Goal: Task Accomplishment & Management: Complete application form

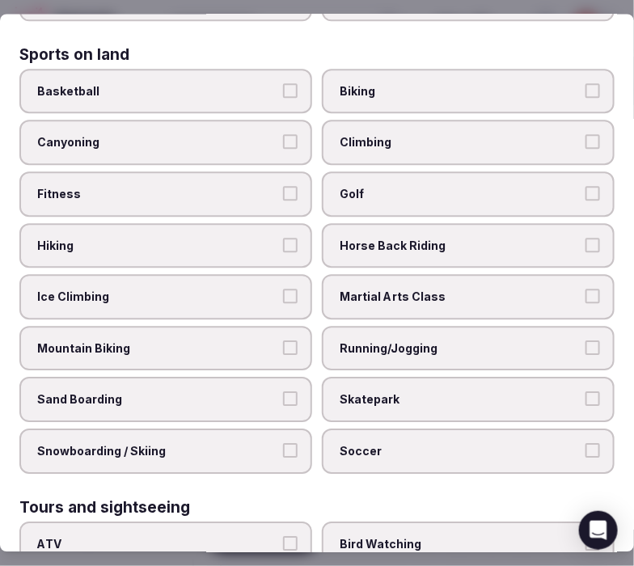
scroll to position [898, 0]
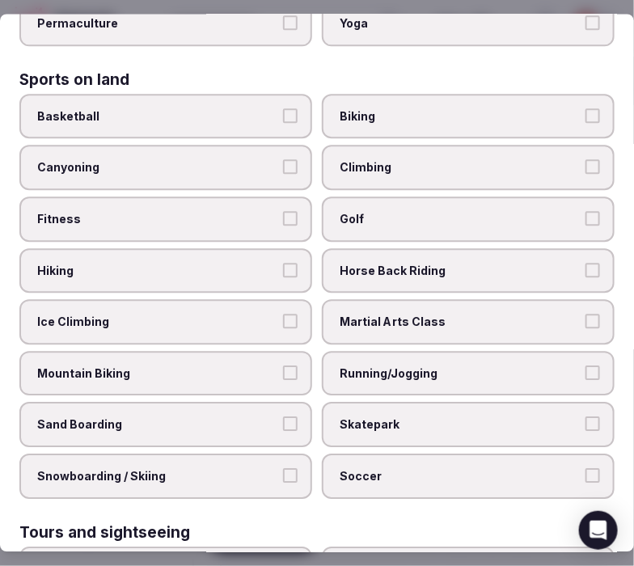
click at [219, 212] on span "Fitness" at bounding box center [157, 220] width 241 height 16
click at [283, 212] on button "Fitness" at bounding box center [290, 219] width 15 height 15
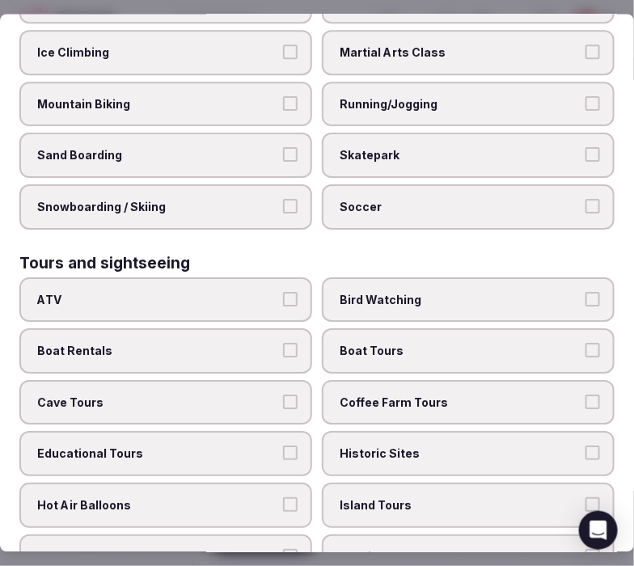
scroll to position [1257, 0]
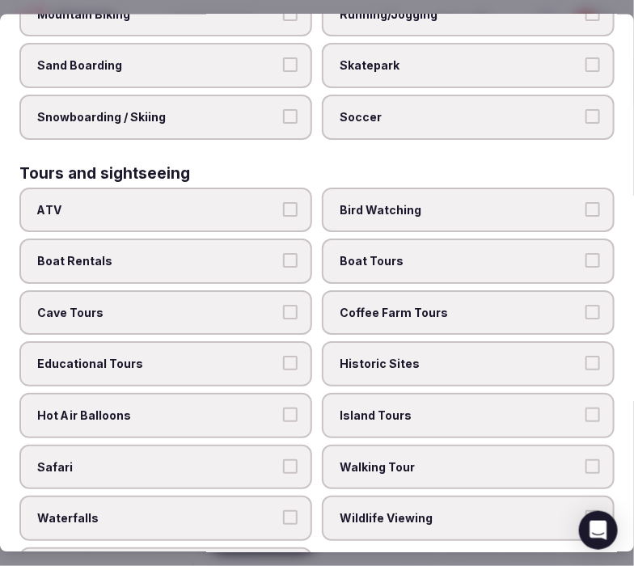
click at [431, 459] on span "Walking Tour" at bounding box center [460, 467] width 241 height 16
click at [585, 459] on button "Walking Tour" at bounding box center [592, 466] width 15 height 15
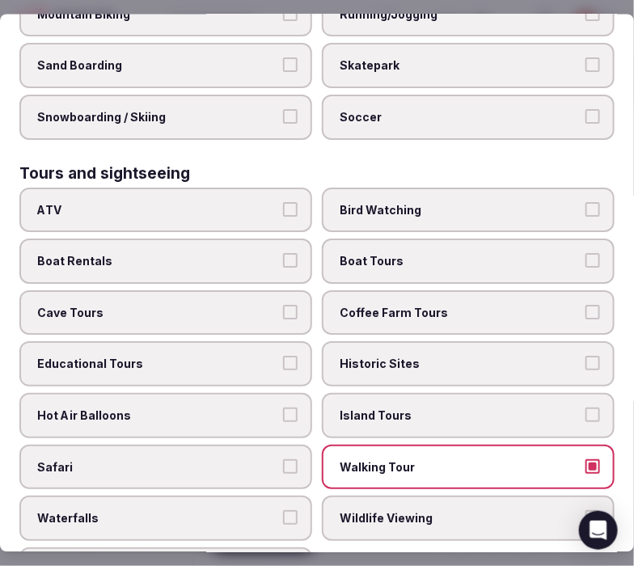
click at [446, 357] on span "Historic Sites" at bounding box center [460, 365] width 241 height 16
click at [585, 357] on button "Historic Sites" at bounding box center [592, 364] width 15 height 15
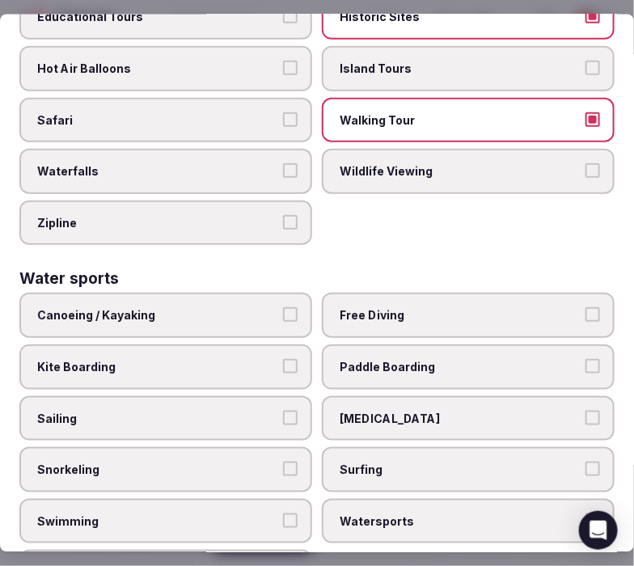
scroll to position [1613, 0]
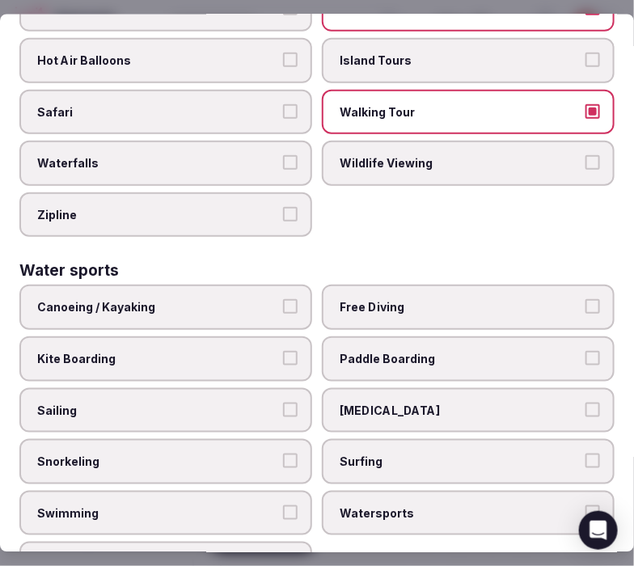
click at [171, 504] on span "Swimming" at bounding box center [157, 512] width 241 height 16
click at [283, 504] on button "Swimming" at bounding box center [290, 511] width 15 height 15
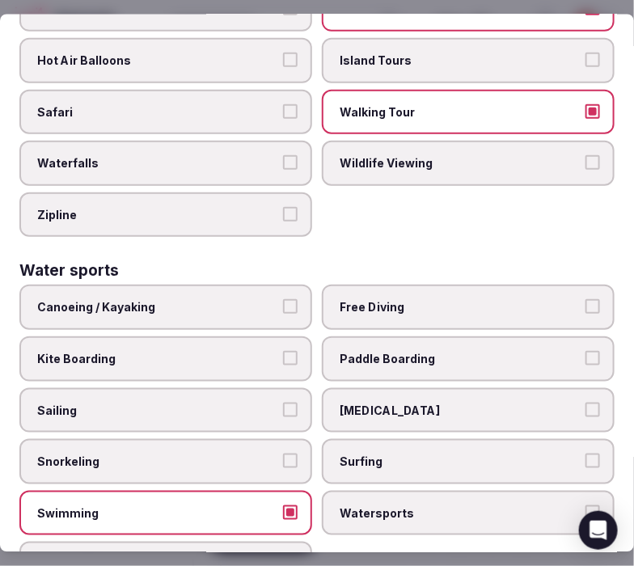
click at [225, 490] on label "Swimming" at bounding box center [165, 512] width 293 height 45
click at [283, 504] on button "Swimming" at bounding box center [290, 511] width 15 height 15
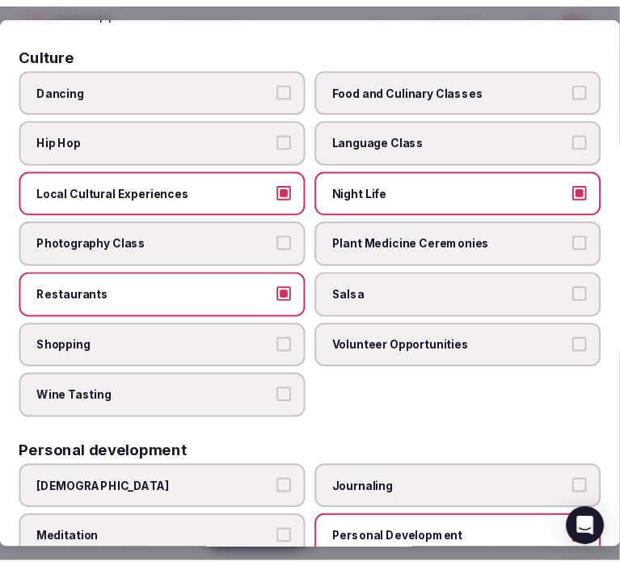
scroll to position [0, 0]
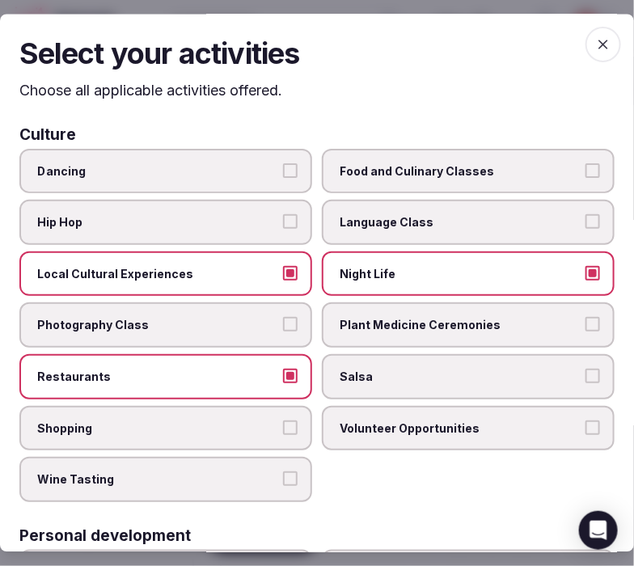
click at [595, 47] on icon "button" at bounding box center [603, 45] width 16 height 16
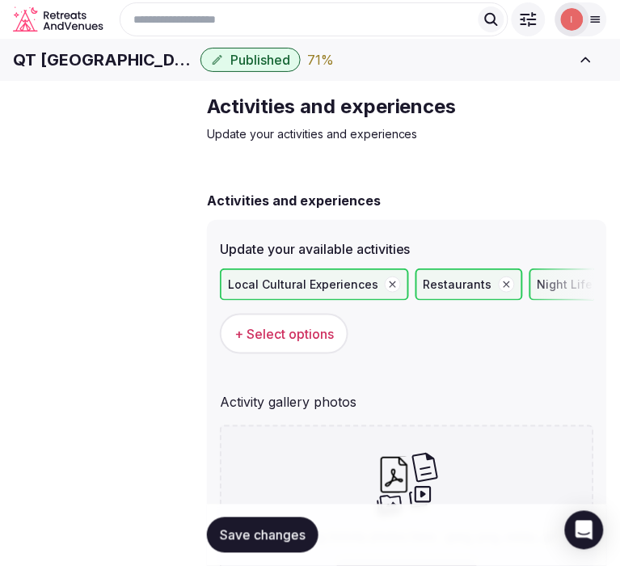
click at [281, 551] on button "Save changes" at bounding box center [263, 535] width 112 height 36
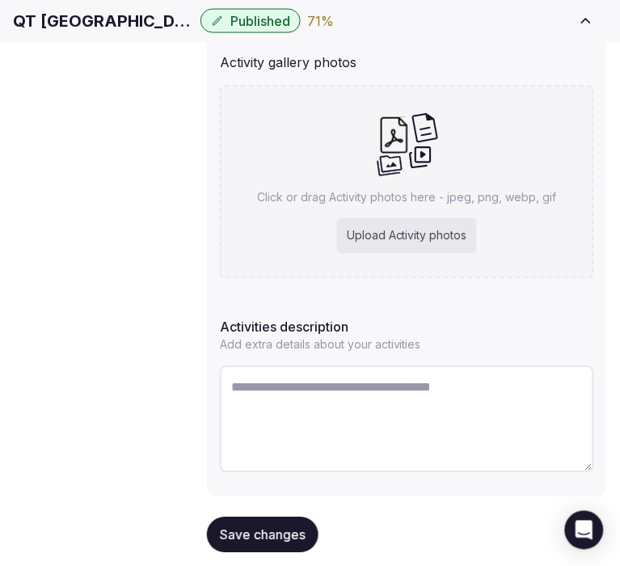
scroll to position [359, 0]
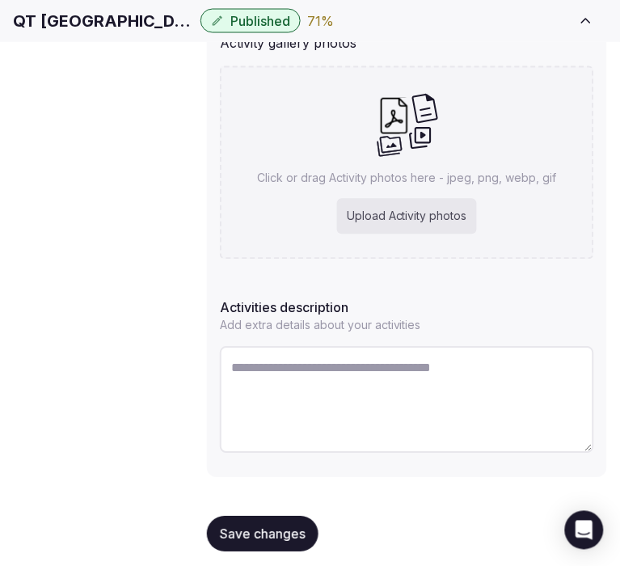
click at [231, 373] on textarea at bounding box center [407, 400] width 374 height 107
paste textarea "**********"
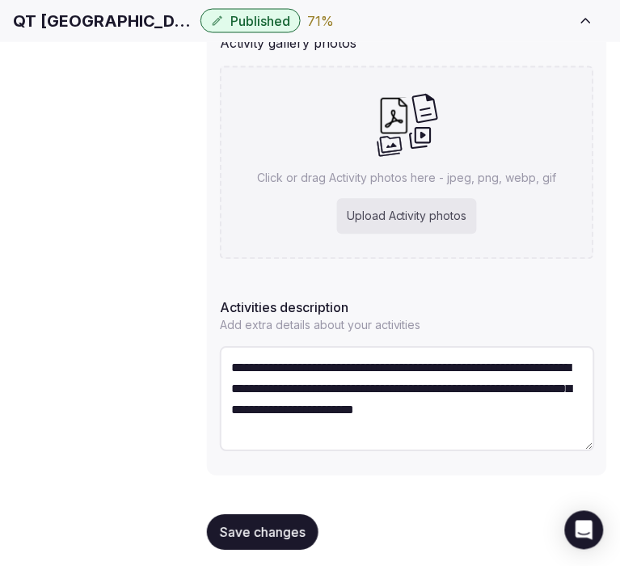
scroll to position [9, 0]
type textarea "**********"
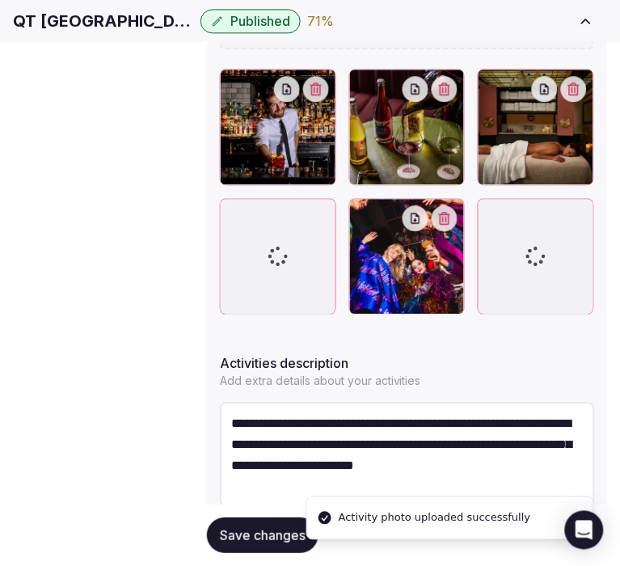
scroll to position [488, 0]
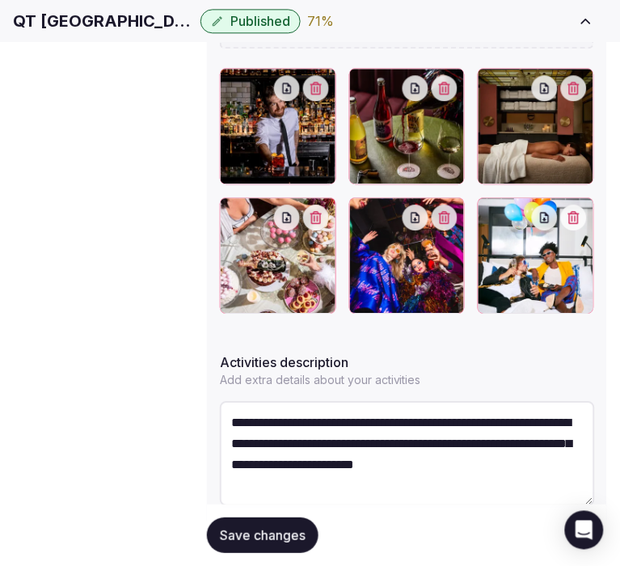
click at [261, 527] on span "Save changes" at bounding box center [263, 535] width 86 height 16
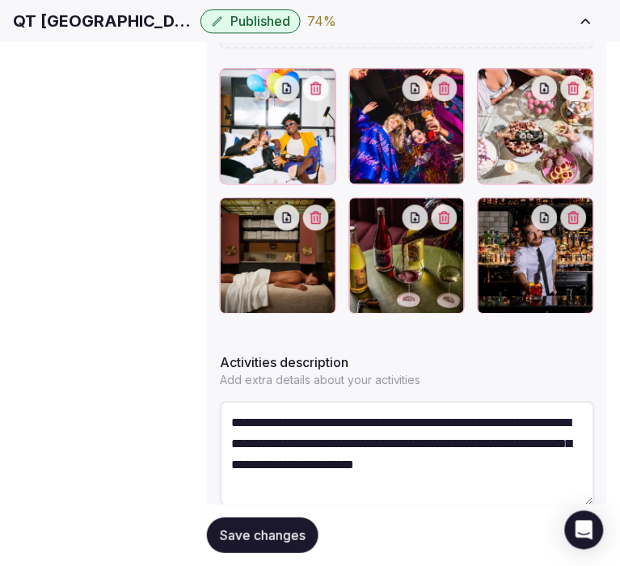
scroll to position [20, 0]
click at [255, 527] on span "Save changes" at bounding box center [263, 535] width 86 height 16
click at [0, 0] on span "Location" at bounding box center [0, 0] width 0 height 0
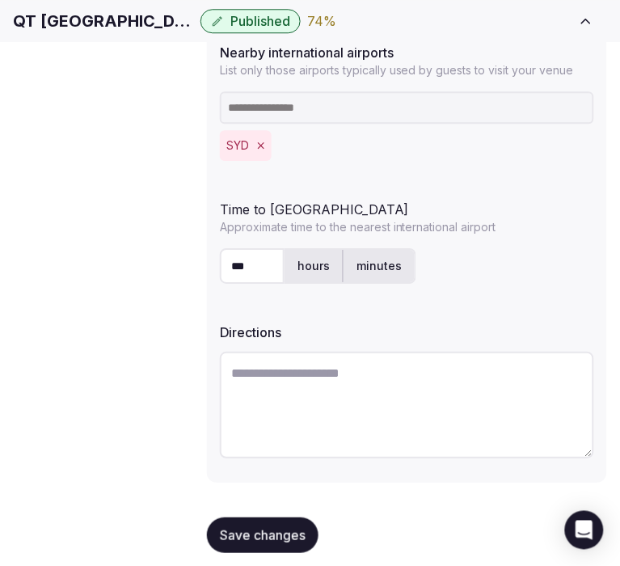
scroll to position [561, 0]
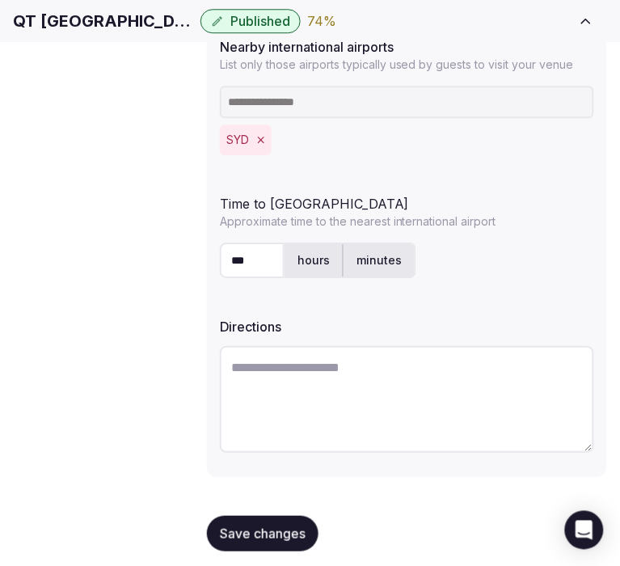
click at [0, 0] on span "Environment" at bounding box center [0, 0] width 0 height 0
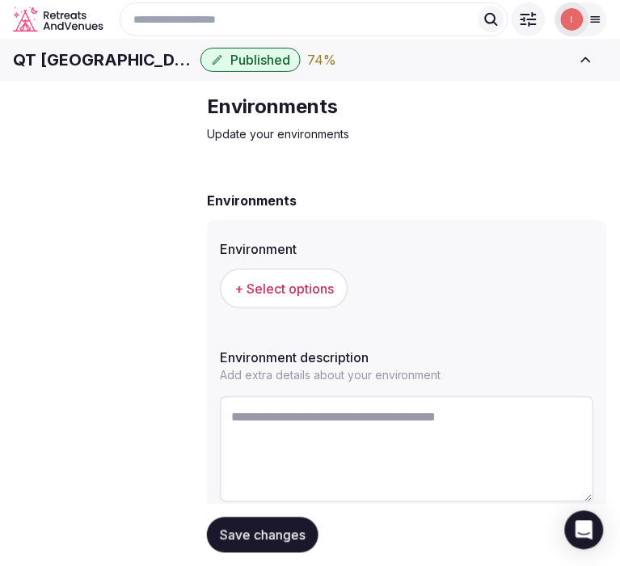
click at [276, 298] on span "+ Select options" at bounding box center [283, 289] width 99 height 18
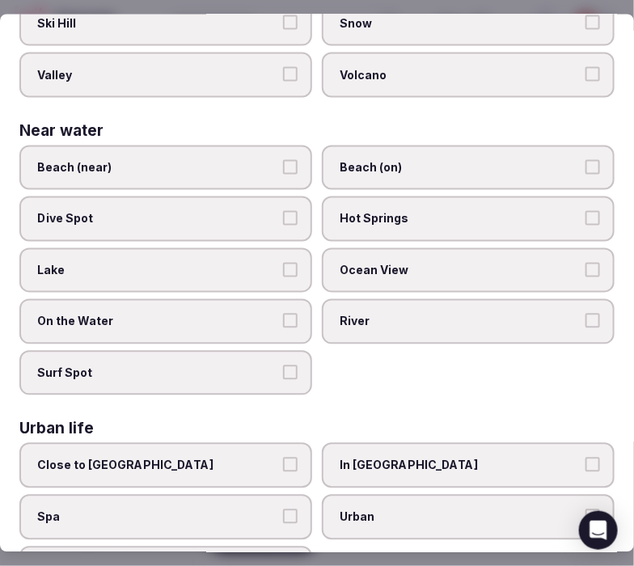
scroll to position [632, 0]
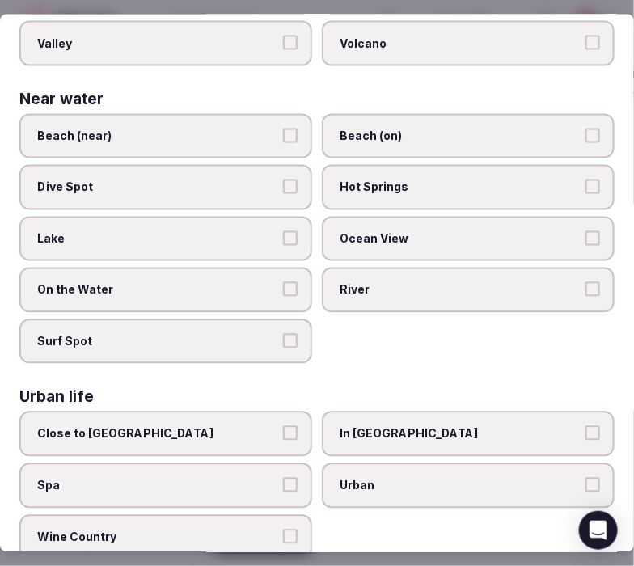
click at [283, 426] on button "Close to City Center" at bounding box center [290, 433] width 15 height 15
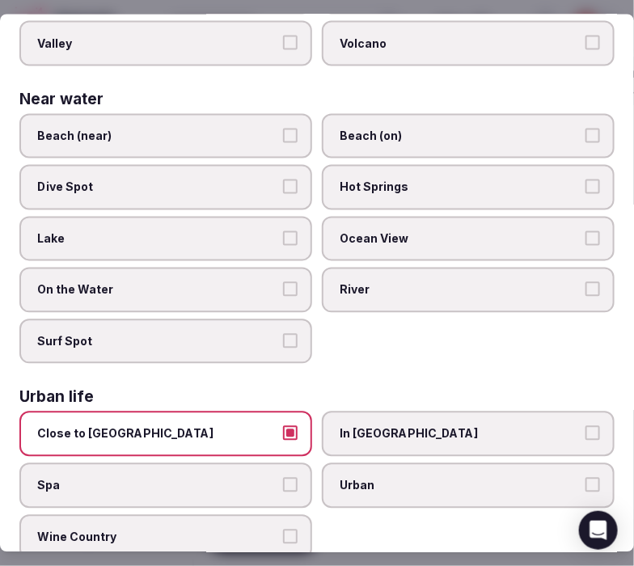
click at [283, 426] on button "Close to City Center" at bounding box center [290, 433] width 15 height 15
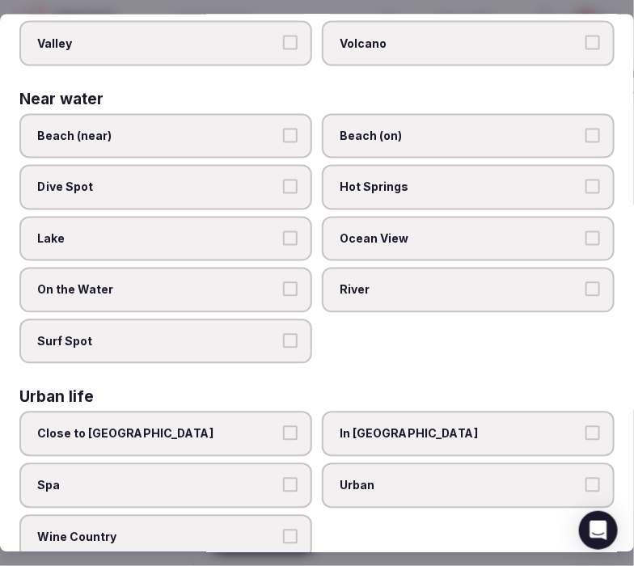
click at [458, 426] on span "In City Center" at bounding box center [460, 434] width 241 height 16
click at [585, 426] on button "In City Center" at bounding box center [592, 433] width 15 height 15
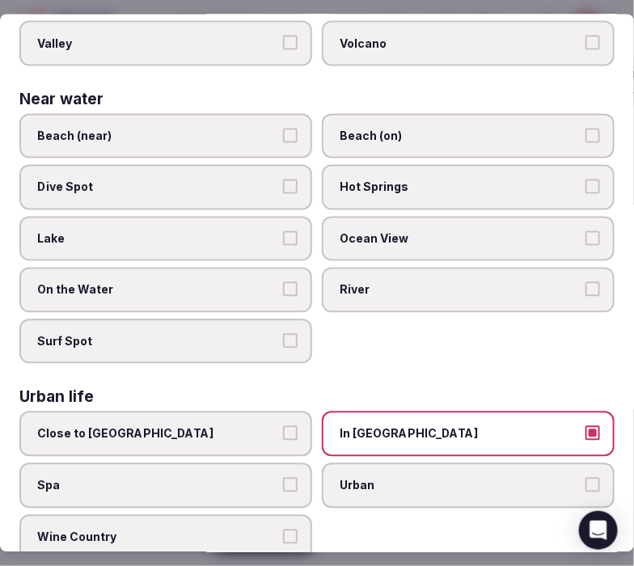
click at [580, 469] on label "Urban" at bounding box center [468, 485] width 293 height 45
click at [585, 478] on button "Urban" at bounding box center [592, 485] width 15 height 15
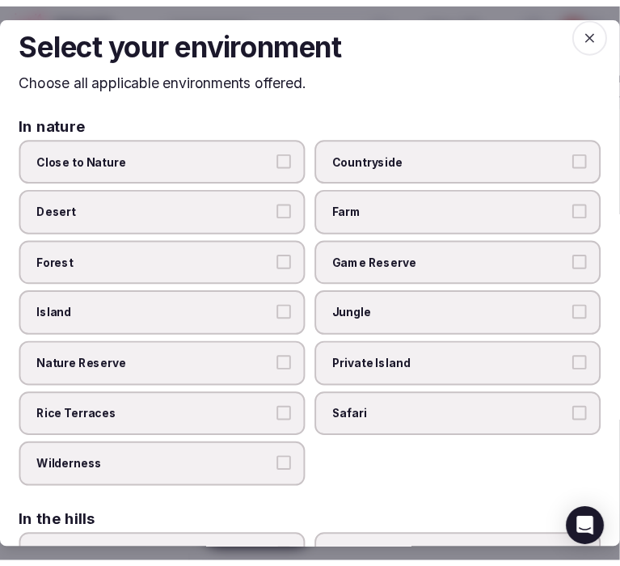
scroll to position [0, 0]
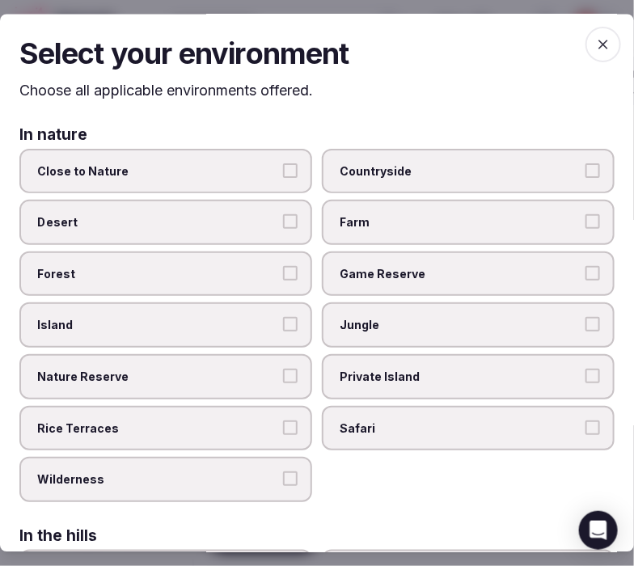
click at [595, 42] on icon "button" at bounding box center [603, 45] width 16 height 16
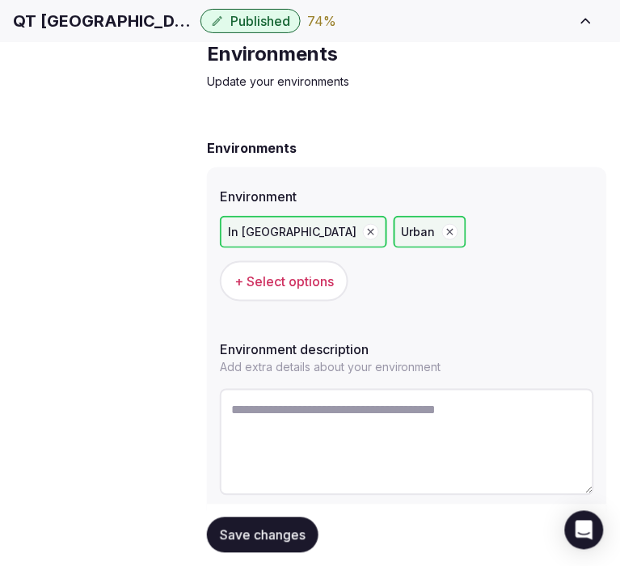
scroll to position [78, 0]
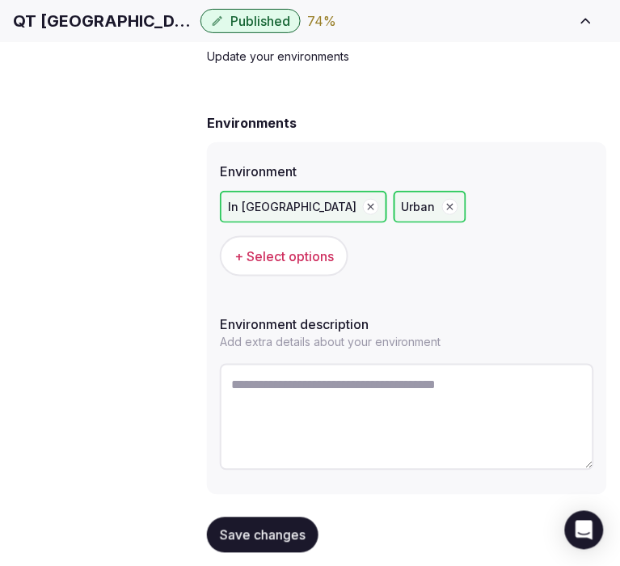
drag, startPoint x: 279, startPoint y: 527, endPoint x: 265, endPoint y: 518, distance: 16.4
click at [277, 527] on span "Save changes" at bounding box center [263, 535] width 86 height 16
click at [0, 0] on span "Types of retreats" at bounding box center [0, 0] width 0 height 0
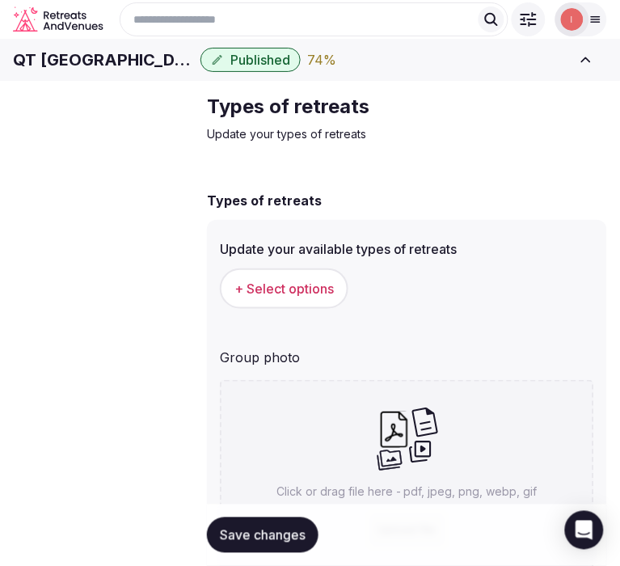
click at [289, 298] on span "+ Select options" at bounding box center [283, 289] width 99 height 18
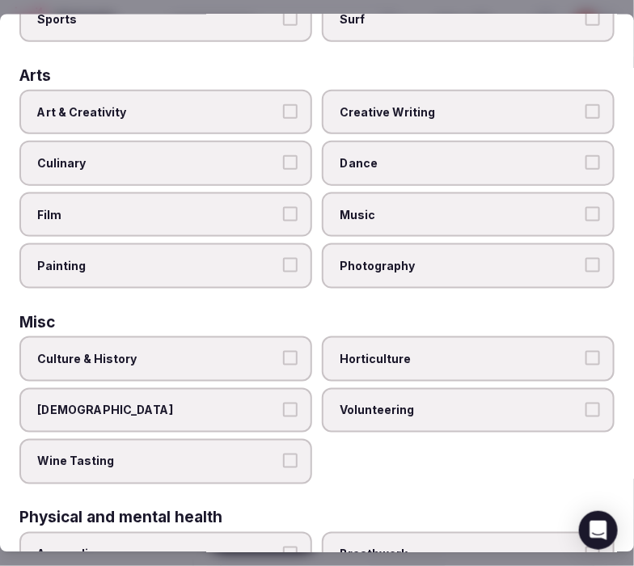
scroll to position [359, 0]
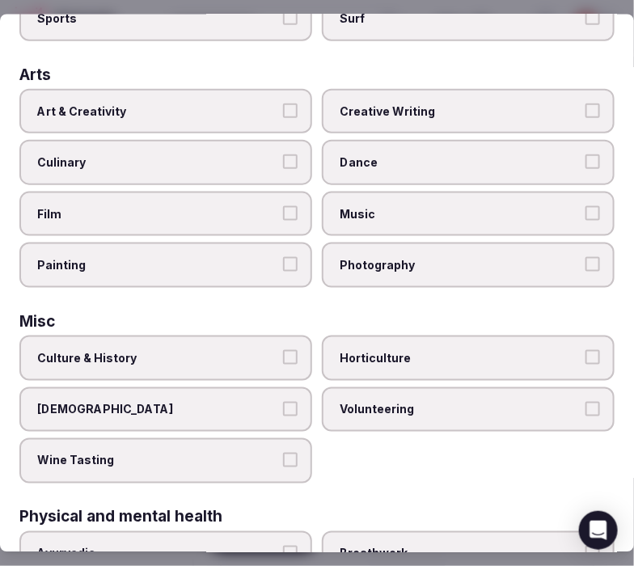
click at [289, 353] on label "Culture & History" at bounding box center [165, 357] width 293 height 45
click at [289, 353] on button "Culture & History" at bounding box center [290, 356] width 15 height 15
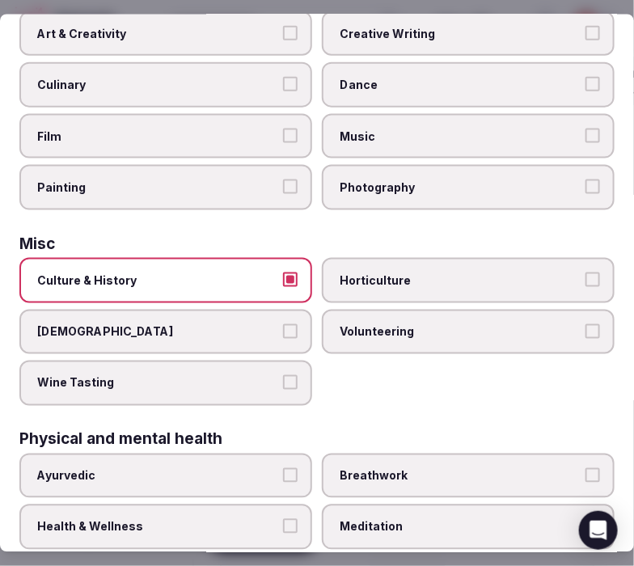
scroll to position [538, 0]
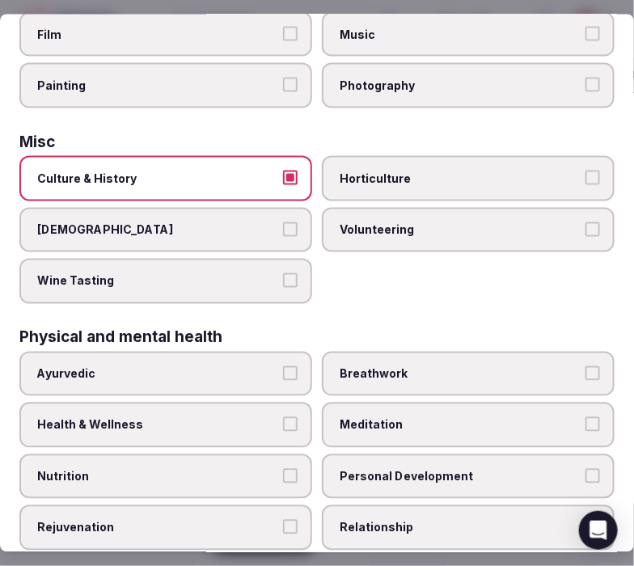
click at [343, 468] on span "Personal Development" at bounding box center [460, 476] width 241 height 16
click at [585, 468] on button "Personal Development" at bounding box center [592, 475] width 15 height 15
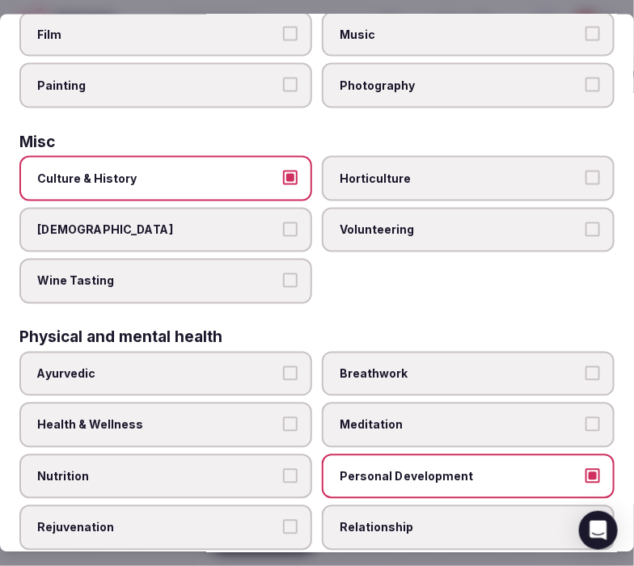
click at [470, 505] on label "Relationship" at bounding box center [468, 527] width 293 height 45
click at [585, 520] on button "Relationship" at bounding box center [592, 527] width 15 height 15
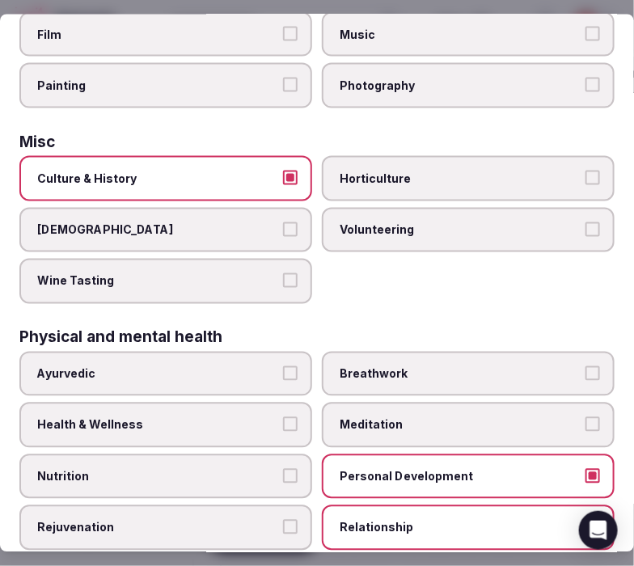
click at [200, 417] on span "Health & Wellness" at bounding box center [157, 425] width 241 height 16
click at [283, 417] on button "Health & Wellness" at bounding box center [290, 424] width 15 height 15
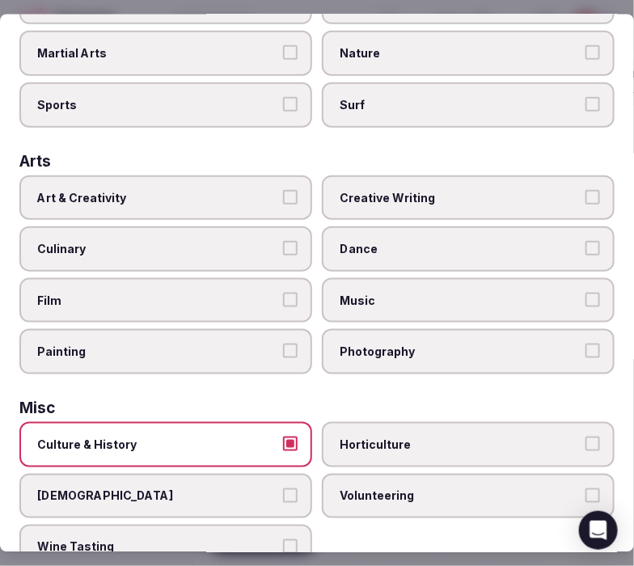
scroll to position [269, 0]
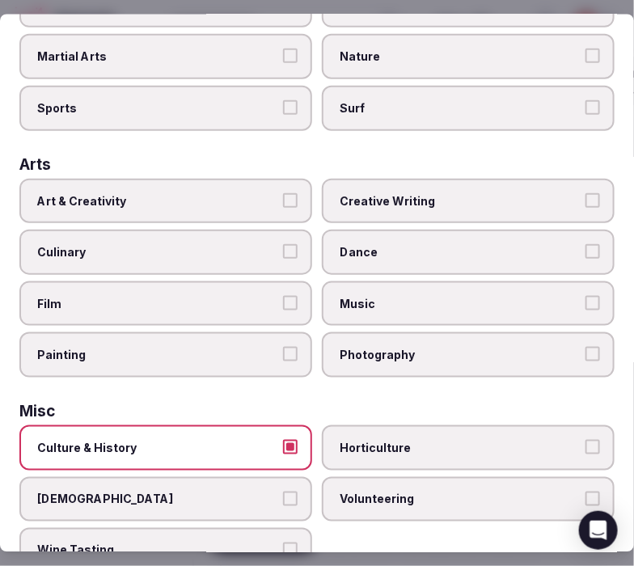
click at [215, 178] on label "Art & Creativity" at bounding box center [165, 200] width 293 height 45
click at [283, 192] on button "Art & Creativity" at bounding box center [290, 199] width 15 height 15
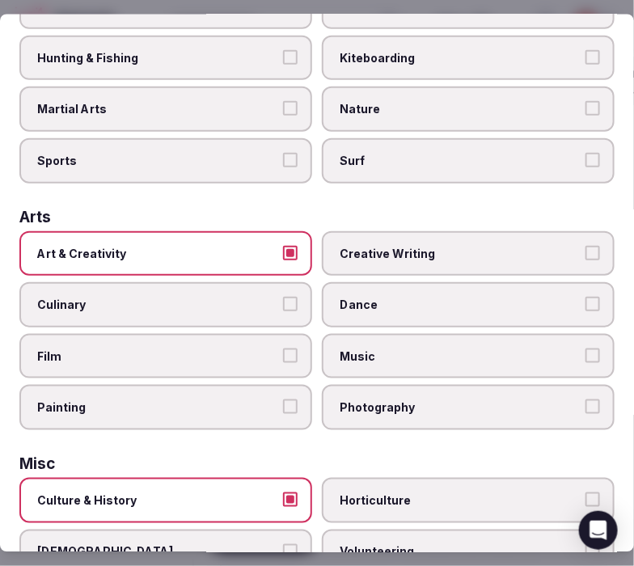
scroll to position [90, 0]
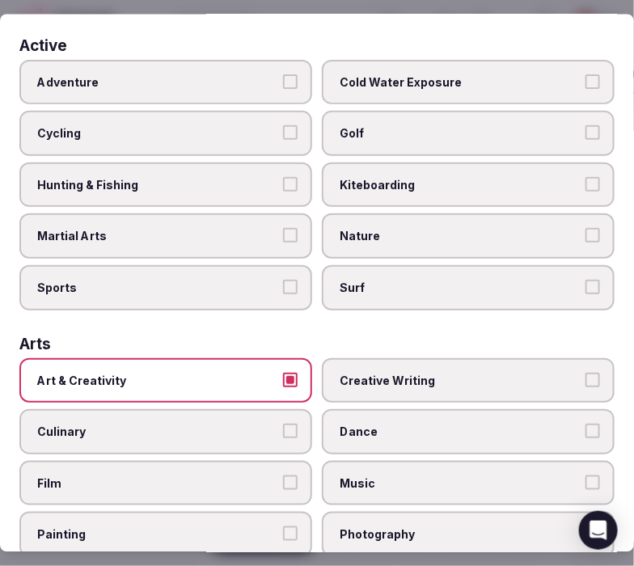
click at [235, 81] on span "Adventure" at bounding box center [157, 82] width 241 height 16
click at [283, 81] on button "Adventure" at bounding box center [290, 81] width 15 height 15
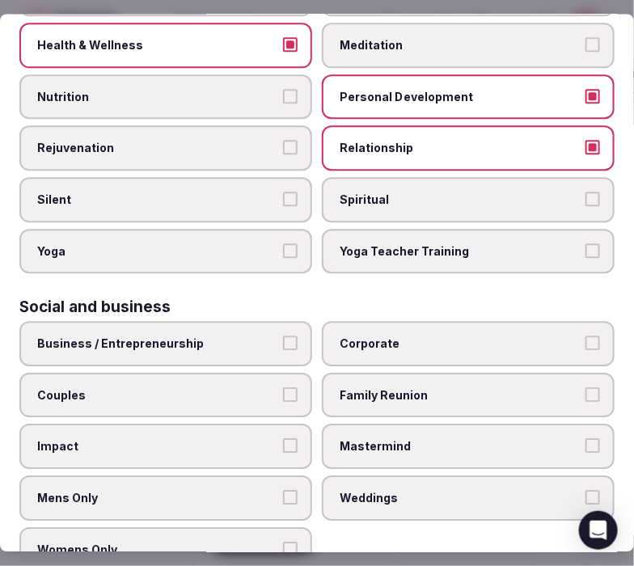
scroll to position [923, 0]
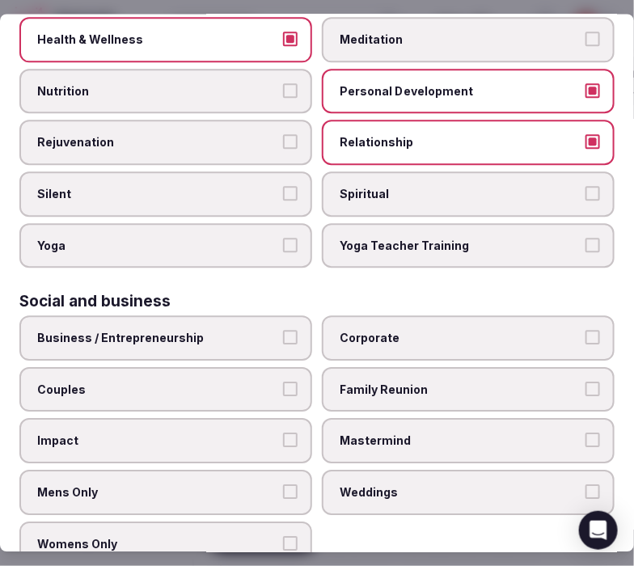
click at [265, 320] on label "Business / Entrepreneurship" at bounding box center [165, 338] width 293 height 45
click at [283, 331] on button "Business / Entrepreneurship" at bounding box center [290, 338] width 15 height 15
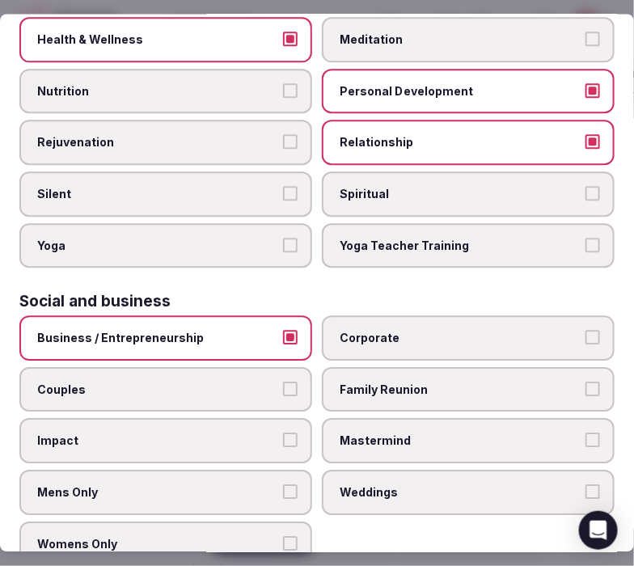
click at [365, 331] on span "Corporate" at bounding box center [460, 339] width 241 height 16
click at [585, 331] on button "Corporate" at bounding box center [592, 338] width 15 height 15
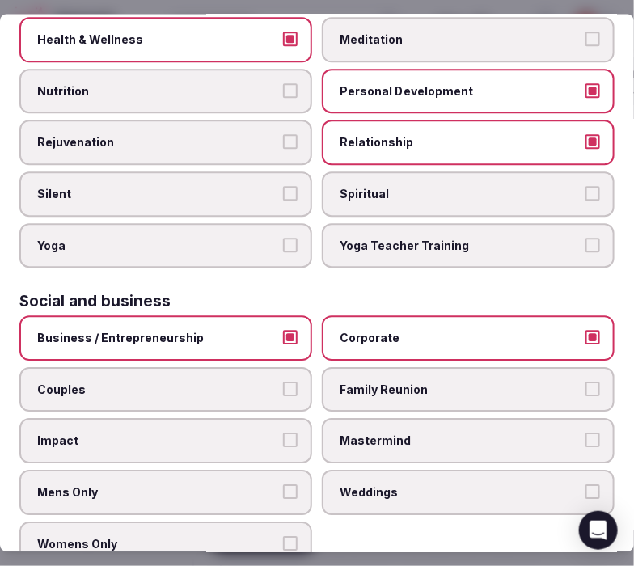
click at [366, 374] on label "Family Reunion" at bounding box center [468, 389] width 293 height 45
click at [585, 382] on button "Family Reunion" at bounding box center [592, 389] width 15 height 15
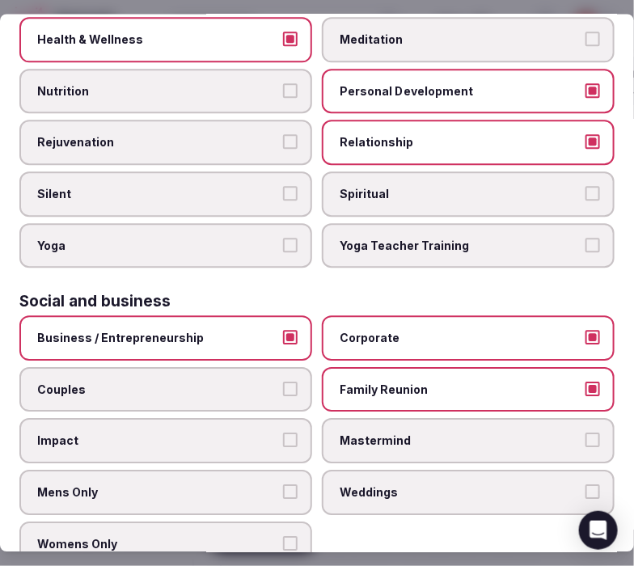
click at [369, 424] on label "Mastermind" at bounding box center [468, 441] width 293 height 45
click at [585, 433] on button "Mastermind" at bounding box center [592, 440] width 15 height 15
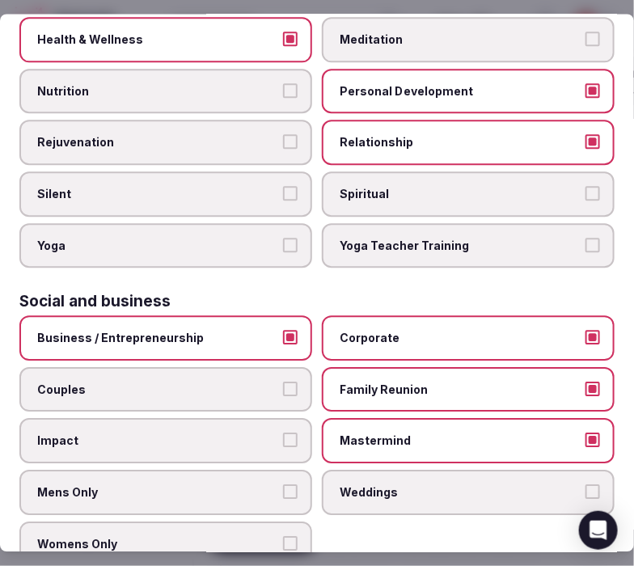
drag, startPoint x: 201, startPoint y: 375, endPoint x: 255, endPoint y: 386, distance: 56.0
click at [203, 375] on label "Couples" at bounding box center [165, 389] width 293 height 45
click at [283, 382] on button "Couples" at bounding box center [290, 389] width 15 height 15
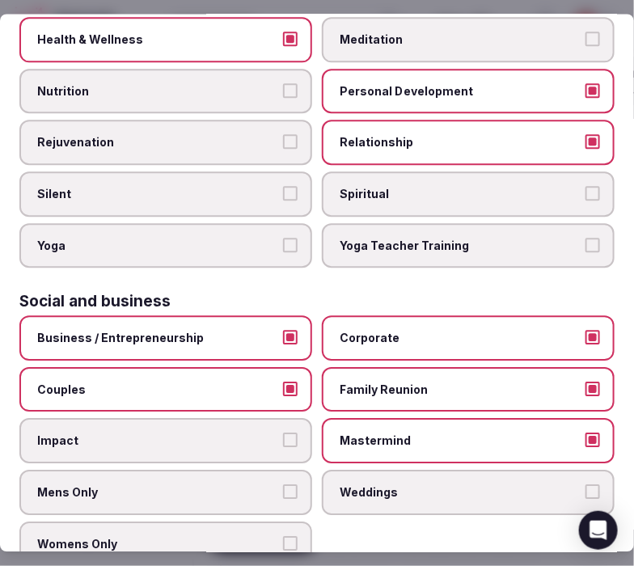
click at [356, 433] on span "Mastermind" at bounding box center [460, 441] width 241 height 16
click at [585, 433] on button "Mastermind" at bounding box center [592, 440] width 15 height 15
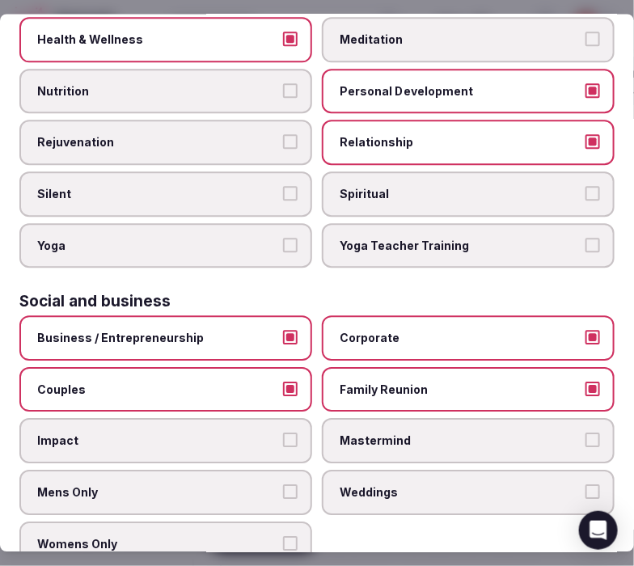
click at [340, 485] on span "Weddings" at bounding box center [460, 493] width 241 height 16
click at [585, 485] on button "Weddings" at bounding box center [592, 492] width 15 height 15
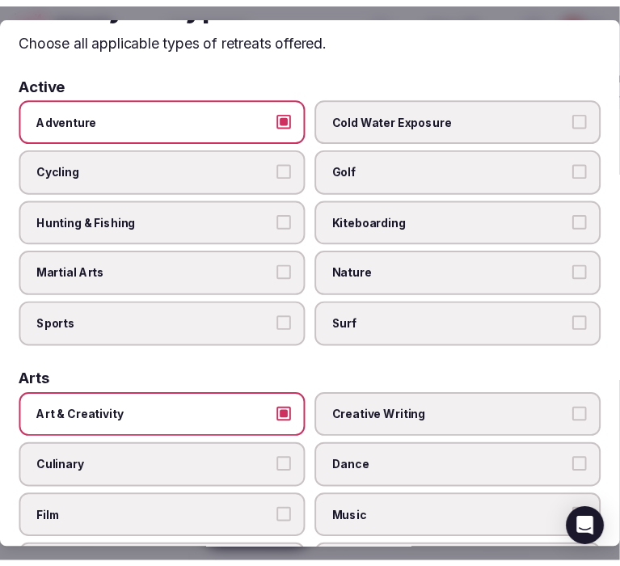
scroll to position [0, 0]
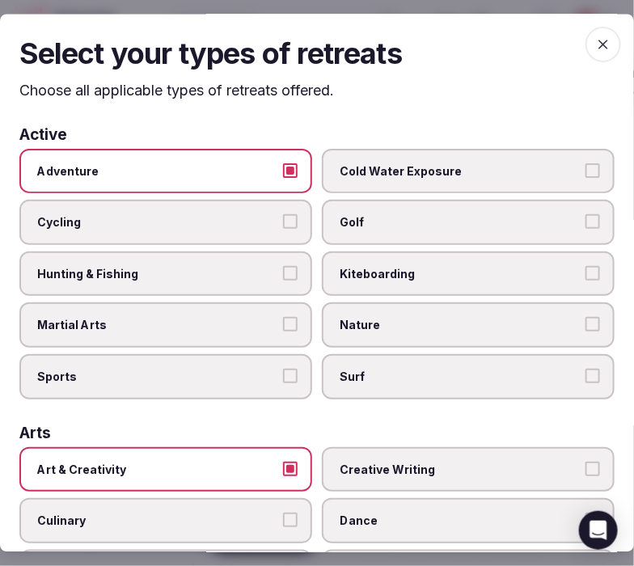
click at [597, 41] on icon "button" at bounding box center [603, 45] width 16 height 16
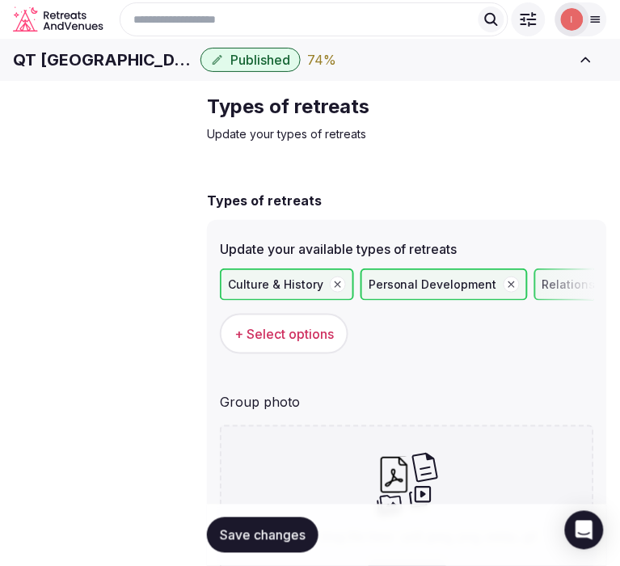
scroll to position [196, 0]
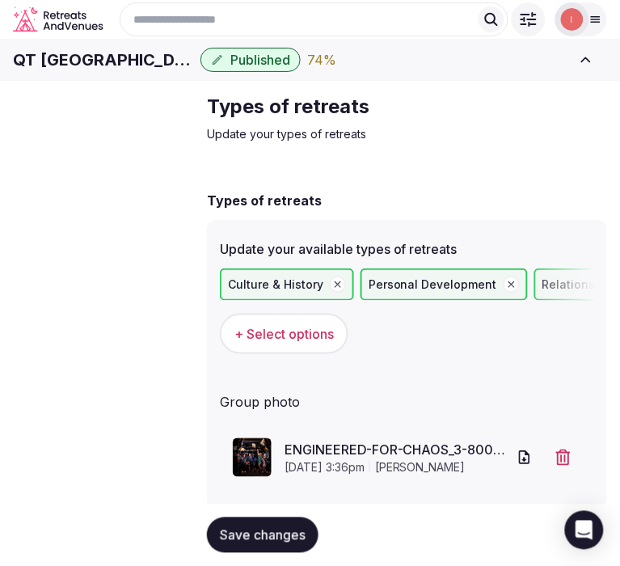
click at [269, 528] on span "Save changes" at bounding box center [263, 535] width 86 height 16
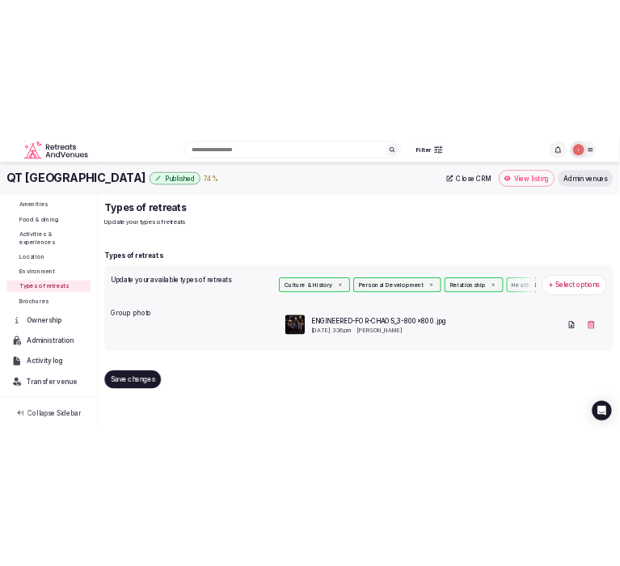
scroll to position [187, 0]
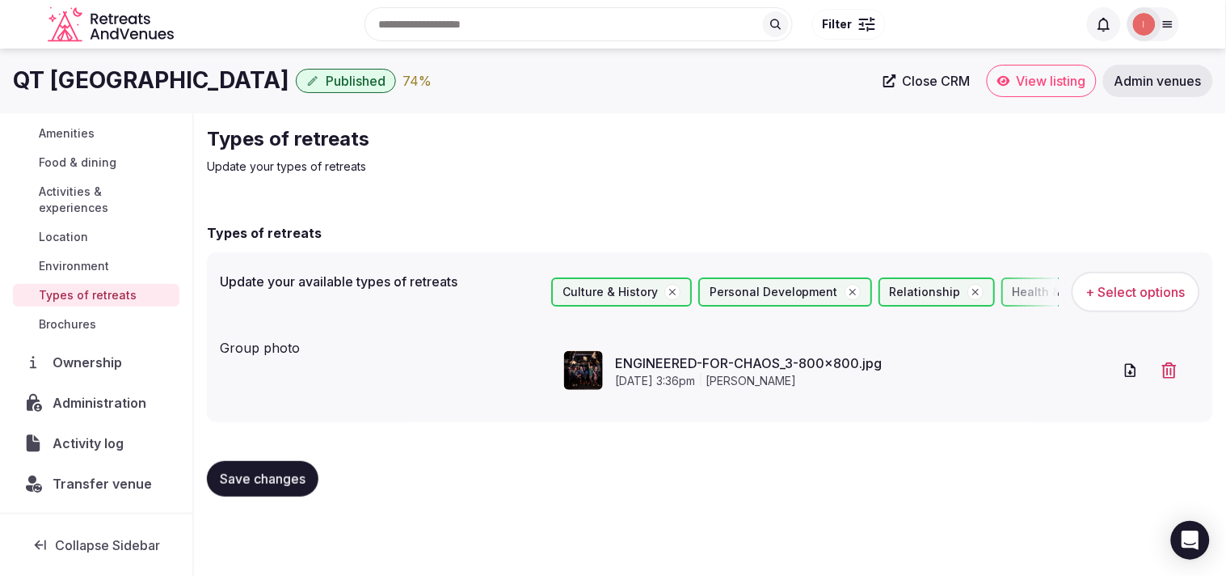
click at [633, 79] on span "Close CRM" at bounding box center [937, 81] width 68 height 16
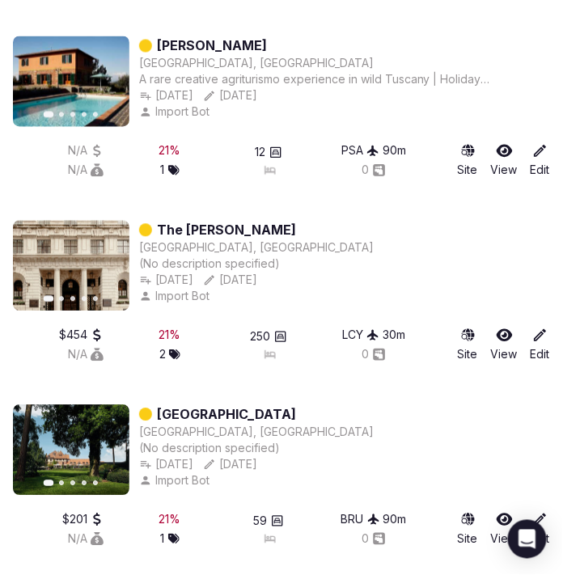
scroll to position [8073, 0]
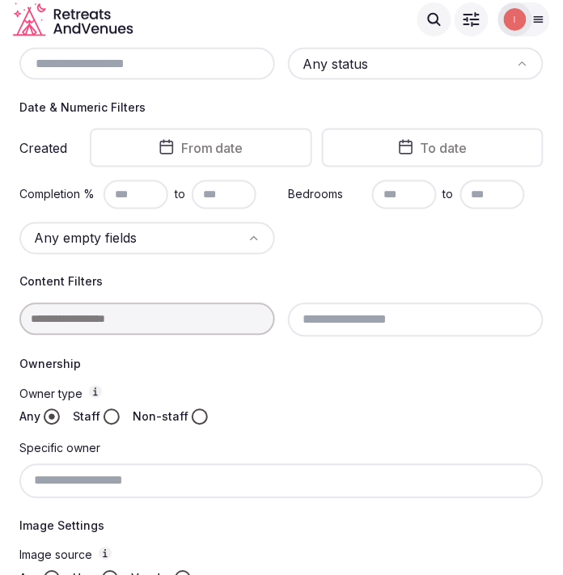
scroll to position [230, 0]
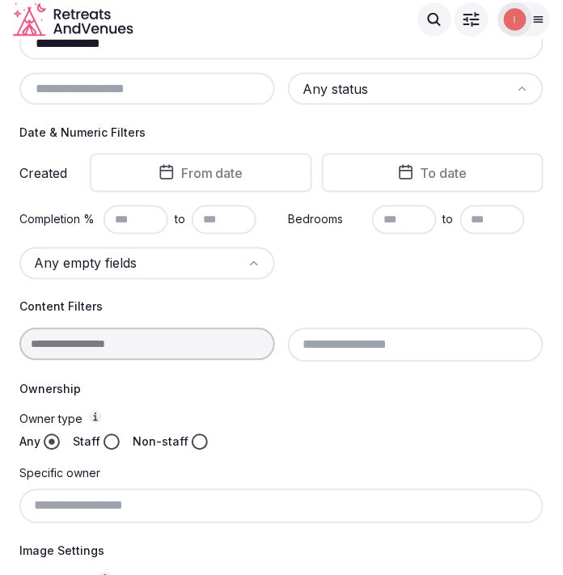
click at [156, 85] on input "text" at bounding box center [147, 88] width 243 height 19
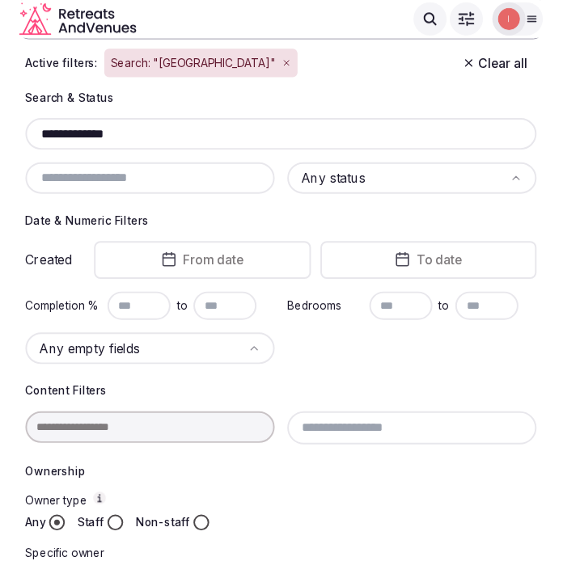
scroll to position [0, 0]
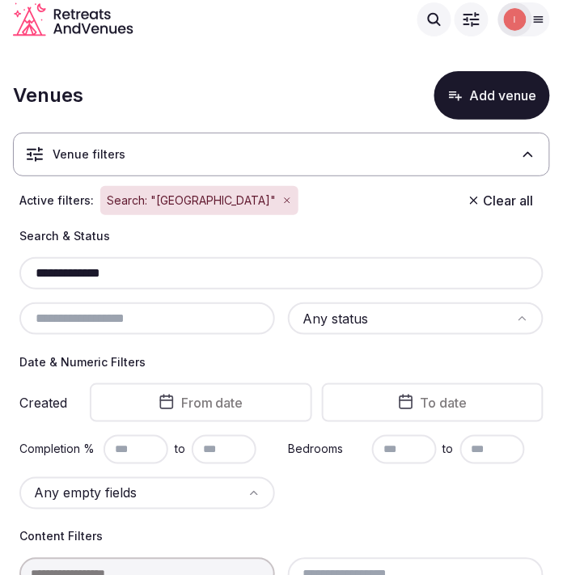
drag, startPoint x: 126, startPoint y: 268, endPoint x: 20, endPoint y: 277, distance: 106.2
click at [20, 277] on div "**********" at bounding box center [281, 273] width 524 height 32
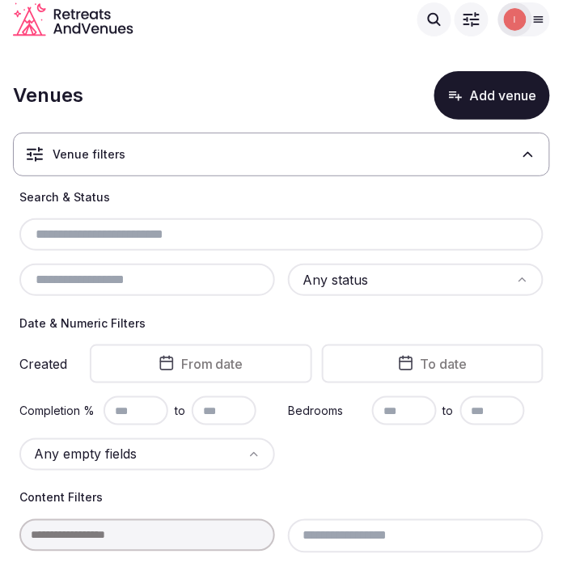
paste input "**********"
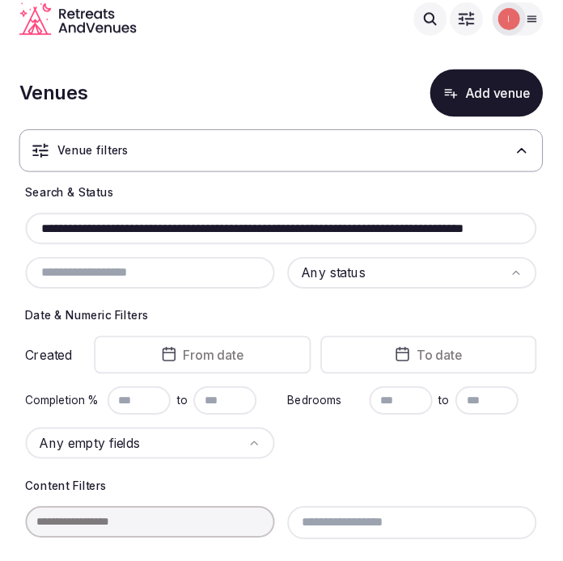
scroll to position [0, 143]
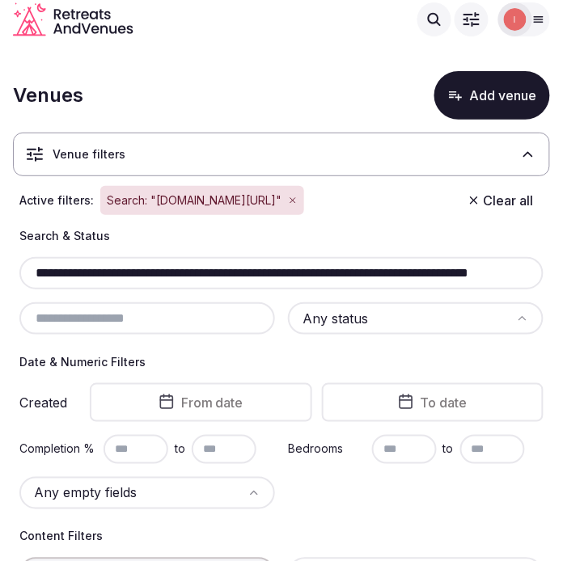
click at [102, 283] on input "**********" at bounding box center [282, 273] width 513 height 19
paste input "text"
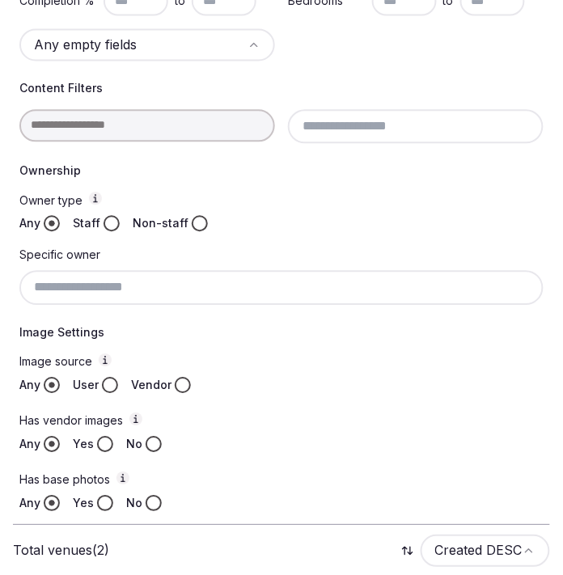
scroll to position [830, 0]
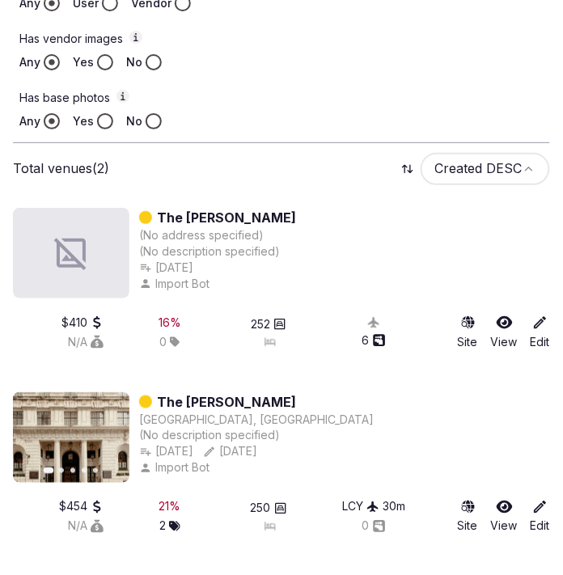
type input "**********"
drag, startPoint x: 236, startPoint y: 211, endPoint x: 244, endPoint y: 210, distance: 8.1
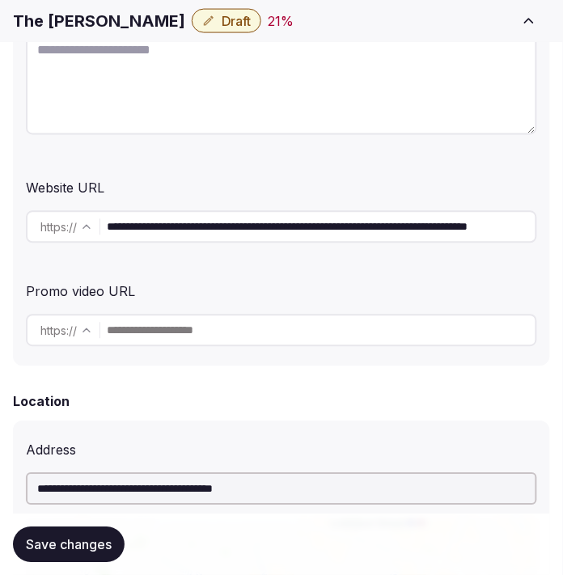
scroll to position [359, 0]
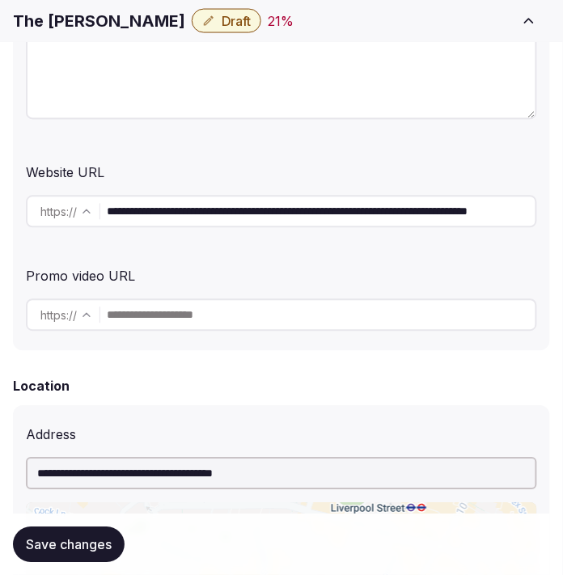
click at [232, 198] on input "**********" at bounding box center [321, 212] width 428 height 32
drag, startPoint x: 232, startPoint y: 198, endPoint x: 248, endPoint y: 189, distance: 18.5
click at [243, 196] on input "**********" at bounding box center [321, 212] width 428 height 32
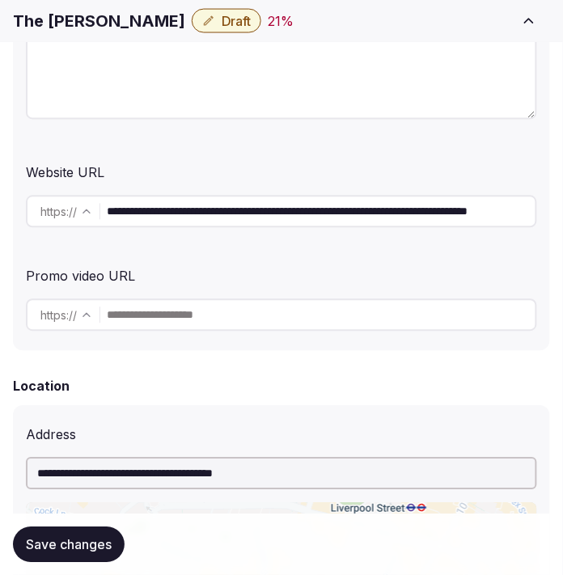
scroll to position [179, 0]
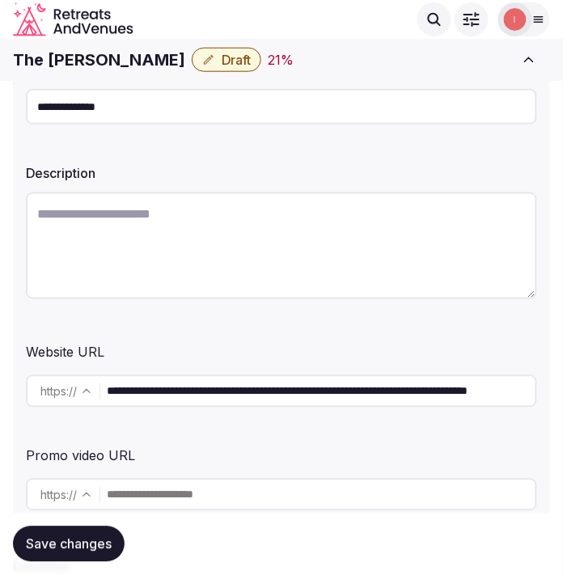
click at [99, 61] on h1 "The [PERSON_NAME]" at bounding box center [99, 60] width 172 height 23
copy div "The [PERSON_NAME]"
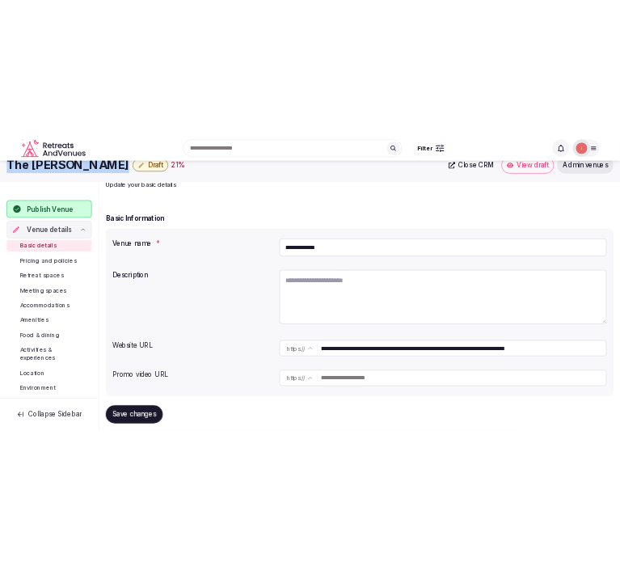
scroll to position [0, 0]
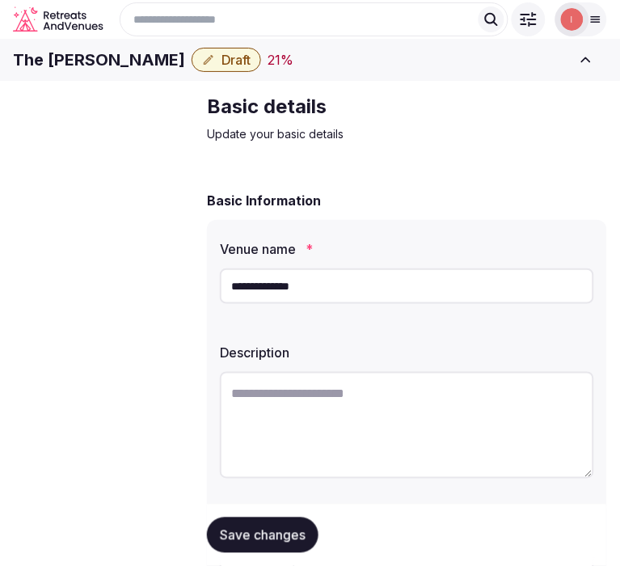
click at [302, 415] on textarea at bounding box center [407, 425] width 374 height 107
paste textarea "**********"
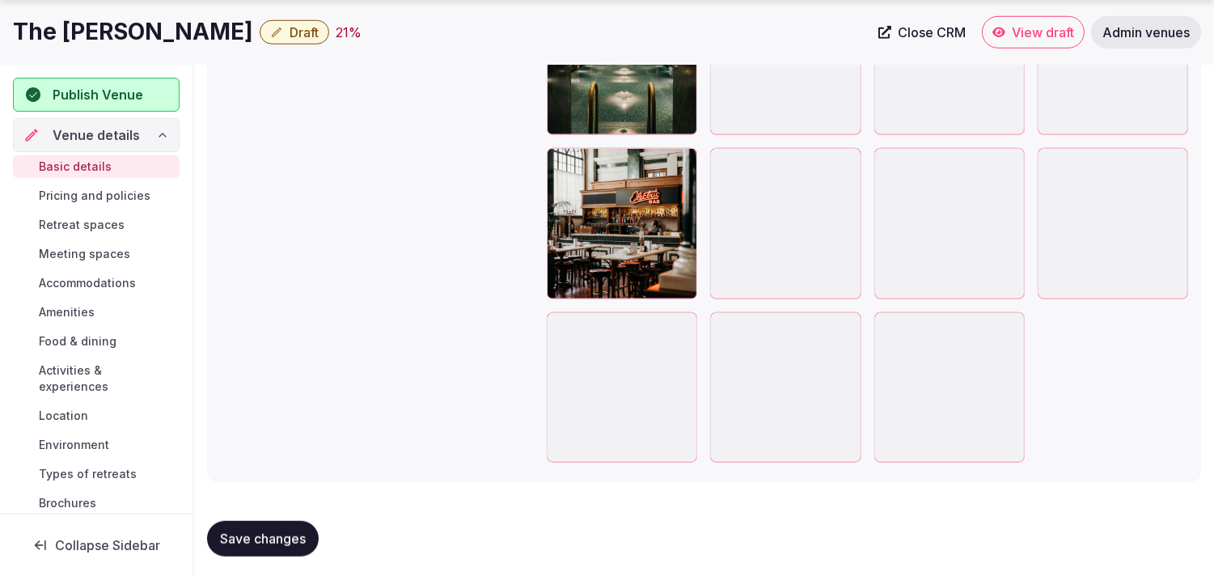
scroll to position [2719, 0]
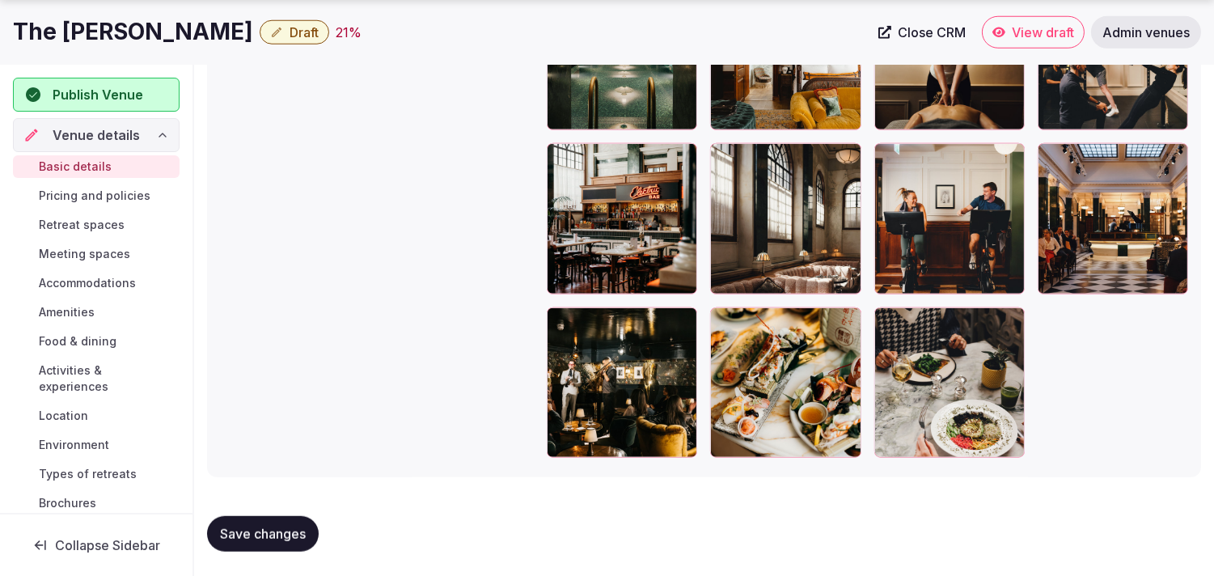
type textarea "**********"
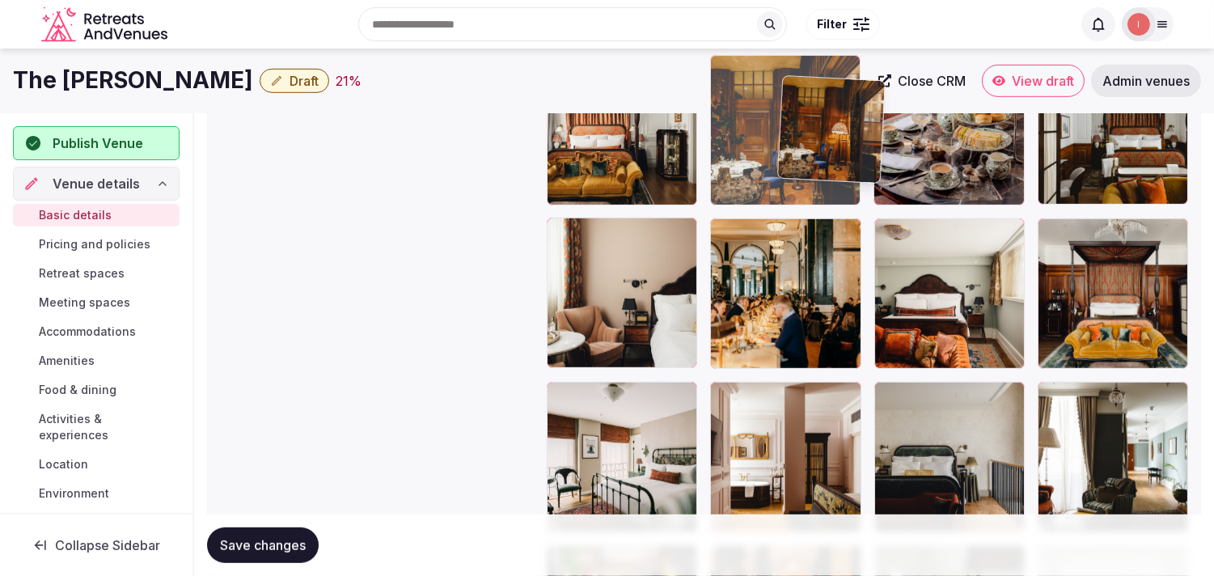
scroll to position [1913, 0]
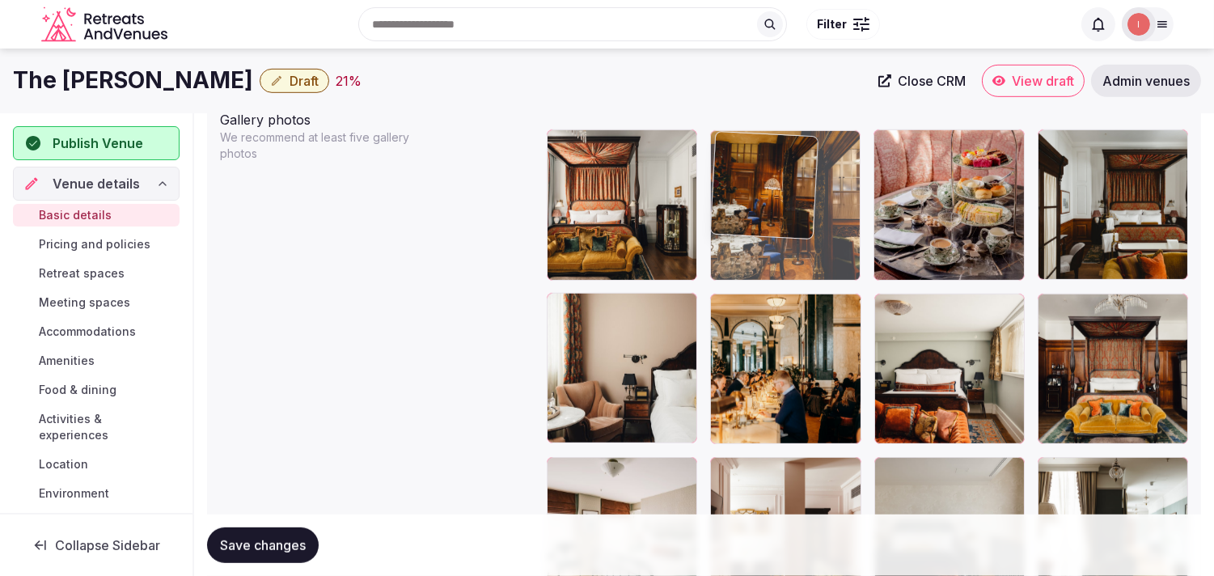
drag, startPoint x: 555, startPoint y: 220, endPoint x: 788, endPoint y: 91, distance: 266.4
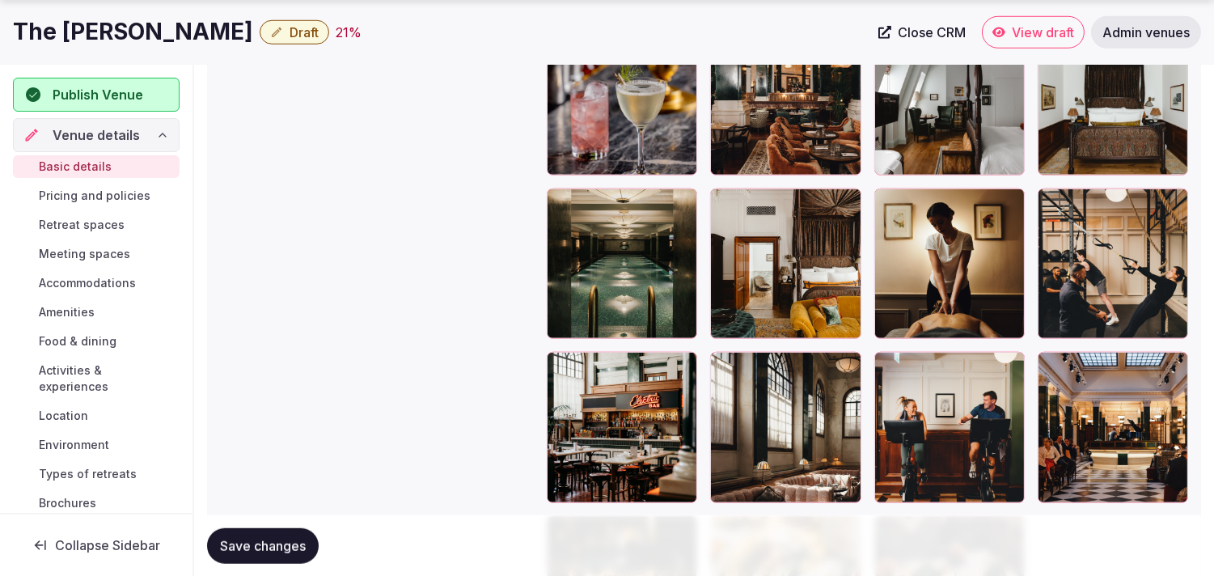
scroll to position [2542, 0]
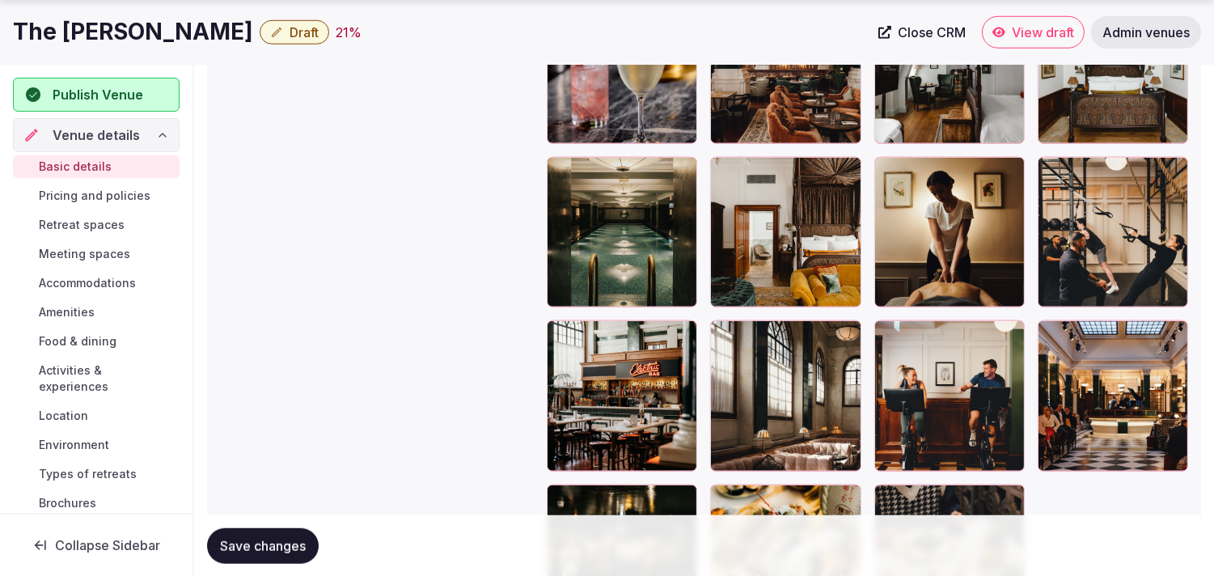
click at [561, 332] on icon at bounding box center [559, 332] width 19 height 19
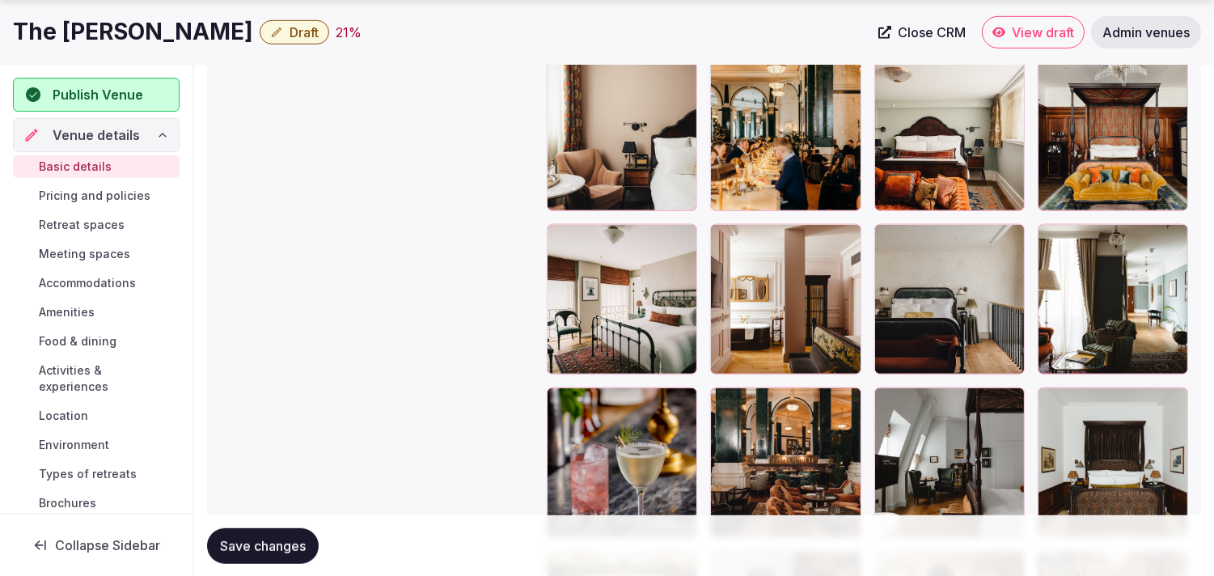
scroll to position [2180, 0]
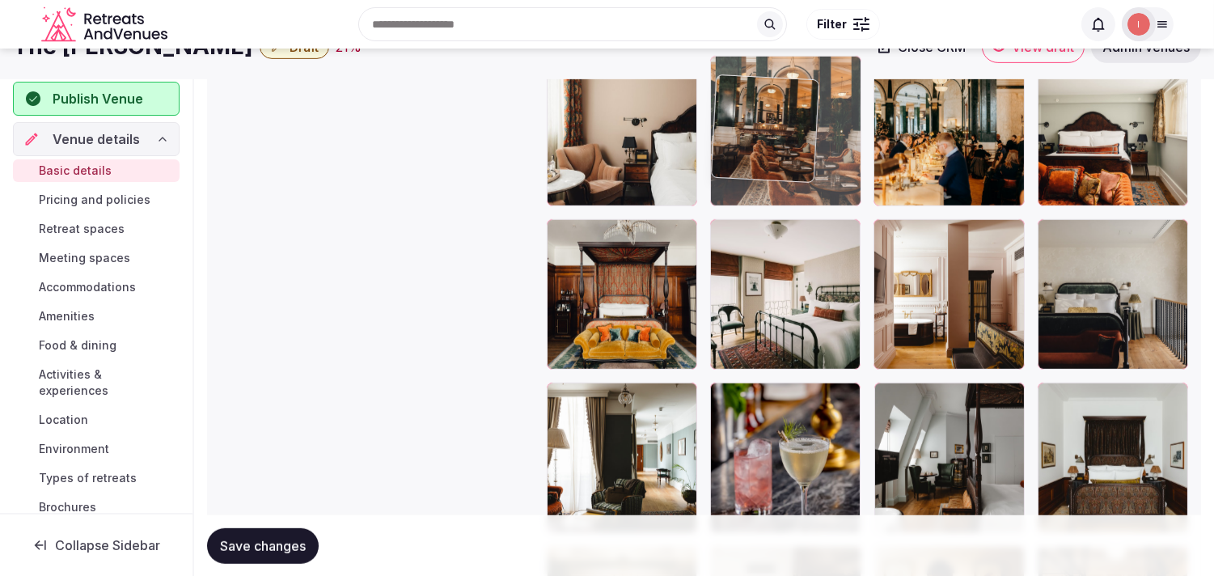
drag, startPoint x: 725, startPoint y: 368, endPoint x: 821, endPoint y: 132, distance: 254.9
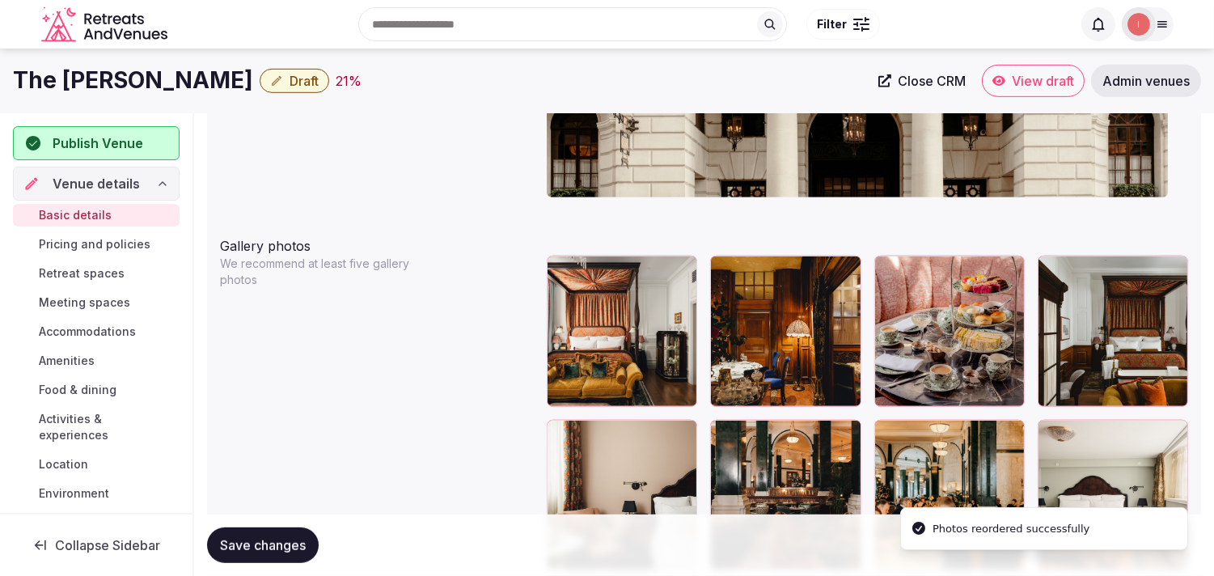
scroll to position [1774, 0]
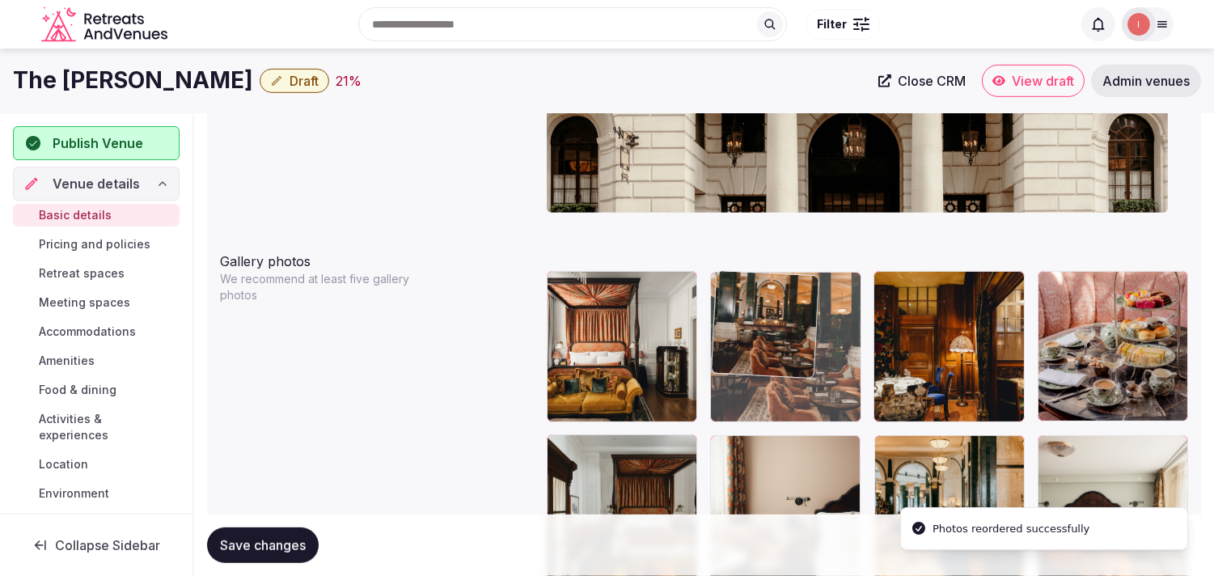
drag, startPoint x: 720, startPoint y: 435, endPoint x: 728, endPoint y: 311, distance: 123.9
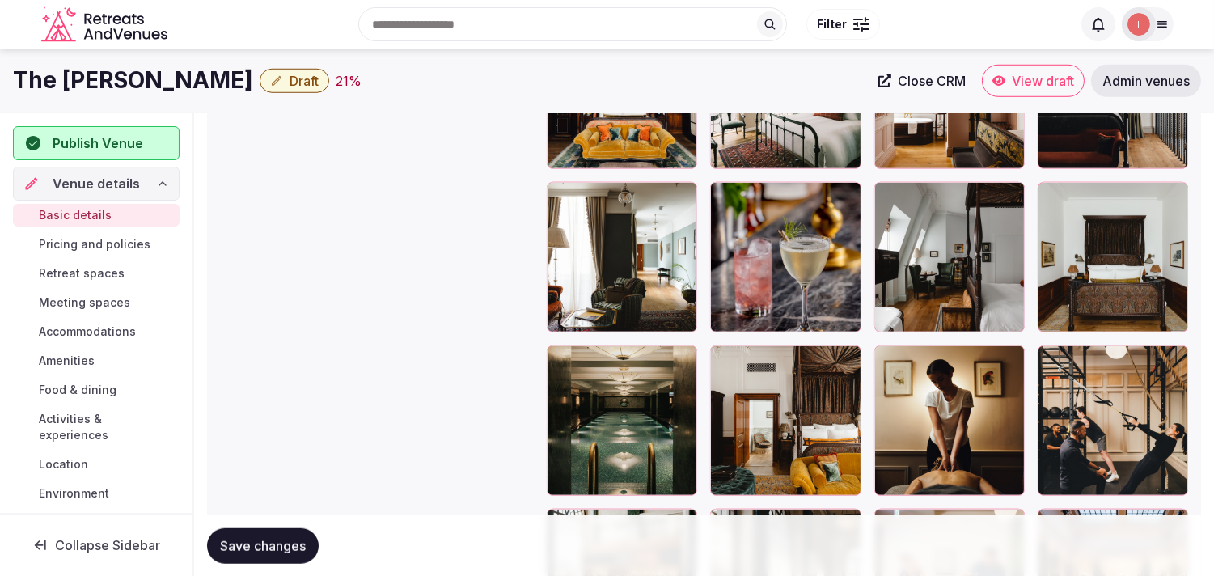
scroll to position [2313, 0]
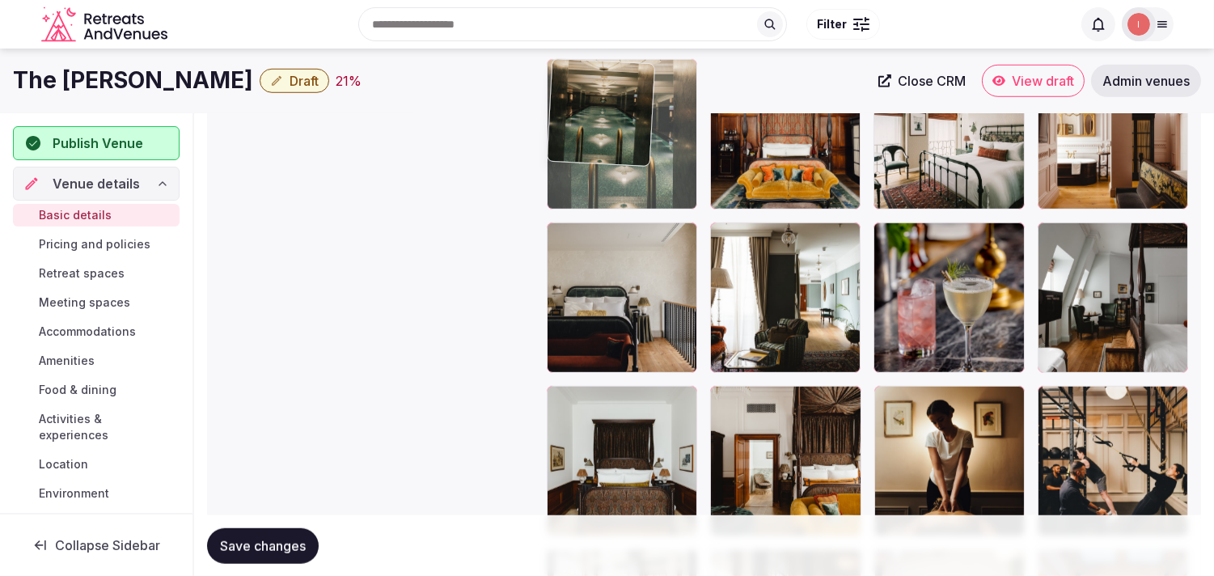
drag, startPoint x: 555, startPoint y: 399, endPoint x: 610, endPoint y: 125, distance: 279.5
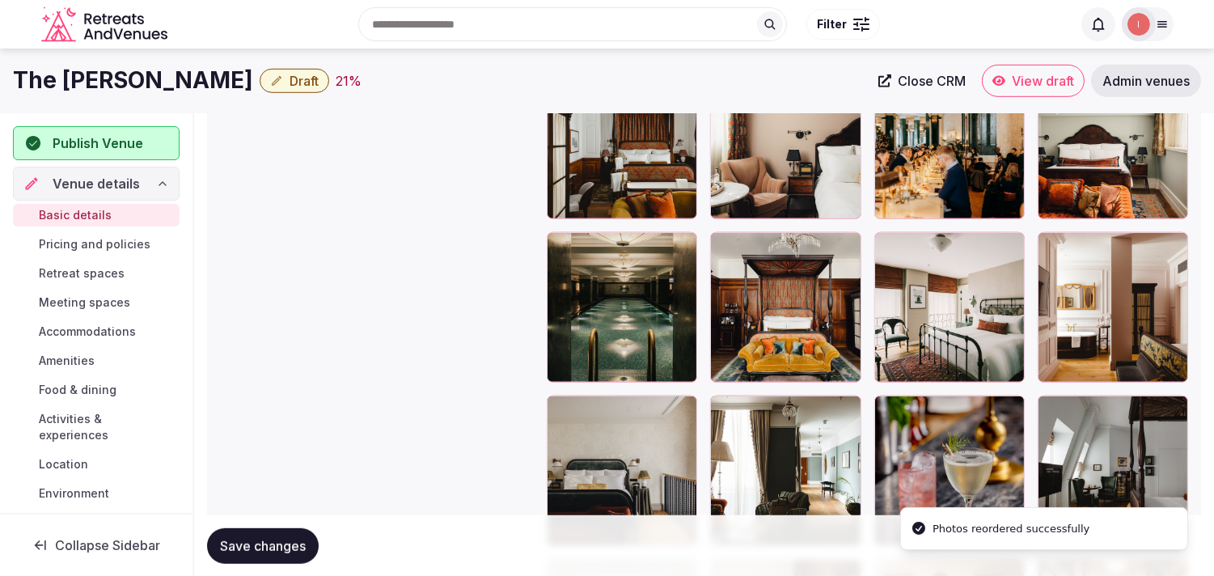
scroll to position [2133, 0]
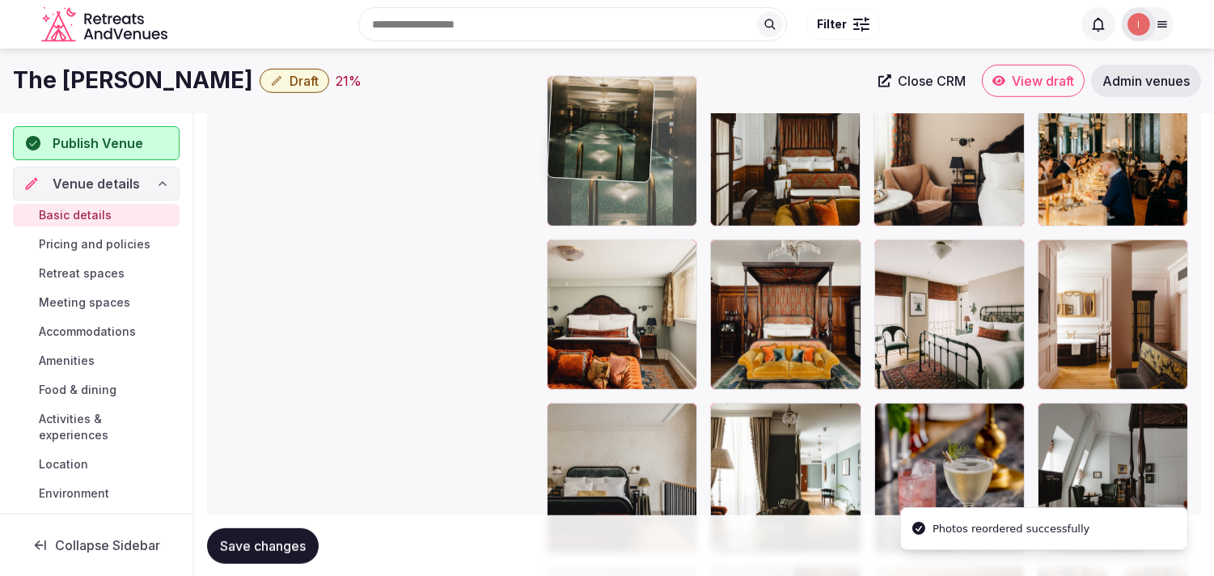
drag, startPoint x: 572, startPoint y: 255, endPoint x: 596, endPoint y: 168, distance: 90.4
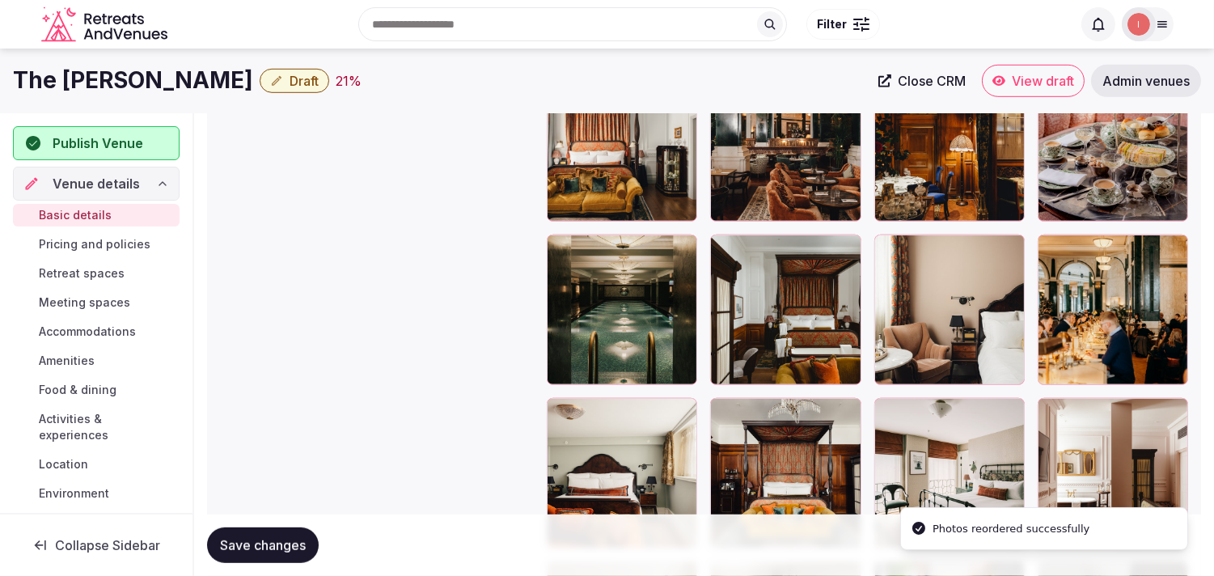
scroll to position [1953, 0]
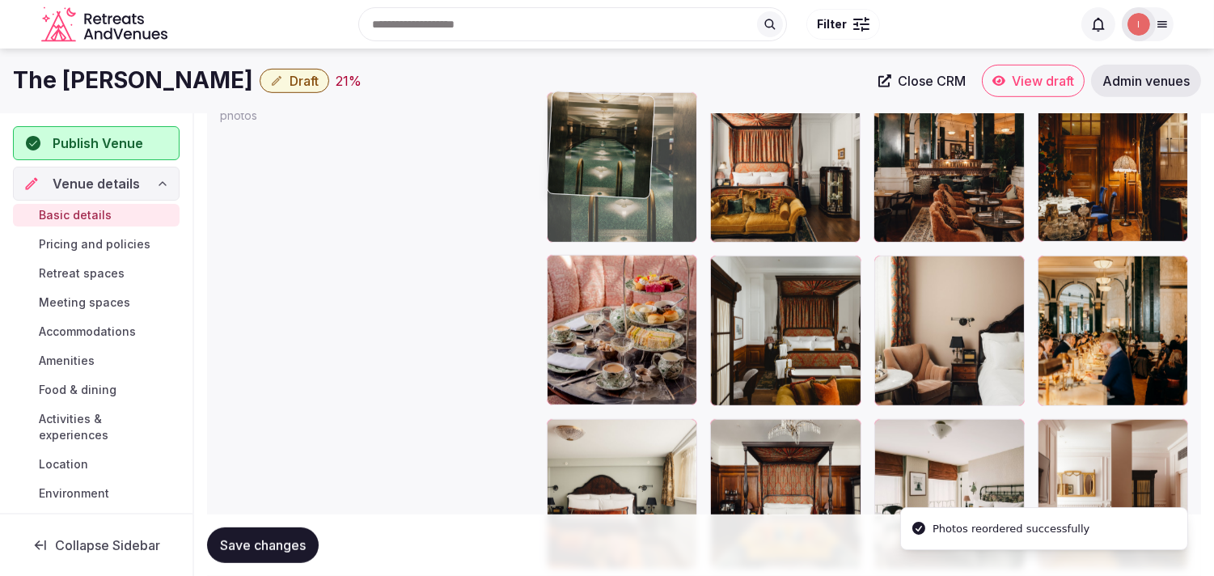
drag, startPoint x: 555, startPoint y: 267, endPoint x: 574, endPoint y: 175, distance: 94.0
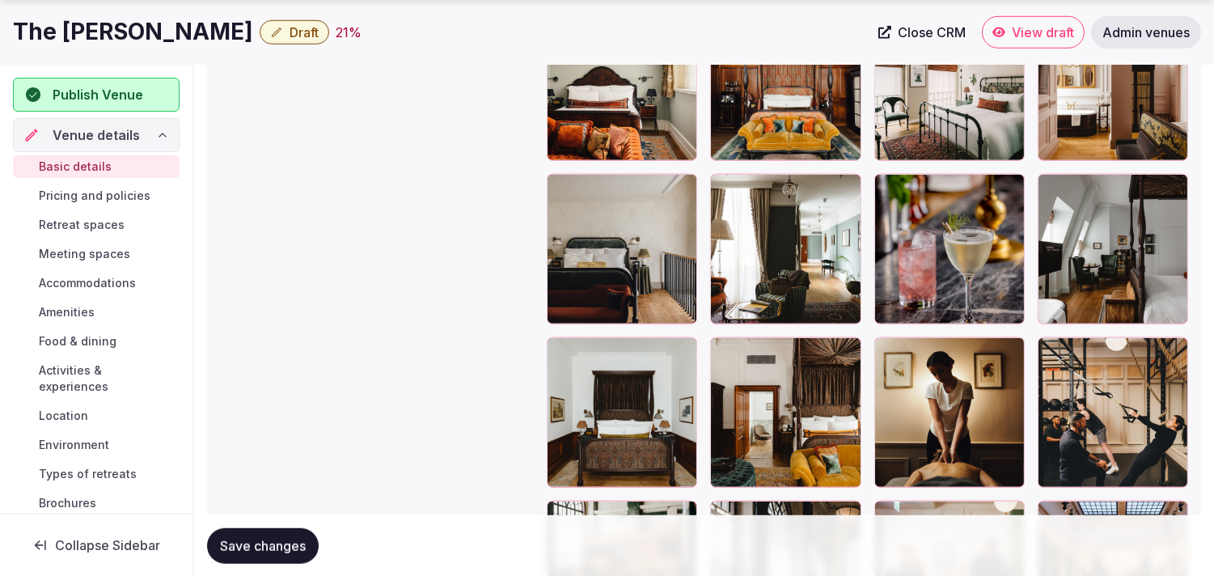
scroll to position [2403, 0]
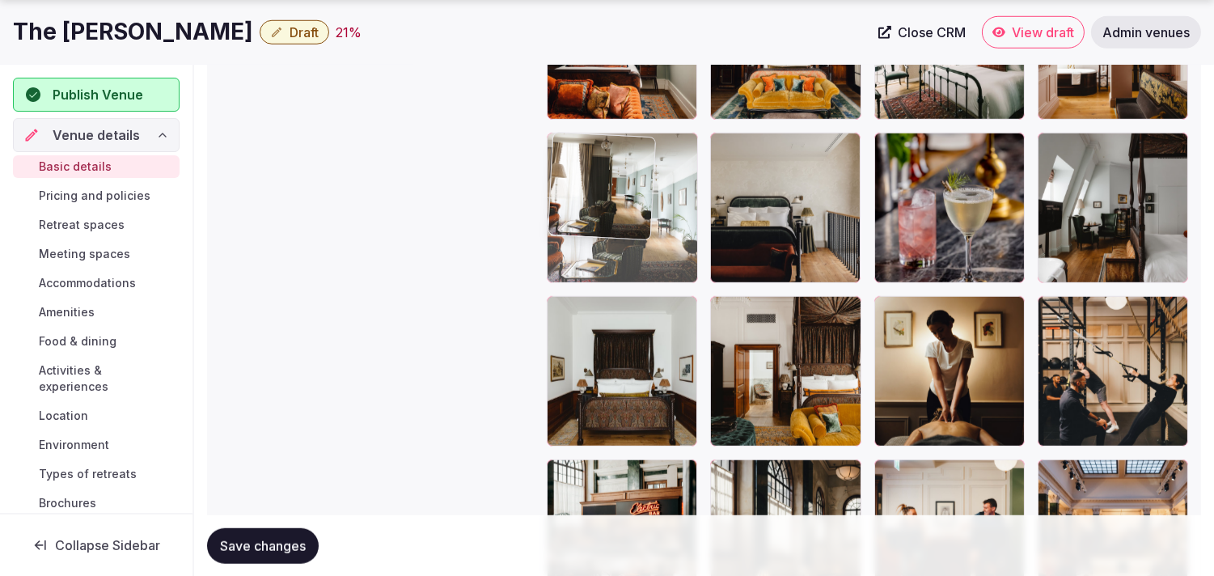
drag, startPoint x: 722, startPoint y: 149, endPoint x: 594, endPoint y: 147, distance: 127.8
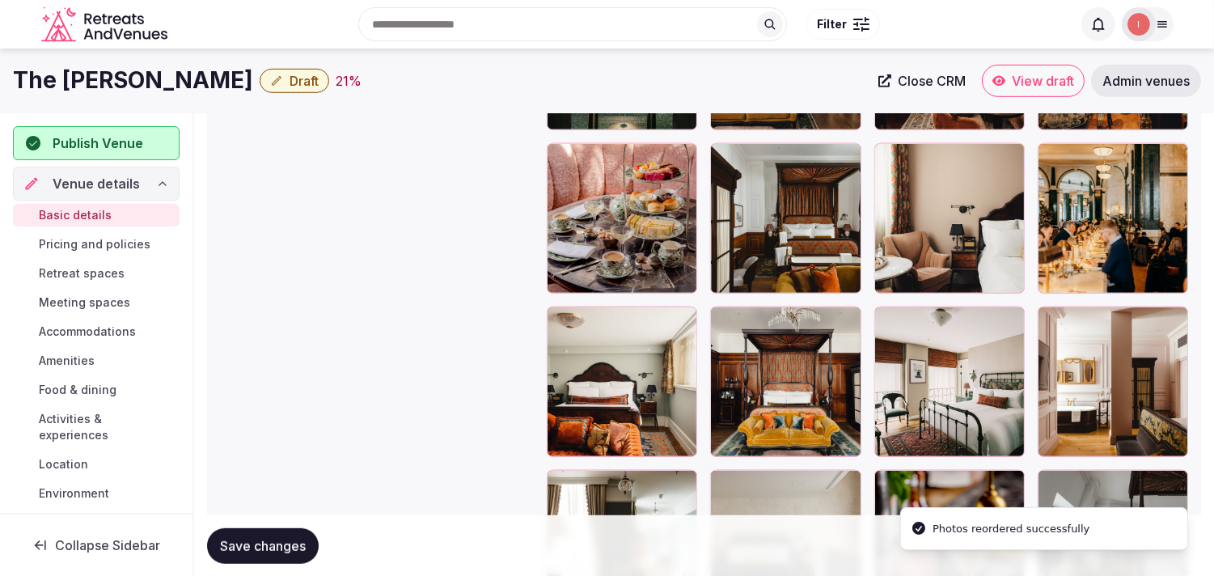
scroll to position [2043, 0]
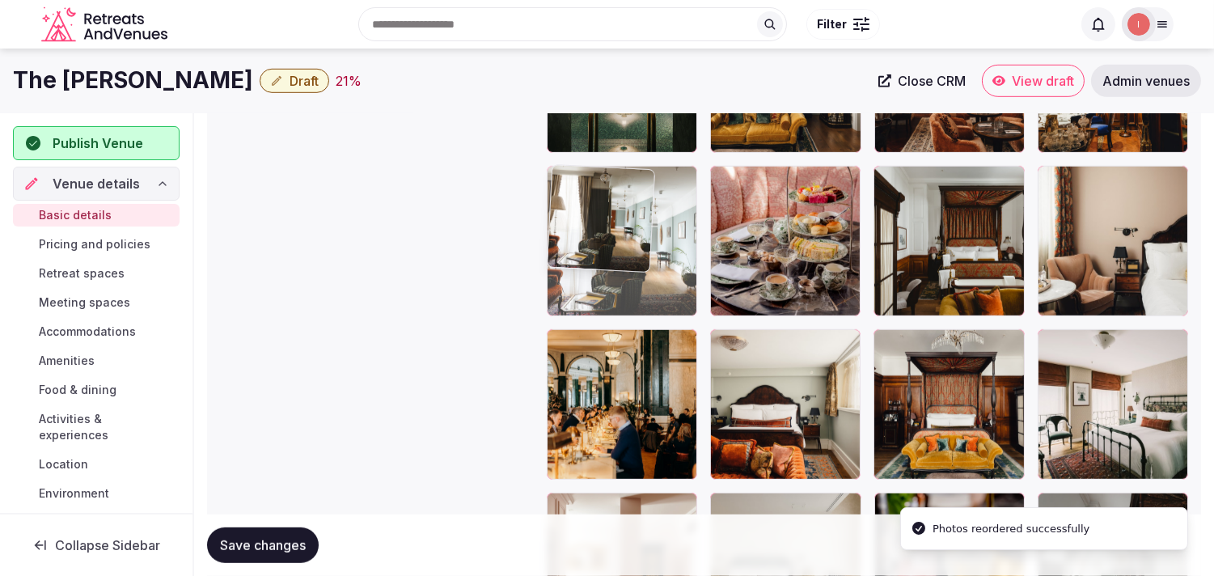
drag, startPoint x: 588, startPoint y: 386, endPoint x: 564, endPoint y: 186, distance: 201.1
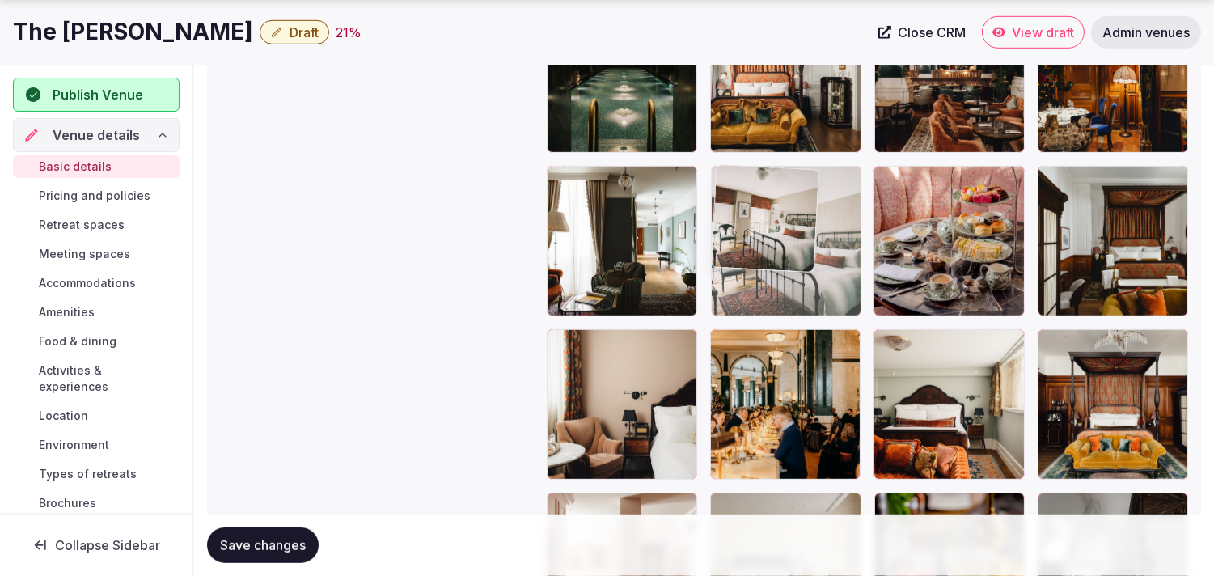
drag, startPoint x: 1051, startPoint y: 344, endPoint x: 746, endPoint y: 225, distance: 327.4
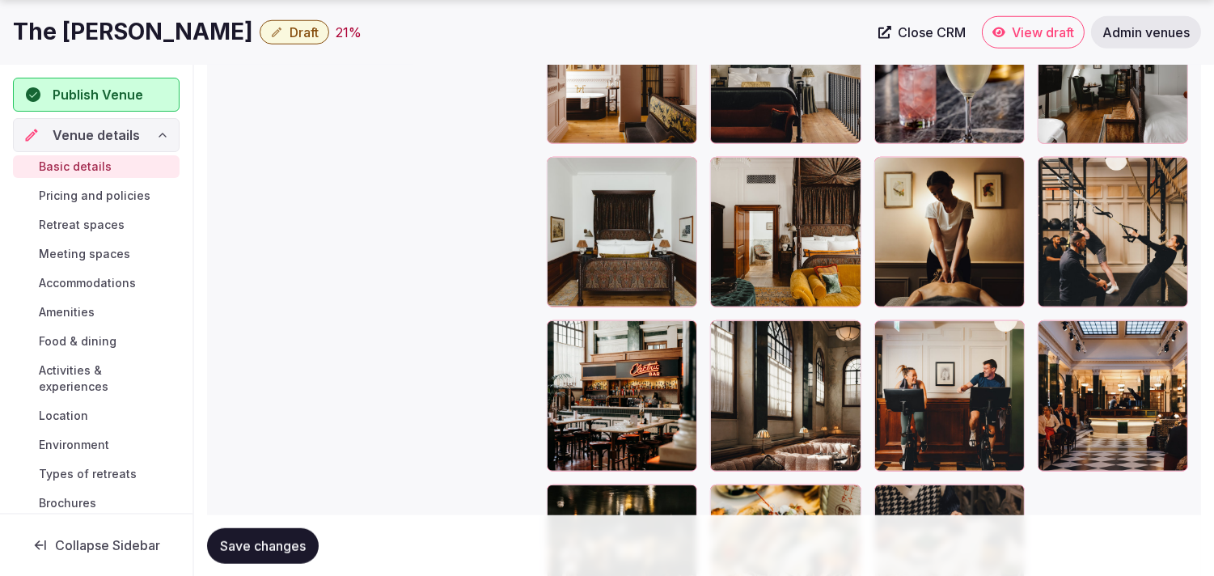
scroll to position [2582, 0]
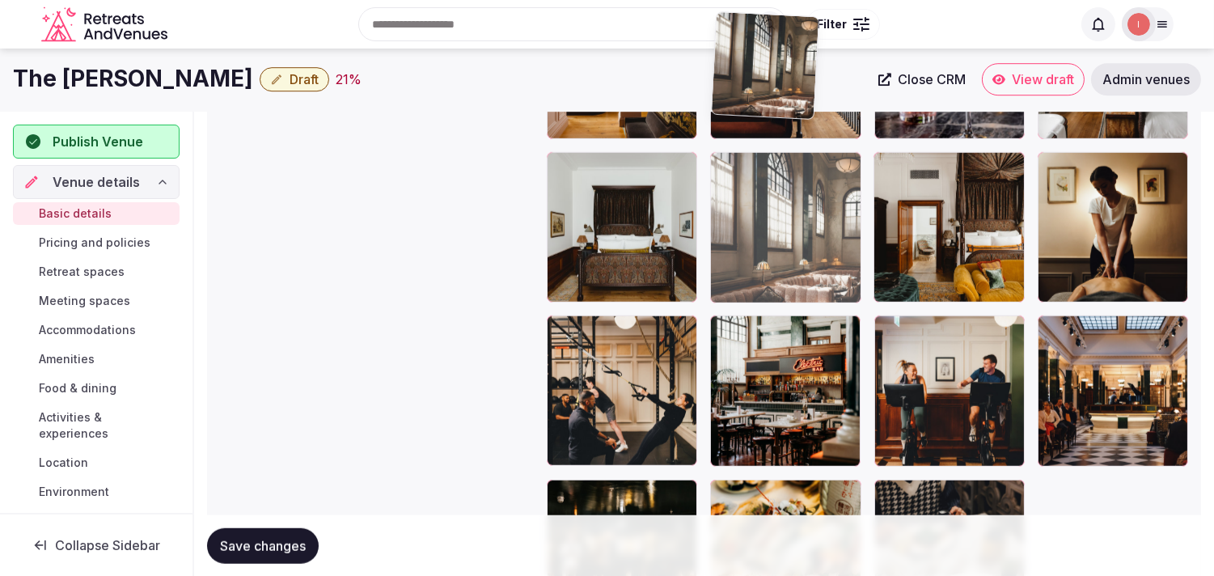
drag, startPoint x: 724, startPoint y: 285, endPoint x: 772, endPoint y: 87, distance: 203.1
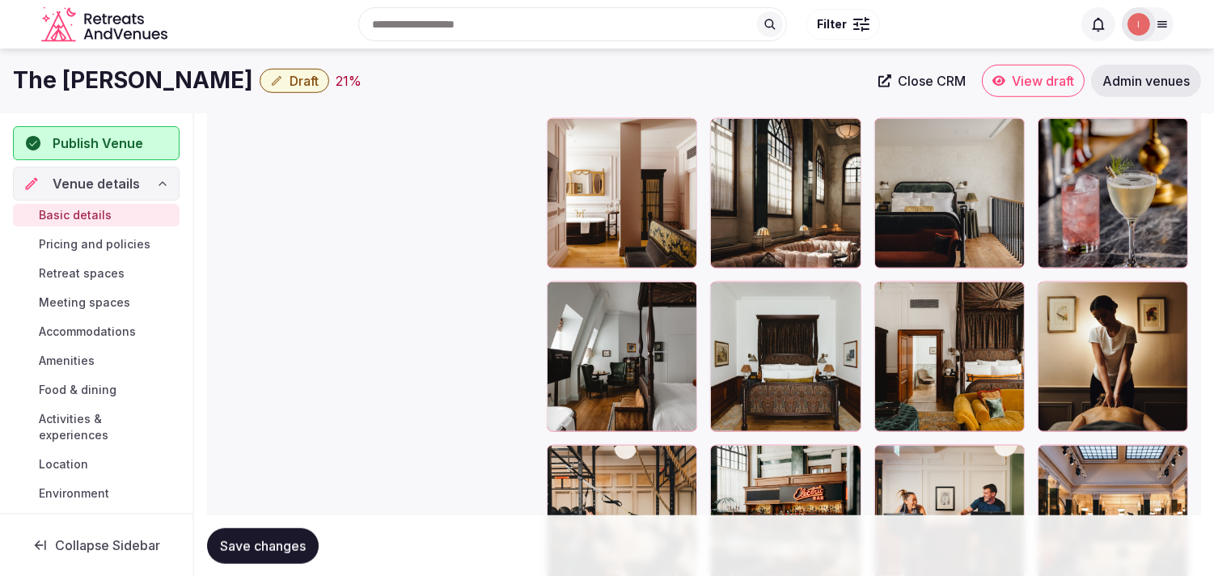
scroll to position [2253, 0]
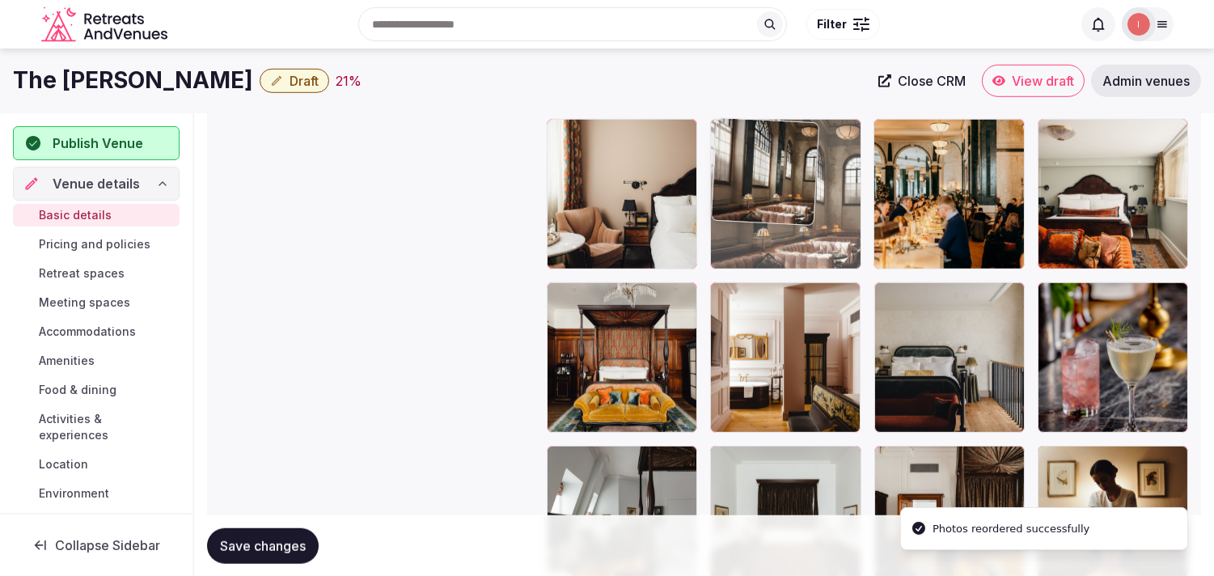
drag, startPoint x: 726, startPoint y: 286, endPoint x: 742, endPoint y: 168, distance: 119.1
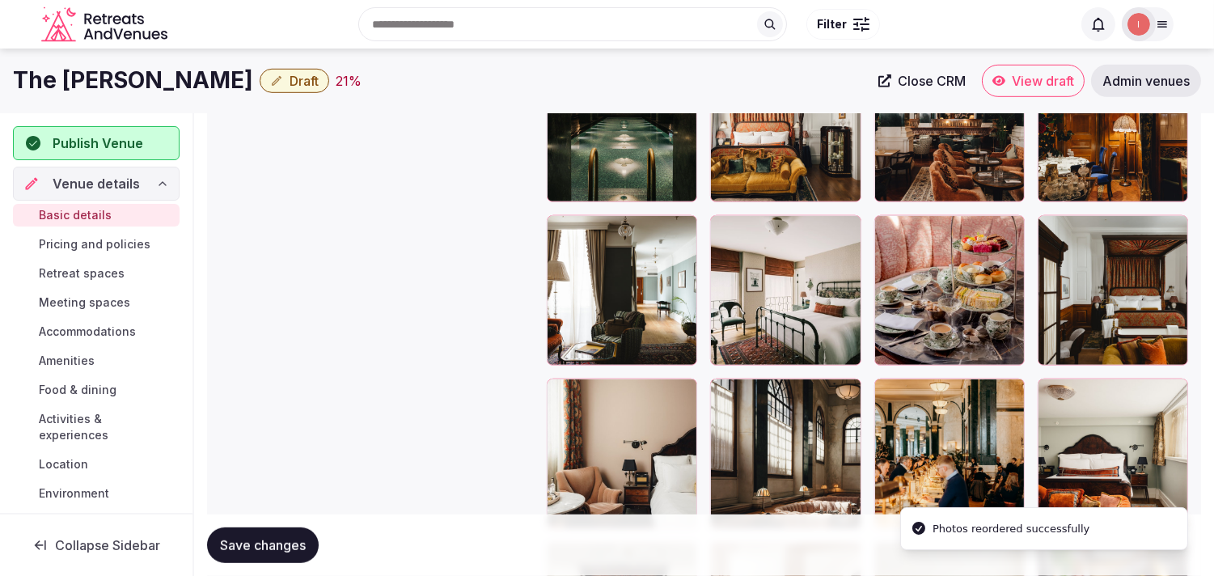
scroll to position [1984, 0]
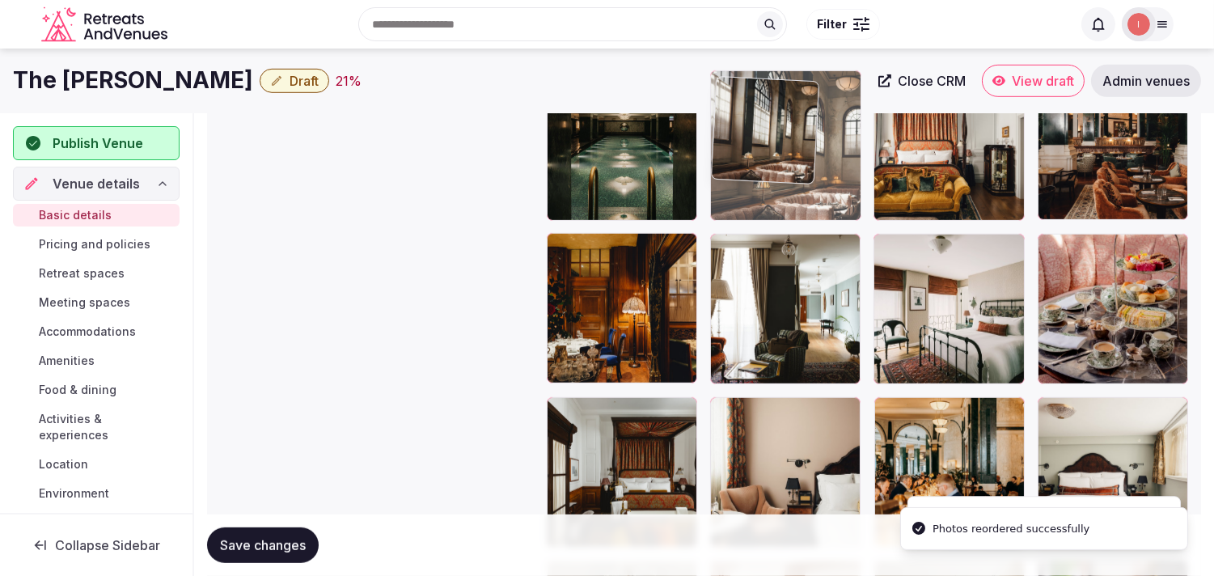
drag, startPoint x: 725, startPoint y: 390, endPoint x: 741, endPoint y: 103, distance: 287.5
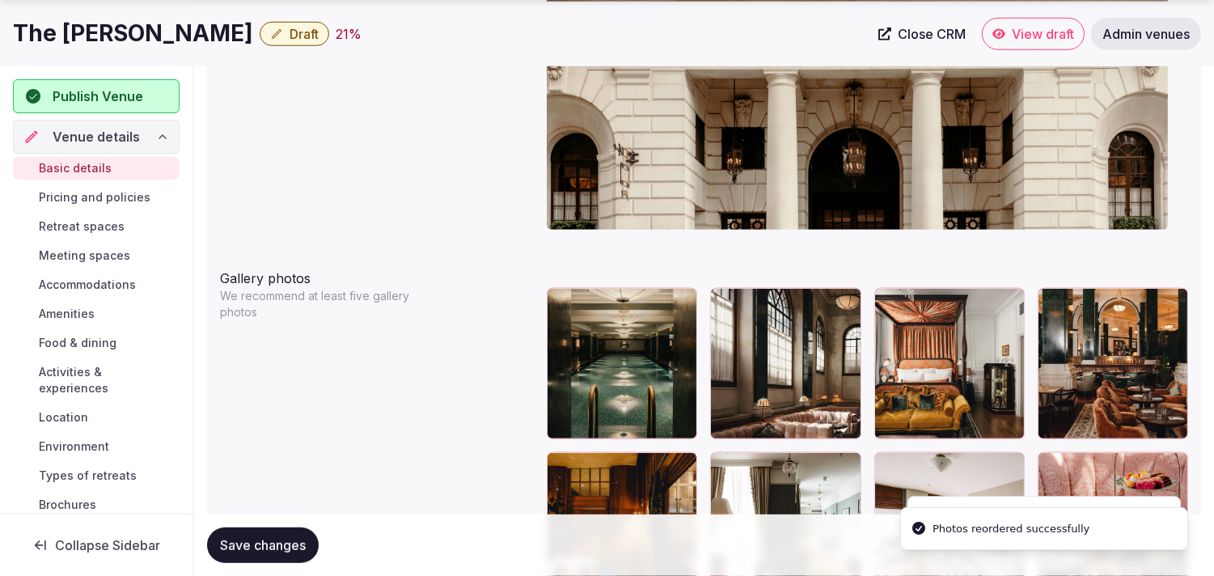
scroll to position [1788, 0]
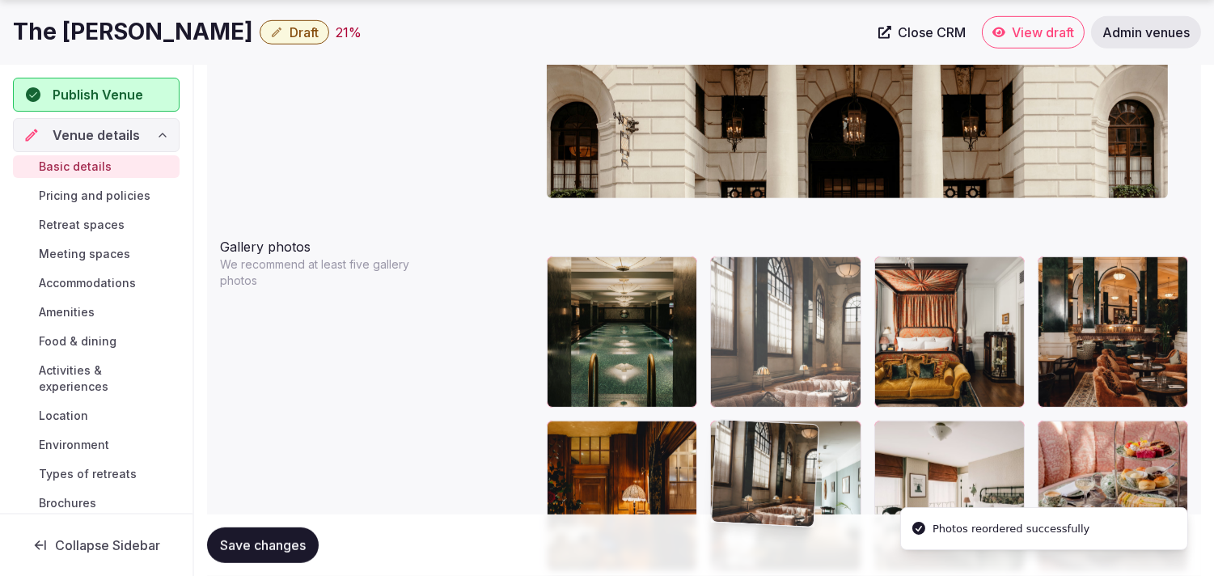
drag, startPoint x: 720, startPoint y: 264, endPoint x: 745, endPoint y: 374, distance: 112.6
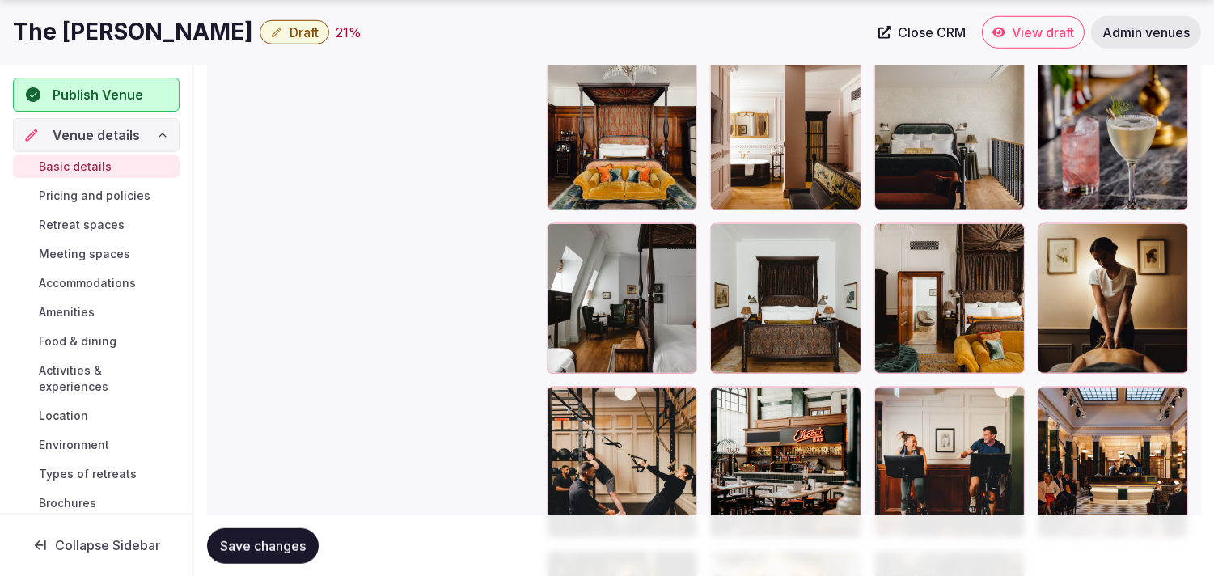
scroll to position [2507, 0]
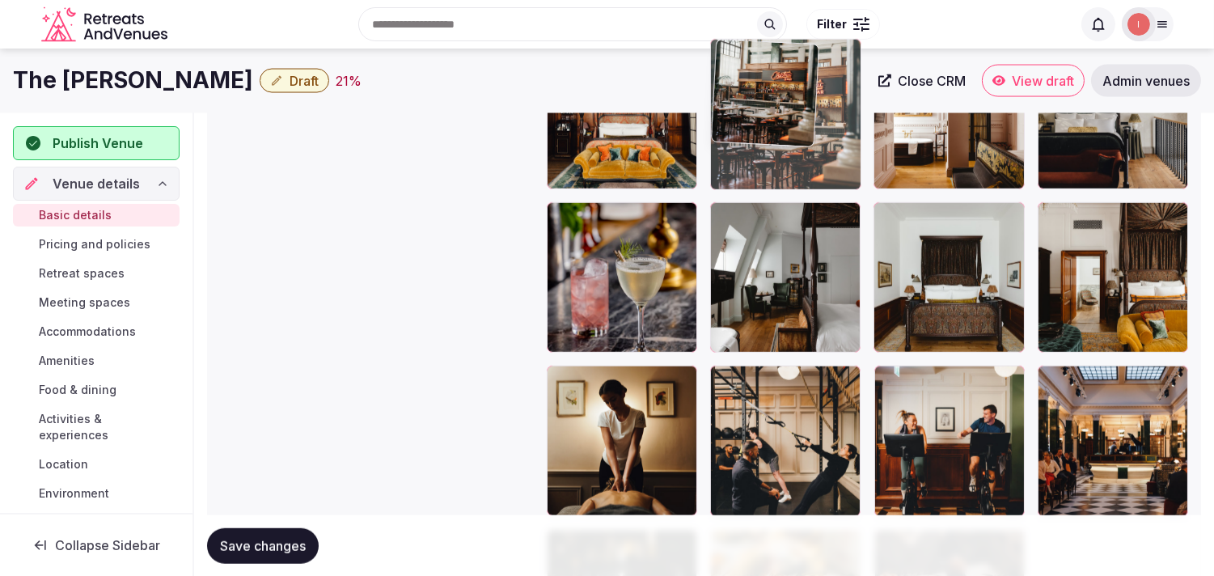
drag, startPoint x: 716, startPoint y: 365, endPoint x: 773, endPoint y: 97, distance: 273.5
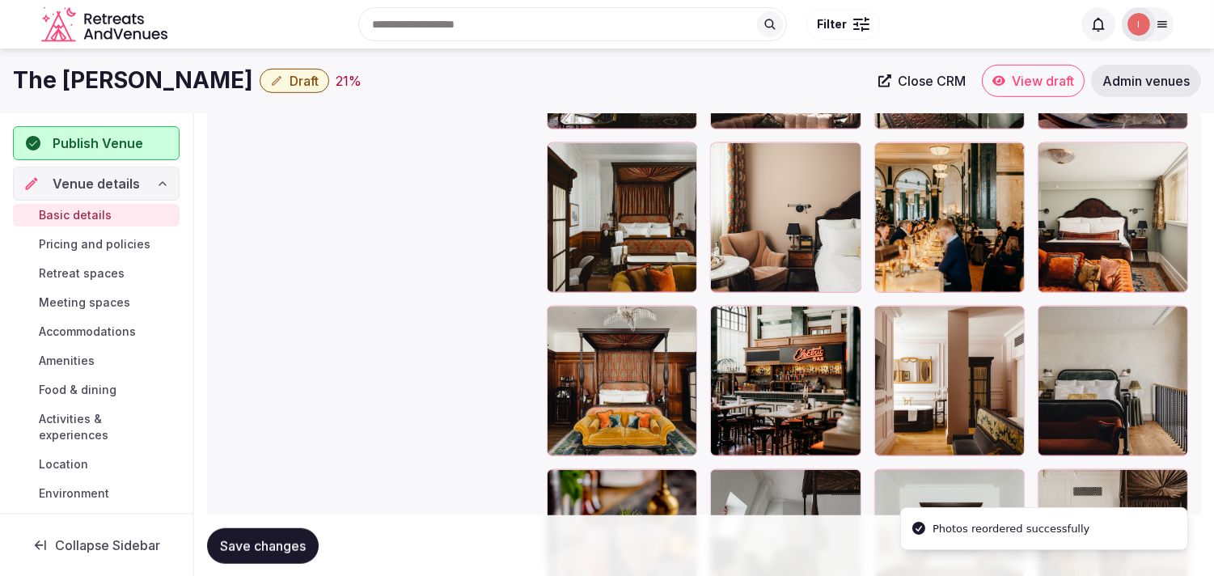
scroll to position [2226, 0]
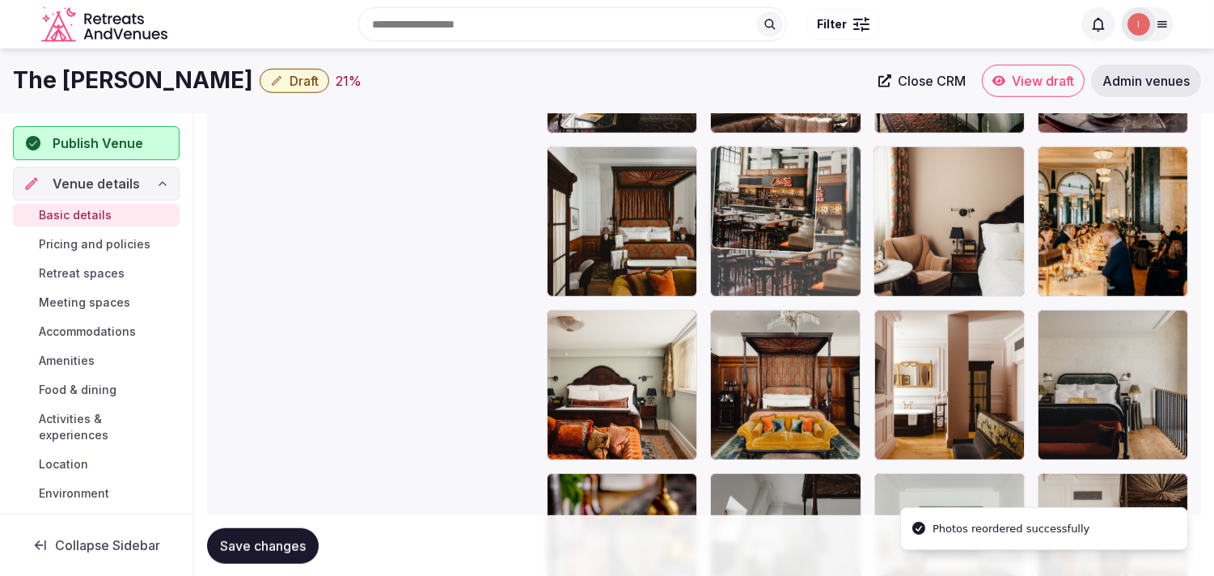
drag, startPoint x: 722, startPoint y: 312, endPoint x: 730, endPoint y: 179, distance: 132.8
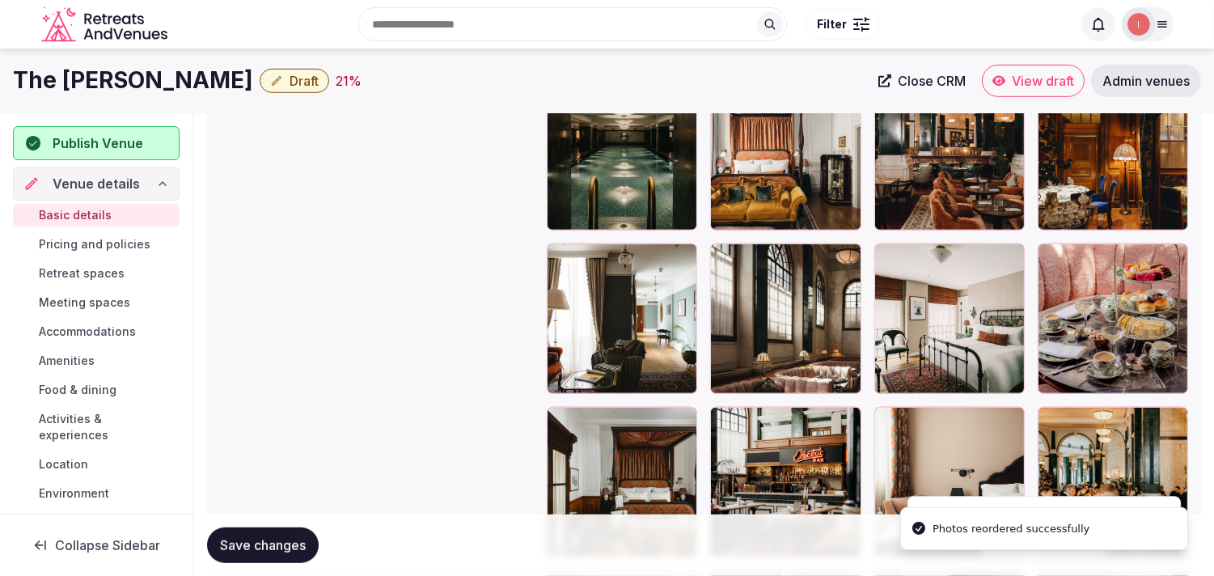
scroll to position [1957, 0]
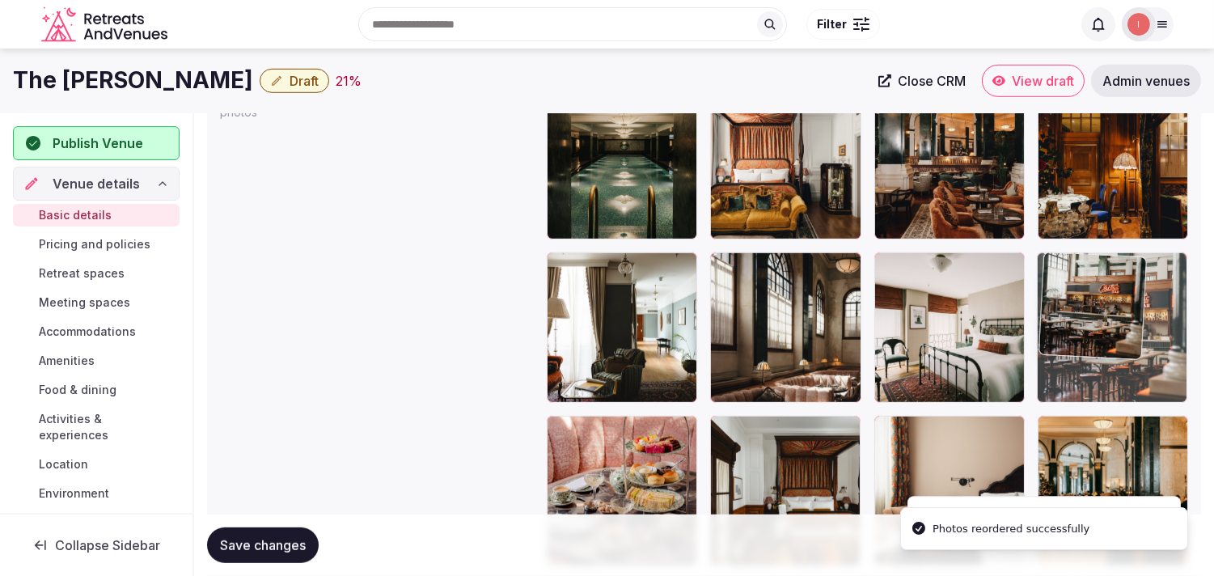
drag, startPoint x: 720, startPoint y: 433, endPoint x: 1022, endPoint y: 294, distance: 332.1
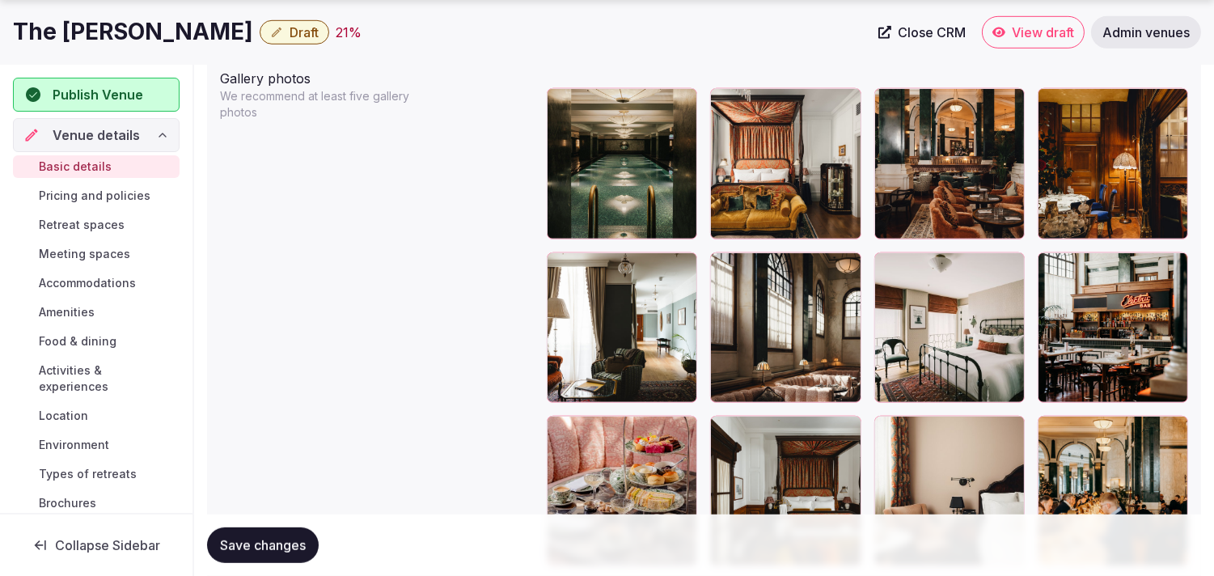
click at [301, 555] on button "Save changes" at bounding box center [263, 545] width 112 height 36
click at [126, 85] on span "Publish Venue" at bounding box center [98, 94] width 91 height 19
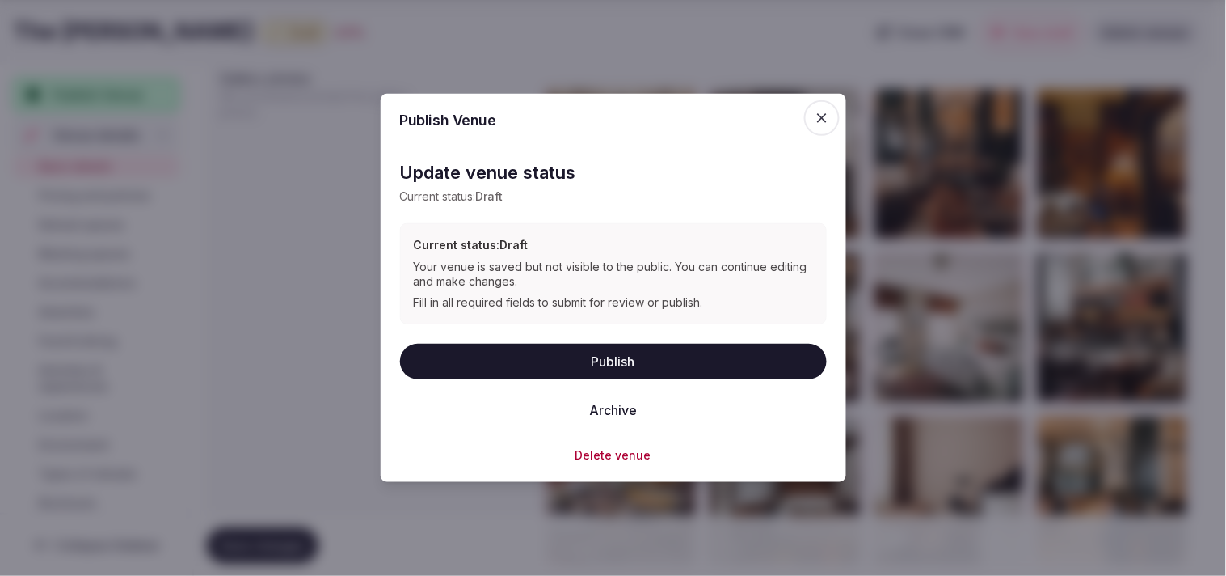
click at [562, 372] on button "Publish" at bounding box center [613, 361] width 427 height 36
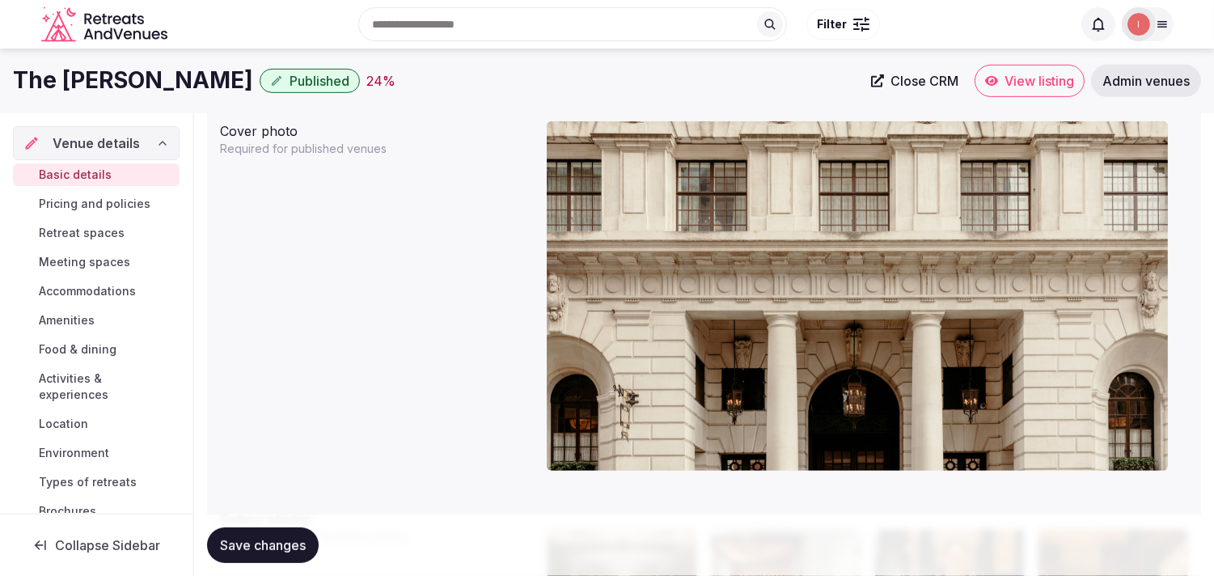
scroll to position [1507, 0]
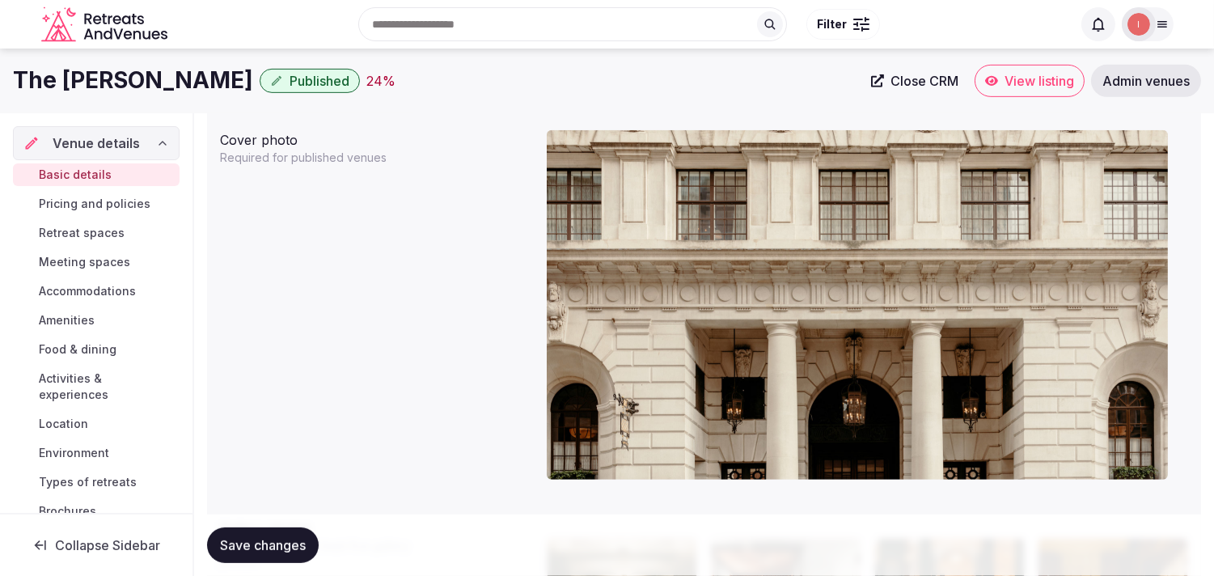
click at [239, 554] on button "Save changes" at bounding box center [263, 545] width 112 height 36
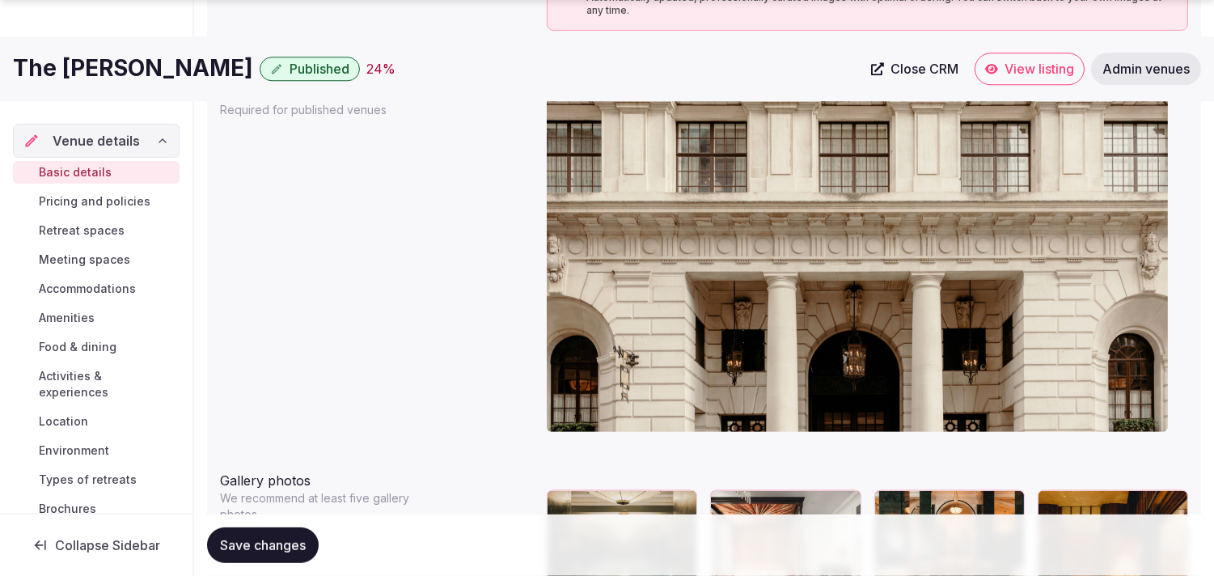
scroll to position [1597, 0]
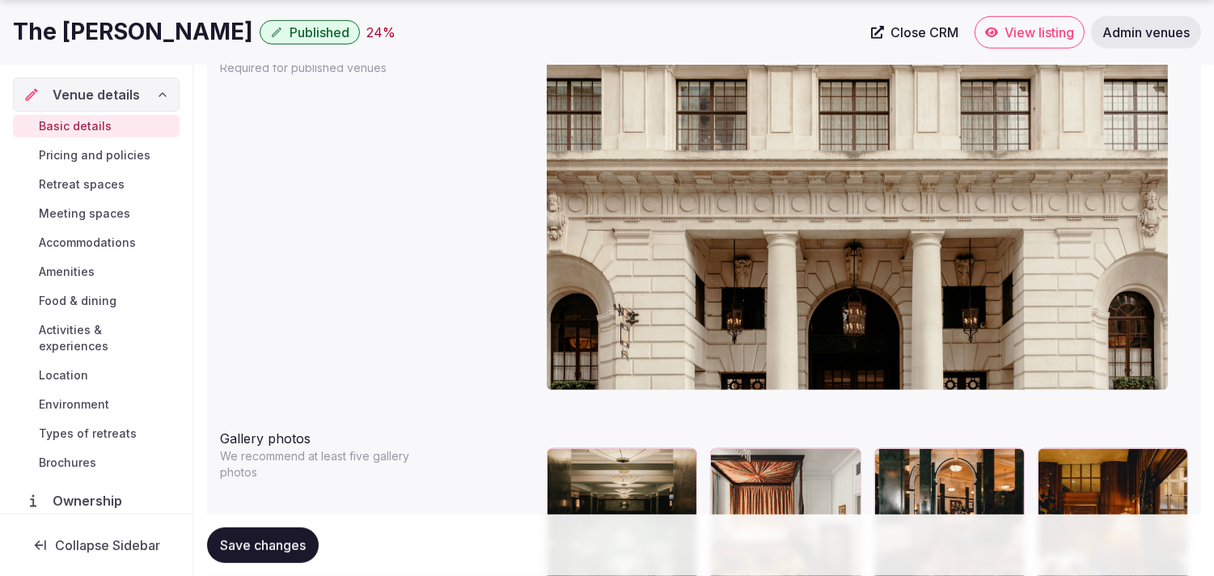
click at [287, 555] on button "Save changes" at bounding box center [263, 545] width 112 height 36
click at [77, 154] on span "Pricing and policies" at bounding box center [95, 155] width 112 height 16
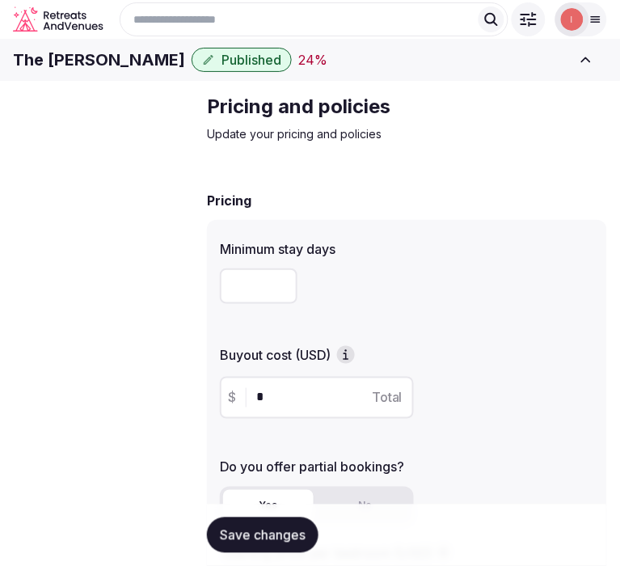
click at [165, 70] on h1 "The Ned London" at bounding box center [99, 60] width 172 height 23
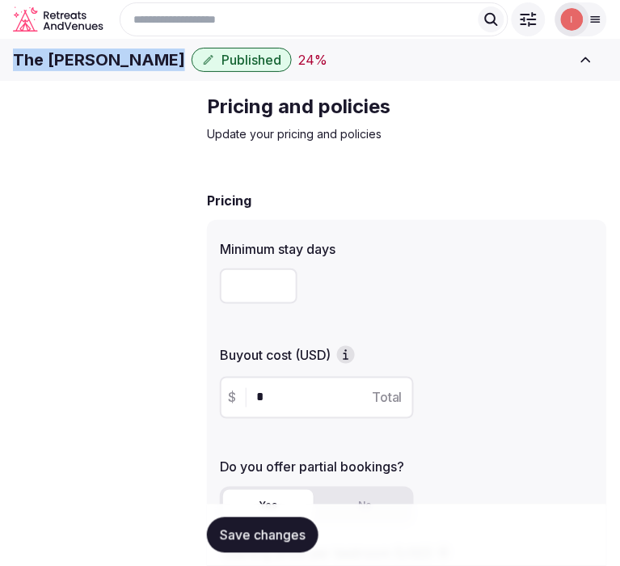
click at [165, 70] on h1 "The Ned London" at bounding box center [99, 60] width 172 height 23
drag, startPoint x: 165, startPoint y: 70, endPoint x: 179, endPoint y: 60, distance: 18.0
drag, startPoint x: 179, startPoint y: 60, endPoint x: 142, endPoint y: 83, distance: 44.0
copy div "The Ned London"
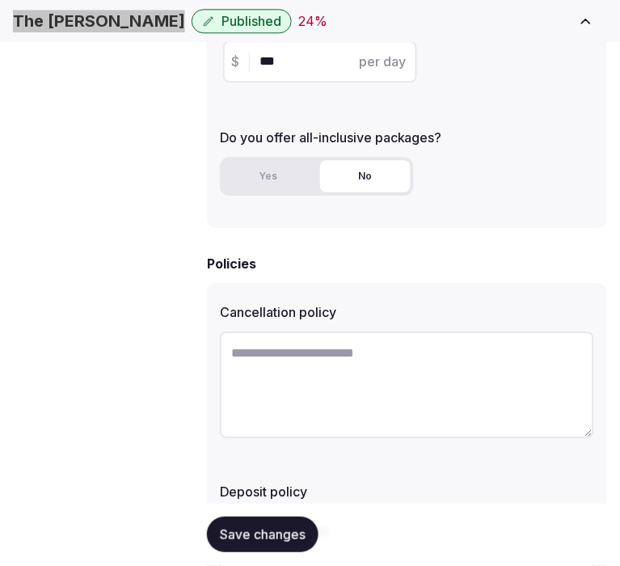
scroll to position [538, 0]
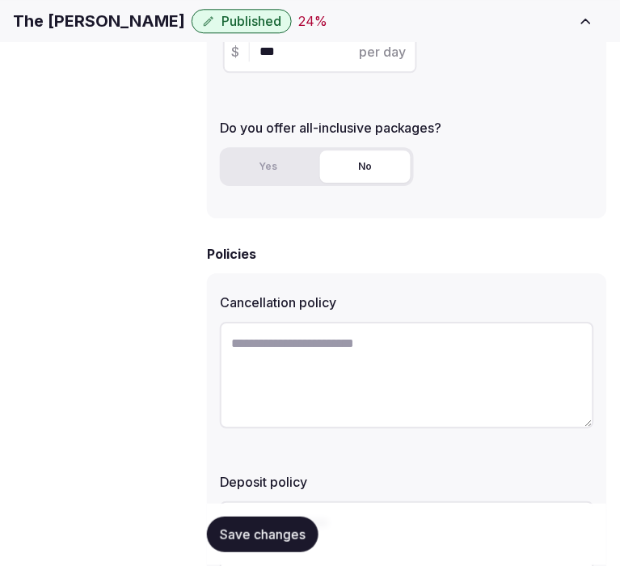
click at [386, 356] on textarea at bounding box center [407, 375] width 374 height 107
click at [385, 357] on textarea at bounding box center [407, 375] width 374 height 107
paste textarea "**********"
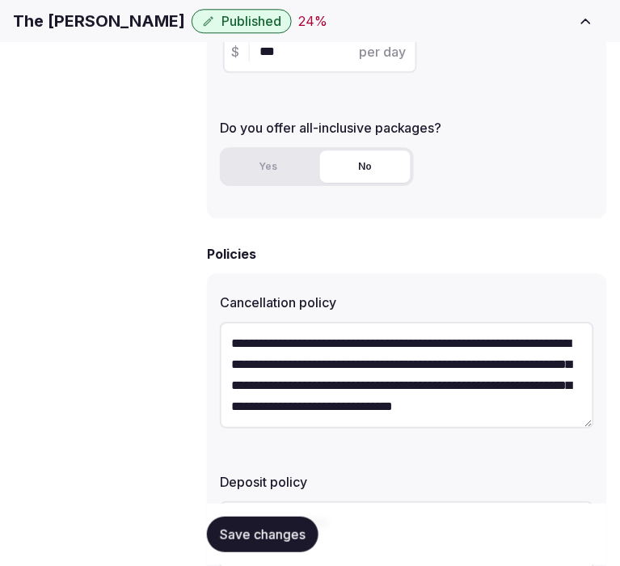
scroll to position [29, 0]
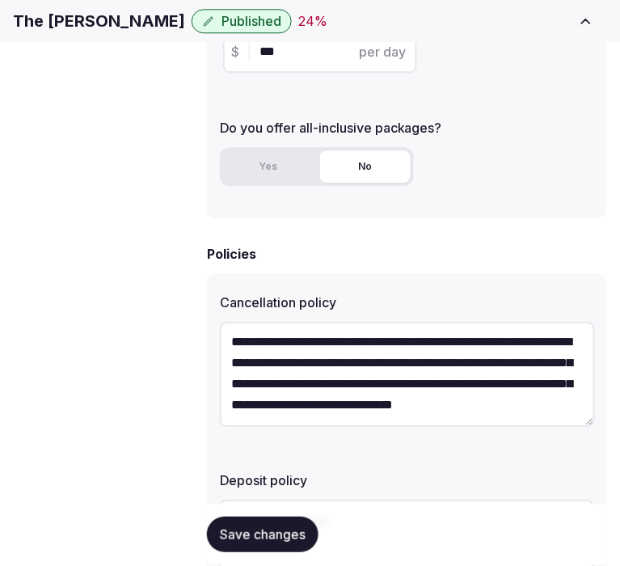
type textarea "**********"
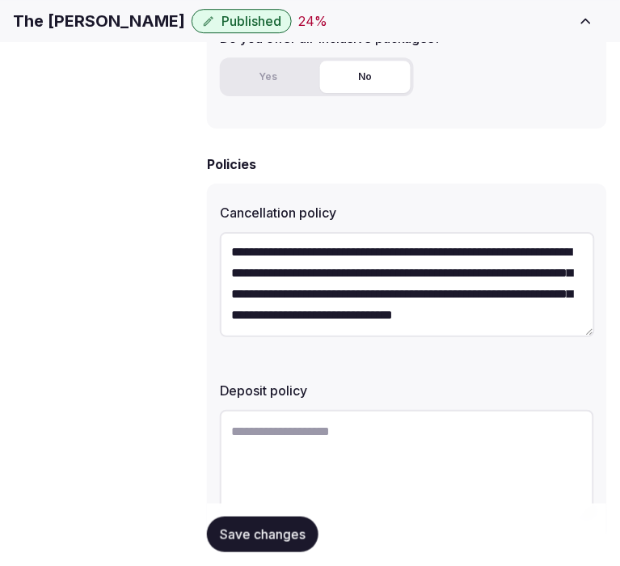
scroll to position [41, 0]
click at [340, 410] on textarea at bounding box center [407, 463] width 374 height 107
paste textarea "**********"
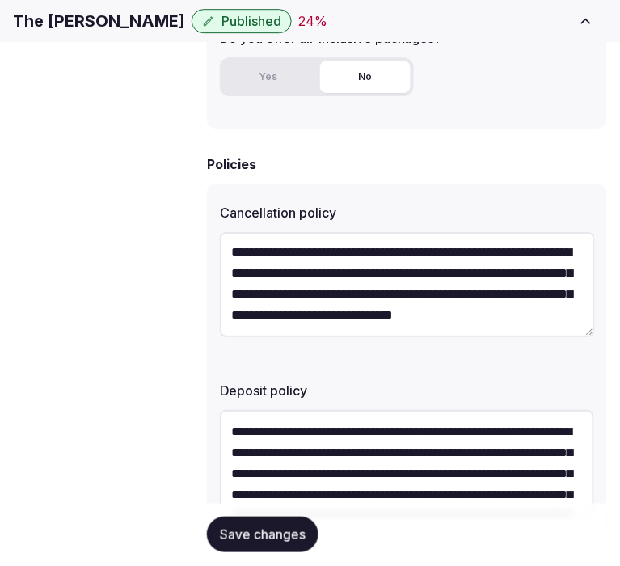
scroll to position [114, 0]
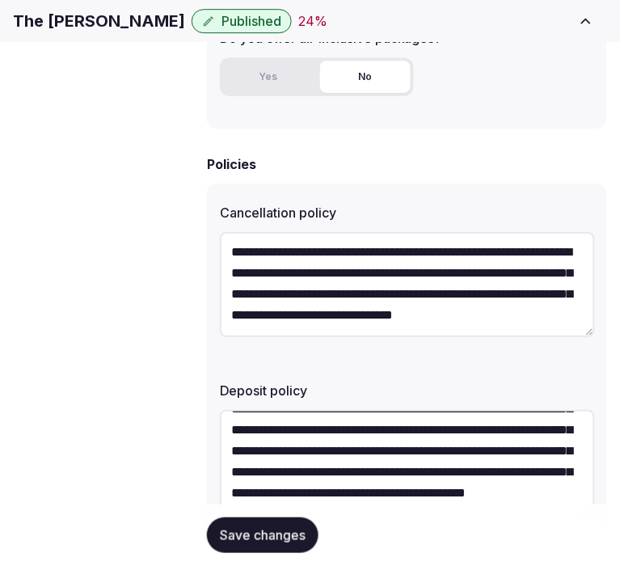
type textarea "**********"
click at [291, 542] on span "Save changes" at bounding box center [263, 535] width 86 height 16
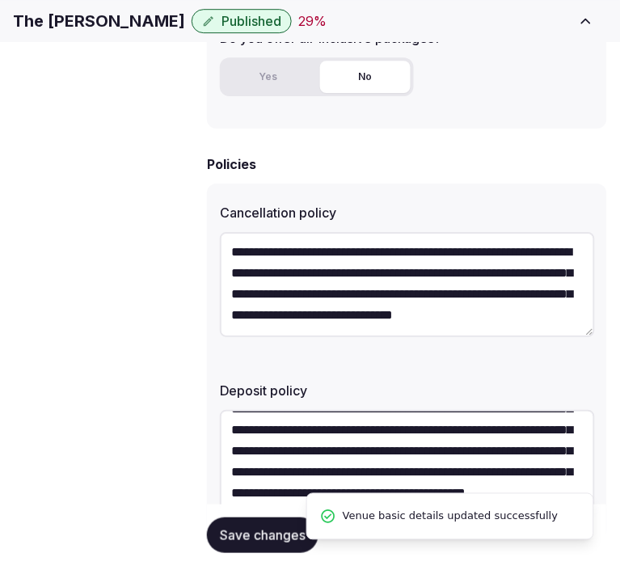
drag, startPoint x: 270, startPoint y: 536, endPoint x: 221, endPoint y: 430, distance: 116.8
click at [270, 529] on span "Save changes" at bounding box center [263, 535] width 86 height 16
click at [0, 0] on span "Retreat spaces" at bounding box center [0, 0] width 0 height 0
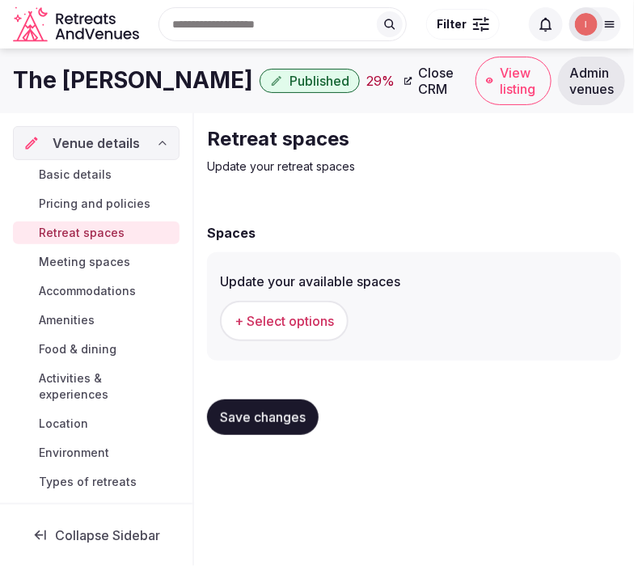
click at [310, 304] on button "+ Select options" at bounding box center [284, 321] width 129 height 40
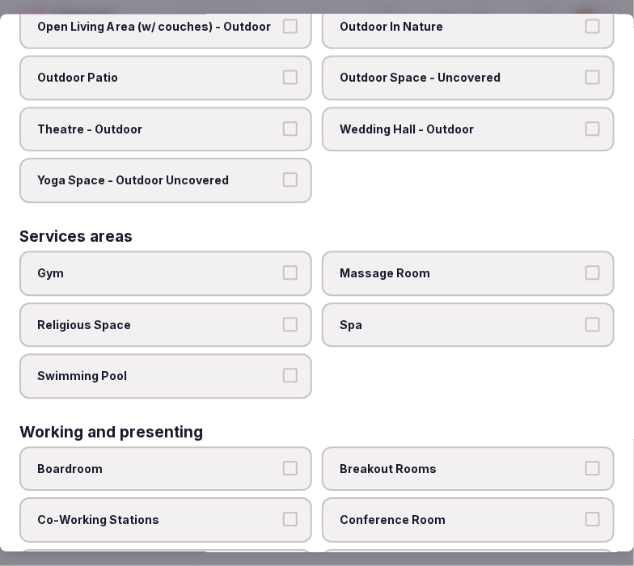
scroll to position [889, 0]
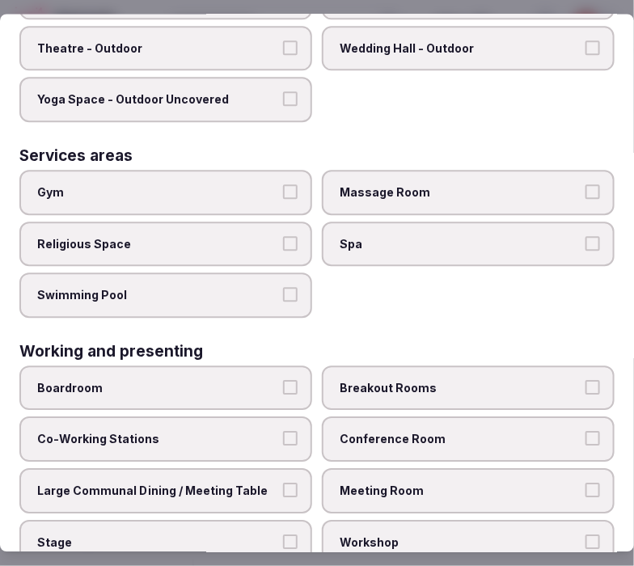
click at [386, 483] on span "Meeting Room" at bounding box center [460, 491] width 241 height 16
click at [562, 483] on button "Meeting Room" at bounding box center [592, 490] width 15 height 15
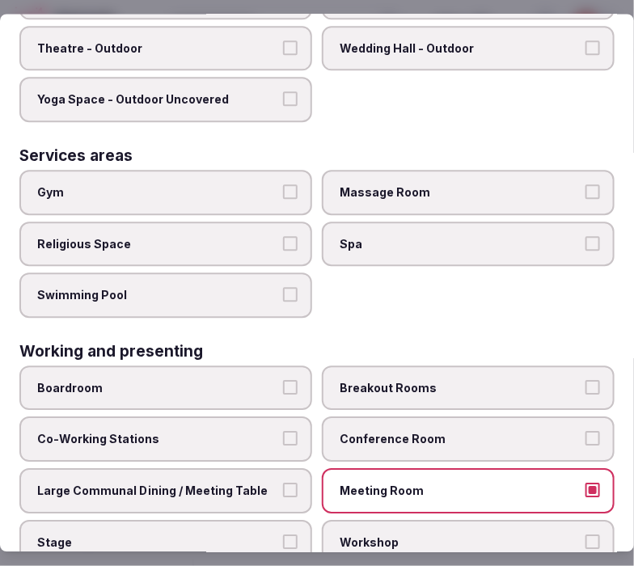
click at [300, 470] on label "Large Communal Dining / Meeting Table" at bounding box center [165, 491] width 293 height 45
click at [298, 483] on button "Large Communal Dining / Meeting Table" at bounding box center [290, 490] width 15 height 15
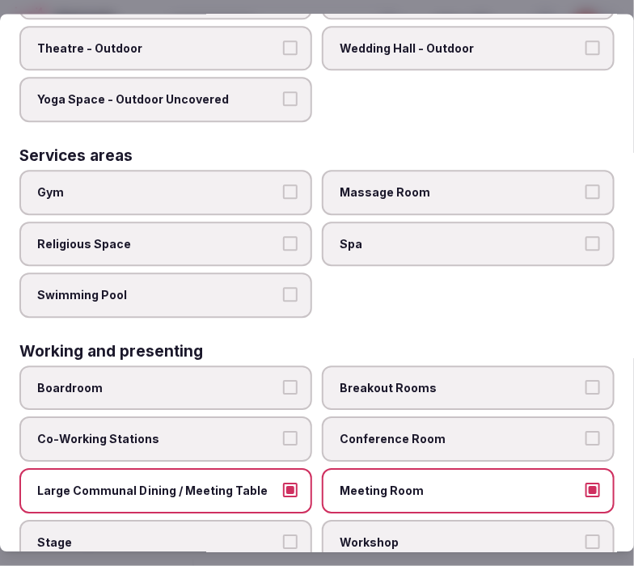
click at [364, 432] on span "Conference Room" at bounding box center [460, 440] width 241 height 16
click at [562, 432] on button "Conference Room" at bounding box center [592, 439] width 15 height 15
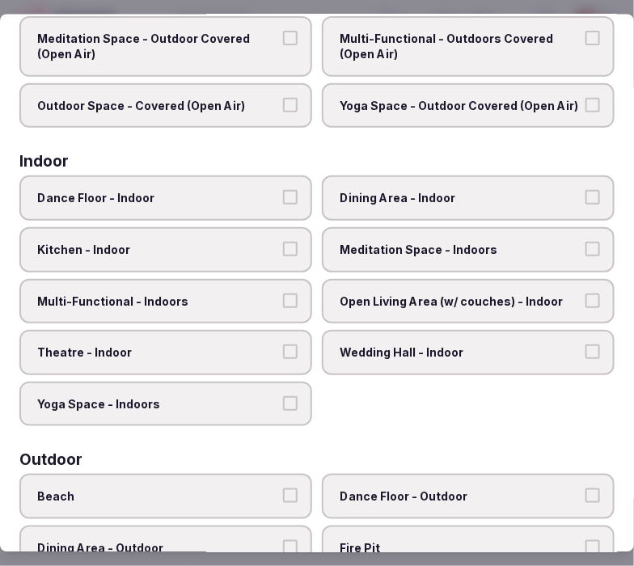
scroll to position [0, 0]
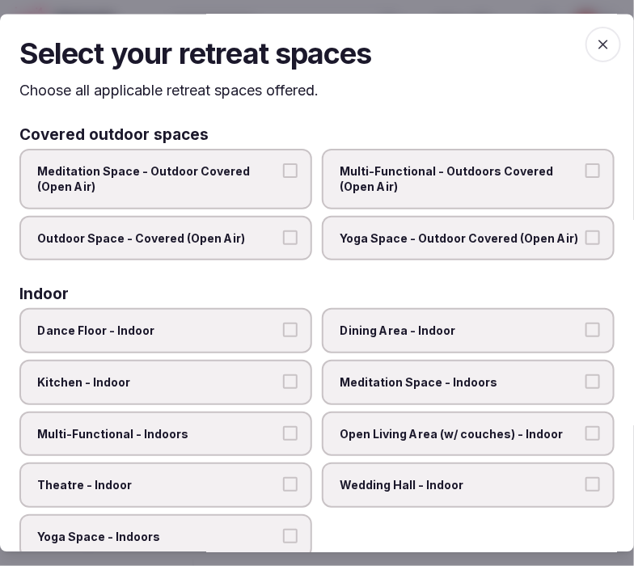
drag, startPoint x: 345, startPoint y: 341, endPoint x: 285, endPoint y: 340, distance: 59.8
click at [345, 337] on label "Dining Area - Indoor" at bounding box center [468, 331] width 293 height 45
click at [562, 337] on button "Dining Area - Indoor" at bounding box center [592, 330] width 15 height 15
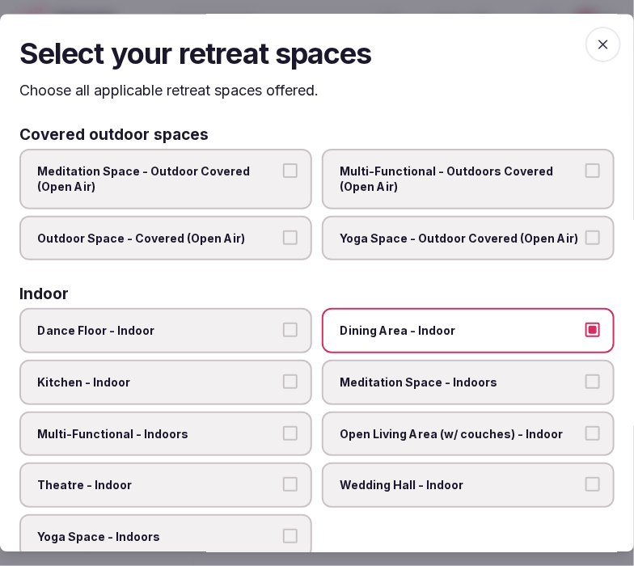
click at [253, 440] on label "Multi-Functional - Indoors" at bounding box center [165, 434] width 293 height 45
click at [283, 440] on button "Multi-Functional - Indoors" at bounding box center [290, 433] width 15 height 15
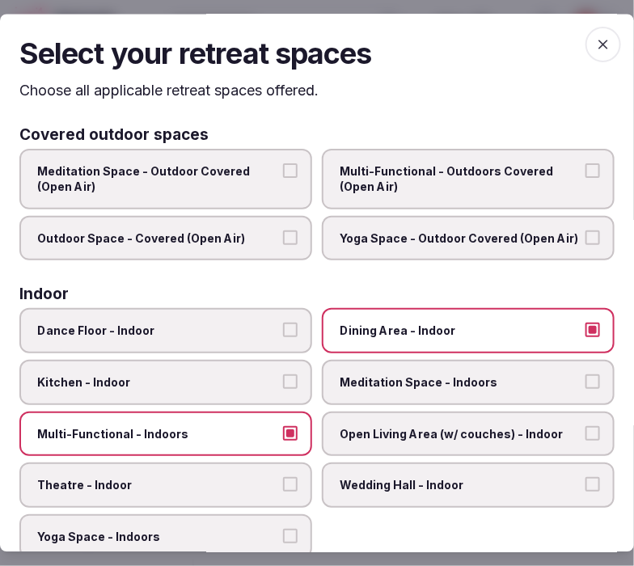
click at [374, 437] on label "Open Living Area (w/ couches) - Indoor" at bounding box center [468, 434] width 293 height 45
click at [562, 437] on button "Open Living Area (w/ couches) - Indoor" at bounding box center [592, 433] width 15 height 15
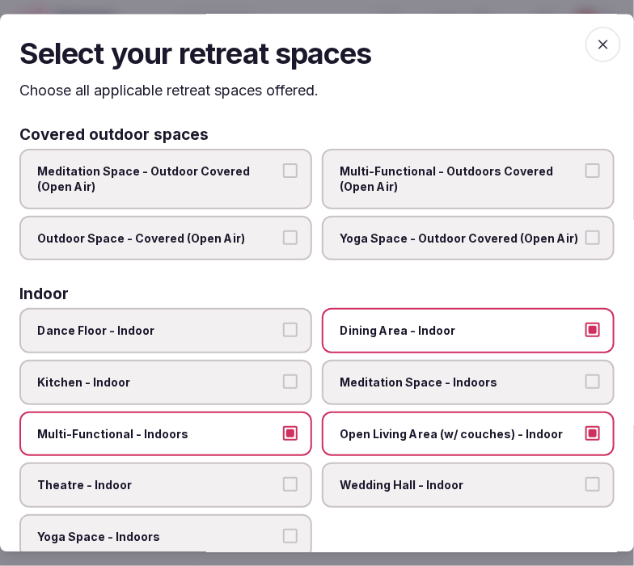
click at [171, 464] on label "Theatre - Indoor" at bounding box center [165, 485] width 293 height 45
click at [283, 478] on button "Theatre - Indoor" at bounding box center [290, 485] width 15 height 15
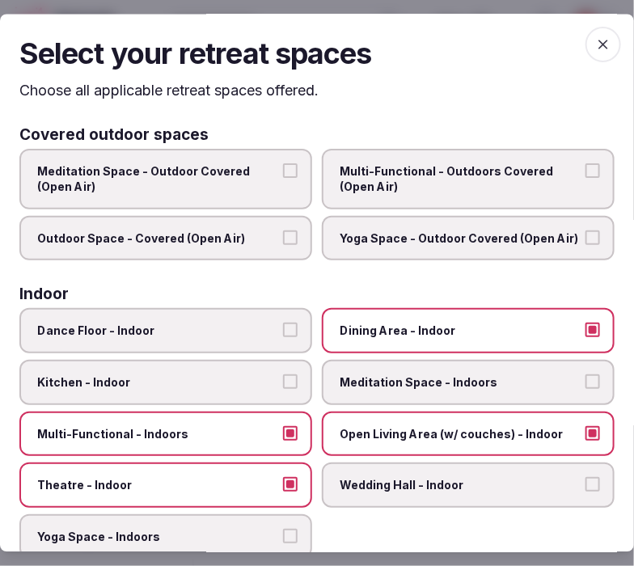
click at [562, 42] on icon "button" at bounding box center [603, 45] width 16 height 16
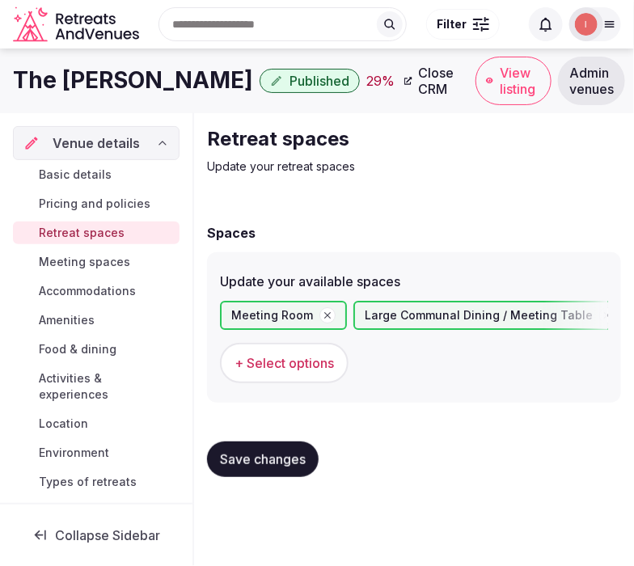
click at [271, 458] on span "Save changes" at bounding box center [263, 459] width 86 height 16
click at [281, 461] on span "Save changes" at bounding box center [263, 459] width 86 height 16
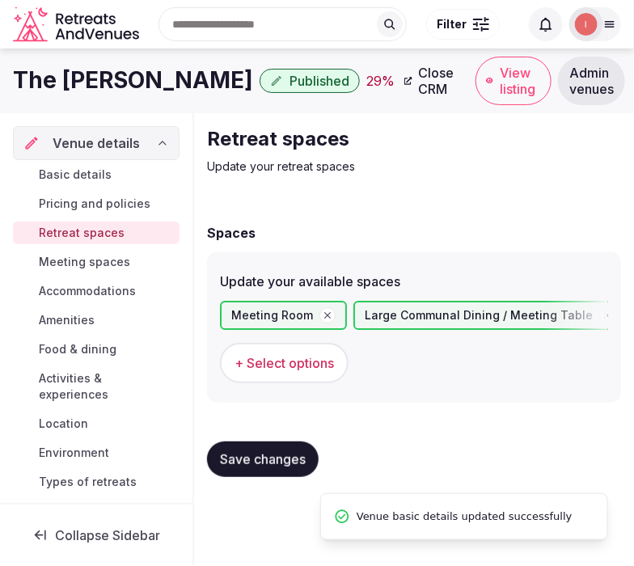
click at [45, 259] on span "Meeting spaces" at bounding box center [84, 262] width 91 height 16
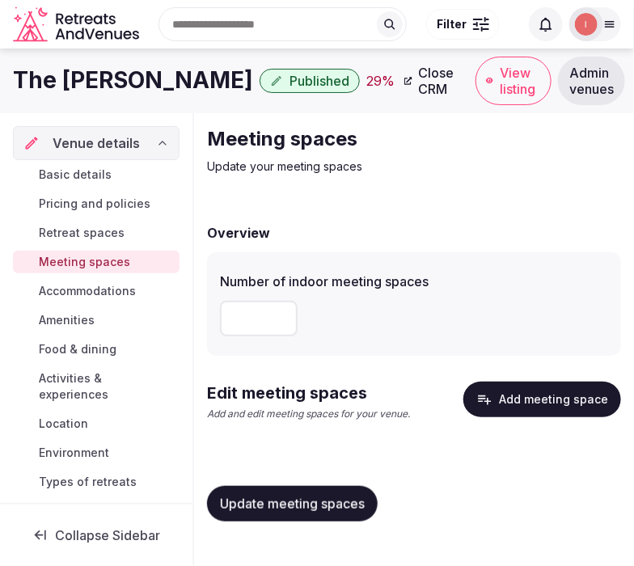
click at [257, 320] on input "number" at bounding box center [259, 319] width 78 height 36
drag, startPoint x: 236, startPoint y: 338, endPoint x: 231, endPoint y: 303, distance: 35.1
click at [220, 319] on div "*" at bounding box center [414, 318] width 388 height 49
type input "*"
drag, startPoint x: 328, startPoint y: 513, endPoint x: 358, endPoint y: 458, distance: 61.9
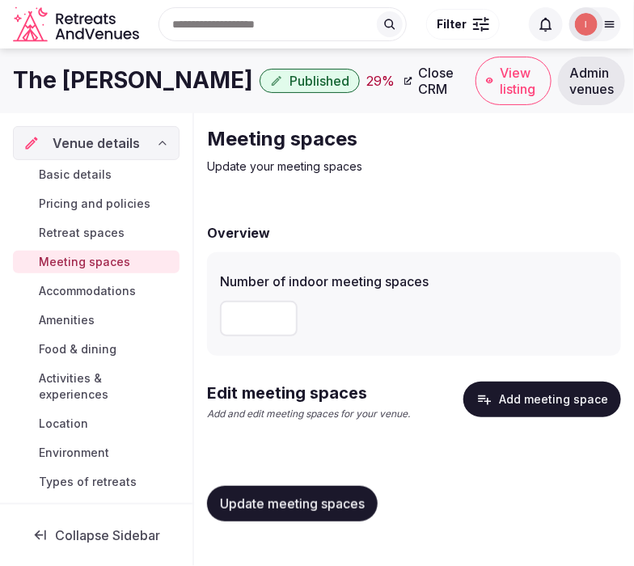
click at [340, 491] on button "Update meeting spaces" at bounding box center [292, 504] width 171 height 36
click at [562, 396] on button "Add meeting space" at bounding box center [542, 400] width 158 height 36
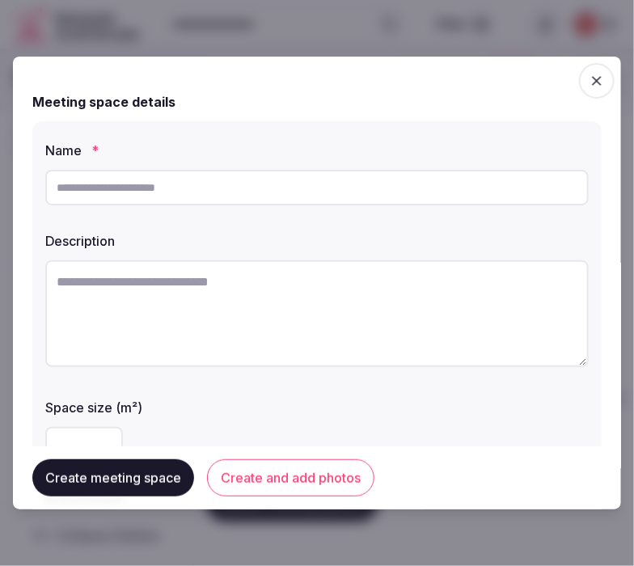
click at [308, 186] on input "text" at bounding box center [316, 188] width 543 height 36
paste input "**********"
type input "**********"
click at [141, 322] on textarea at bounding box center [316, 313] width 543 height 107
paste textarea "**********"
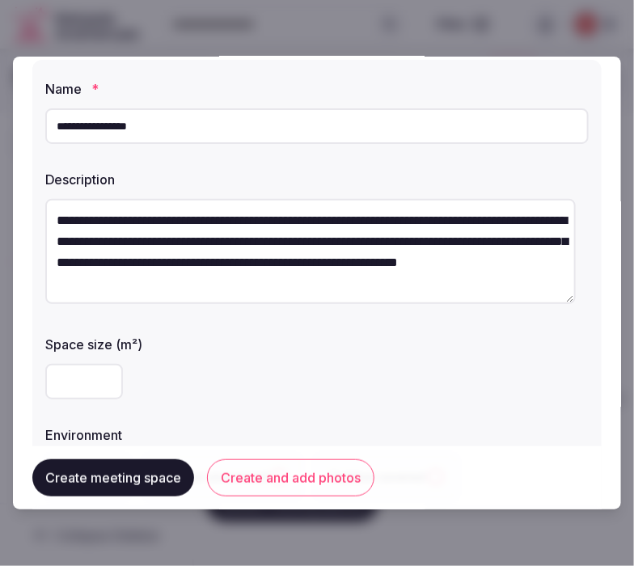
scroll to position [90, 0]
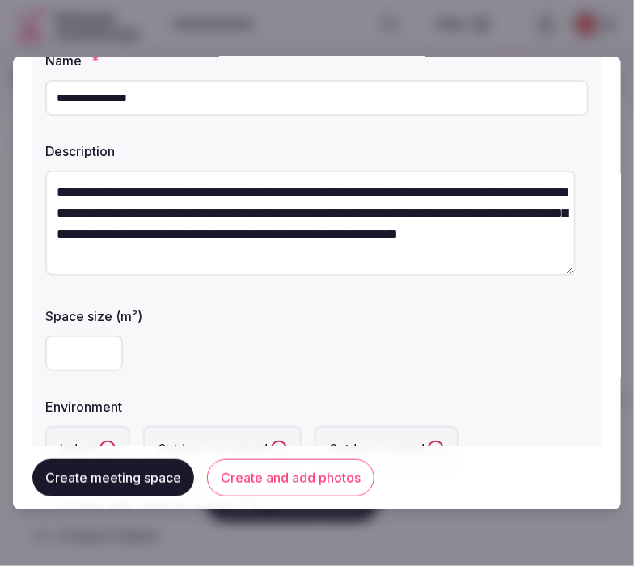
type textarea "**********"
click at [78, 353] on input "number" at bounding box center [84, 354] width 78 height 36
type input "***"
click at [102, 445] on button "Indoor" at bounding box center [107, 449] width 16 height 16
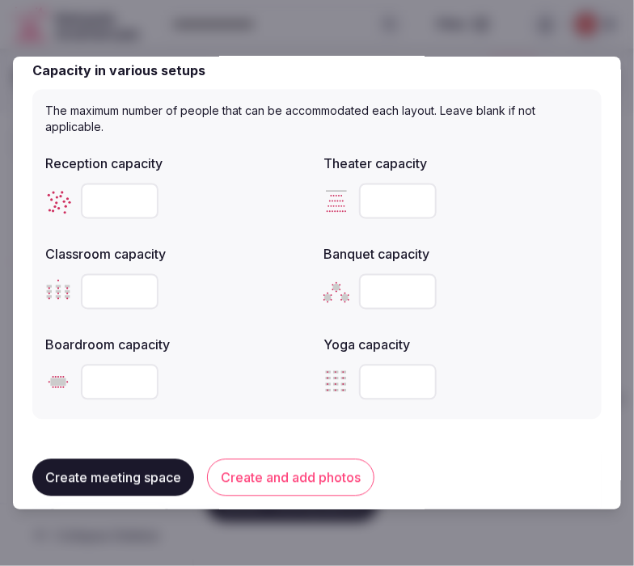
scroll to position [628, 0]
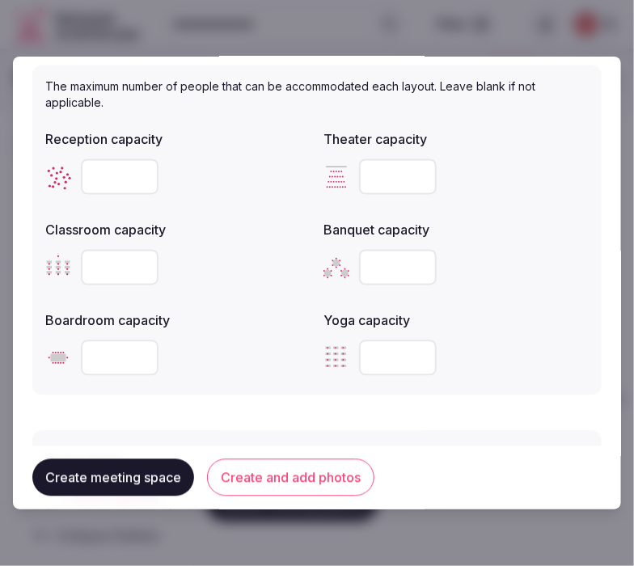
click at [112, 178] on input "number" at bounding box center [120, 177] width 78 height 36
type input "***"
click at [378, 171] on input "number" at bounding box center [398, 177] width 78 height 36
type input "***"
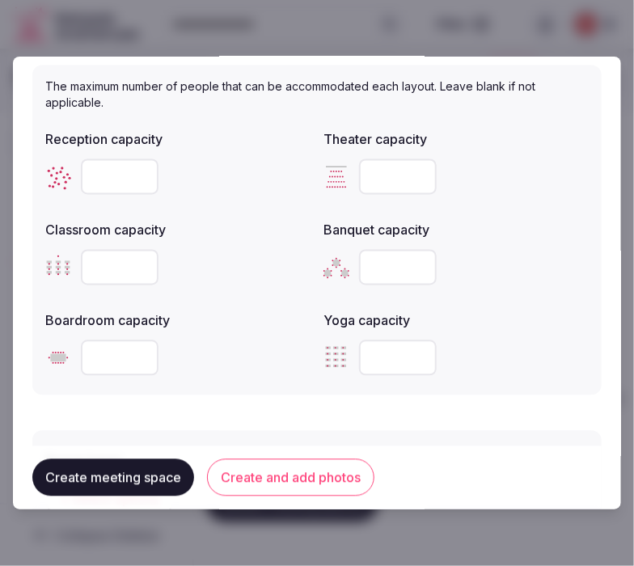
click at [111, 263] on input "number" at bounding box center [120, 268] width 78 height 36
type input "**"
click at [378, 254] on input "number" at bounding box center [398, 268] width 78 height 36
click at [365, 260] on input "number" at bounding box center [398, 268] width 78 height 36
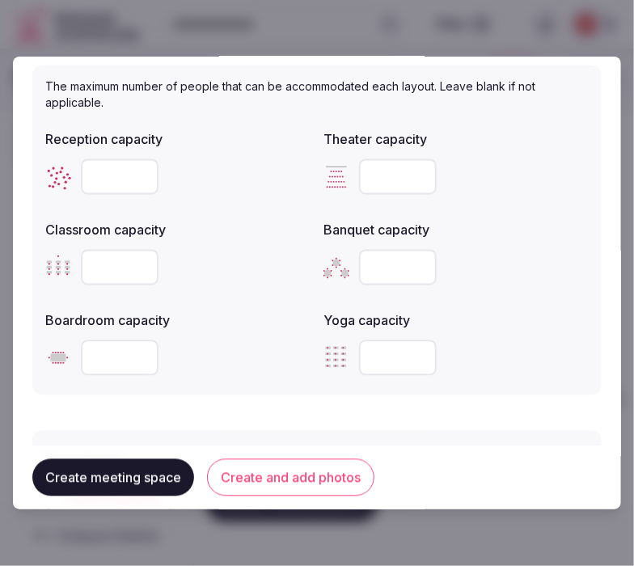
type input "***"
click at [107, 349] on input "number" at bounding box center [120, 358] width 78 height 36
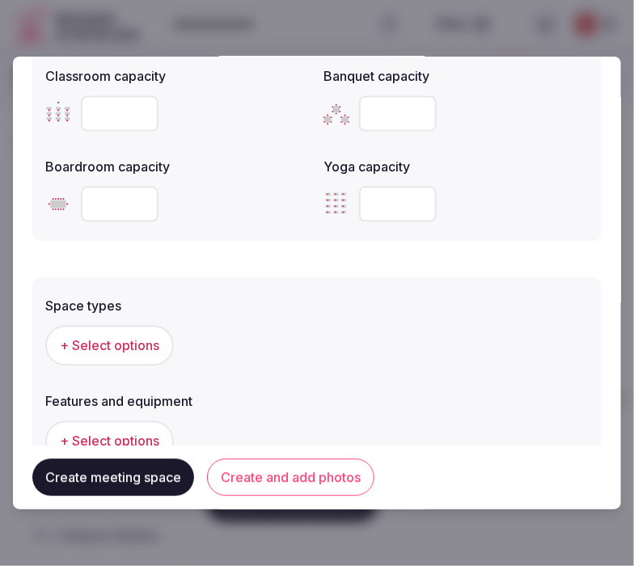
scroll to position [808, 0]
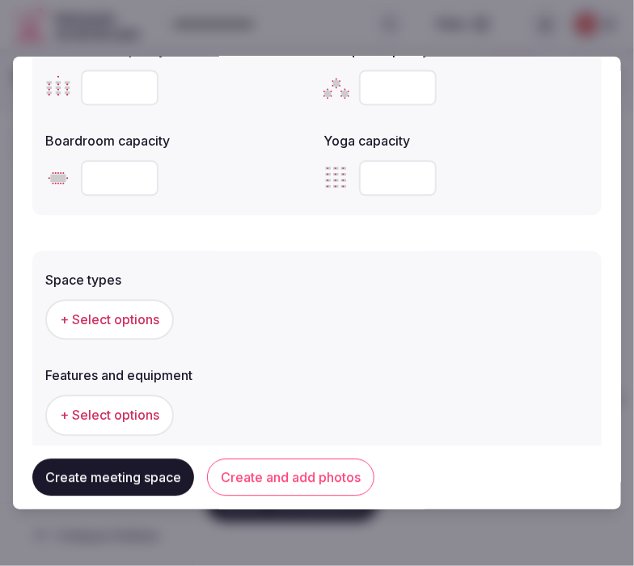
type input "**"
click at [137, 315] on span "+ Select options" at bounding box center [109, 319] width 99 height 18
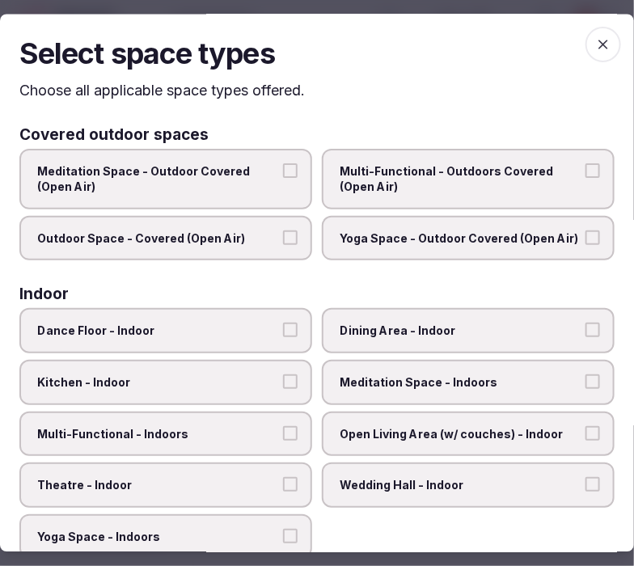
click at [365, 334] on span "Dining Area - Indoor" at bounding box center [460, 331] width 241 height 16
click at [562, 334] on button "Dining Area - Indoor" at bounding box center [592, 330] width 15 height 15
drag, startPoint x: 365, startPoint y: 334, endPoint x: 376, endPoint y: 353, distance: 21.4
click at [365, 334] on span "Dining Area - Indoor" at bounding box center [460, 331] width 241 height 16
click at [562, 334] on button "Dining Area - Indoor" at bounding box center [592, 330] width 15 height 15
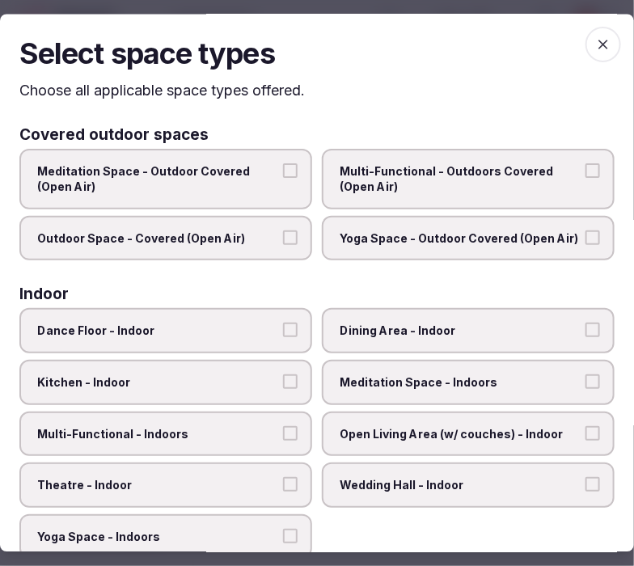
click at [353, 332] on span "Dining Area - Indoor" at bounding box center [460, 331] width 241 height 16
click at [562, 332] on button "Dining Area - Indoor" at bounding box center [592, 330] width 15 height 15
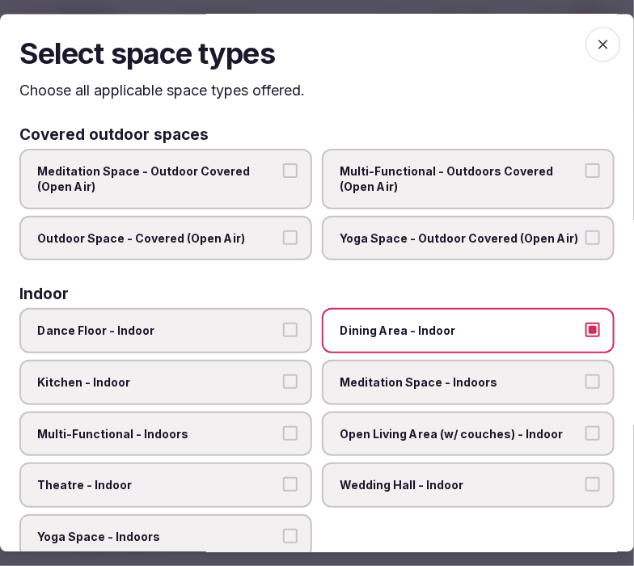
click at [279, 415] on label "Multi-Functional - Indoors" at bounding box center [165, 434] width 293 height 45
click at [283, 426] on button "Multi-Functional - Indoors" at bounding box center [290, 433] width 15 height 15
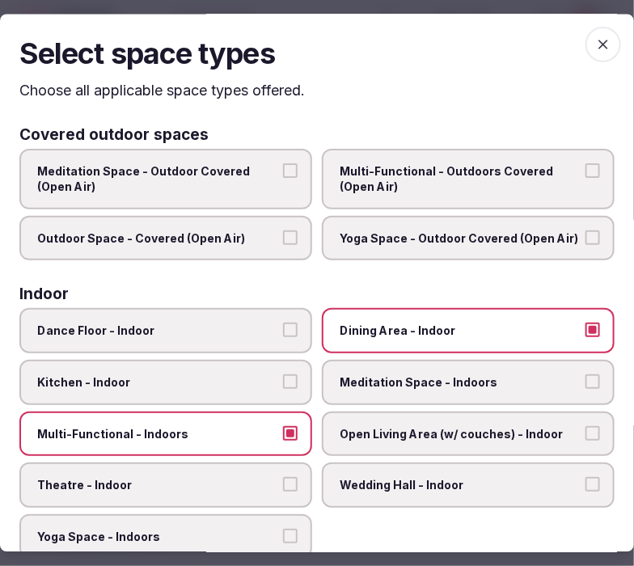
click at [232, 478] on span "Theatre - Indoor" at bounding box center [157, 486] width 241 height 16
click at [283, 478] on button "Theatre - Indoor" at bounding box center [290, 485] width 15 height 15
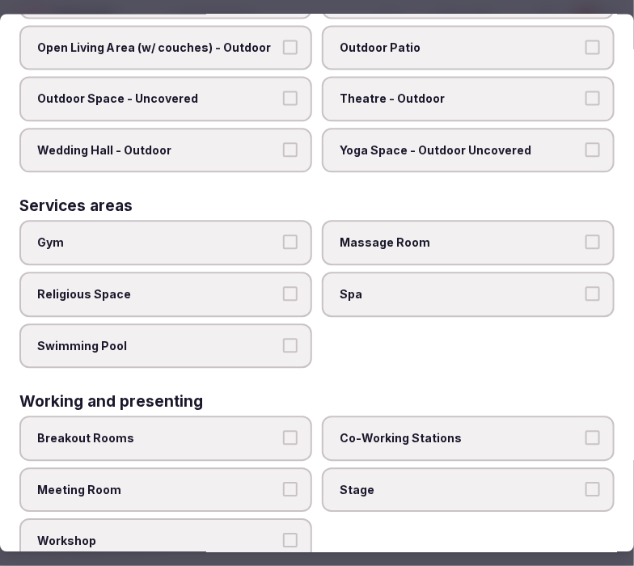
scroll to position [788, 0]
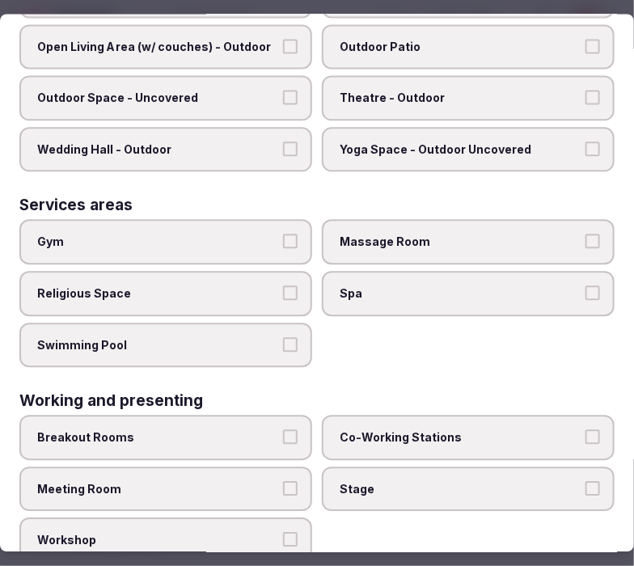
click at [383, 234] on span "Massage Room" at bounding box center [460, 242] width 241 height 16
click at [562, 234] on button "Massage Room" at bounding box center [592, 241] width 15 height 15
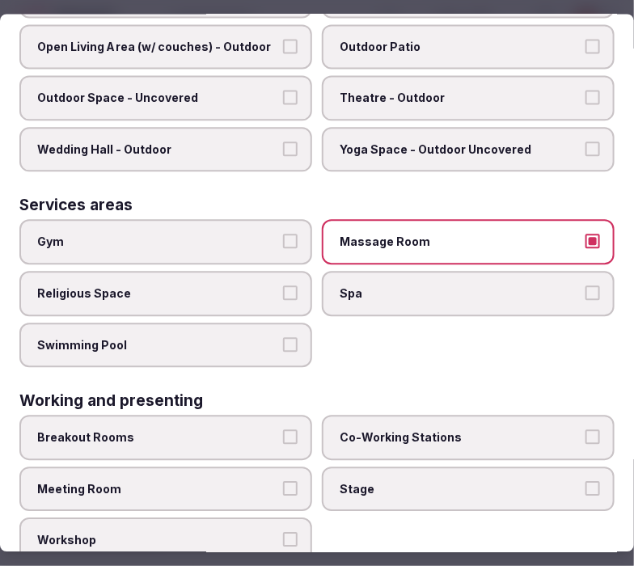
click at [385, 272] on label "Spa" at bounding box center [468, 294] width 293 height 45
click at [562, 286] on button "Spa" at bounding box center [592, 293] width 15 height 15
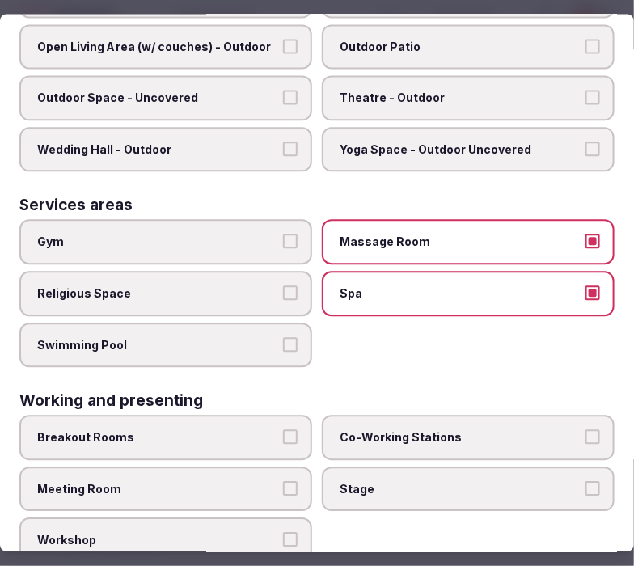
click at [277, 470] on label "Meeting Room" at bounding box center [165, 488] width 293 height 45
click at [283, 481] on button "Meeting Room" at bounding box center [290, 488] width 15 height 15
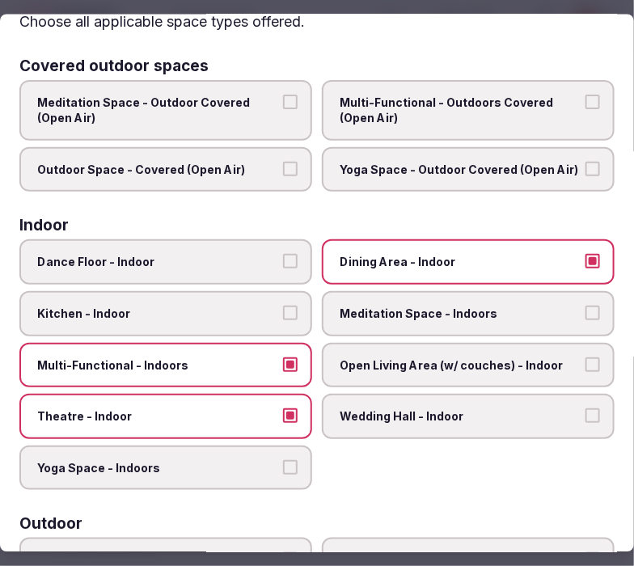
scroll to position [0, 0]
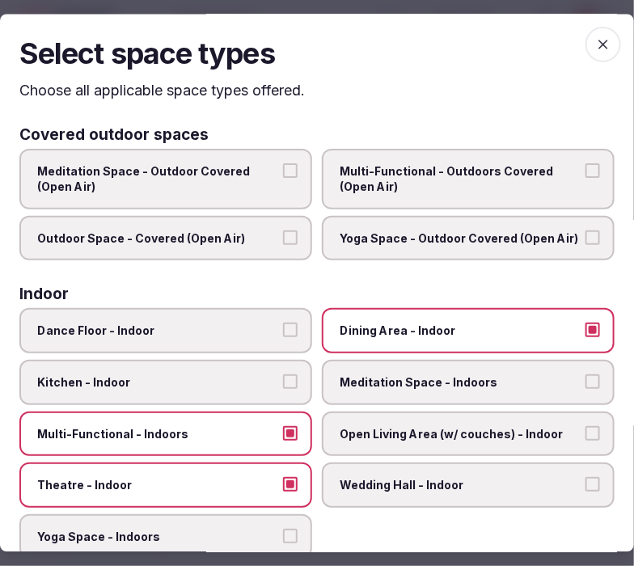
click at [562, 32] on span "button" at bounding box center [603, 45] width 36 height 36
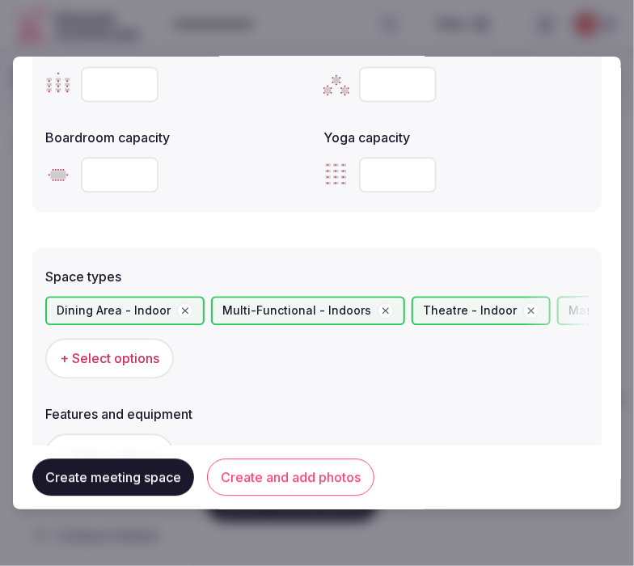
scroll to position [898, 0]
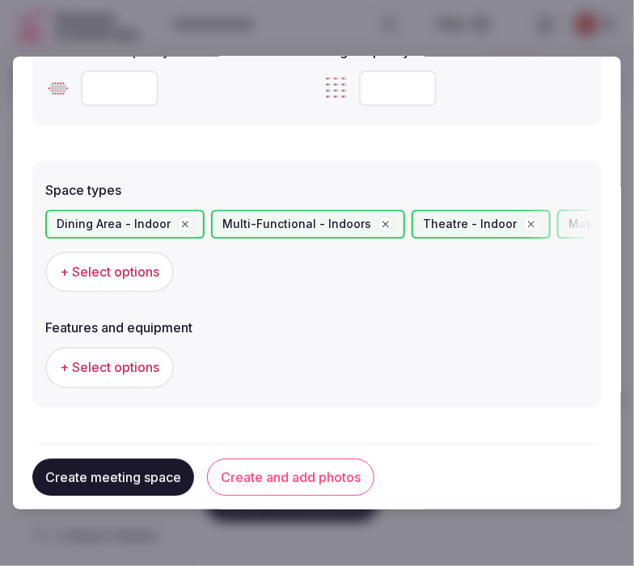
click at [113, 268] on span "+ Select options" at bounding box center [109, 272] width 99 height 18
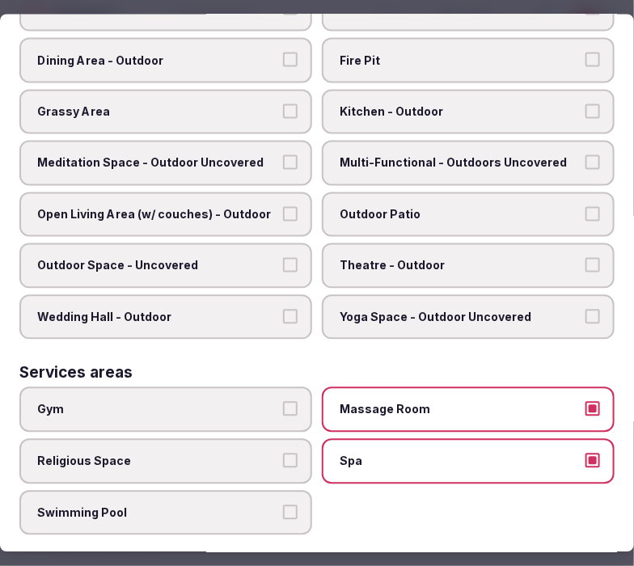
scroll to position [718, 0]
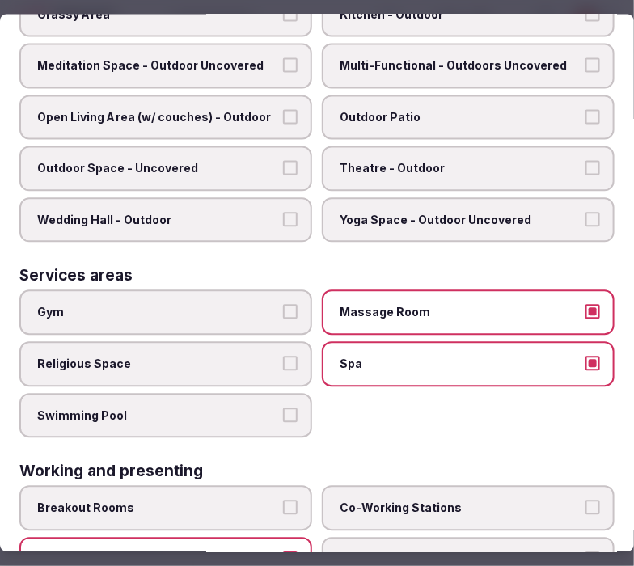
click at [517, 305] on span "Massage Room" at bounding box center [460, 313] width 241 height 16
click at [562, 305] on button "Massage Room" at bounding box center [592, 312] width 15 height 15
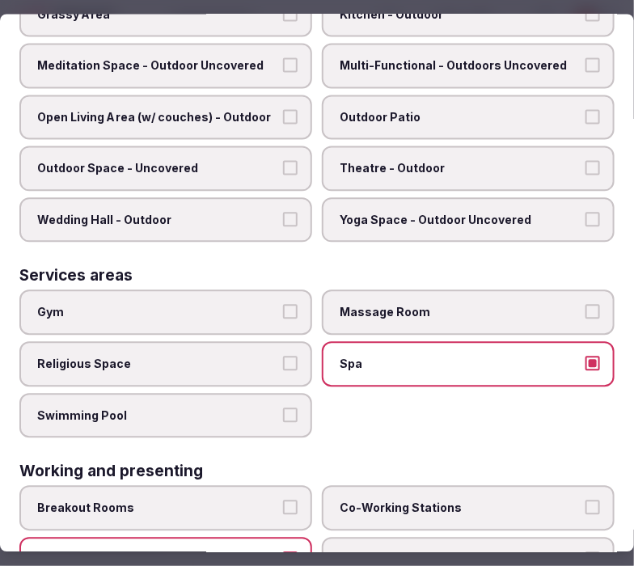
click at [555, 342] on label "Spa" at bounding box center [468, 364] width 293 height 45
click at [562, 357] on button "Spa" at bounding box center [592, 364] width 15 height 15
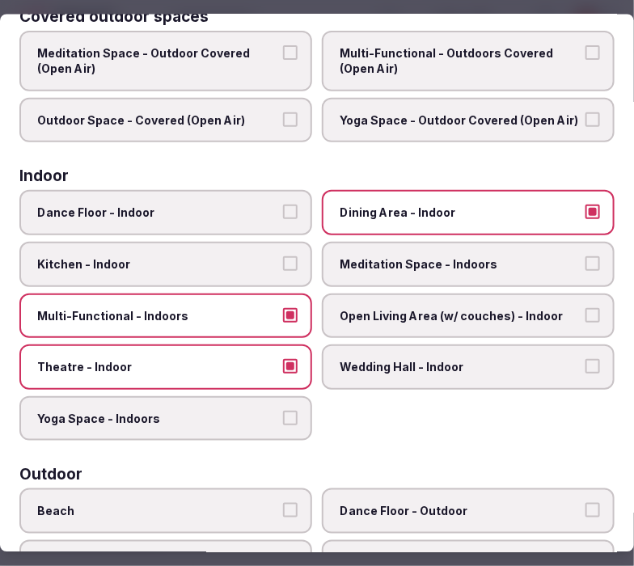
scroll to position [0, 0]
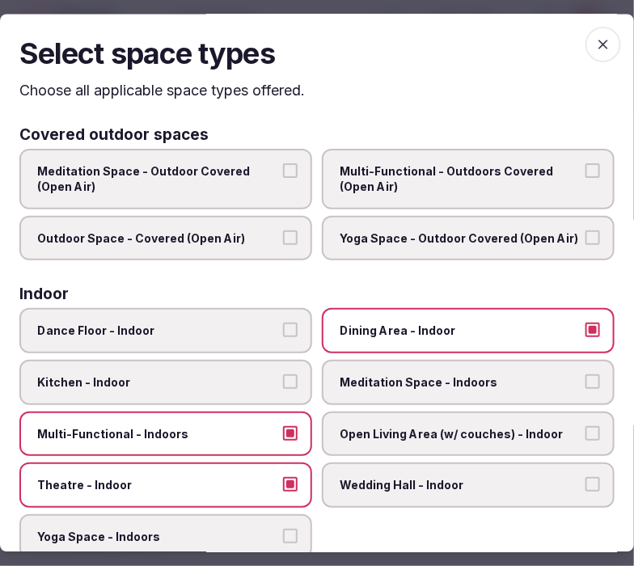
click at [562, 49] on icon "button" at bounding box center [603, 45] width 16 height 16
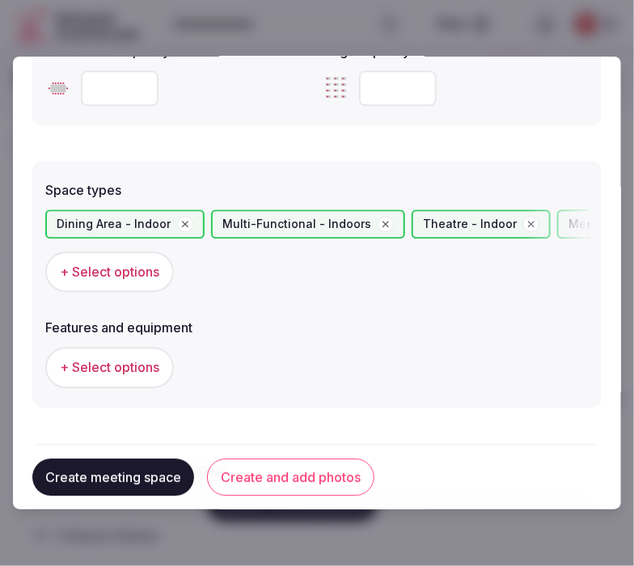
click at [272, 479] on button "Create and add photos" at bounding box center [290, 477] width 167 height 37
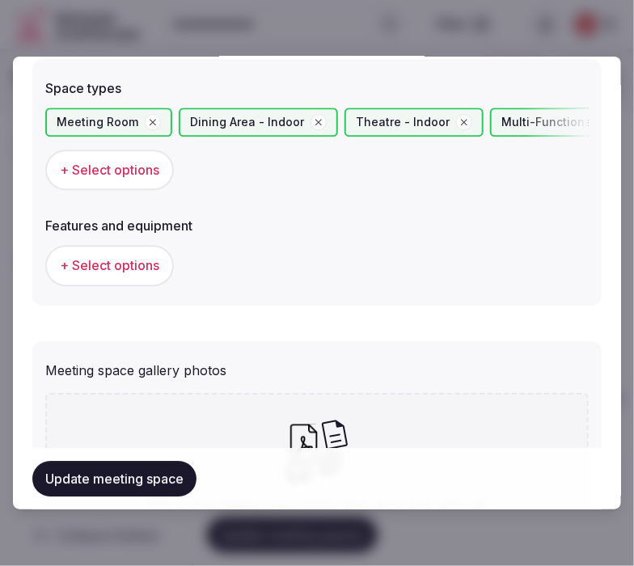
scroll to position [1167, 0]
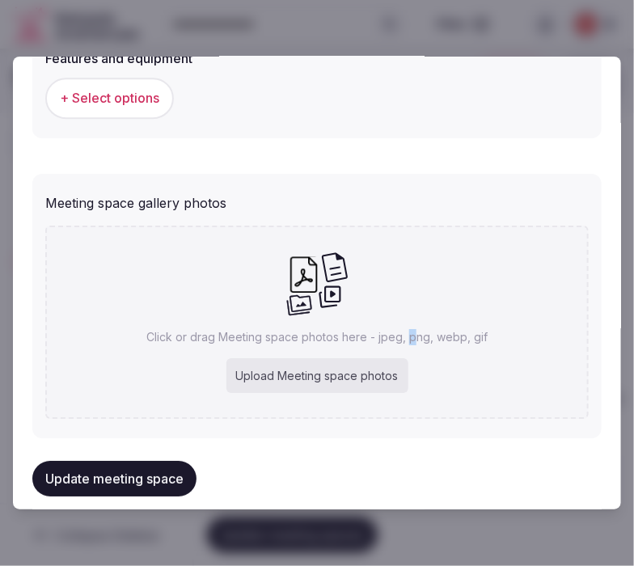
click at [401, 272] on div "Click or drag Meeting space photos here - jpeg, png, webp, gif Upload Meeting s…" at bounding box center [316, 322] width 543 height 193
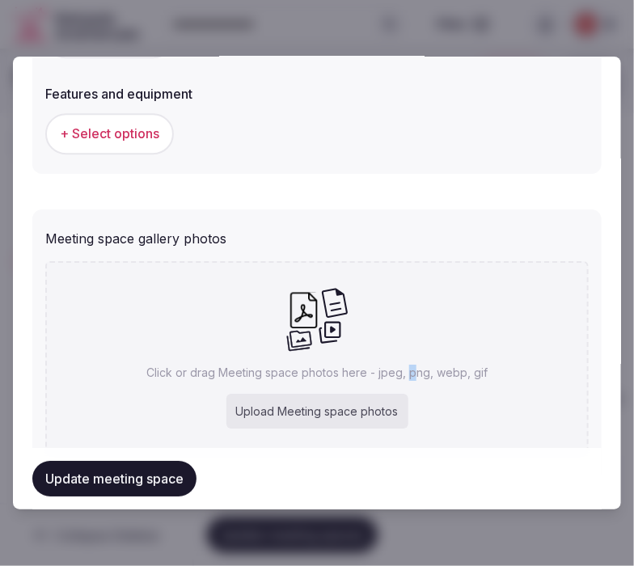
scroll to position [1182, 0]
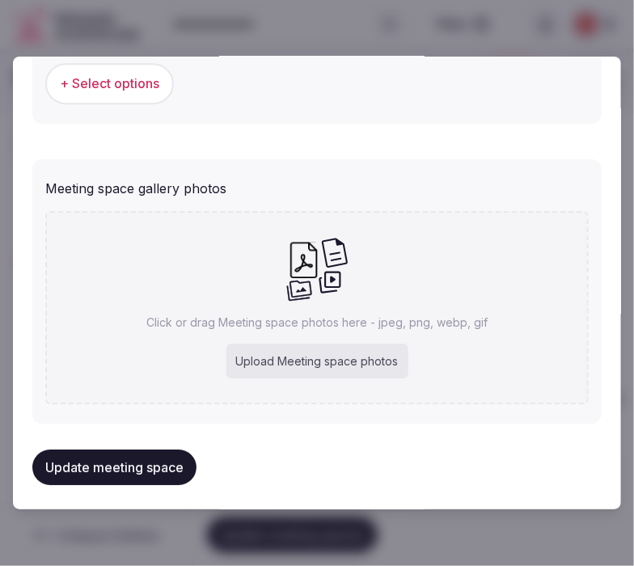
click at [443, 304] on div "Click or drag Meeting space photos here - jpeg, png, webp, gif Upload Meeting s…" at bounding box center [316, 307] width 543 height 193
click at [397, 295] on div "Click or drag Meeting space photos here - jpeg, png, webp, gif Upload Meeting s…" at bounding box center [316, 307] width 543 height 193
type input "**********"
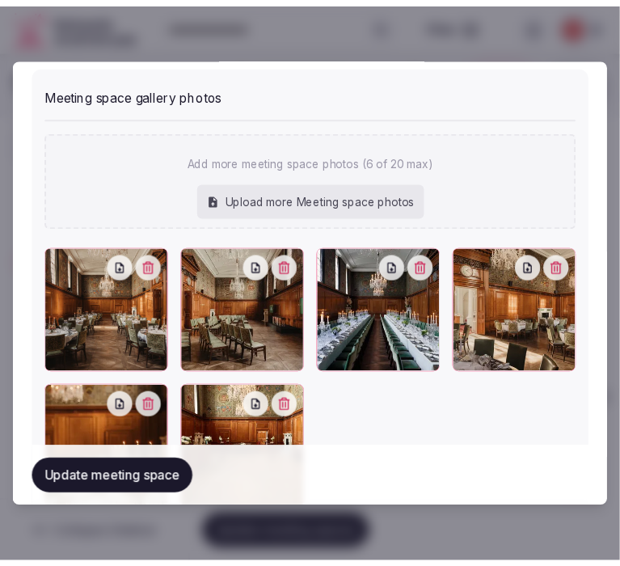
scroll to position [1378, 0]
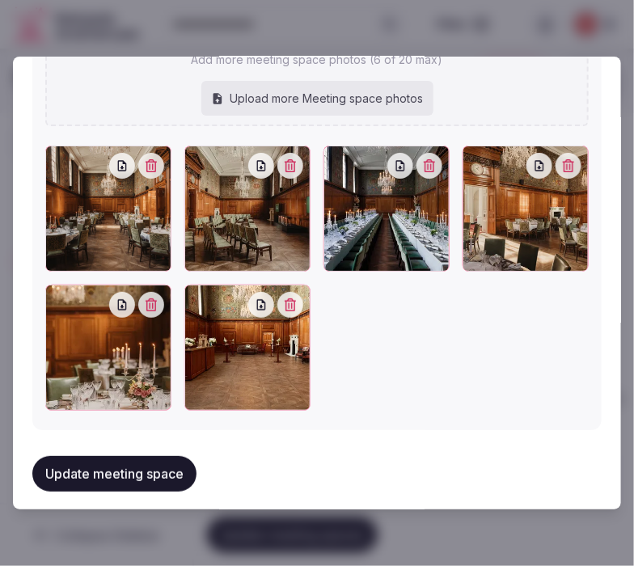
click at [141, 462] on button "Update meeting space" at bounding box center [114, 474] width 164 height 36
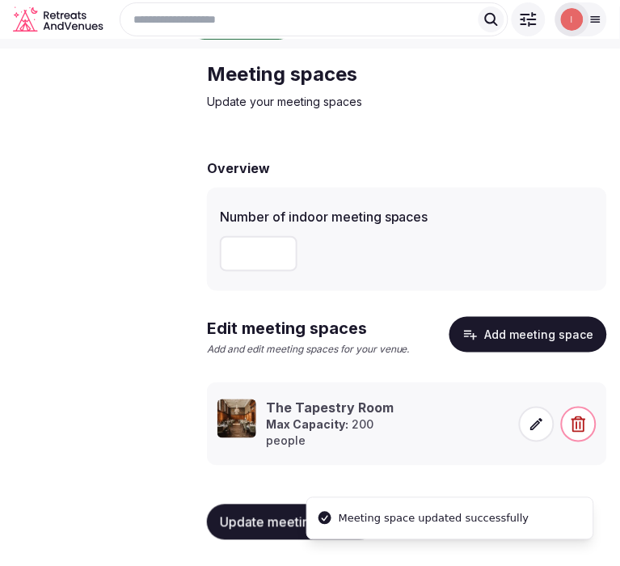
scroll to position [65, 0]
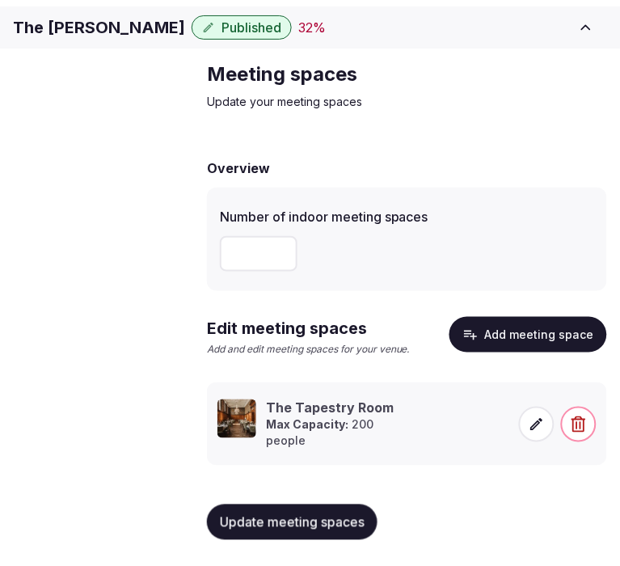
click at [344, 529] on button "Update meeting spaces" at bounding box center [292, 522] width 171 height 36
click at [226, 377] on div "Edit meeting spaces Add and edit meeting spaces for your venue. Add meeting spa…" at bounding box center [407, 391] width 400 height 149
click at [0, 0] on span "Accommodations" at bounding box center [0, 0] width 0 height 0
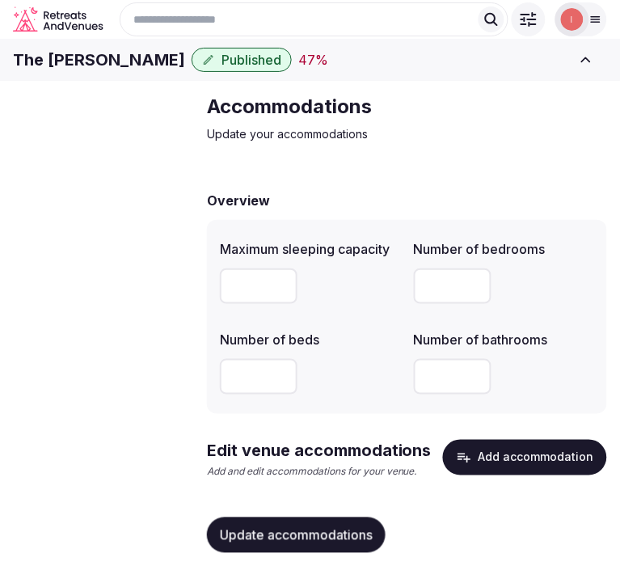
click at [329, 304] on div at bounding box center [310, 286] width 181 height 36
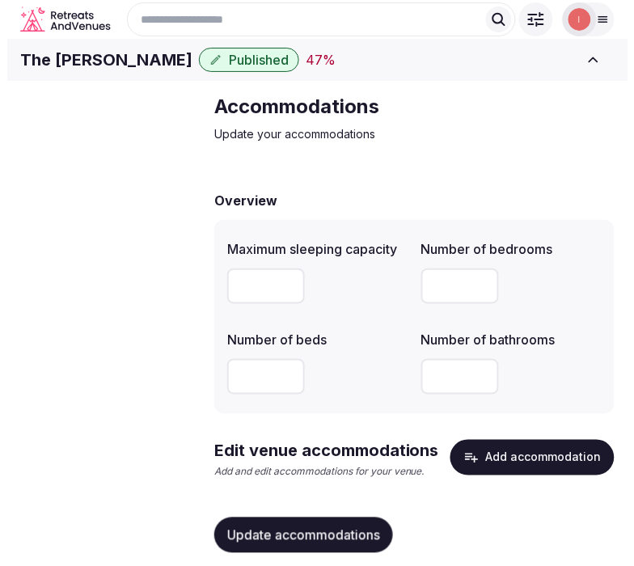
scroll to position [71, 0]
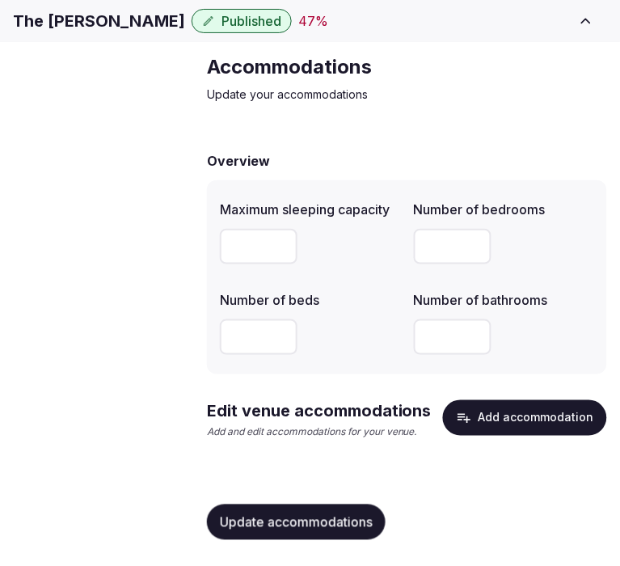
click at [486, 427] on button "Add accommodation" at bounding box center [525, 418] width 164 height 36
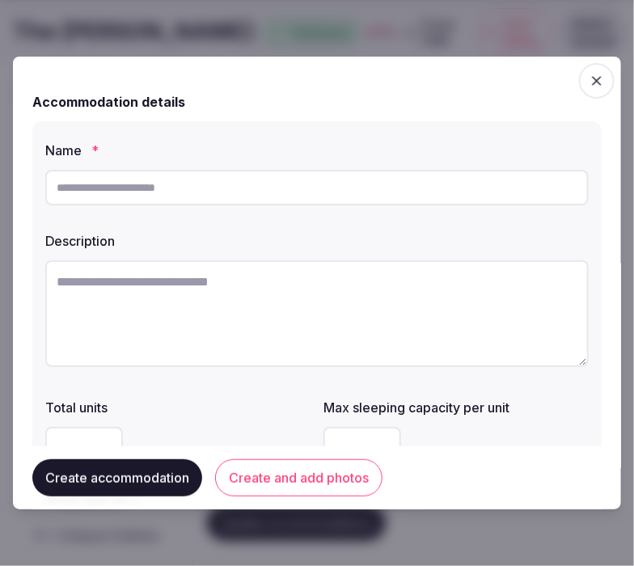
click at [330, 189] on input "text" at bounding box center [316, 188] width 543 height 36
paste input "**********"
type input "**********"
click at [131, 302] on textarea at bounding box center [316, 313] width 543 height 107
paste textarea "**********"
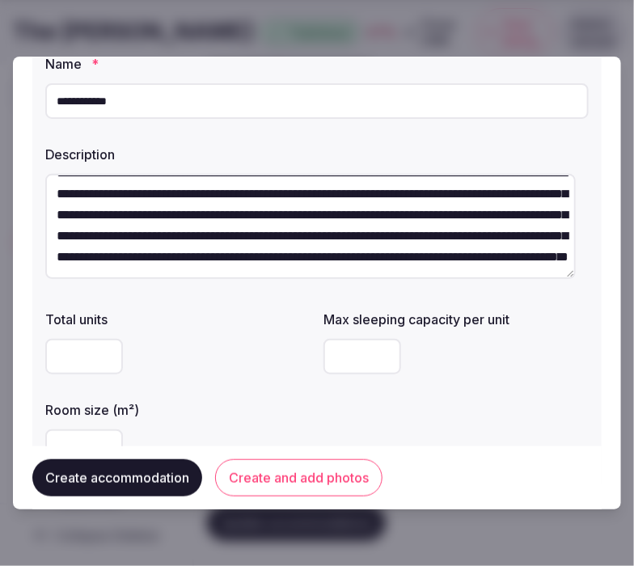
scroll to position [179, 0]
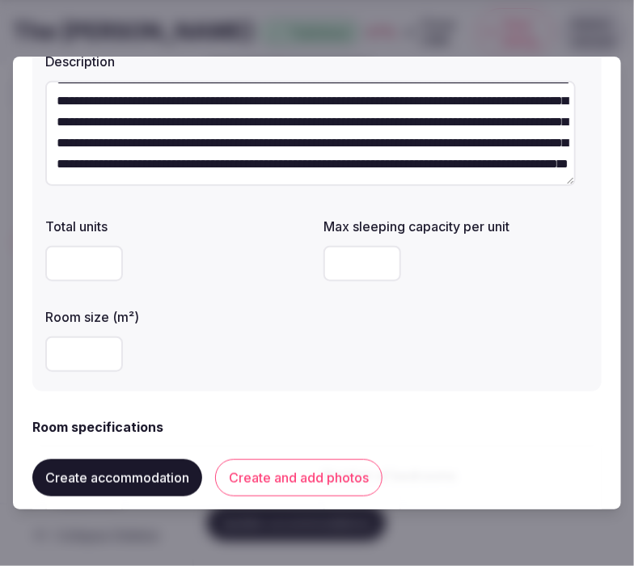
type textarea "**********"
click at [352, 256] on input "number" at bounding box center [362, 264] width 78 height 36
drag, startPoint x: 617, startPoint y: 350, endPoint x: 372, endPoint y: 271, distance: 257.5
click at [372, 271] on input "number" at bounding box center [362, 264] width 78 height 36
type input "*"
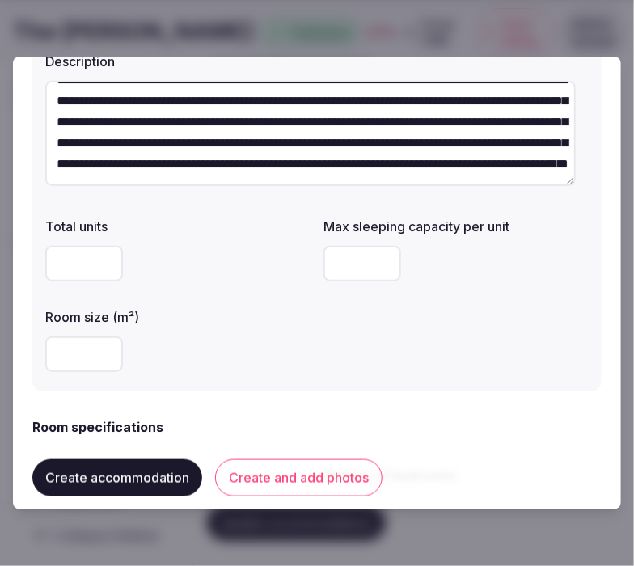
click at [372, 333] on div "Total units Max sleeping capacity per unit * Room size (m²)" at bounding box center [316, 294] width 543 height 168
click at [59, 357] on input "number" at bounding box center [84, 354] width 78 height 36
type input "**"
drag, startPoint x: 158, startPoint y: 319, endPoint x: 191, endPoint y: 298, distance: 38.6
click at [163, 317] on label "Room size (m²)" at bounding box center [177, 316] width 265 height 13
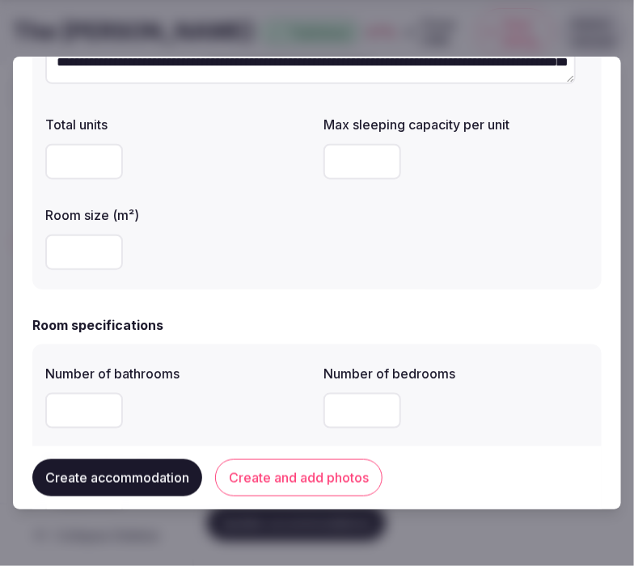
scroll to position [449, 0]
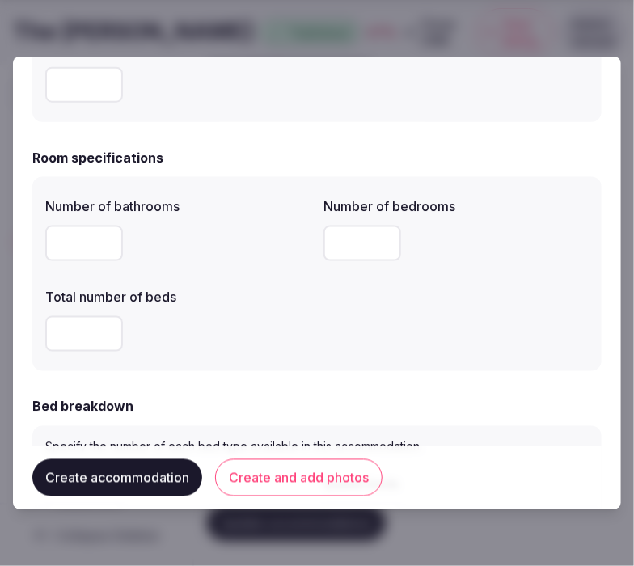
click at [81, 252] on input "number" at bounding box center [84, 244] width 78 height 36
type input "*"
click at [340, 239] on input "number" at bounding box center [362, 244] width 78 height 36
click at [340, 239] on input "*" at bounding box center [362, 244] width 78 height 36
type input "*"
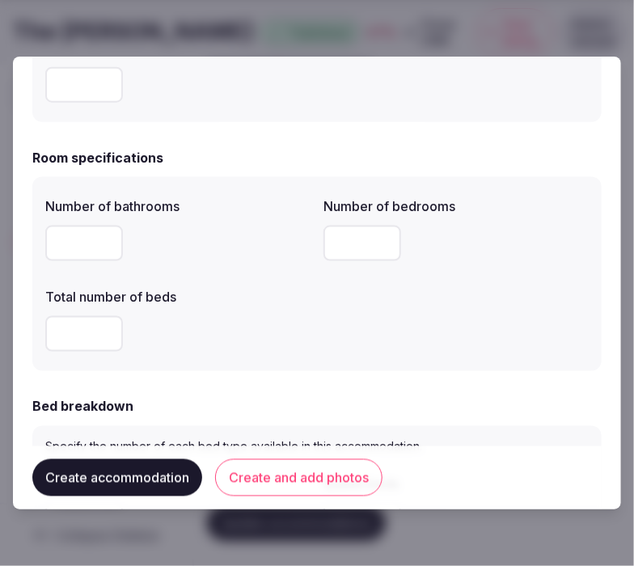
click at [85, 344] on input "number" at bounding box center [84, 334] width 78 height 36
type input "*"
drag, startPoint x: 189, startPoint y: 329, endPoint x: 199, endPoint y: 324, distance: 10.8
click at [190, 329] on div "*" at bounding box center [177, 334] width 265 height 36
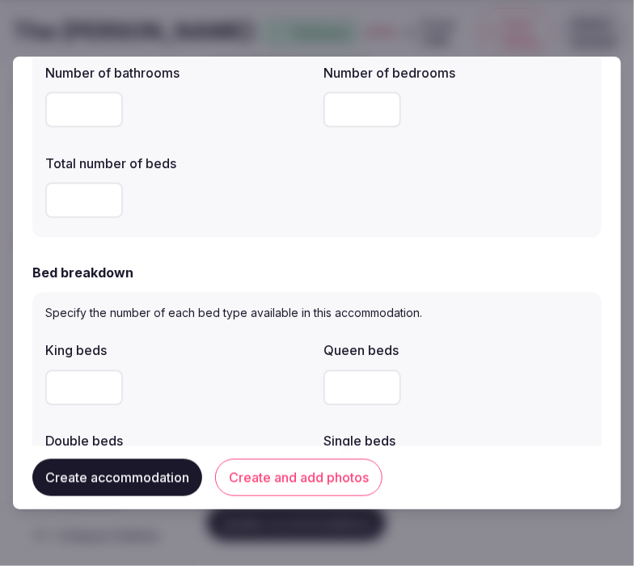
scroll to position [718, 0]
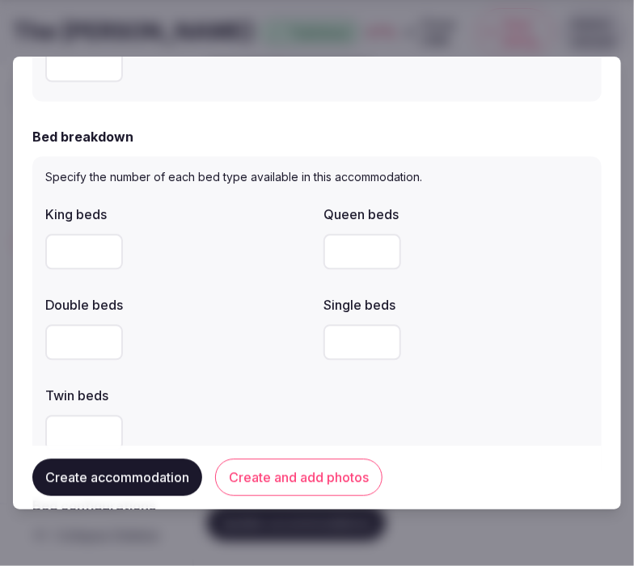
click at [82, 238] on input "number" at bounding box center [84, 252] width 78 height 36
type input "*"
click at [475, 277] on div "King beds * Queen beds Double beds Single beds Twin beds" at bounding box center [316, 328] width 543 height 259
type input "*"
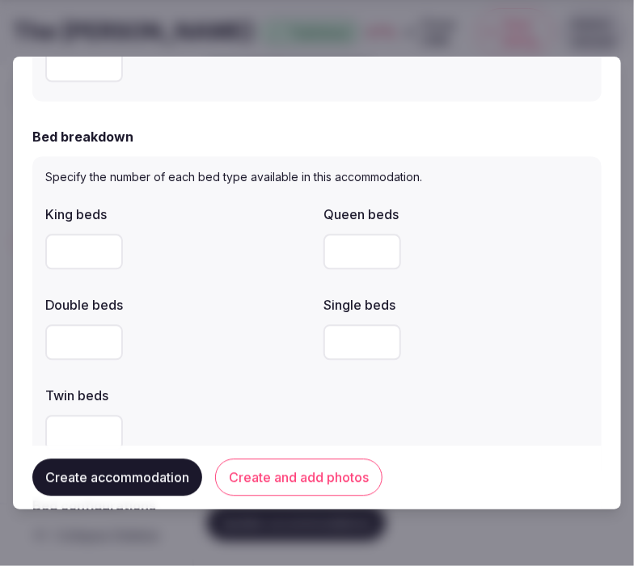
drag, startPoint x: 358, startPoint y: 255, endPoint x: 372, endPoint y: 215, distance: 42.7
click at [327, 248] on input "*" at bounding box center [362, 252] width 78 height 36
click at [384, 397] on div "King beds * Queen beds Double beds Single beds Twin beds" at bounding box center [316, 328] width 543 height 259
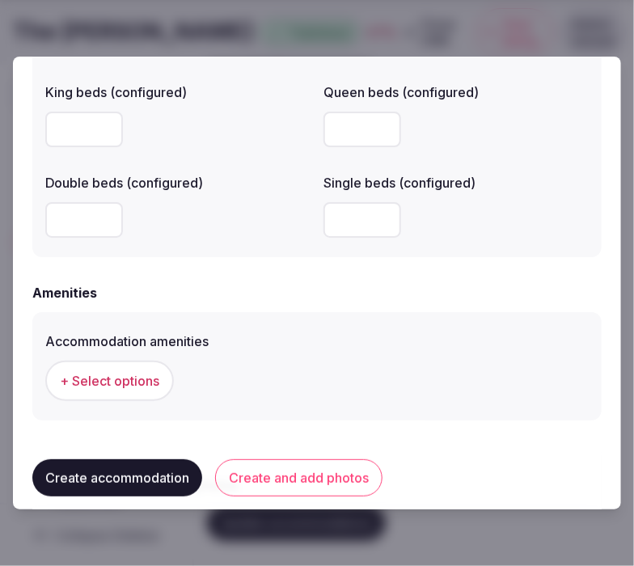
scroll to position [1501, 0]
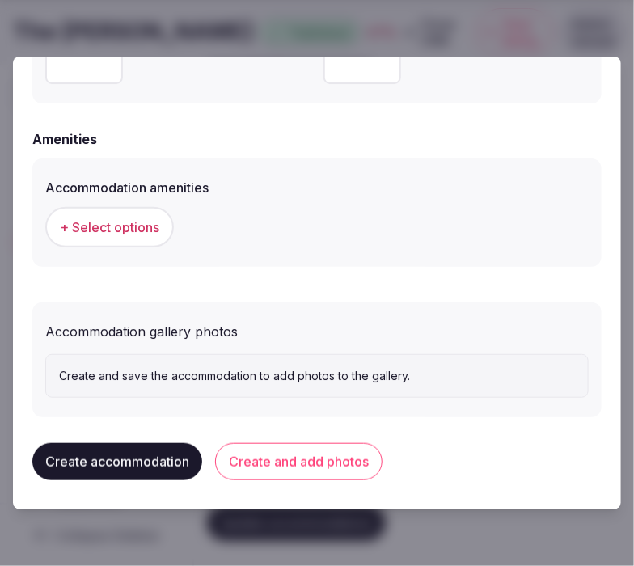
click at [112, 237] on button "+ Select options" at bounding box center [109, 227] width 129 height 40
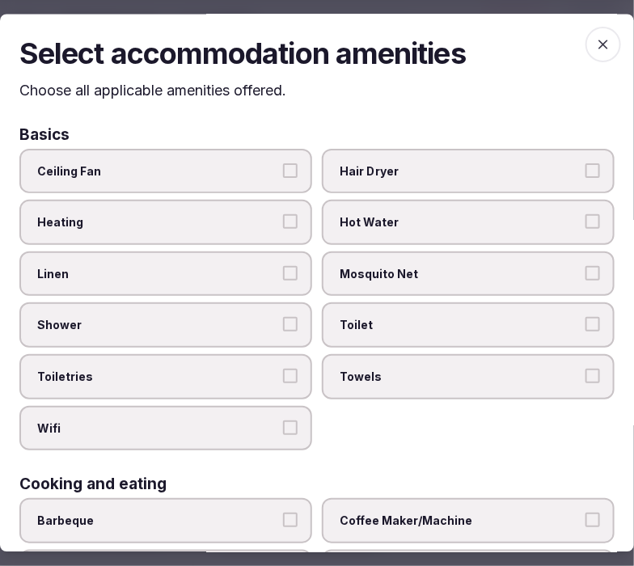
click at [298, 265] on label "Linen" at bounding box center [165, 273] width 293 height 45
click at [298, 266] on button "Linen" at bounding box center [290, 273] width 15 height 15
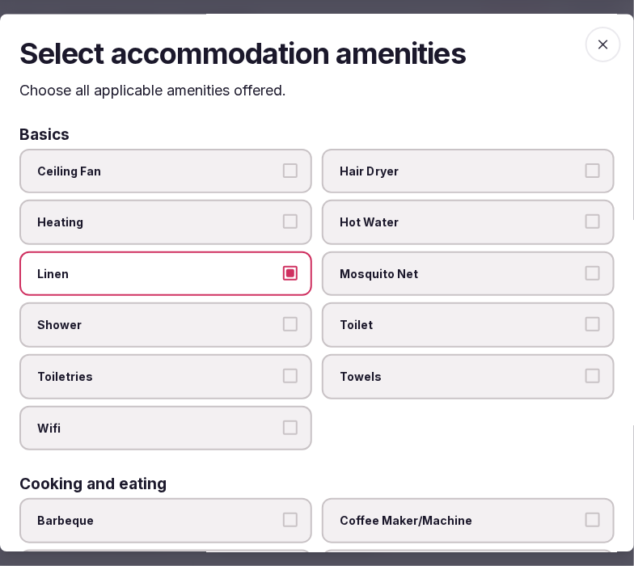
click at [286, 310] on label "Shower" at bounding box center [165, 325] width 293 height 45
click at [286, 318] on button "Shower" at bounding box center [290, 325] width 15 height 15
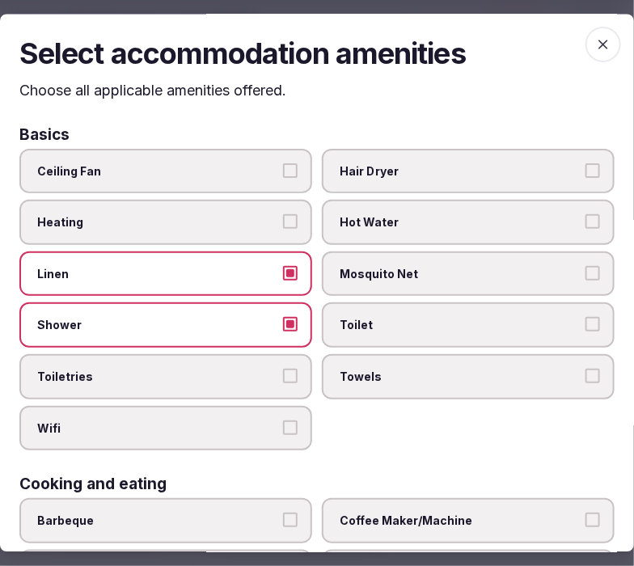
click at [296, 361] on label "Toiletries" at bounding box center [165, 376] width 293 height 45
click at [296, 369] on button "Toiletries" at bounding box center [290, 376] width 15 height 15
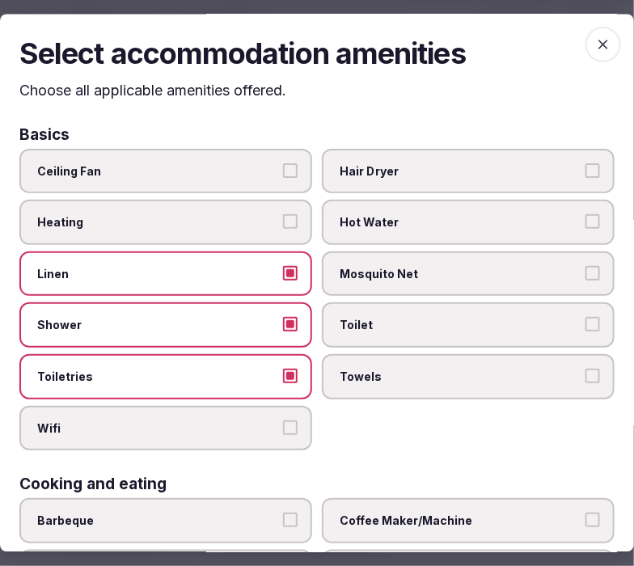
drag, startPoint x: 283, startPoint y: 418, endPoint x: 318, endPoint y: 411, distance: 35.5
click at [286, 420] on button "Wifi" at bounding box center [290, 427] width 15 height 15
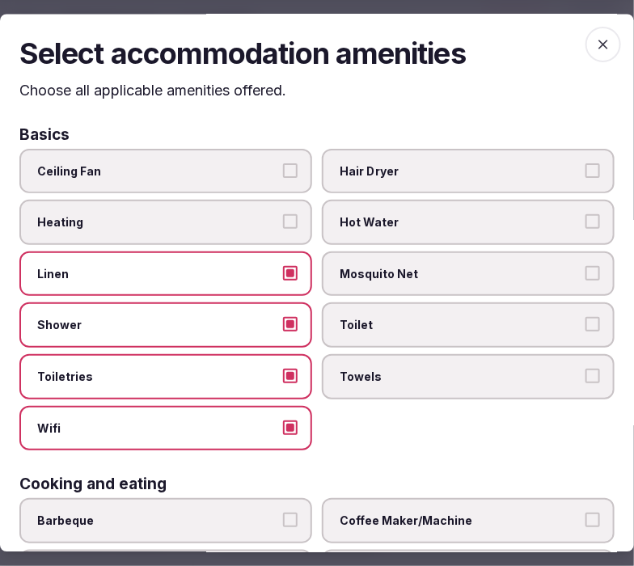
drag, startPoint x: 424, startPoint y: 361, endPoint x: 433, endPoint y: 350, distance: 14.3
click at [424, 360] on label "Towels" at bounding box center [468, 376] width 293 height 45
click at [562, 369] on button "Towels" at bounding box center [592, 376] width 15 height 15
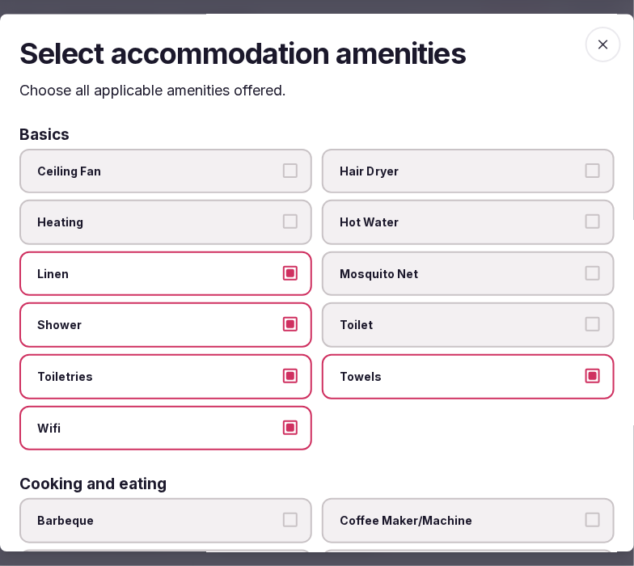
click at [475, 325] on span "Toilet" at bounding box center [460, 326] width 241 height 16
click at [562, 325] on button "Toilet" at bounding box center [592, 325] width 15 height 15
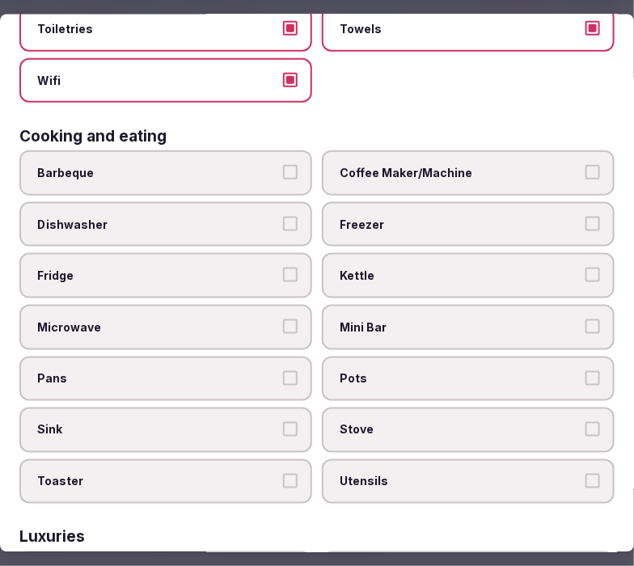
scroll to position [359, 0]
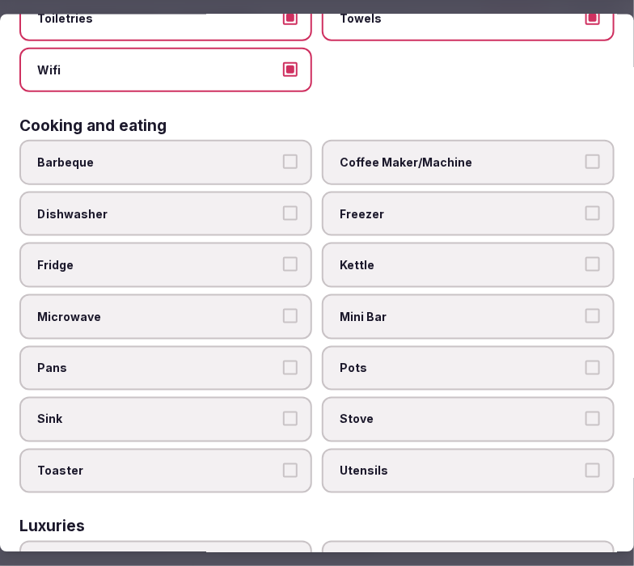
click at [490, 157] on span "Coffee Maker/Machine" at bounding box center [460, 162] width 241 height 16
click at [562, 157] on button "Coffee Maker/Machine" at bounding box center [592, 161] width 15 height 15
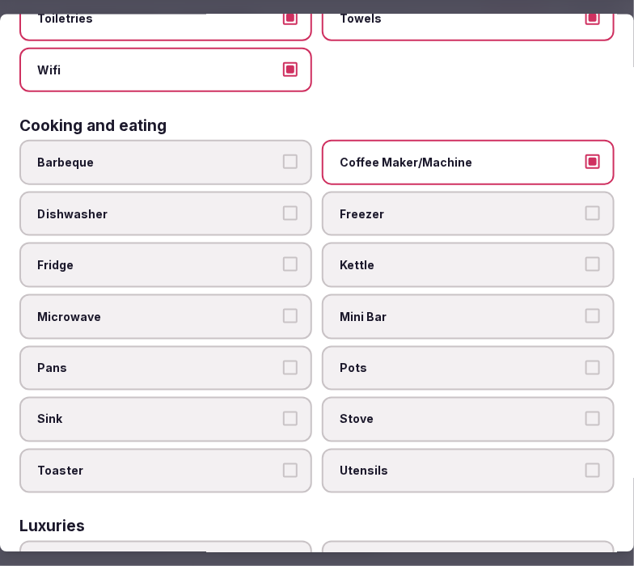
click at [469, 308] on span "Mini Bar" at bounding box center [460, 316] width 241 height 16
click at [562, 308] on button "Mini Bar" at bounding box center [592, 315] width 15 height 15
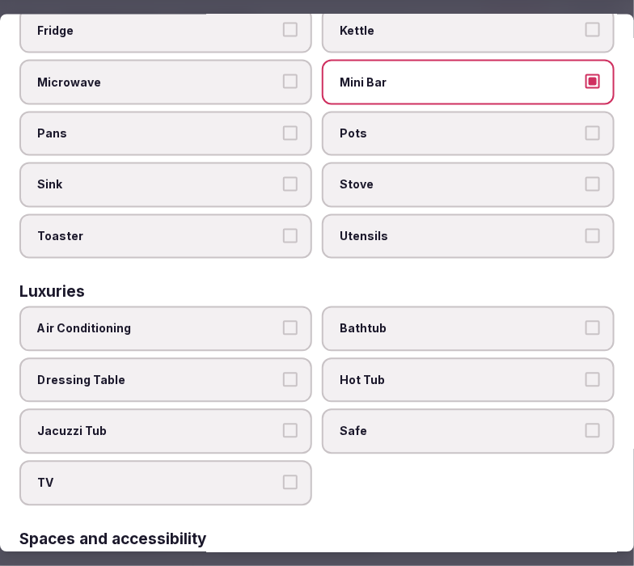
scroll to position [538, 0]
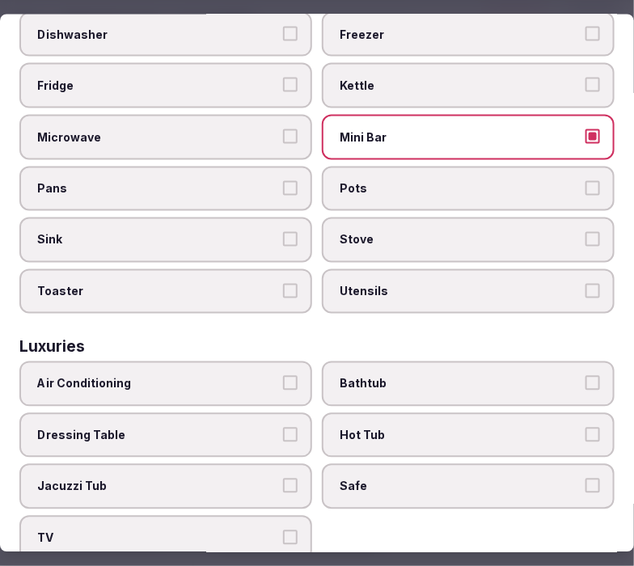
click at [210, 361] on label "Air Conditioning" at bounding box center [165, 383] width 293 height 45
click at [283, 376] on button "Air Conditioning" at bounding box center [290, 383] width 15 height 15
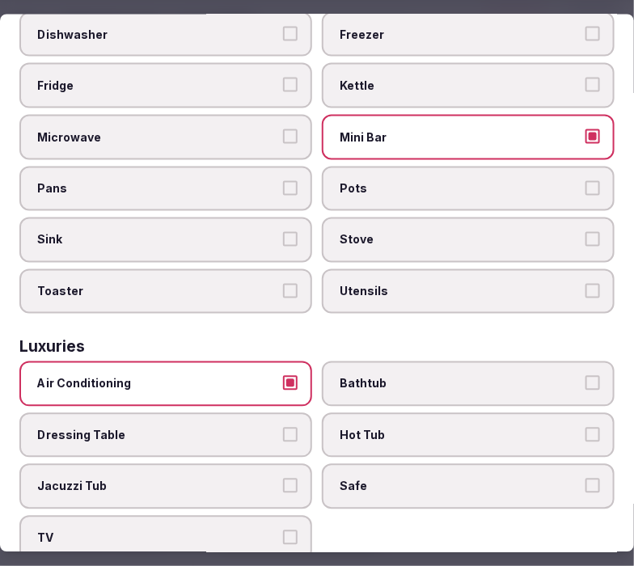
click at [407, 374] on label "Bathtub" at bounding box center [468, 383] width 293 height 45
click at [562, 376] on button "Bathtub" at bounding box center [592, 383] width 15 height 15
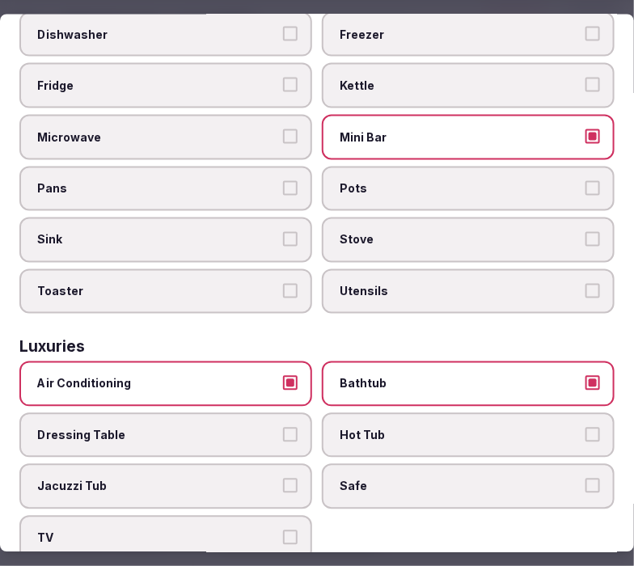
click at [416, 479] on span "Safe" at bounding box center [460, 487] width 241 height 16
click at [562, 479] on button "Safe" at bounding box center [592, 486] width 15 height 15
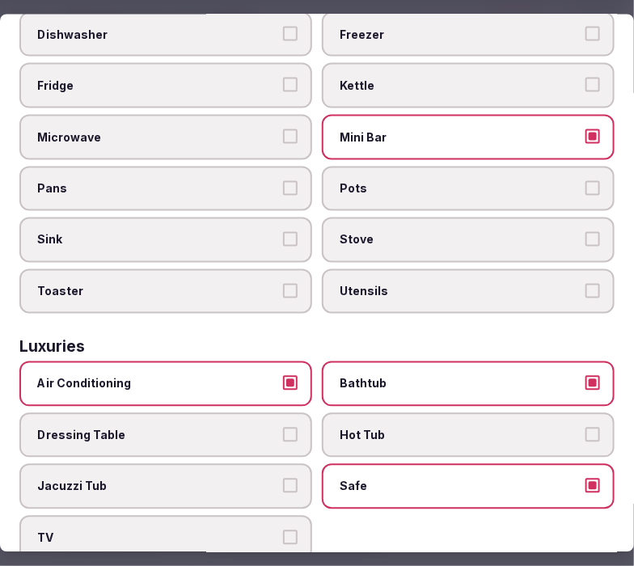
click at [246, 530] on span "TV" at bounding box center [157, 538] width 241 height 16
click at [283, 530] on button "TV" at bounding box center [290, 537] width 15 height 15
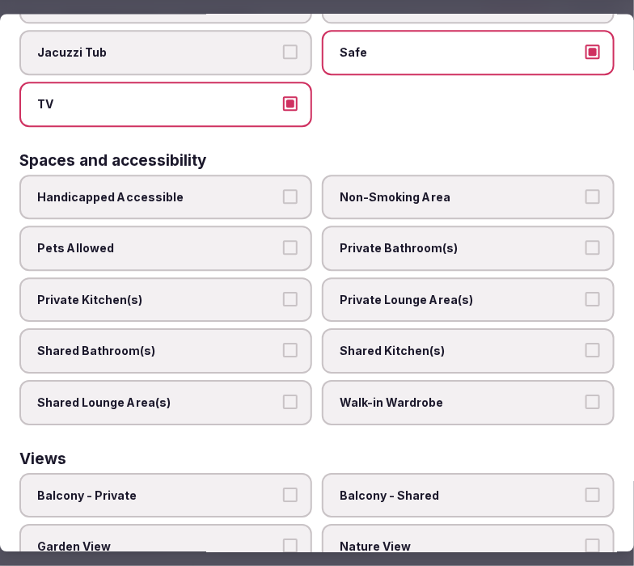
scroll to position [988, 0]
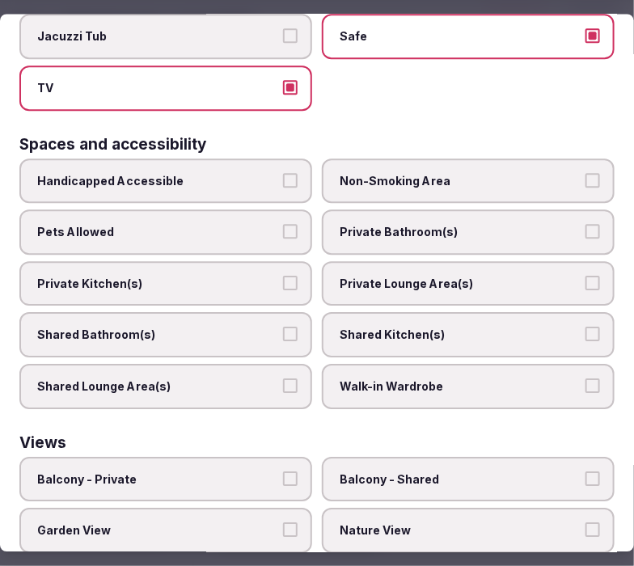
click at [414, 225] on span "Private Bathroom(s)" at bounding box center [460, 233] width 241 height 16
click at [562, 225] on button "Private Bathroom(s)" at bounding box center [592, 232] width 15 height 15
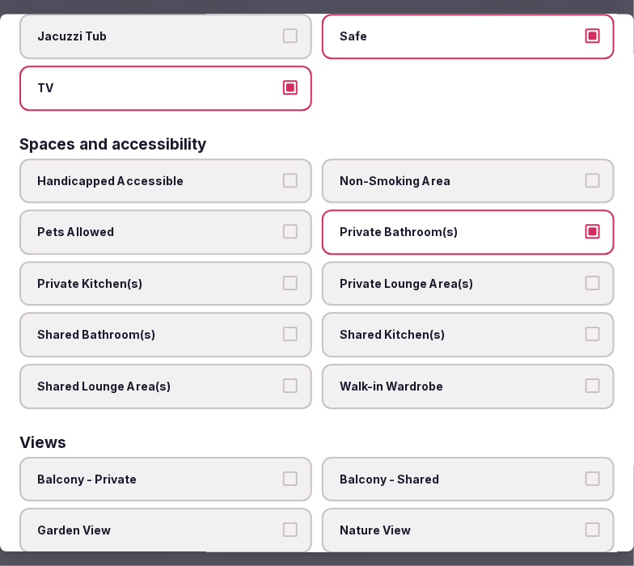
click at [407, 276] on span "Private Lounge Area(s)" at bounding box center [460, 284] width 241 height 16
click at [562, 276] on button "Private Lounge Area(s)" at bounding box center [592, 283] width 15 height 15
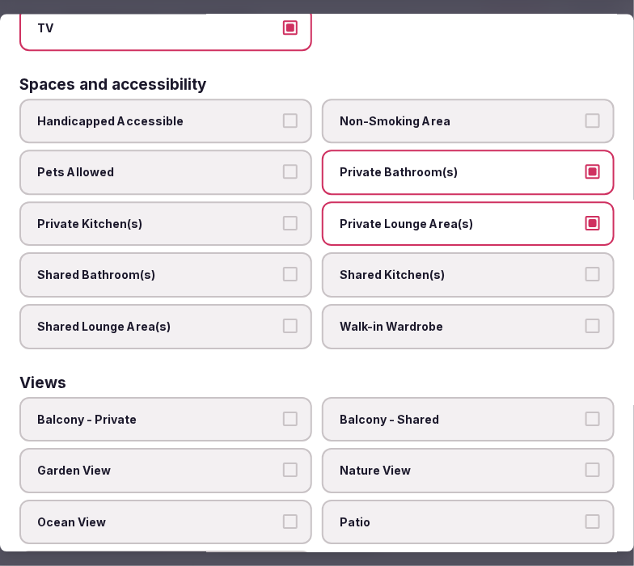
scroll to position [1072, 0]
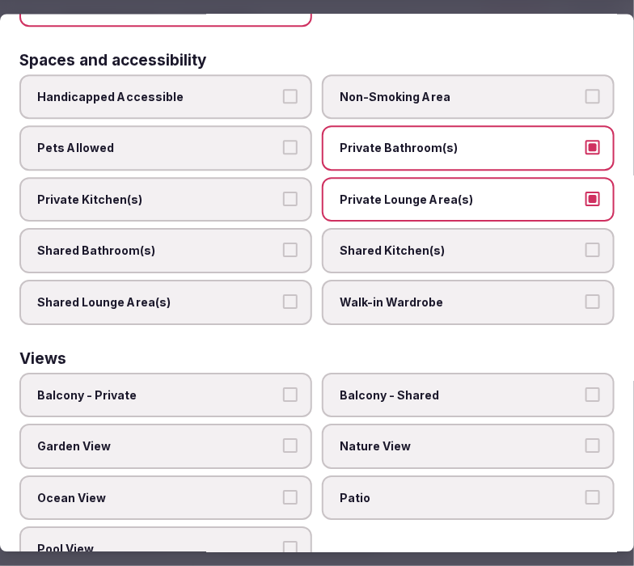
click at [374, 424] on label "Nature View" at bounding box center [468, 446] width 293 height 45
click at [562, 439] on button "Nature View" at bounding box center [592, 446] width 15 height 15
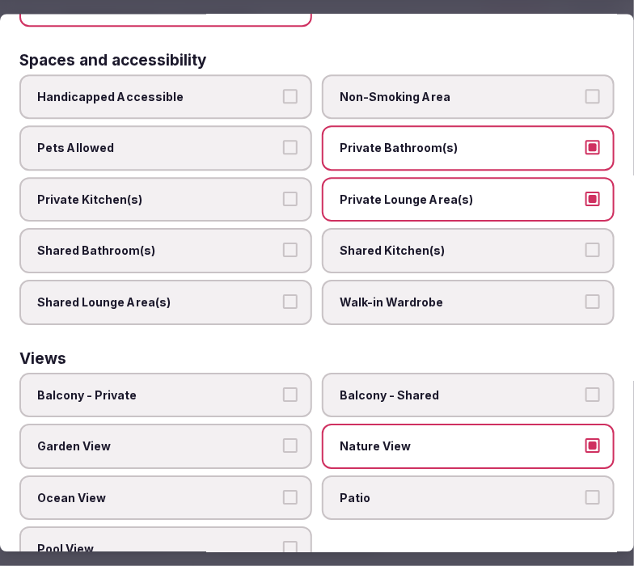
click at [437, 424] on label "Nature View" at bounding box center [468, 446] width 293 height 45
click at [562, 439] on button "Nature View" at bounding box center [592, 446] width 15 height 15
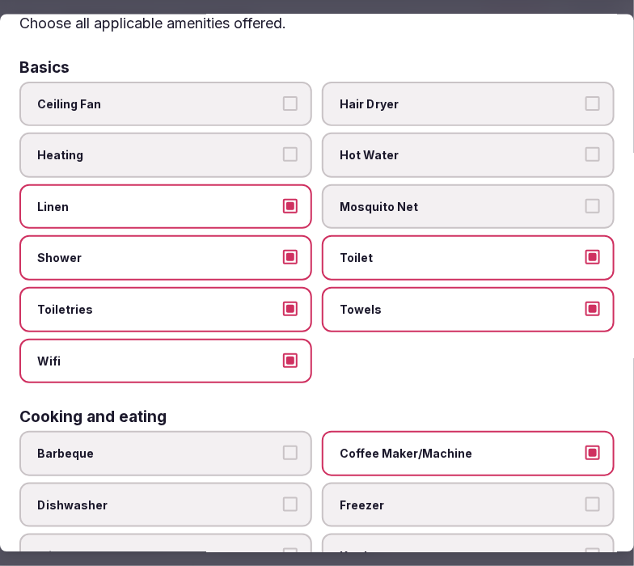
scroll to position [0, 0]
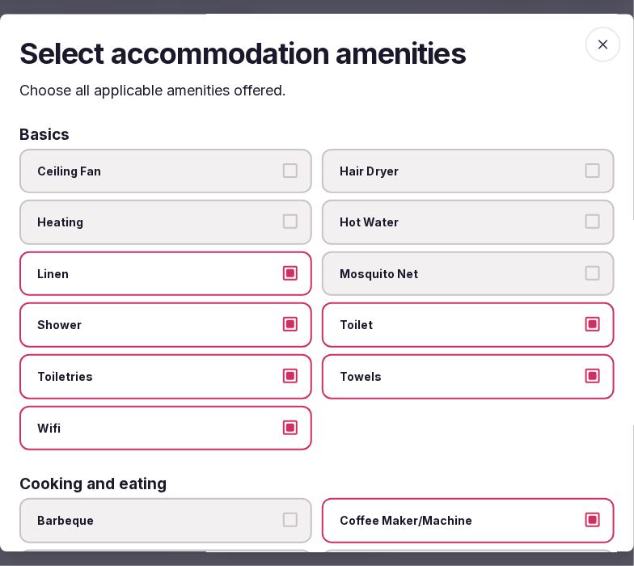
click at [562, 44] on span "button" at bounding box center [603, 45] width 36 height 36
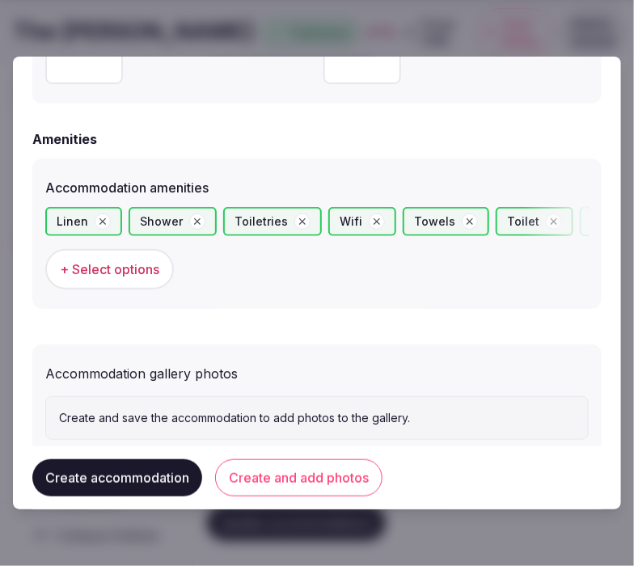
click at [308, 479] on button "Create and add photos" at bounding box center [298, 477] width 167 height 37
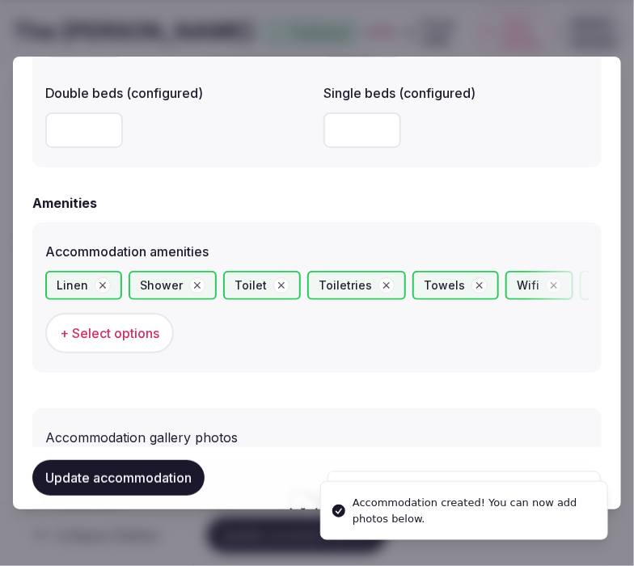
scroll to position [1690, 0]
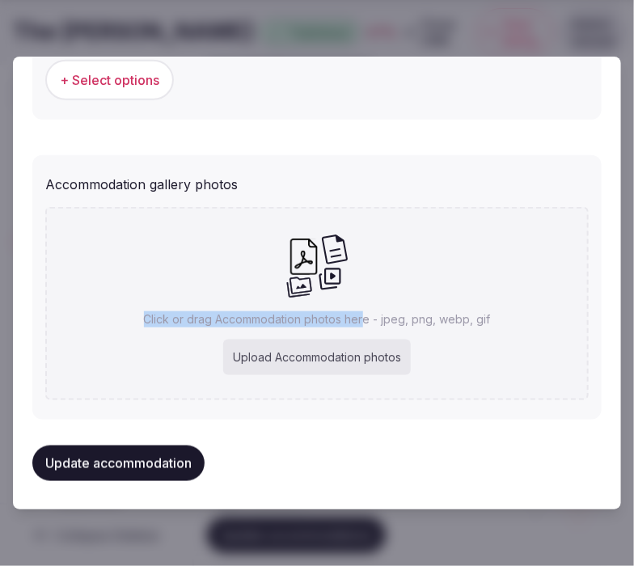
click at [354, 292] on div "Click or drag Accommodation photos here - jpeg, png, webp, gif Upload Accommoda…" at bounding box center [316, 303] width 543 height 193
type input "**********"
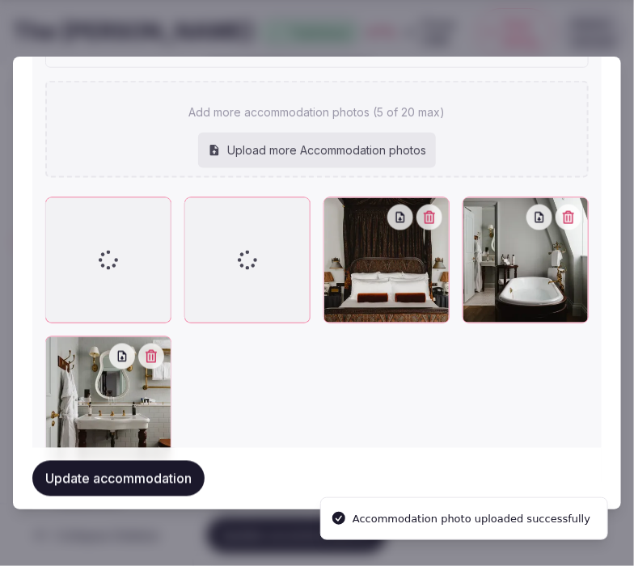
scroll to position [1925, 0]
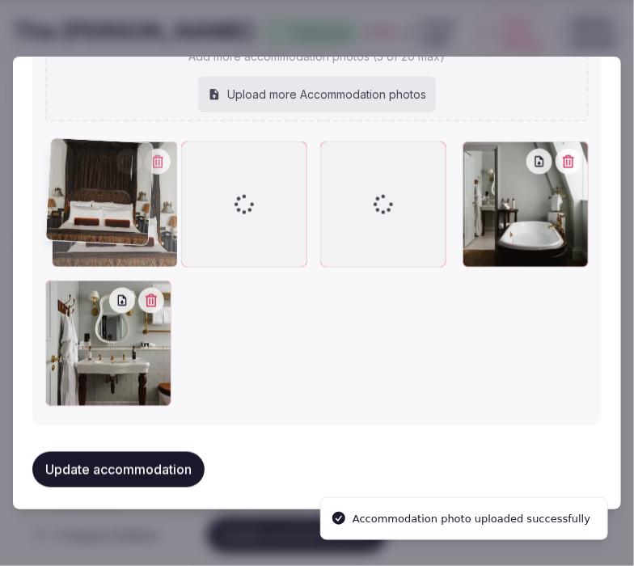
drag, startPoint x: 322, startPoint y: 156, endPoint x: 59, endPoint y: 166, distance: 262.9
click at [59, 166] on div at bounding box center [115, 204] width 126 height 126
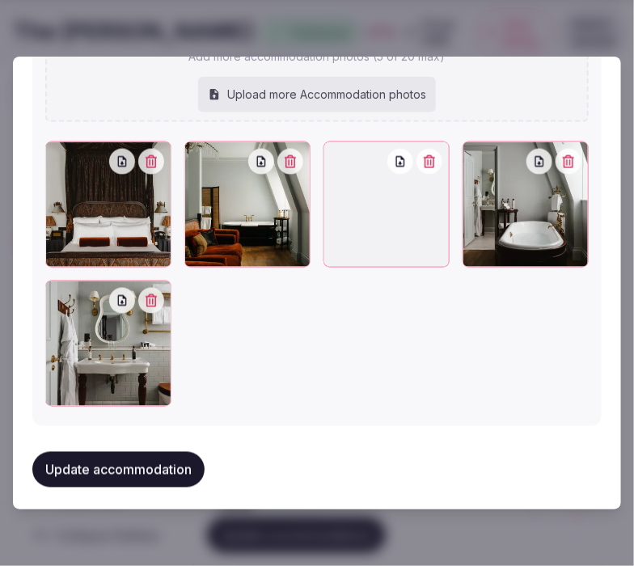
scroll to position [1885, 0]
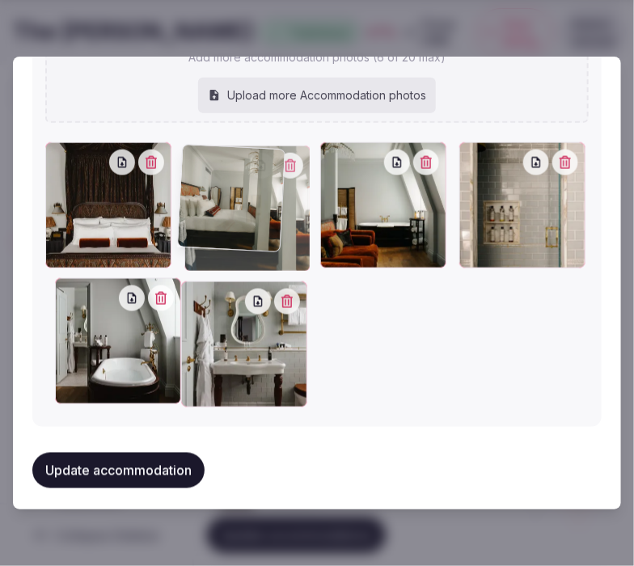
drag, startPoint x: 199, startPoint y: 284, endPoint x: 198, endPoint y: 154, distance: 130.2
click at [198, 154] on icon at bounding box center [197, 158] width 19 height 19
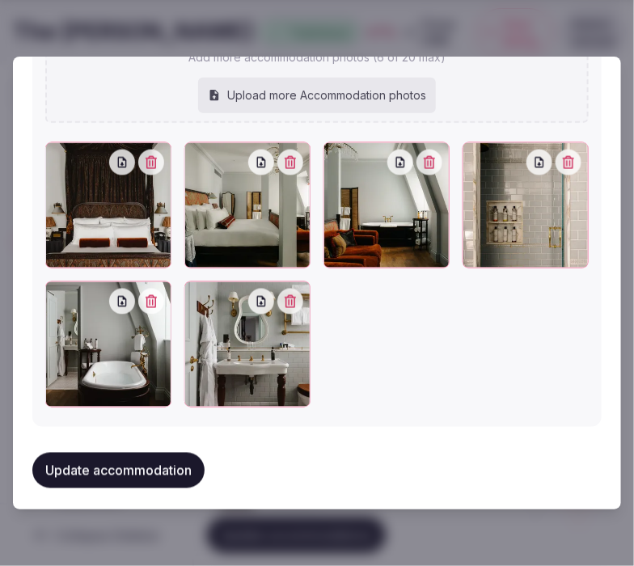
click at [165, 453] on button "Update accommodation" at bounding box center [118, 471] width 172 height 36
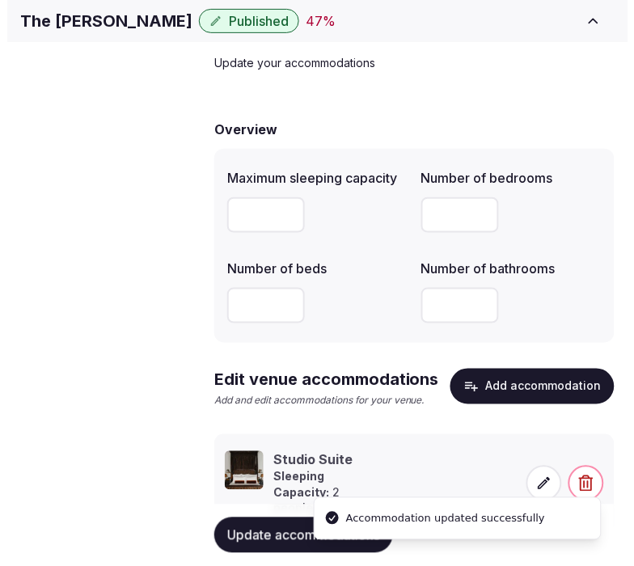
scroll to position [171, 0]
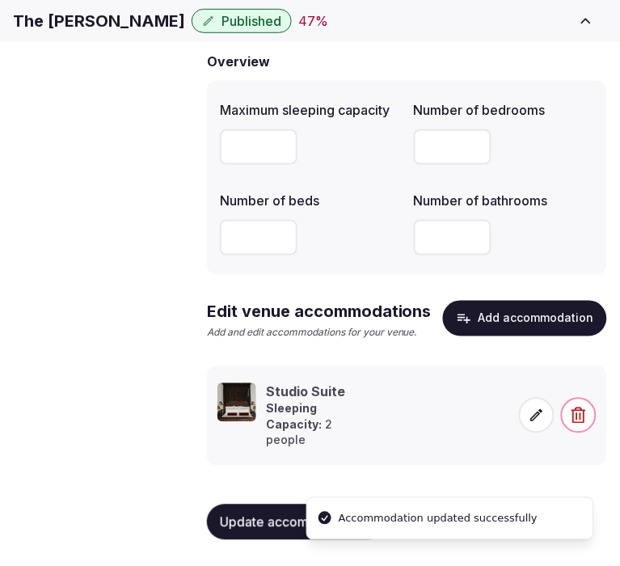
click at [534, 418] on icon at bounding box center [537, 416] width 12 height 12
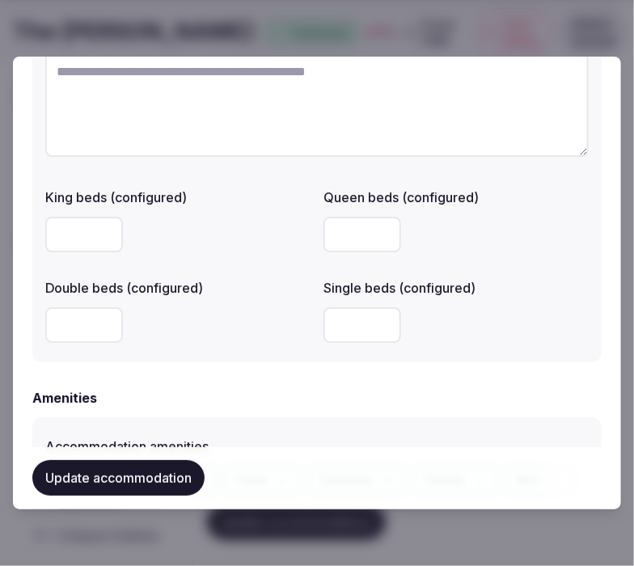
scroll to position [1062, 0]
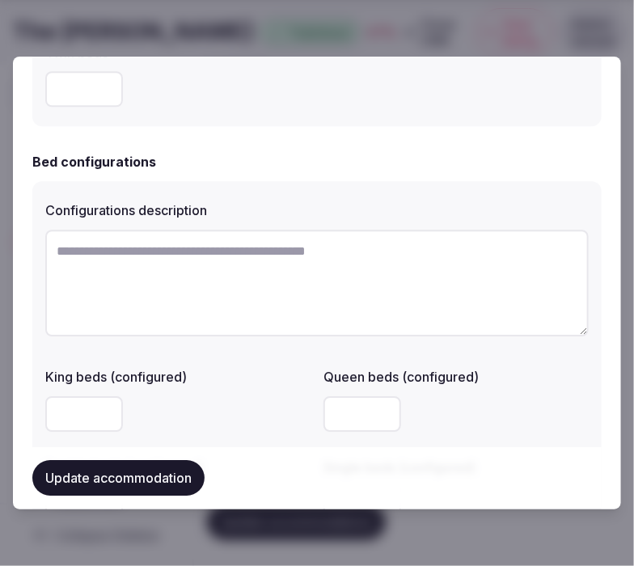
click at [135, 264] on textarea at bounding box center [316, 283] width 543 height 107
paste textarea "**********"
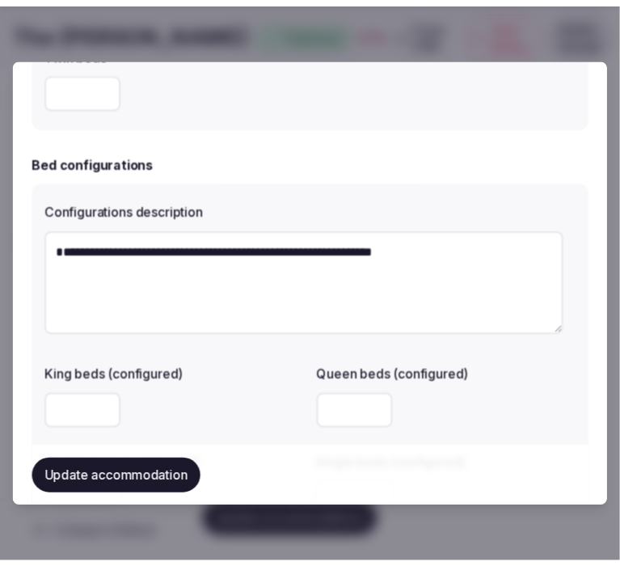
scroll to position [1242, 0]
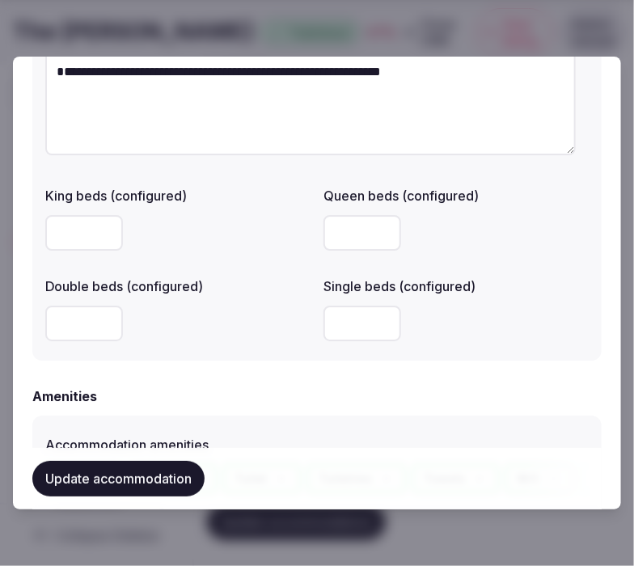
type textarea "**********"
click at [92, 324] on input "number" at bounding box center [84, 324] width 78 height 36
click at [82, 319] on input "number" at bounding box center [84, 324] width 78 height 36
type input "*"
click at [108, 472] on button "Update accommodation" at bounding box center [118, 479] width 172 height 36
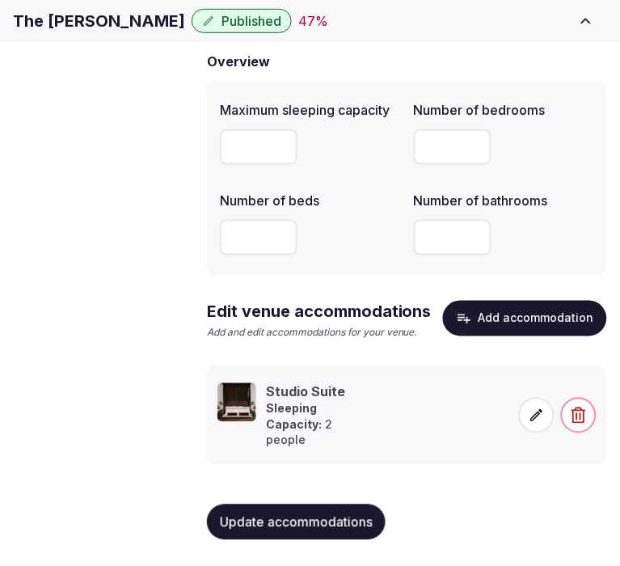
drag, startPoint x: 189, startPoint y: 513, endPoint x: 191, endPoint y: 466, distance: 47.7
click at [0, 0] on div "Venue details Basic details Pricing and policies Retreat spaces Meeting spaces …" at bounding box center [0, 0] width 0 height 0
click at [0, 0] on link "Amenities" at bounding box center [0, 0] width 0 height 0
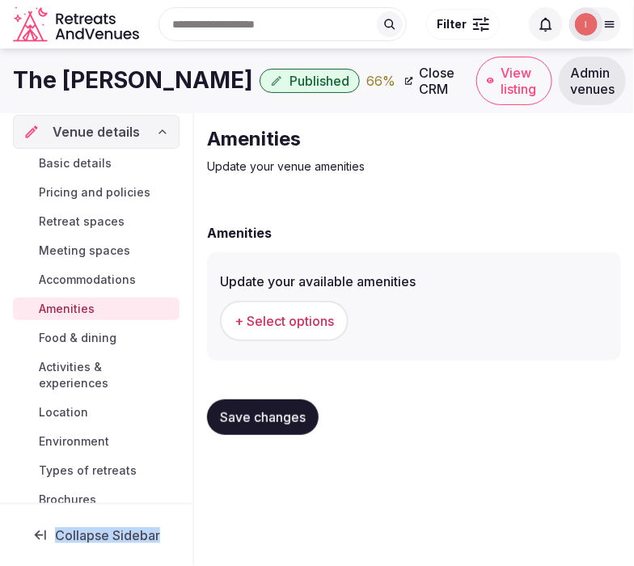
click at [247, 312] on span "+ Select options" at bounding box center [283, 321] width 99 height 18
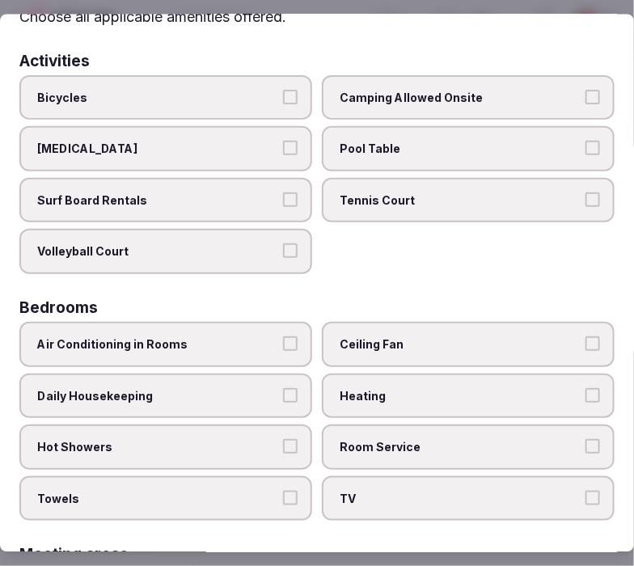
scroll to position [179, 0]
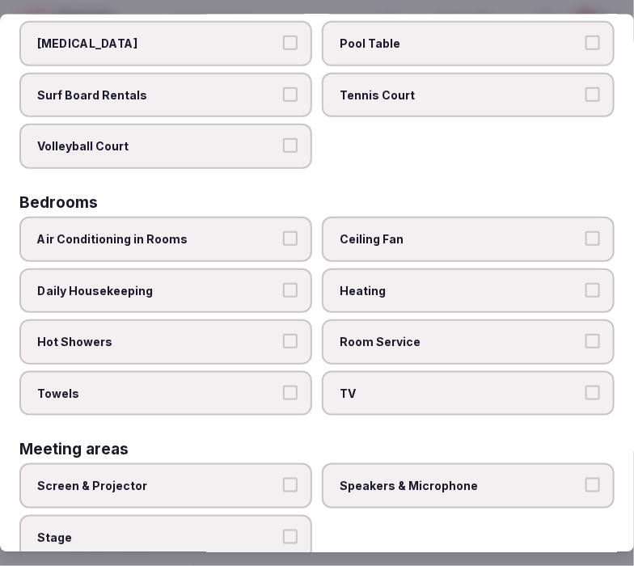
click at [272, 239] on span "Air Conditioning in Rooms" at bounding box center [157, 238] width 241 height 16
click at [283, 239] on button "Air Conditioning in Rooms" at bounding box center [290, 237] width 15 height 15
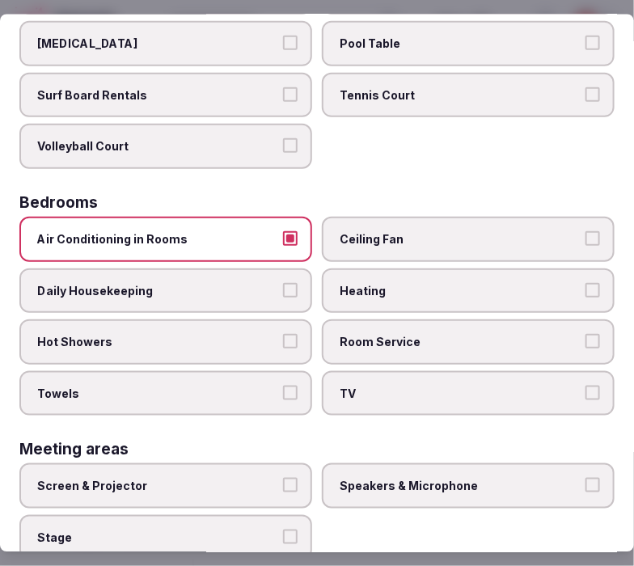
click at [280, 294] on label "Daily Housekeeping" at bounding box center [165, 290] width 293 height 45
click at [283, 294] on button "Daily Housekeeping" at bounding box center [290, 289] width 15 height 15
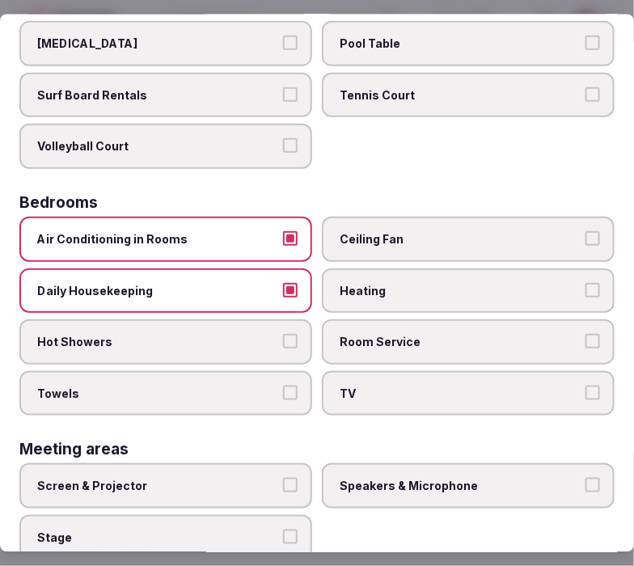
click at [289, 334] on button "Hot Showers" at bounding box center [290, 341] width 15 height 15
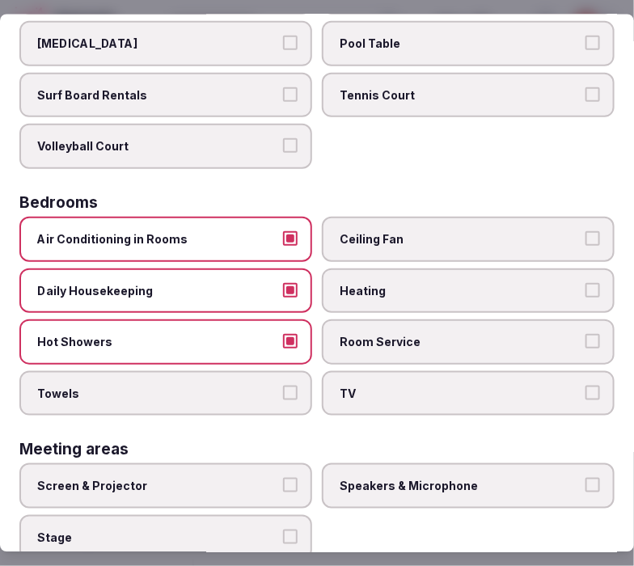
click at [269, 386] on span "Towels" at bounding box center [157, 393] width 241 height 16
click at [283, 386] on button "Towels" at bounding box center [290, 392] width 15 height 15
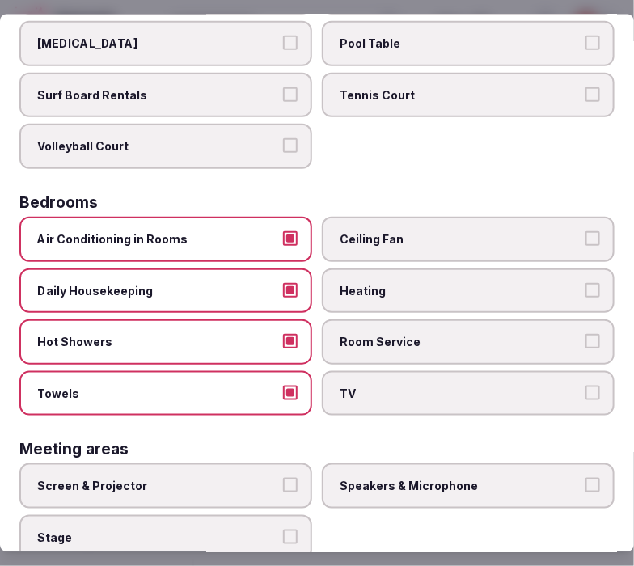
click at [353, 390] on label "TV" at bounding box center [468, 392] width 293 height 45
click at [562, 390] on button "TV" at bounding box center [592, 392] width 15 height 15
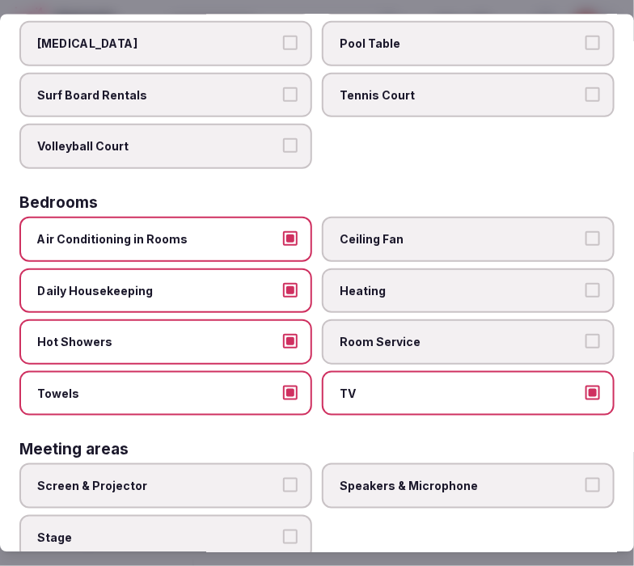
click at [396, 334] on span "Room Service" at bounding box center [460, 342] width 241 height 16
click at [562, 334] on button "Room Service" at bounding box center [592, 341] width 15 height 15
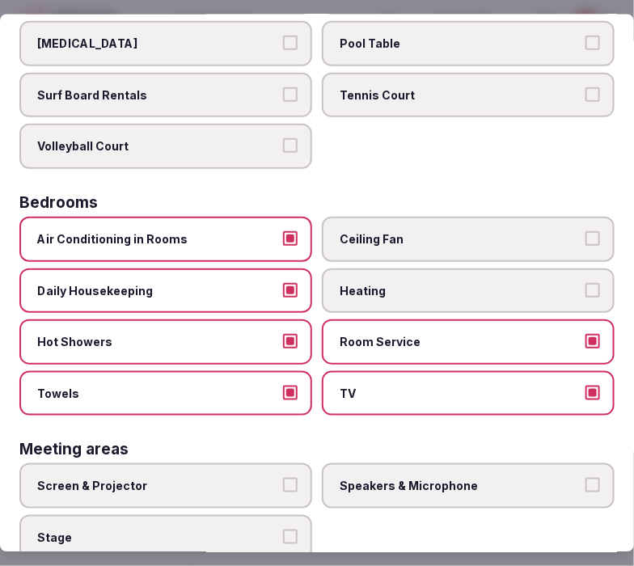
click at [401, 385] on span "TV" at bounding box center [460, 393] width 241 height 16
click at [562, 385] on button "TV" at bounding box center [592, 392] width 15 height 15
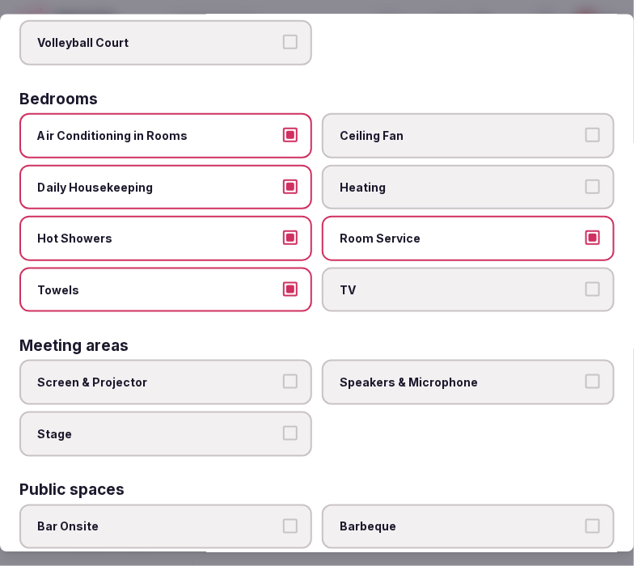
scroll to position [359, 0]
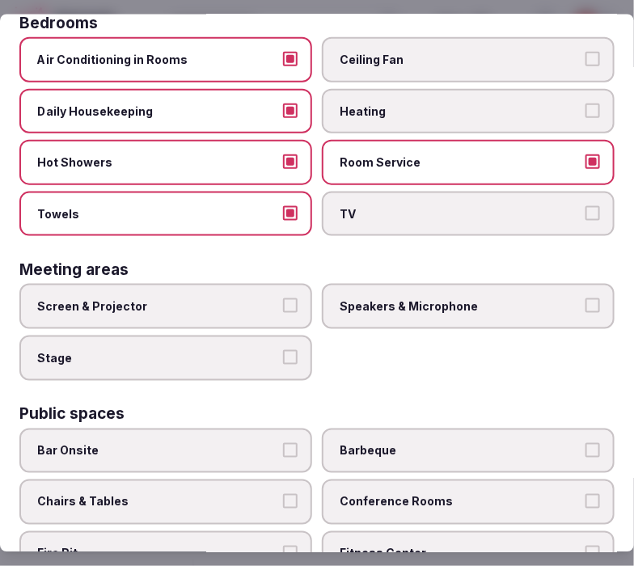
click at [283, 299] on button "Screen & Projector" at bounding box center [290, 305] width 15 height 15
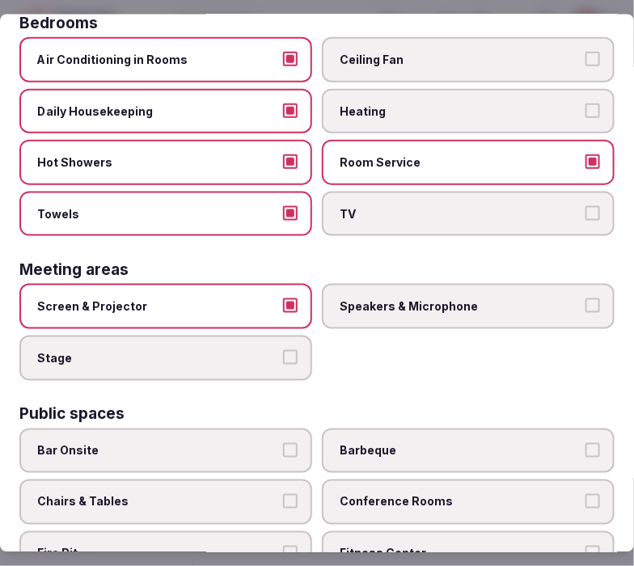
click at [406, 284] on label "Speakers & Microphone" at bounding box center [468, 306] width 293 height 45
click at [562, 298] on button "Speakers & Microphone" at bounding box center [592, 305] width 15 height 15
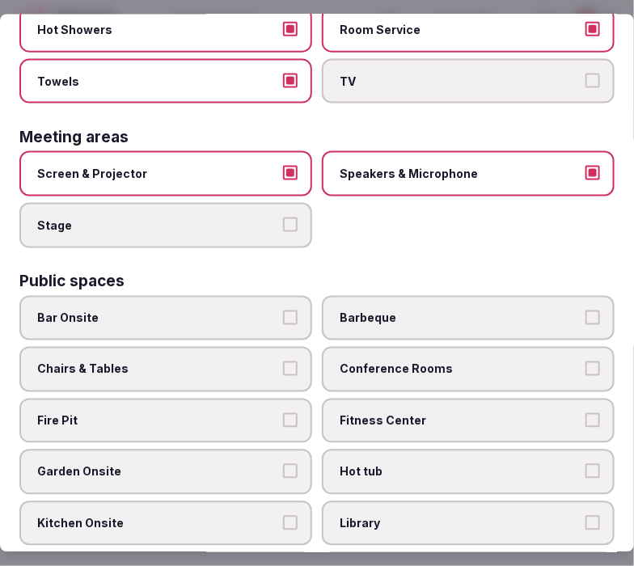
scroll to position [538, 0]
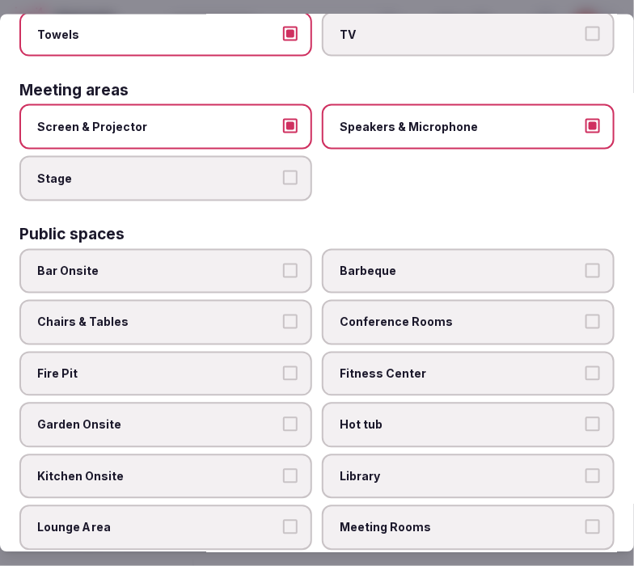
click at [283, 315] on button "Chairs & Tables" at bounding box center [290, 322] width 15 height 15
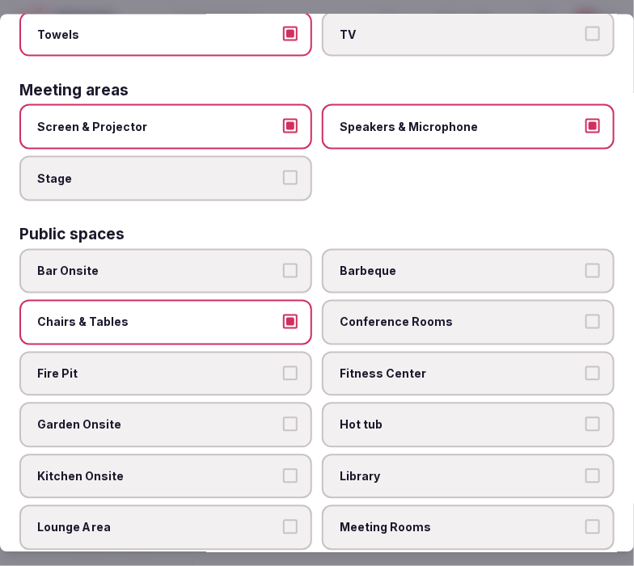
click at [271, 270] on label "Bar Onsite" at bounding box center [165, 270] width 293 height 45
click at [283, 270] on button "Bar Onsite" at bounding box center [290, 270] width 15 height 15
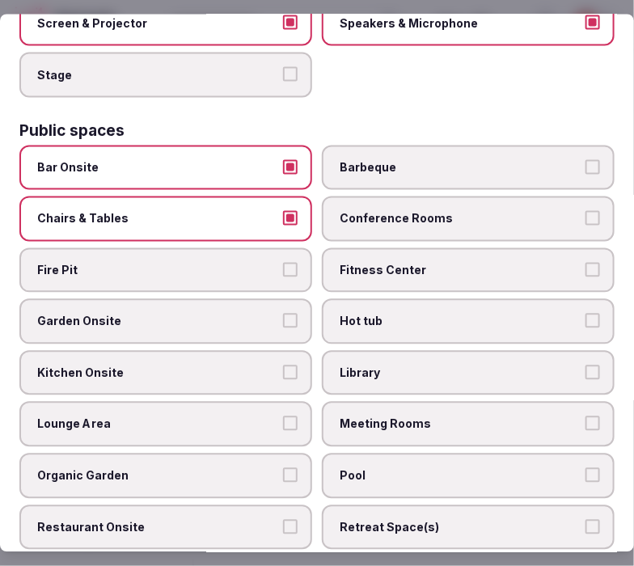
scroll to position [718, 0]
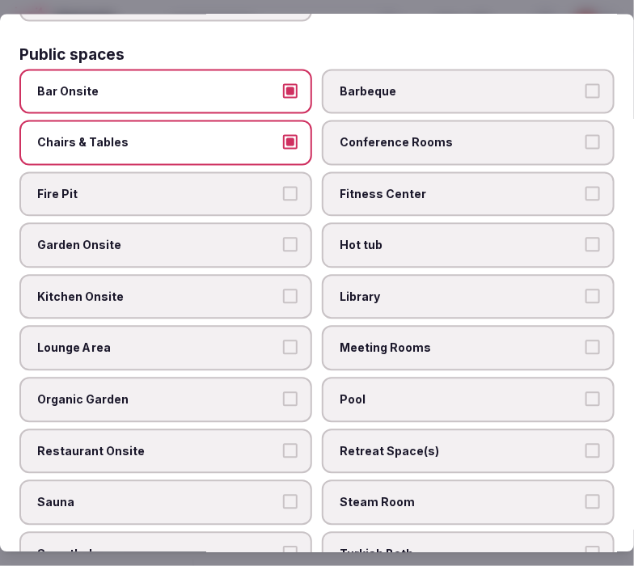
click at [398, 341] on label "Meeting Rooms" at bounding box center [468, 348] width 293 height 45
click at [562, 341] on button "Meeting Rooms" at bounding box center [592, 347] width 15 height 15
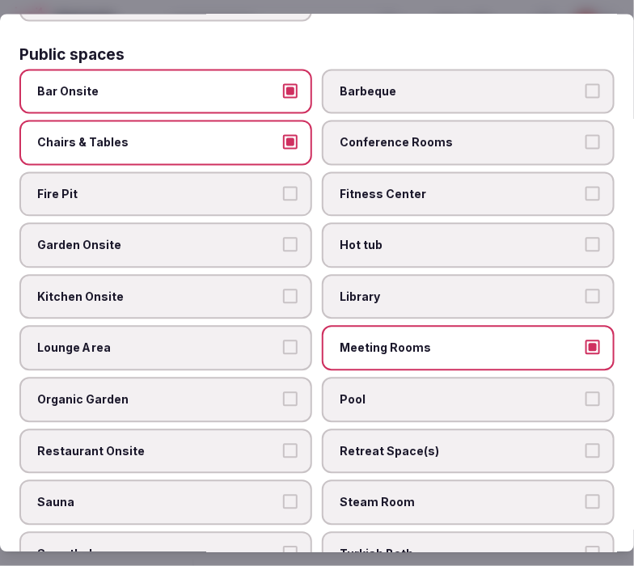
click at [255, 392] on span "Organic Garden" at bounding box center [157, 400] width 241 height 16
click at [283, 392] on button "Organic Garden" at bounding box center [290, 399] width 15 height 15
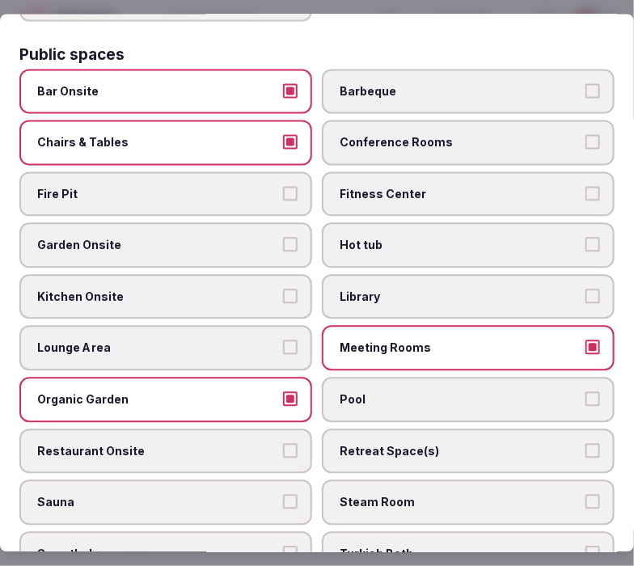
click at [214, 333] on label "Lounge Area" at bounding box center [165, 348] width 293 height 45
click at [283, 340] on button "Lounge Area" at bounding box center [290, 347] width 15 height 15
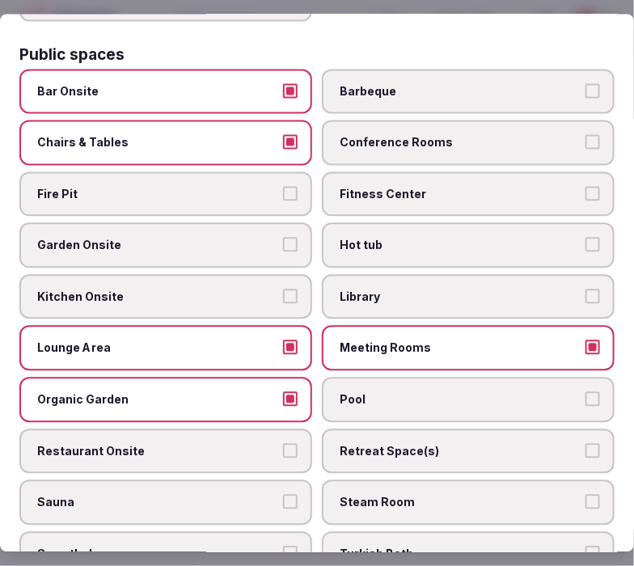
drag, startPoint x: 262, startPoint y: 368, endPoint x: 331, endPoint y: 380, distance: 70.6
click at [265, 392] on span "Organic Garden" at bounding box center [157, 400] width 241 height 16
click at [283, 392] on button "Organic Garden" at bounding box center [290, 399] width 15 height 15
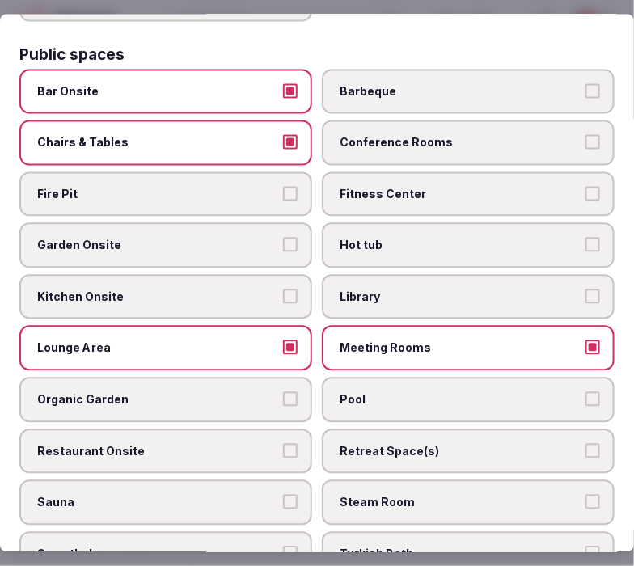
click at [357, 392] on span "Pool" at bounding box center [460, 400] width 241 height 16
click at [562, 392] on button "Pool" at bounding box center [592, 399] width 15 height 15
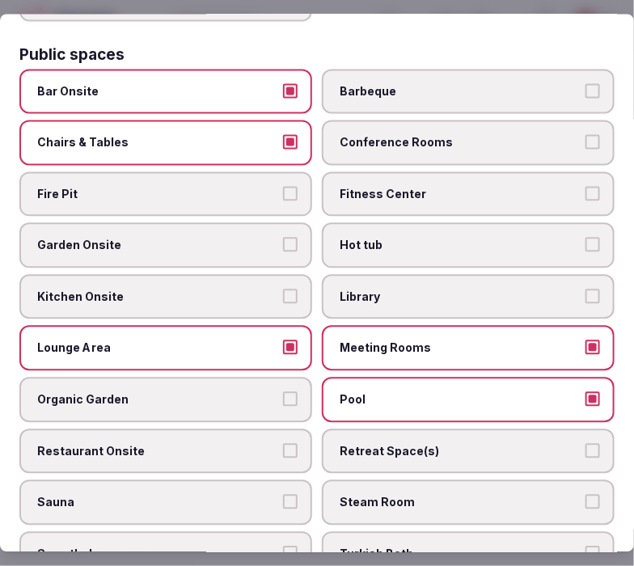
click at [245, 443] on span "Restaurant Onsite" at bounding box center [157, 451] width 241 height 16
click at [283, 443] on button "Restaurant Onsite" at bounding box center [290, 450] width 15 height 15
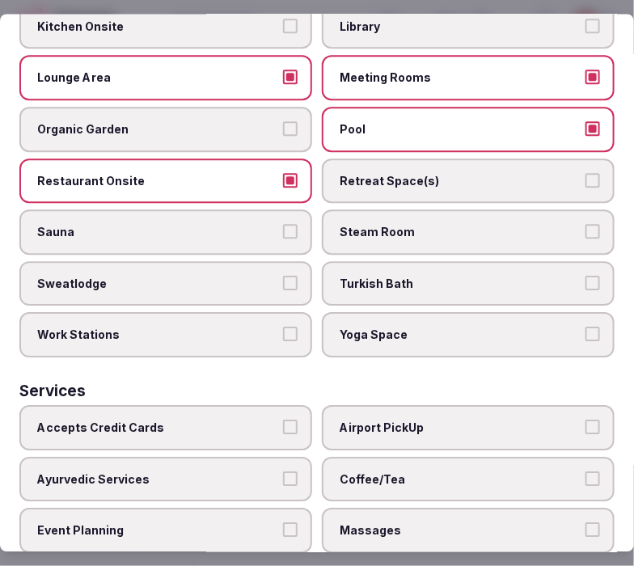
scroll to position [1122, 0]
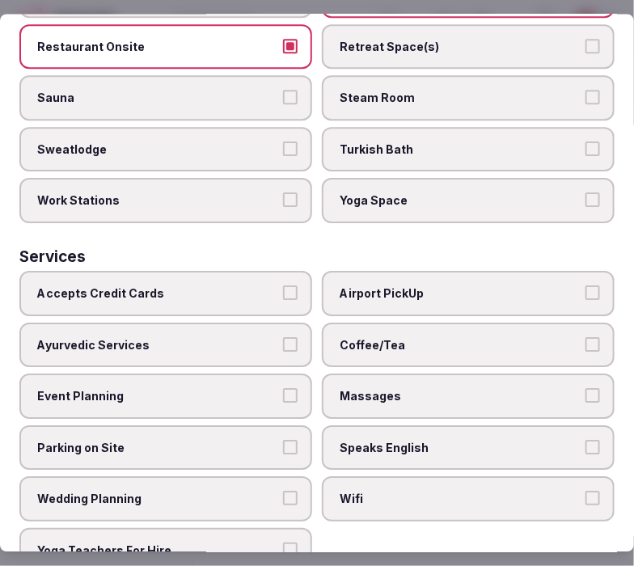
click at [246, 286] on span "Accepts Credit Cards" at bounding box center [157, 294] width 241 height 16
click at [283, 286] on button "Accepts Credit Cards" at bounding box center [290, 293] width 15 height 15
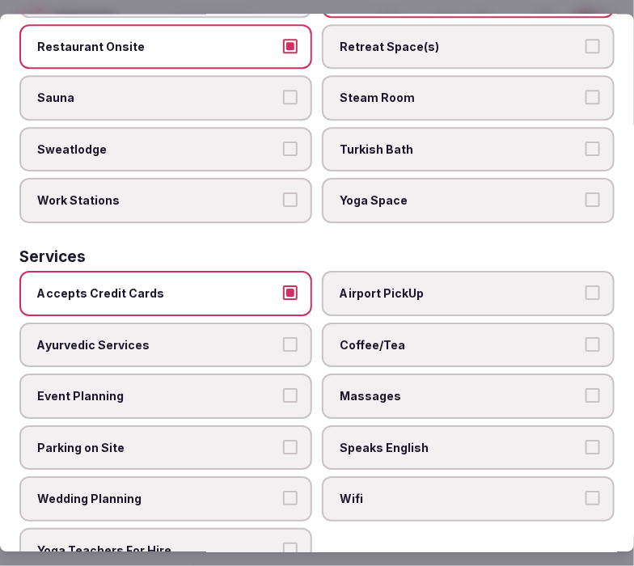
click at [423, 327] on label "Coffee/Tea" at bounding box center [468, 345] width 293 height 45
click at [562, 337] on button "Coffee/Tea" at bounding box center [592, 344] width 15 height 15
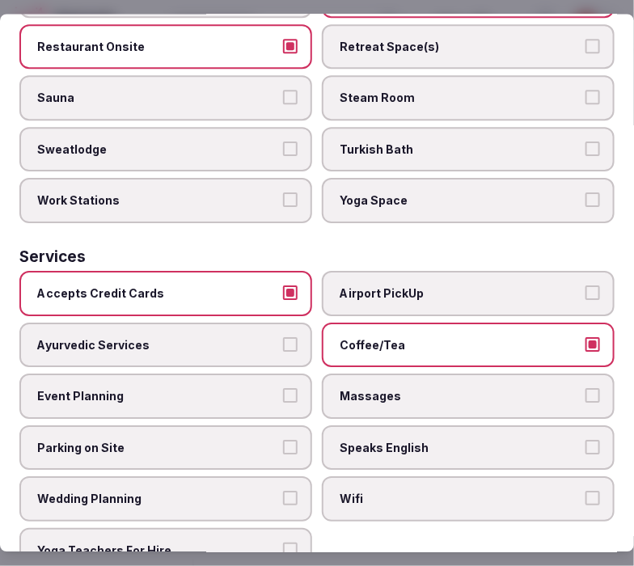
click at [416, 374] on label "Massages" at bounding box center [468, 396] width 293 height 45
click at [562, 389] on button "Massages" at bounding box center [592, 396] width 15 height 15
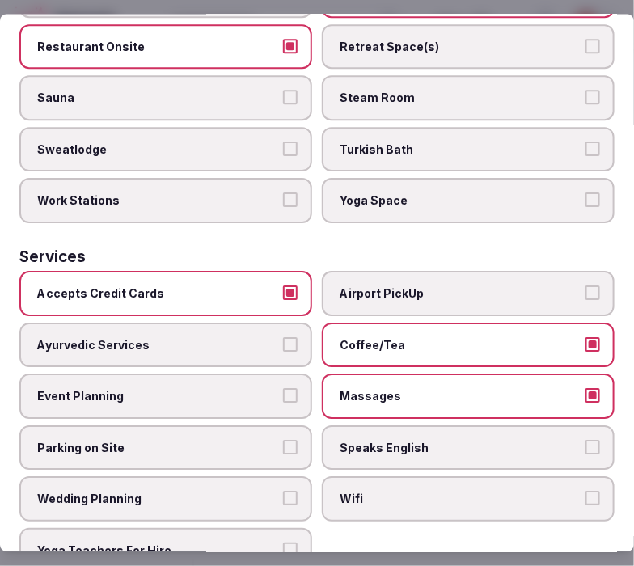
click at [403, 440] on span "Speaks English" at bounding box center [460, 448] width 241 height 16
click at [562, 440] on button "Speaks English" at bounding box center [592, 447] width 15 height 15
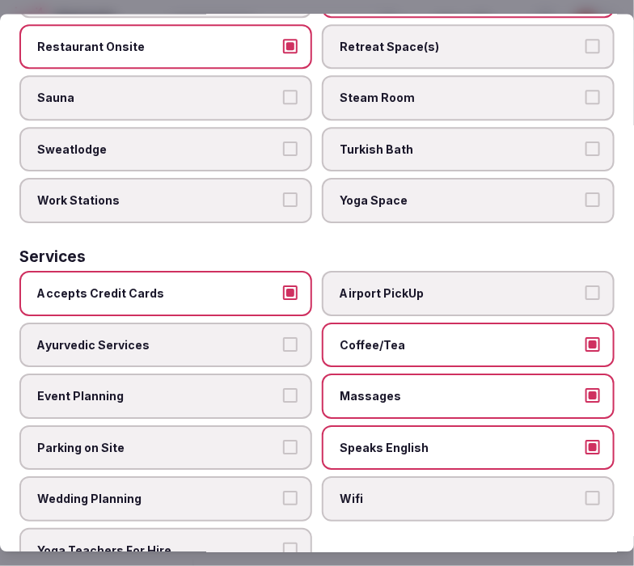
click at [372, 492] on span "Wifi" at bounding box center [460, 500] width 241 height 16
click at [562, 492] on button "Wifi" at bounding box center [592, 499] width 15 height 15
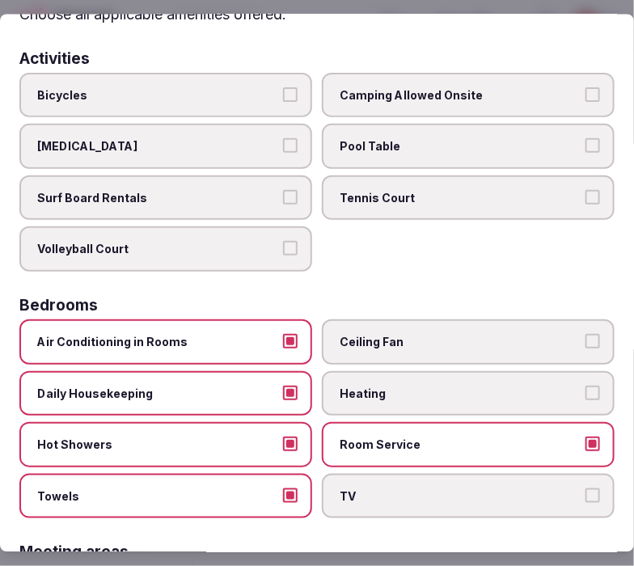
scroll to position [0, 0]
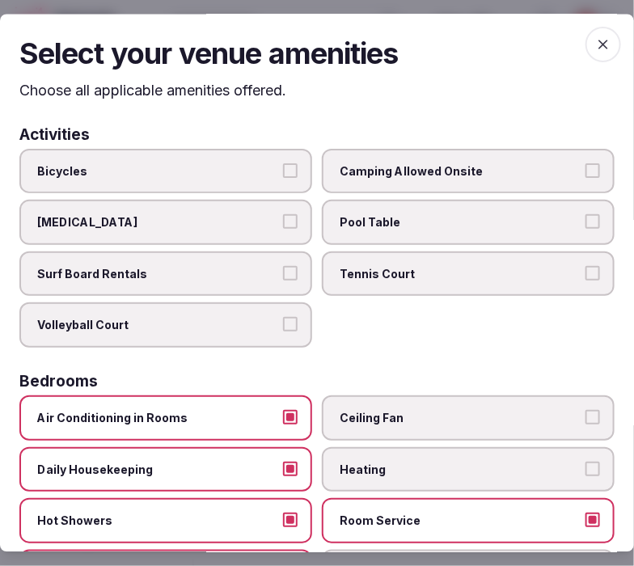
click at [562, 49] on span "button" at bounding box center [603, 45] width 36 height 36
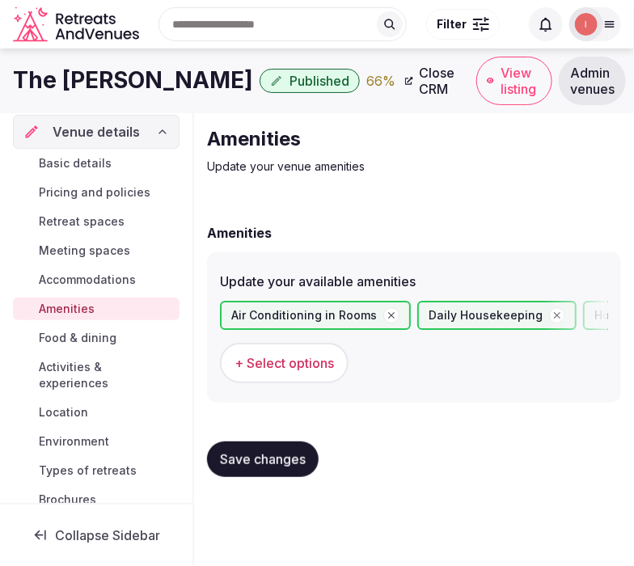
click at [246, 455] on span "Save changes" at bounding box center [263, 459] width 86 height 16
drag, startPoint x: 264, startPoint y: 424, endPoint x: 260, endPoint y: 439, distance: 14.9
click at [261, 433] on form "Amenities Update your available amenities Air Conditioning in Rooms Daily House…" at bounding box center [414, 356] width 414 height 267
click at [263, 448] on button "Save changes" at bounding box center [263, 459] width 112 height 36
click at [34, 336] on link "Food & dining" at bounding box center [96, 338] width 167 height 23
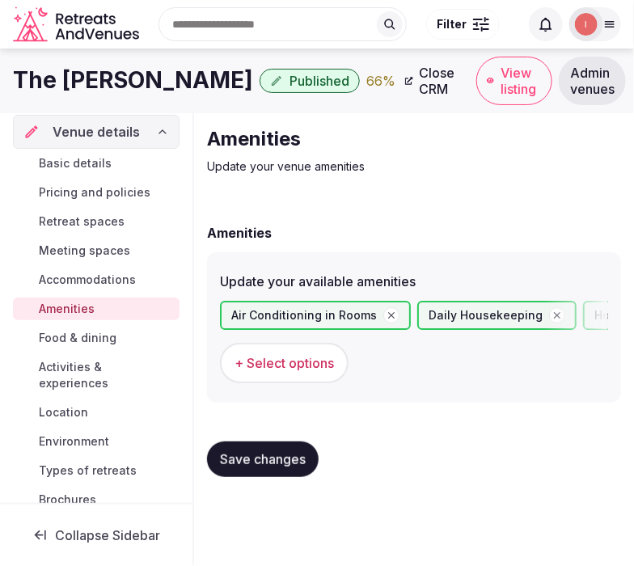
click at [50, 330] on span "Food & dining" at bounding box center [78, 338] width 78 height 16
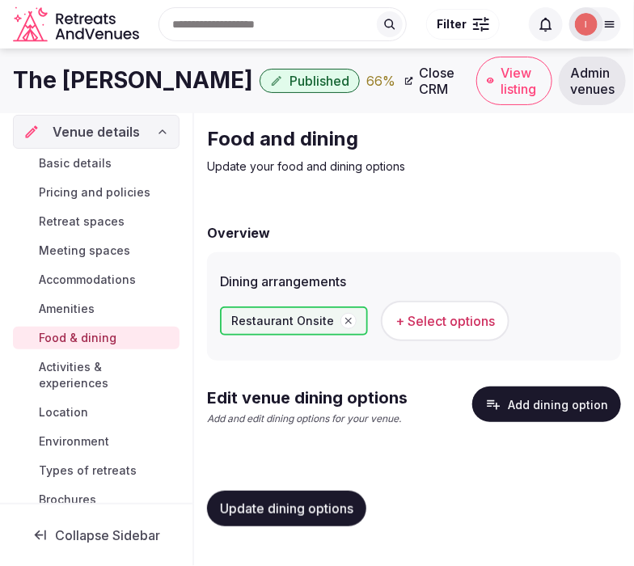
click at [562, 406] on button "Add dining option" at bounding box center [546, 404] width 149 height 36
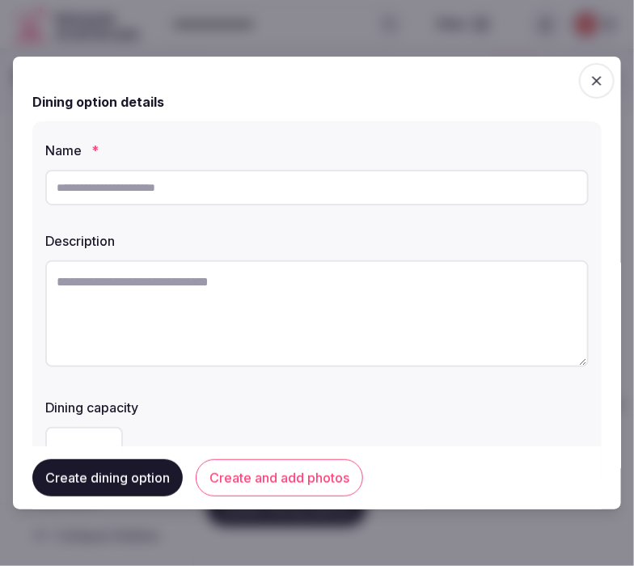
click at [311, 192] on input "text" at bounding box center [316, 188] width 543 height 36
paste input "**********"
type input "**********"
click at [179, 292] on textarea at bounding box center [316, 313] width 543 height 107
paste textarea "**********"
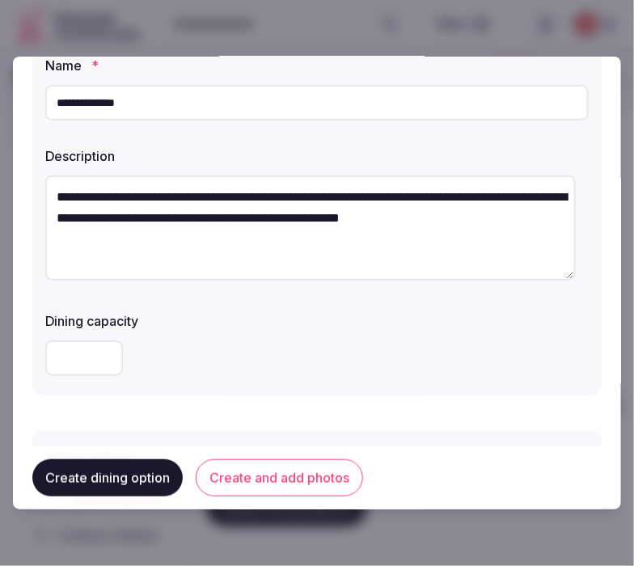
scroll to position [179, 0]
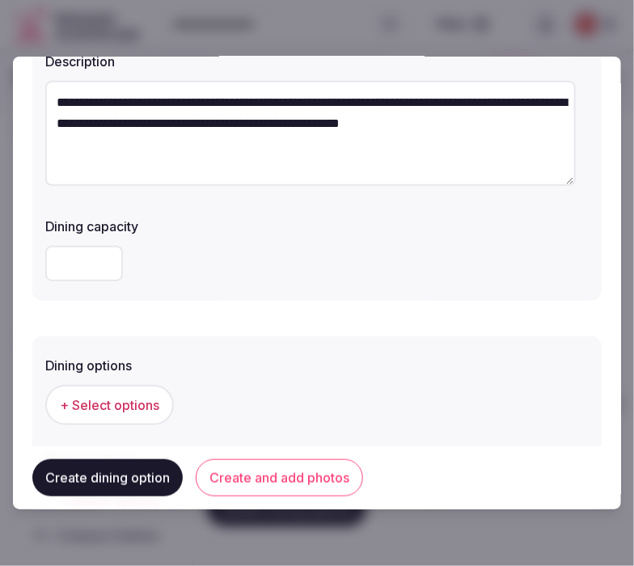
type textarea "**********"
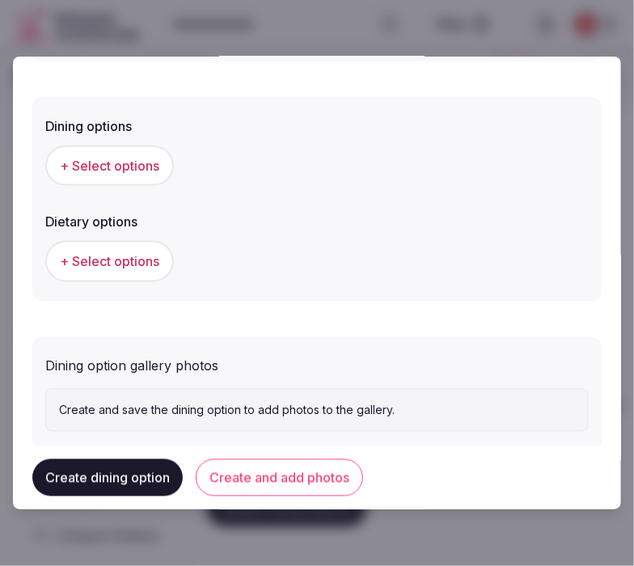
scroll to position [449, 0]
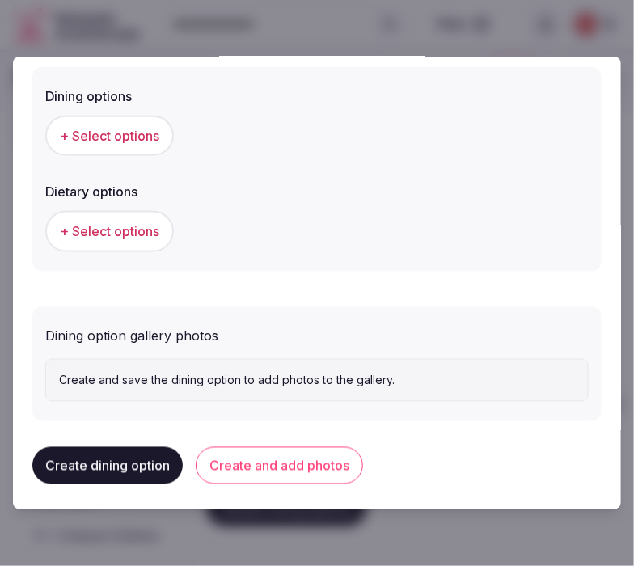
click at [71, 154] on button "+ Select options" at bounding box center [109, 136] width 129 height 40
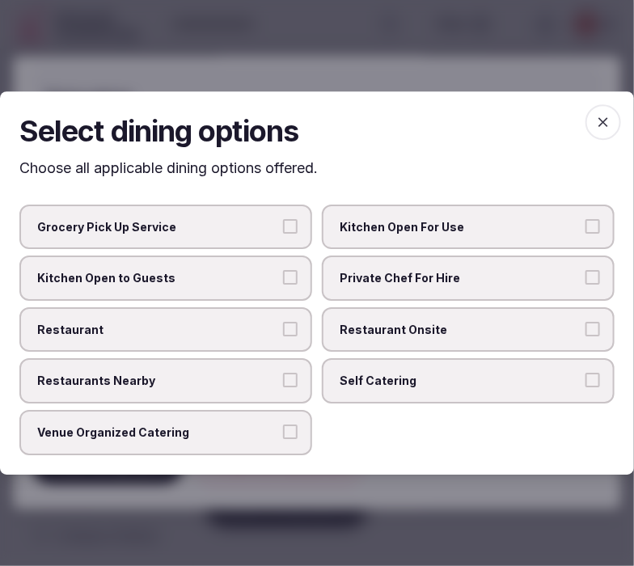
drag, startPoint x: 475, startPoint y: 336, endPoint x: 382, endPoint y: 324, distance: 94.5
click at [466, 328] on span "Restaurant Onsite" at bounding box center [460, 330] width 241 height 16
click at [562, 328] on button "Restaurant Onsite" at bounding box center [592, 329] width 15 height 15
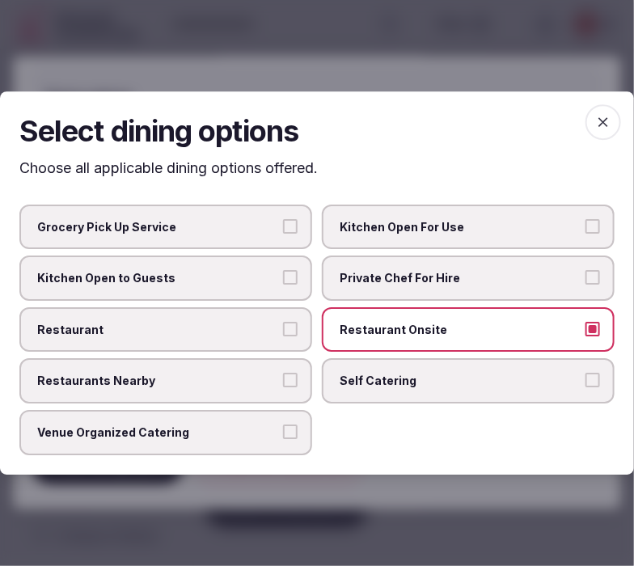
click at [264, 342] on label "Restaurant" at bounding box center [165, 329] width 293 height 45
click at [283, 336] on button "Restaurant" at bounding box center [290, 329] width 15 height 15
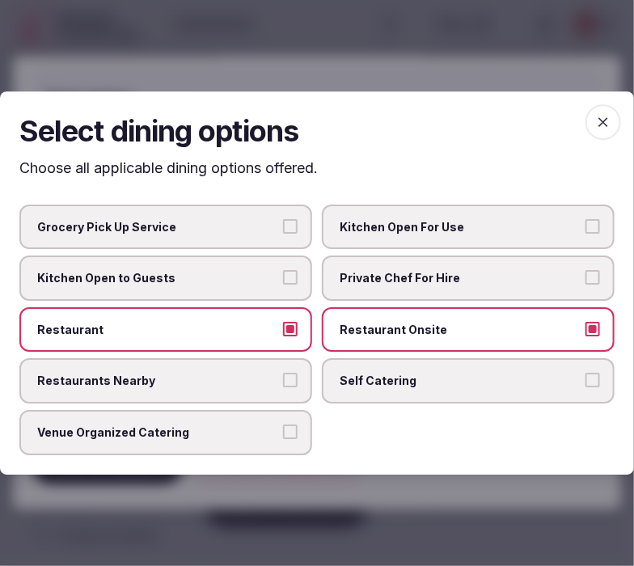
click at [249, 375] on span "Restaurants Nearby" at bounding box center [157, 382] width 241 height 16
click at [283, 375] on button "Restaurants Nearby" at bounding box center [290, 381] width 15 height 15
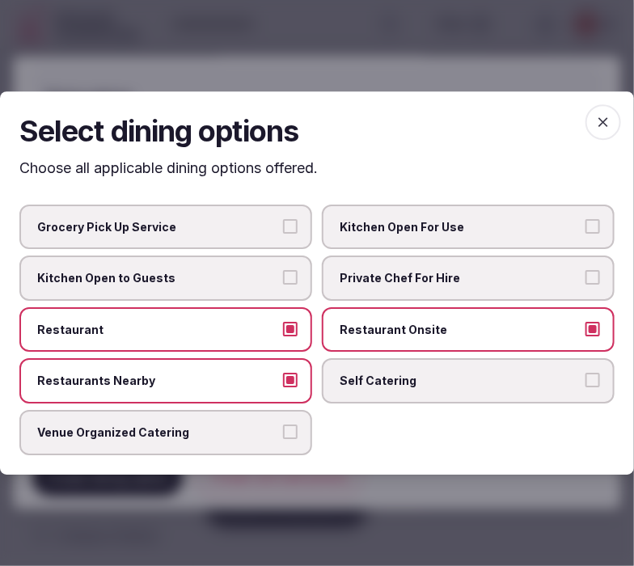
click at [280, 374] on label "Restaurants Nearby" at bounding box center [165, 381] width 293 height 45
click at [283, 374] on button "Restaurants Nearby" at bounding box center [290, 381] width 15 height 15
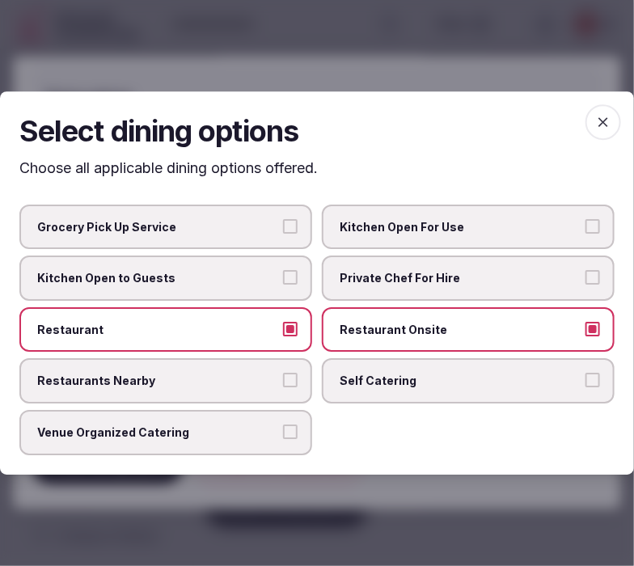
click at [562, 120] on span "button" at bounding box center [603, 122] width 36 height 36
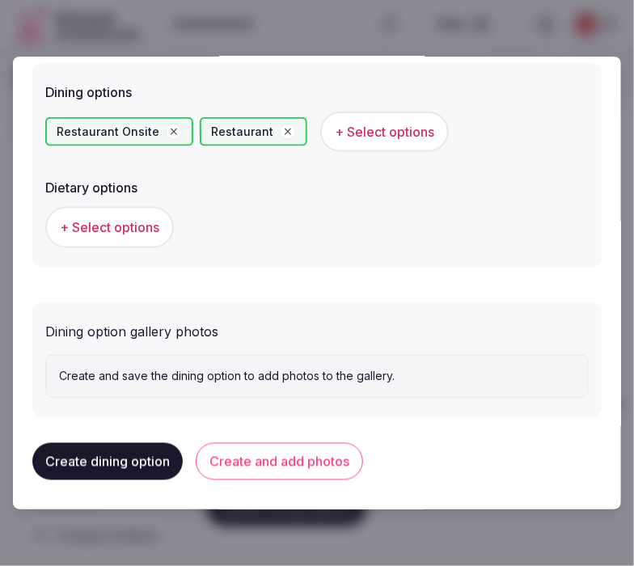
scroll to position [454, 0]
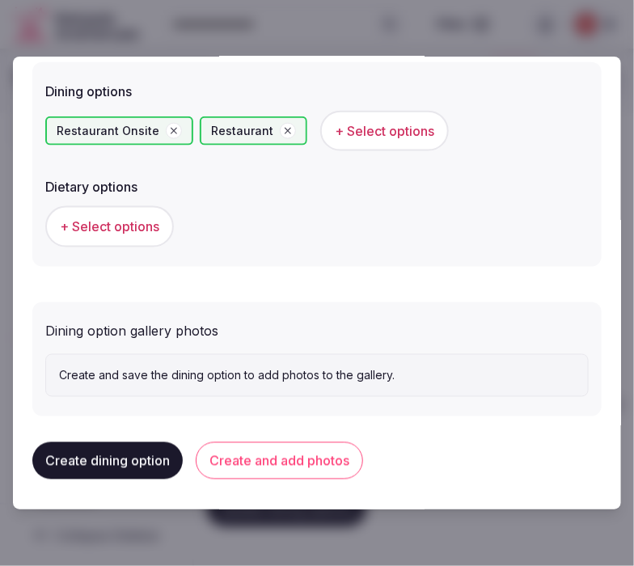
click at [300, 443] on button "Create and add photos" at bounding box center [279, 460] width 167 height 37
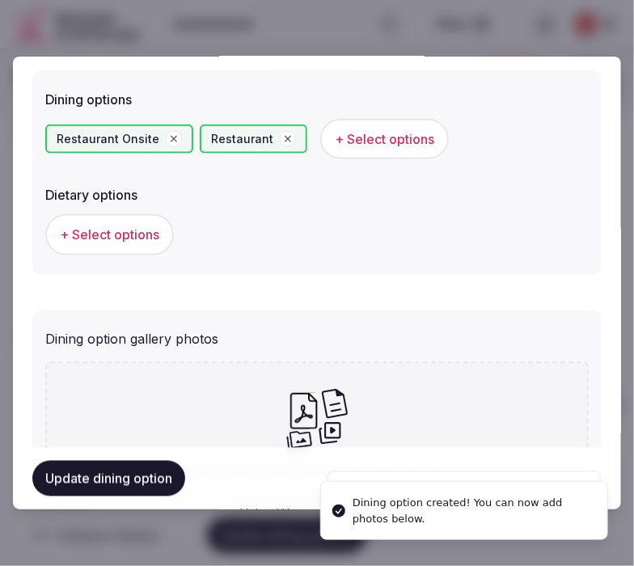
scroll to position [449, 0]
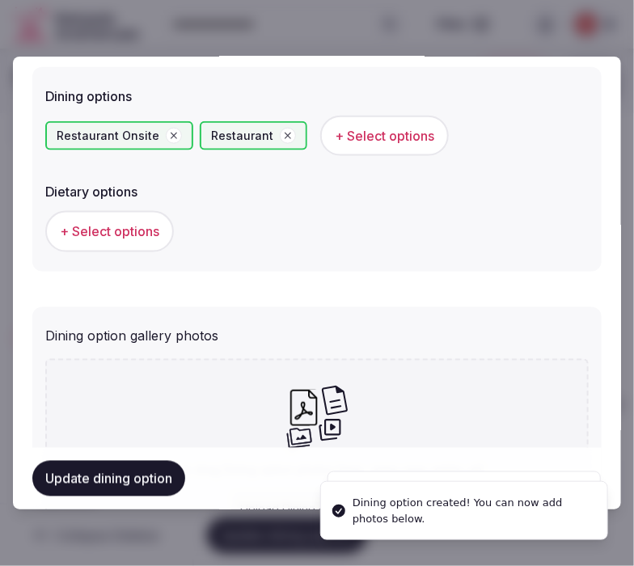
click at [143, 236] on span "+ Select options" at bounding box center [109, 231] width 99 height 18
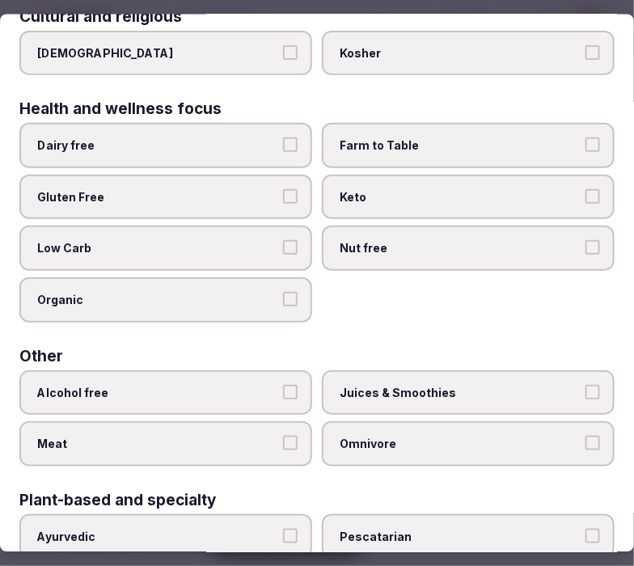
scroll to position [0, 0]
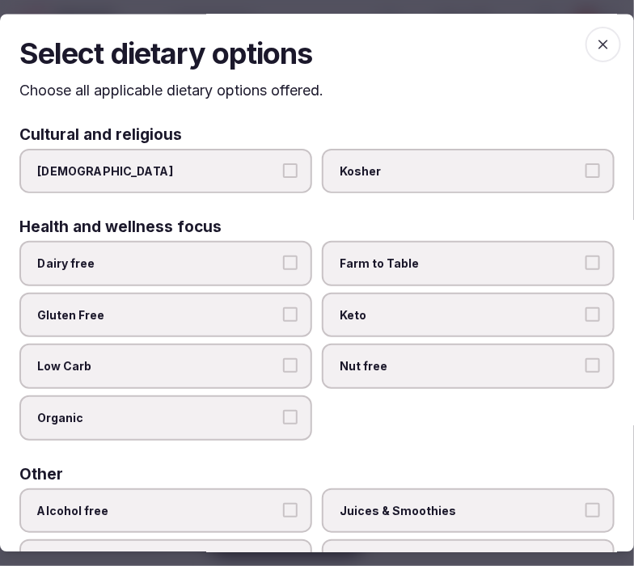
click at [562, 52] on span "button" at bounding box center [603, 45] width 36 height 36
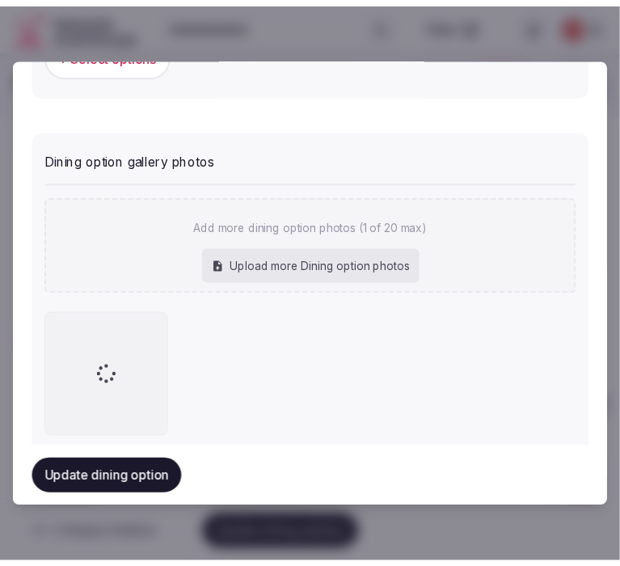
scroll to position [661, 0]
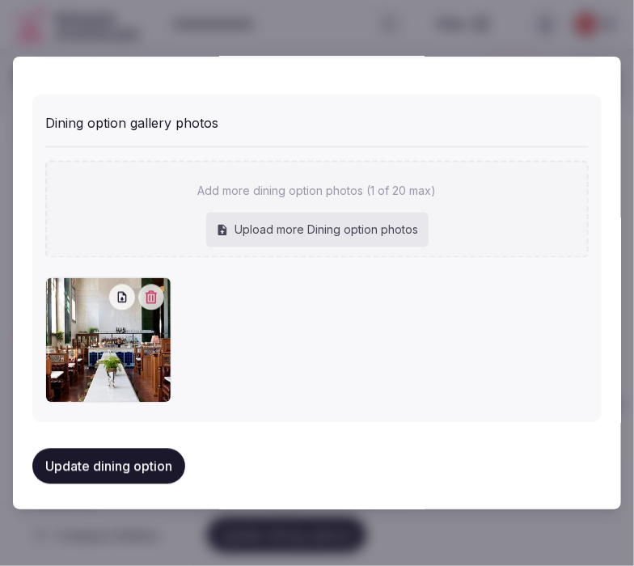
click at [159, 470] on button "Update dining option" at bounding box center [108, 467] width 153 height 36
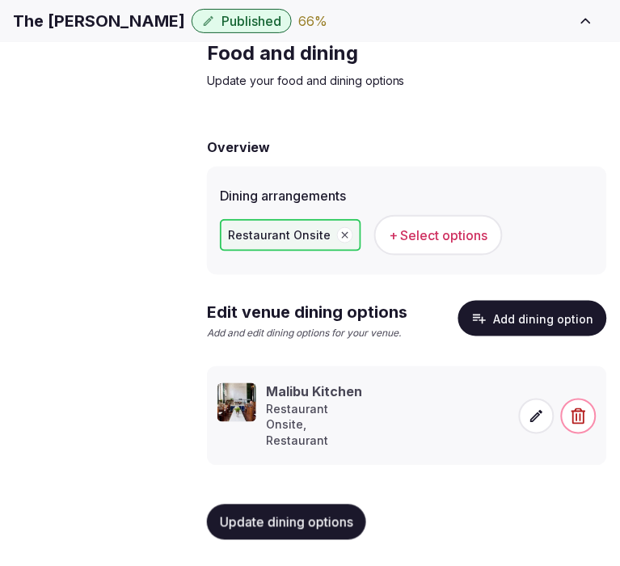
scroll to position [84, 0]
click at [283, 532] on button "Update dining options" at bounding box center [286, 522] width 159 height 36
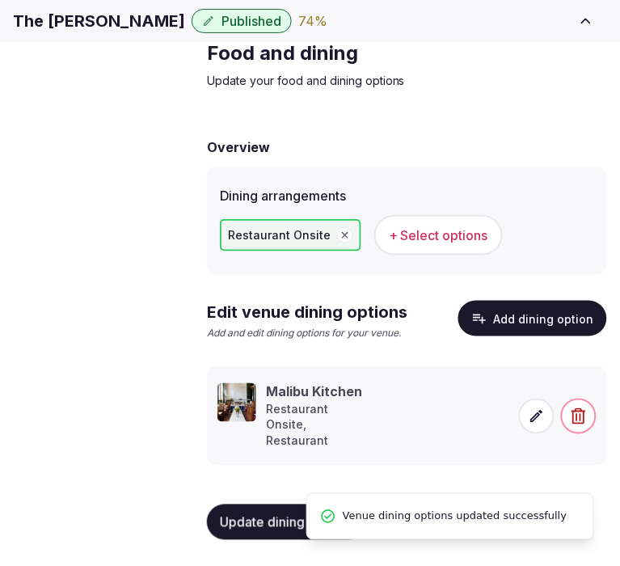
click at [0, 0] on span "Activities & experiences" at bounding box center [0, 0] width 0 height 0
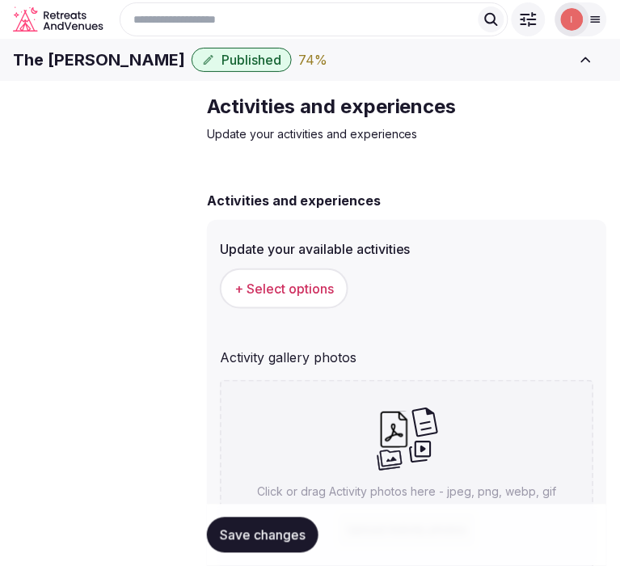
click at [340, 309] on button "+ Select options" at bounding box center [284, 288] width 129 height 40
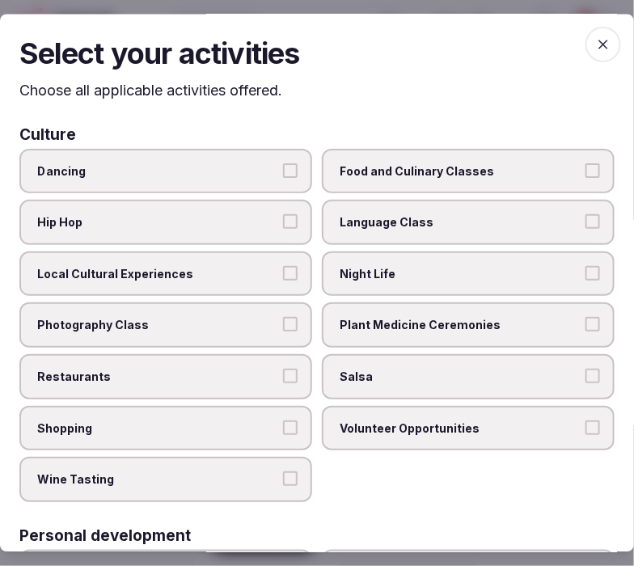
click at [254, 272] on span "Local Cultural Experiences" at bounding box center [157, 274] width 241 height 16
click at [283, 272] on button "Local Cultural Experiences" at bounding box center [290, 273] width 15 height 15
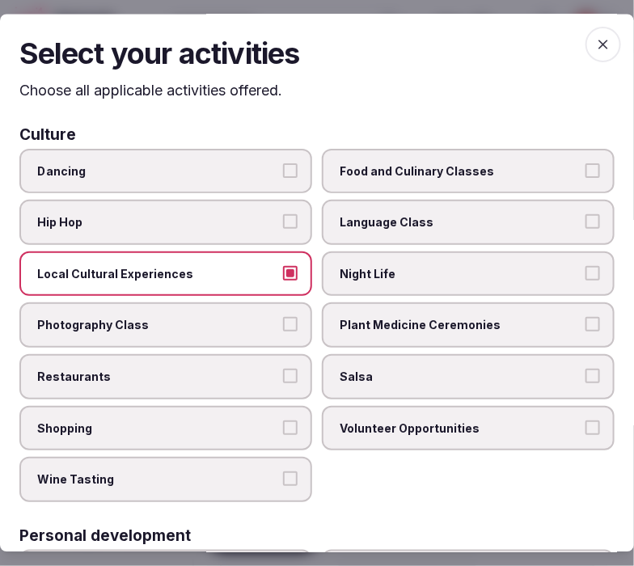
click at [249, 380] on label "Restaurants" at bounding box center [165, 376] width 293 height 45
click at [283, 380] on button "Restaurants" at bounding box center [290, 376] width 15 height 15
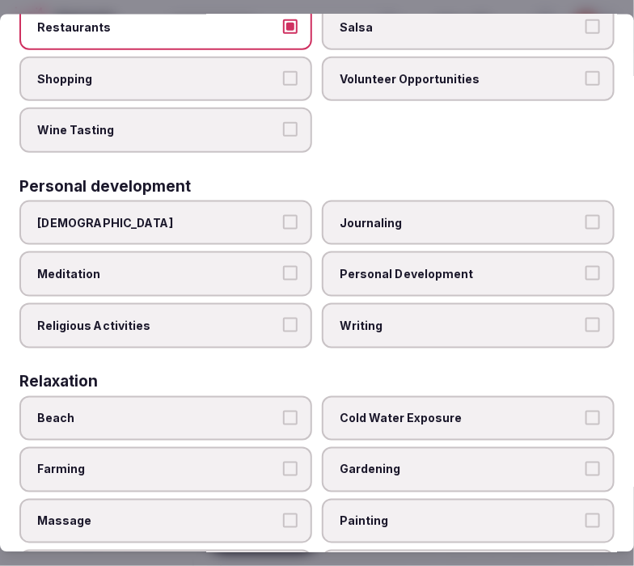
scroll to position [359, 0]
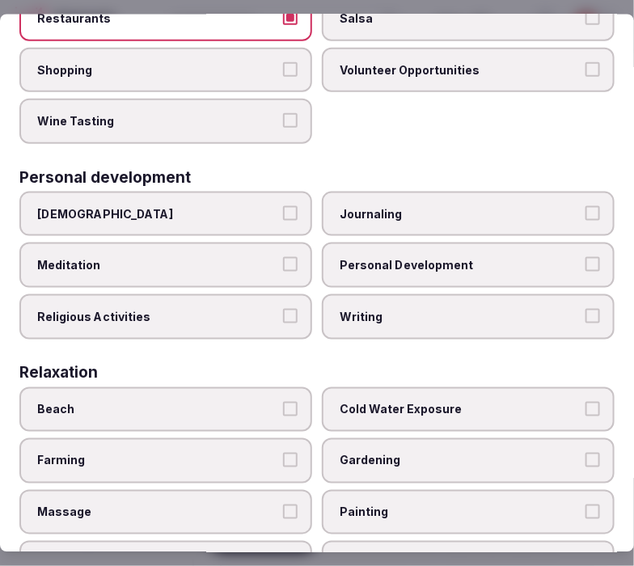
click at [441, 267] on label "Personal Development" at bounding box center [468, 265] width 293 height 45
click at [562, 267] on button "Personal Development" at bounding box center [592, 264] width 15 height 15
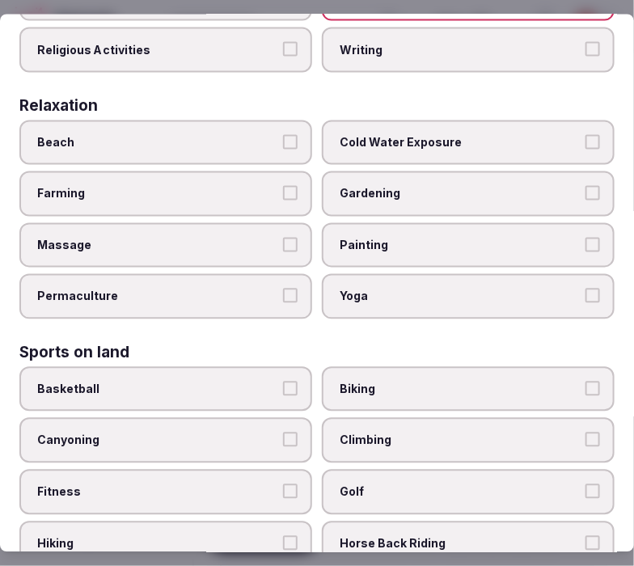
scroll to position [628, 0]
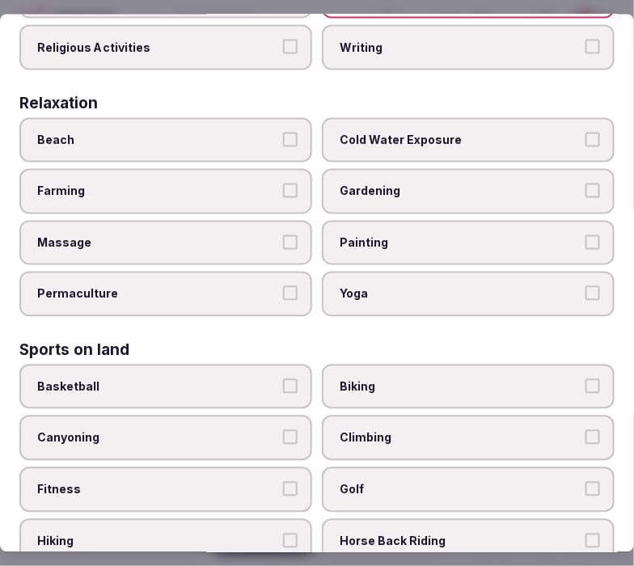
click at [254, 234] on span "Massage" at bounding box center [157, 242] width 241 height 16
click at [283, 234] on button "Massage" at bounding box center [290, 241] width 15 height 15
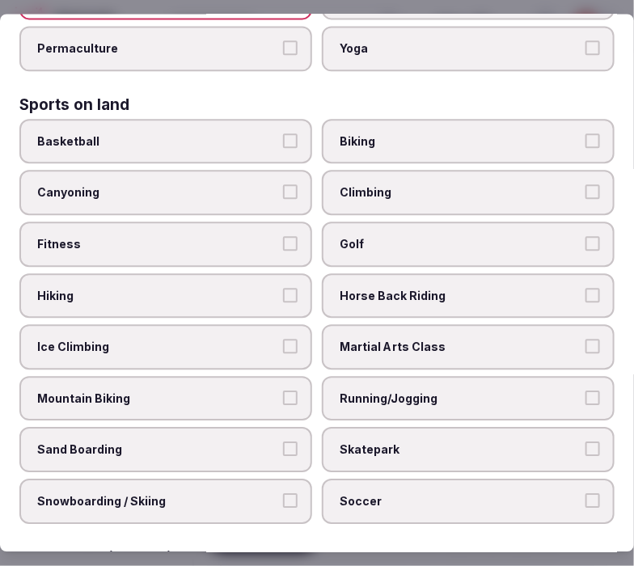
scroll to position [898, 0]
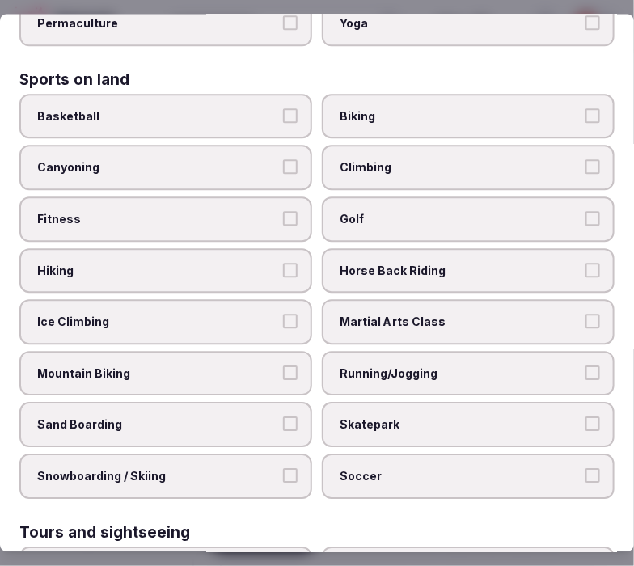
click at [210, 212] on span "Fitness" at bounding box center [157, 220] width 241 height 16
click at [283, 212] on button "Fitness" at bounding box center [290, 219] width 15 height 15
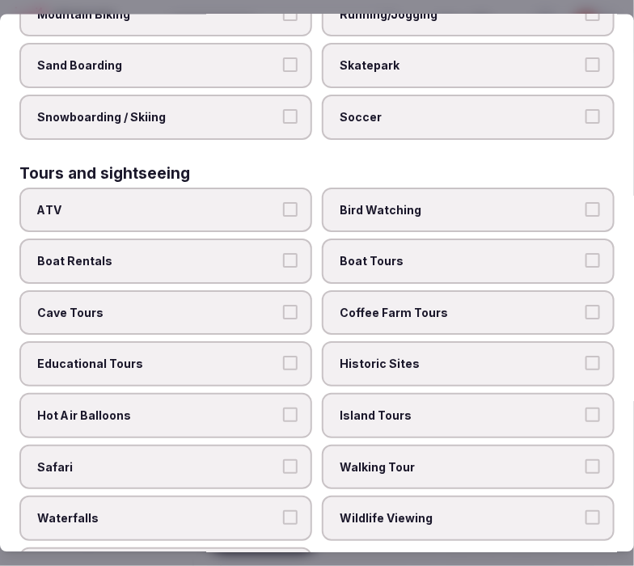
scroll to position [1347, 0]
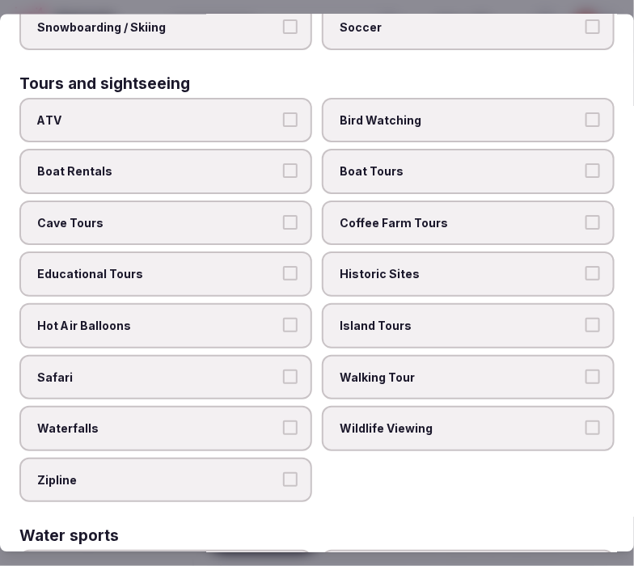
click at [461, 355] on label "Walking Tour" at bounding box center [468, 377] width 293 height 45
click at [562, 369] on button "Walking Tour" at bounding box center [592, 376] width 15 height 15
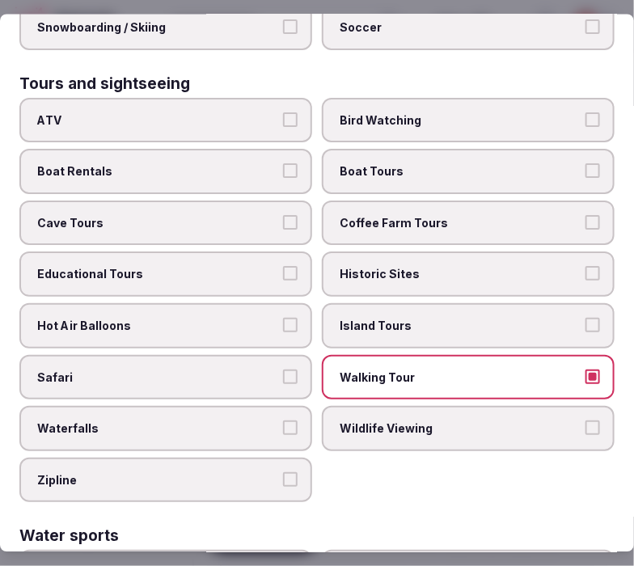
click at [481, 267] on span "Historic Sites" at bounding box center [460, 275] width 241 height 16
click at [562, 267] on button "Historic Sites" at bounding box center [592, 274] width 15 height 15
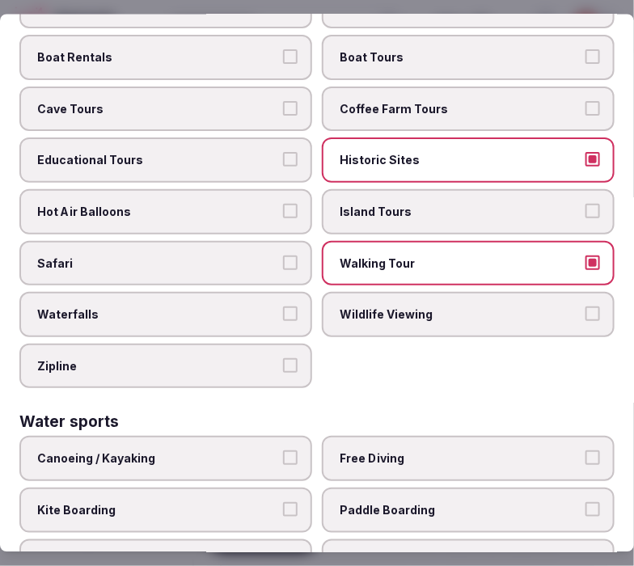
scroll to position [1613, 0]
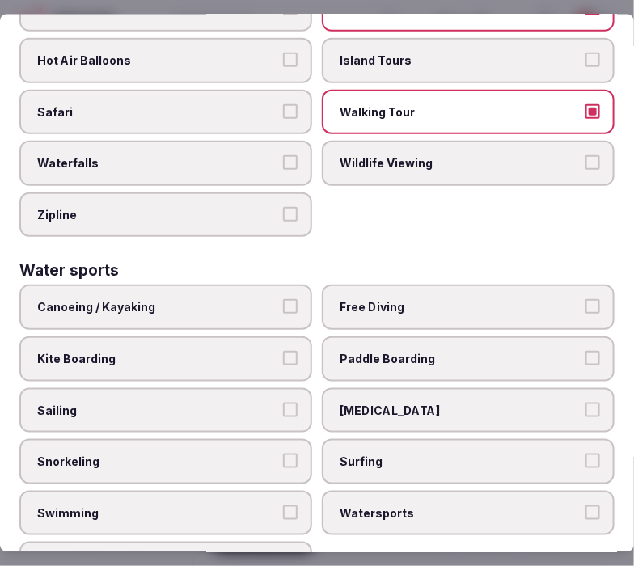
click at [213, 490] on label "Swimming" at bounding box center [165, 512] width 293 height 45
click at [283, 504] on button "Swimming" at bounding box center [290, 511] width 15 height 15
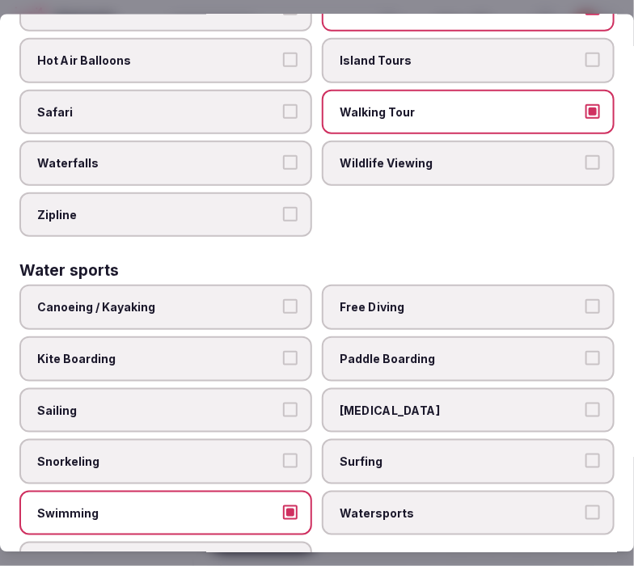
click at [233, 490] on label "Swimming" at bounding box center [165, 512] width 293 height 45
click at [283, 504] on button "Swimming" at bounding box center [290, 511] width 15 height 15
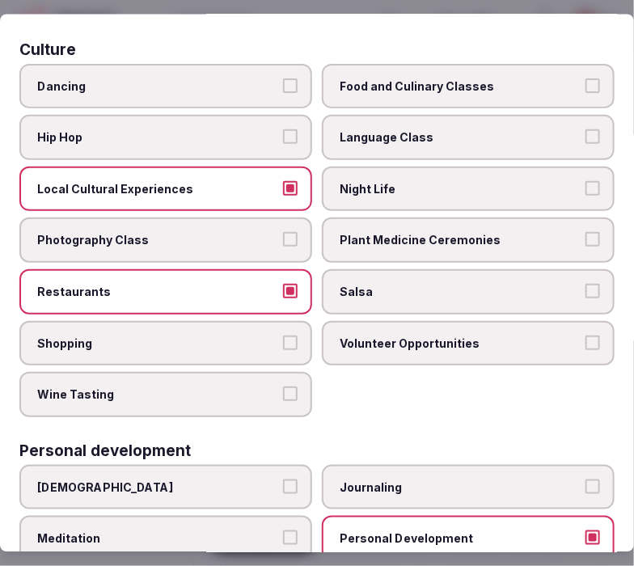
scroll to position [0, 0]
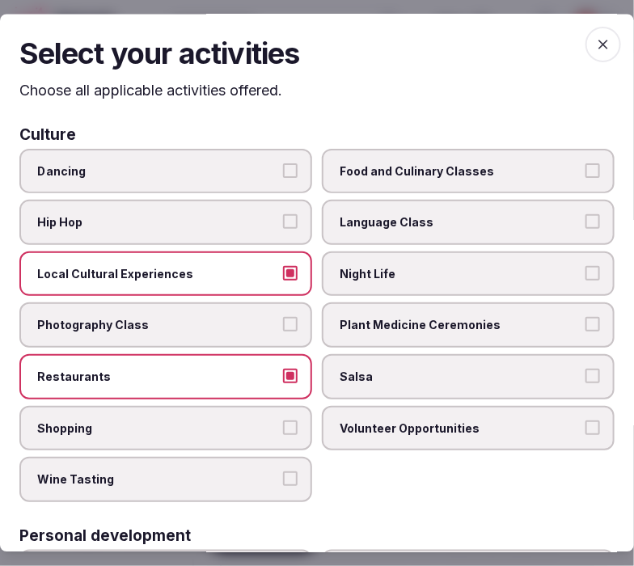
click at [260, 432] on label "Shopping" at bounding box center [165, 428] width 293 height 45
click at [283, 432] on button "Shopping" at bounding box center [290, 427] width 15 height 15
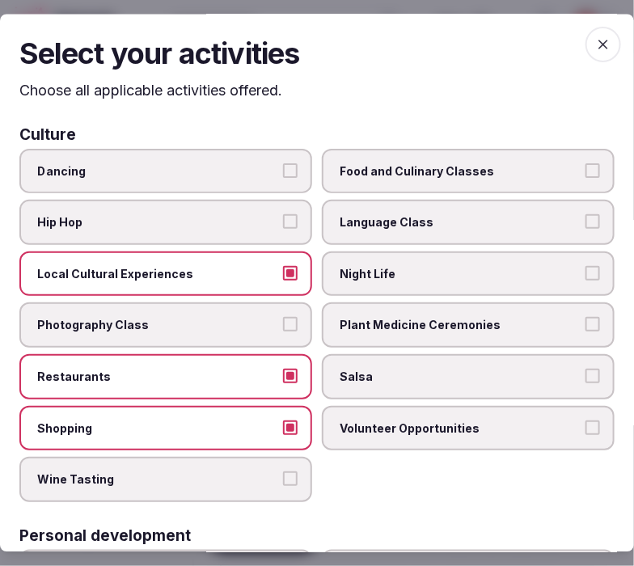
click at [562, 49] on icon "button" at bounding box center [603, 45] width 16 height 16
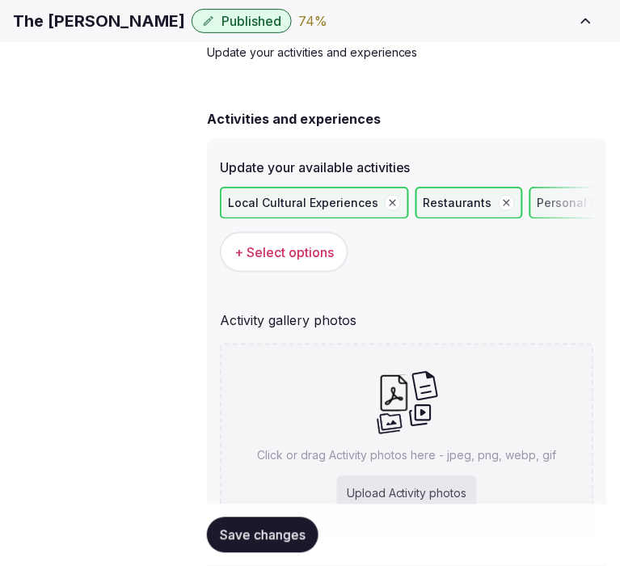
scroll to position [179, 0]
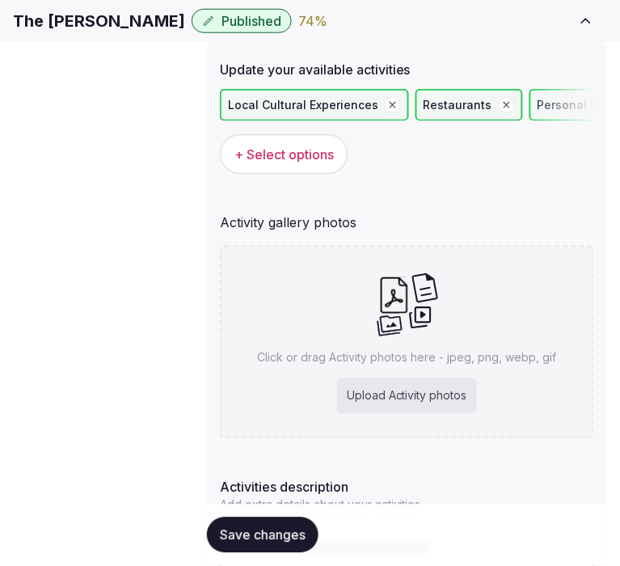
click at [289, 534] on span "Save changes" at bounding box center [263, 535] width 86 height 16
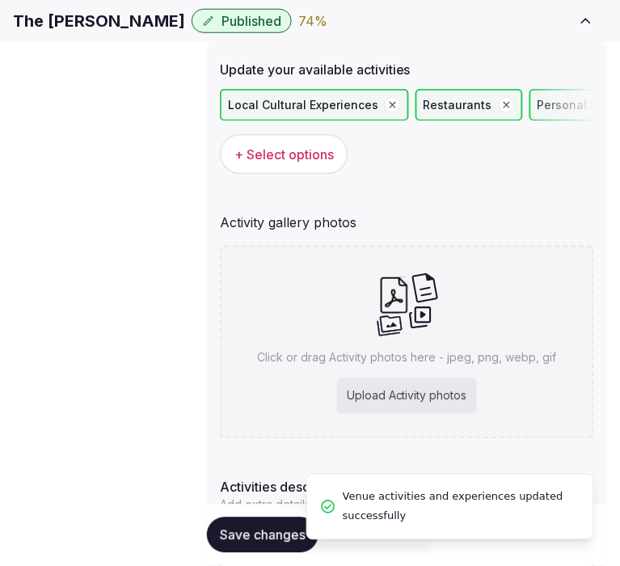
click at [303, 181] on div "Local Cultural Experiences Restaurants Personal Development Massage Fitness Wal…" at bounding box center [407, 131] width 374 height 99
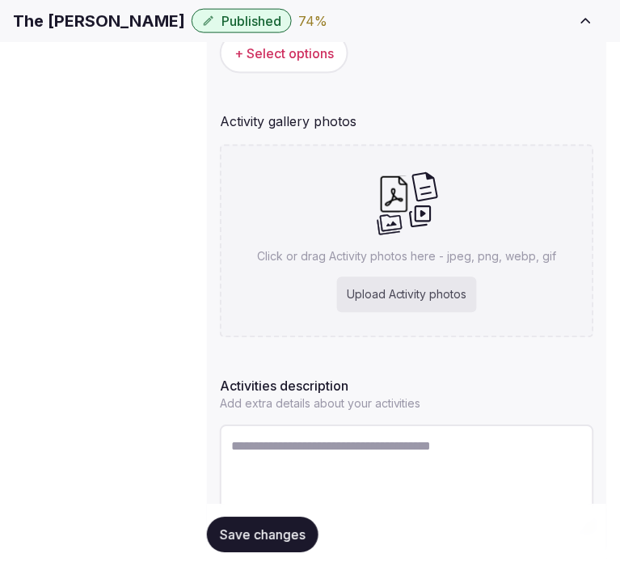
scroll to position [369, 0]
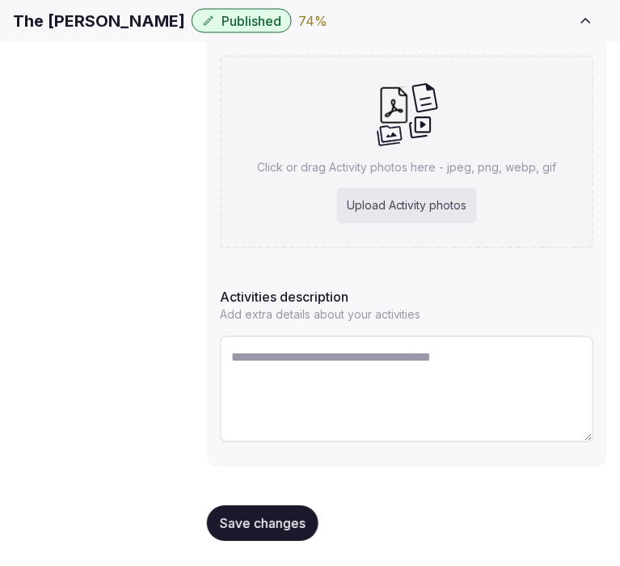
click at [346, 378] on textarea at bounding box center [407, 389] width 374 height 107
paste textarea "**********"
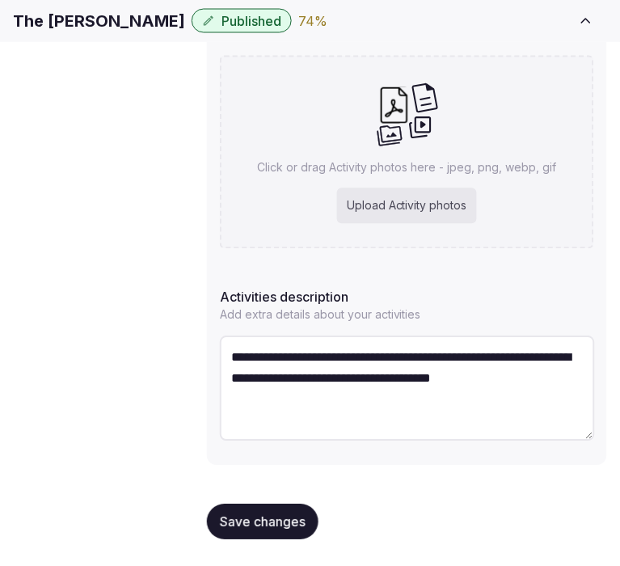
type textarea "**********"
click at [224, 524] on span "Save changes" at bounding box center [263, 522] width 86 height 16
click at [294, 524] on span "Save changes" at bounding box center [263, 522] width 86 height 16
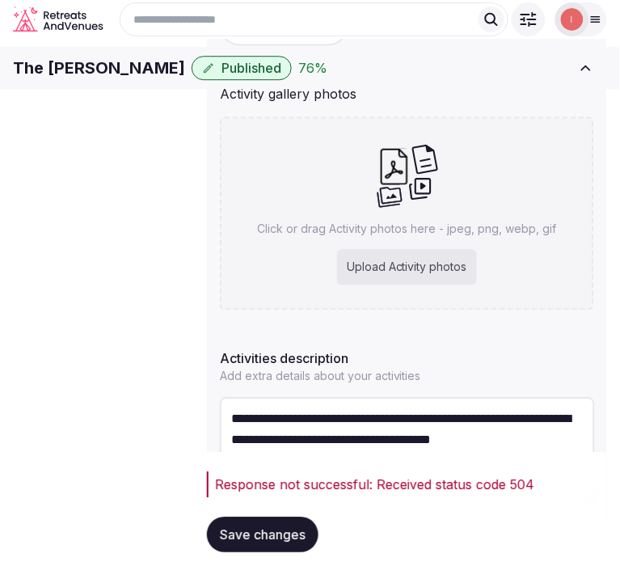
scroll to position [280, 0]
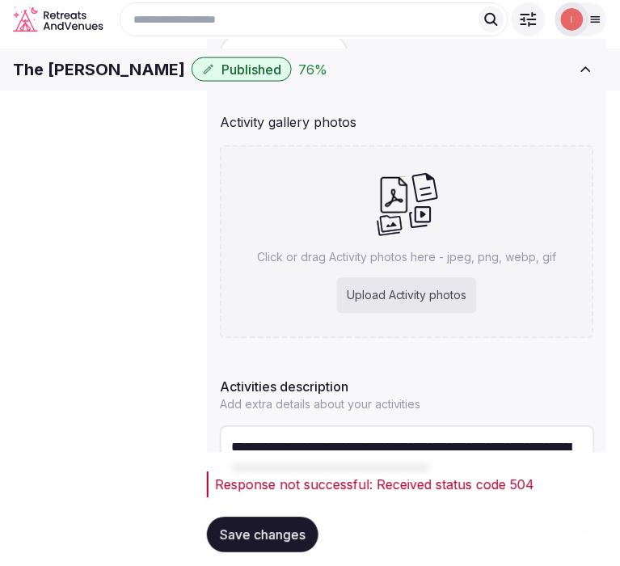
click at [220, 531] on span "Save changes" at bounding box center [263, 535] width 86 height 16
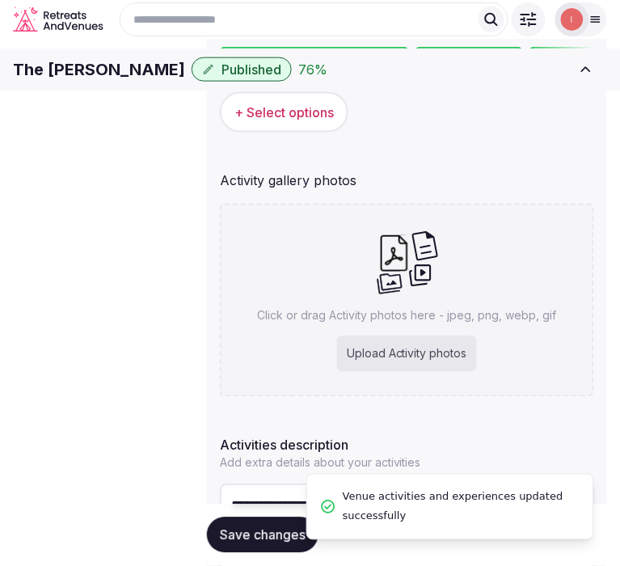
scroll to position [190, 0]
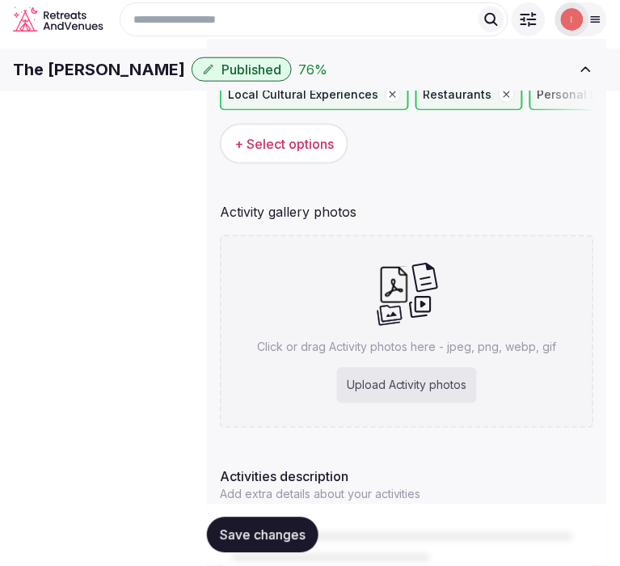
click at [374, 420] on div "Click or drag Activity photos here - jpeg, png, webp, gif Upload Activity photos" at bounding box center [407, 331] width 374 height 193
type input "**********"
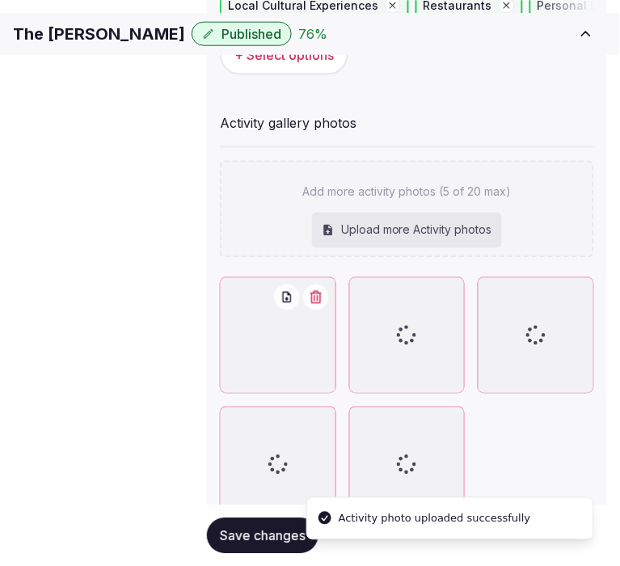
scroll to position [280, 0]
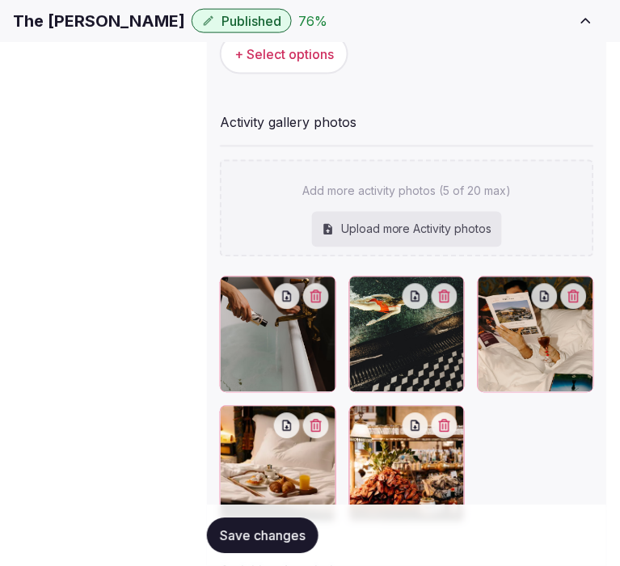
click at [350, 243] on div "Upload more Activity photos" at bounding box center [407, 230] width 190 height 36
type input "**********"
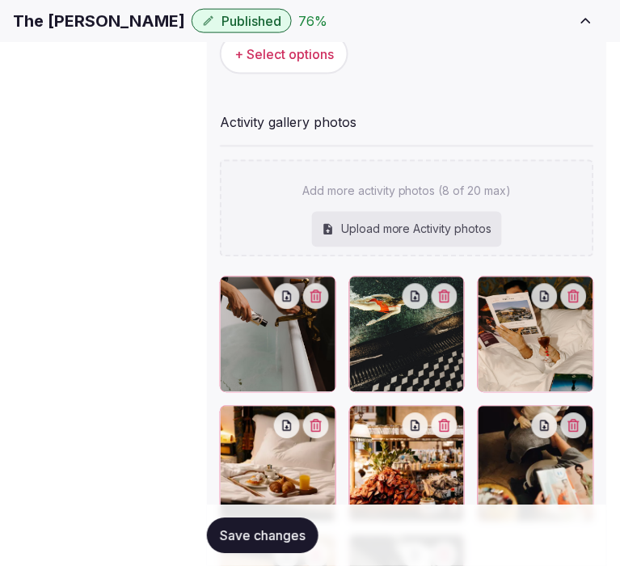
click at [226, 534] on span "Save changes" at bounding box center [263, 535] width 86 height 16
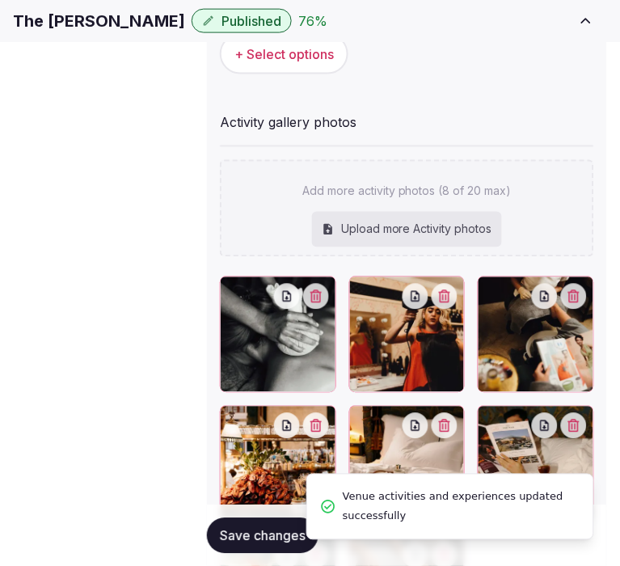
click at [224, 534] on span "Save changes" at bounding box center [263, 535] width 86 height 16
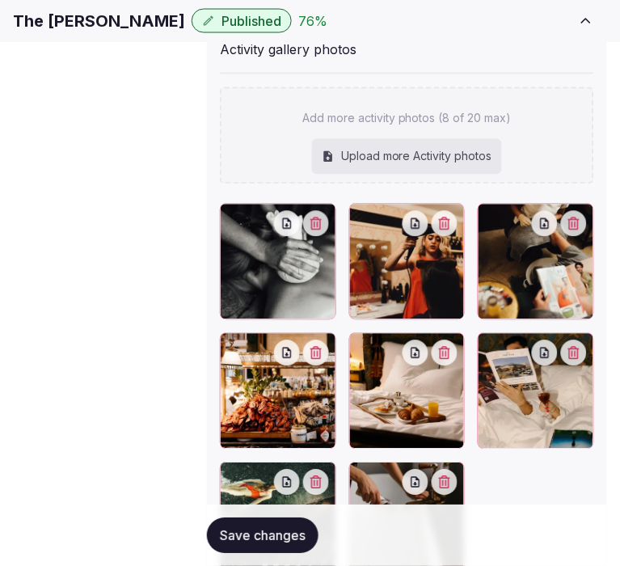
scroll to position [459, 0]
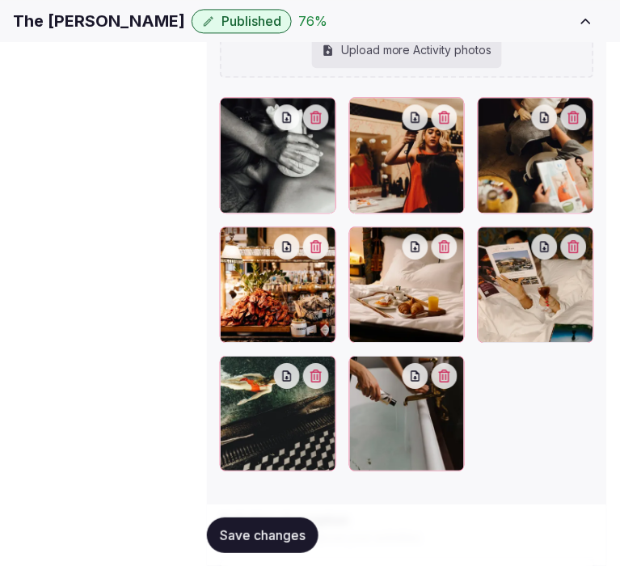
click at [278, 507] on div "Save changes" at bounding box center [407, 534] width 400 height 61
click at [281, 527] on span "Save changes" at bounding box center [263, 535] width 86 height 16
click at [0, 0] on link "Location" at bounding box center [0, 0] width 0 height 0
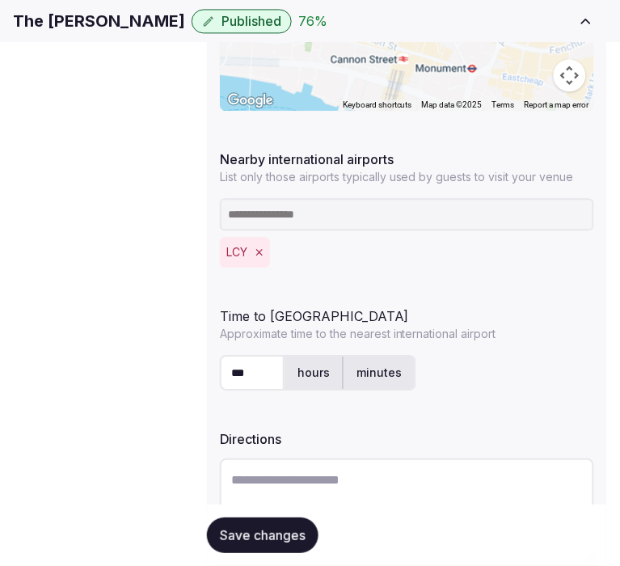
scroll to position [148, 0]
click at [0, 0] on span "Environment" at bounding box center [0, 0] width 0 height 0
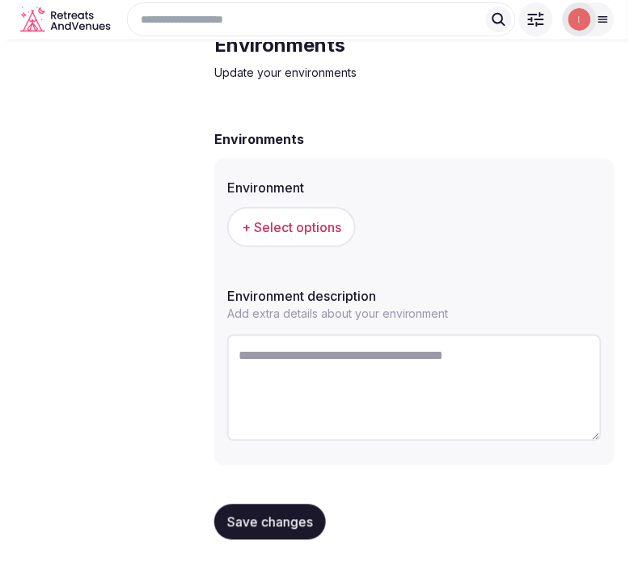
scroll to position [78, 0]
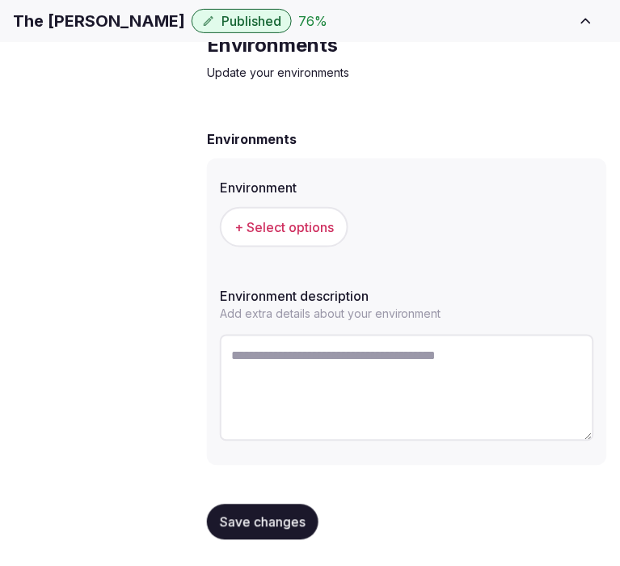
click at [263, 229] on button "+ Select options" at bounding box center [284, 227] width 129 height 40
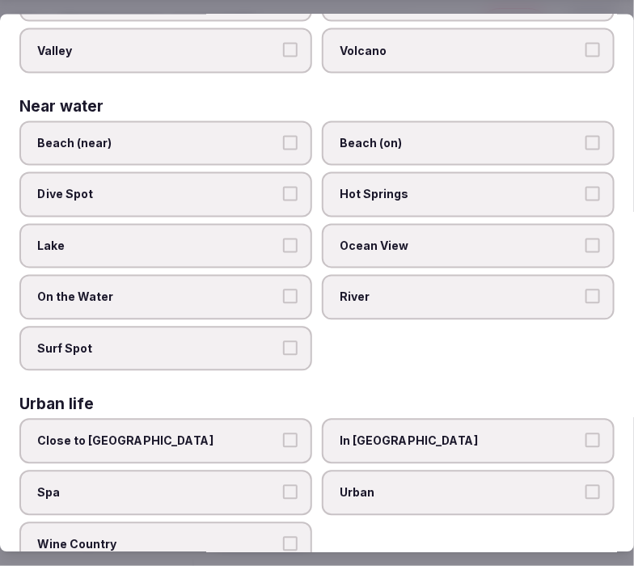
scroll to position [632, 0]
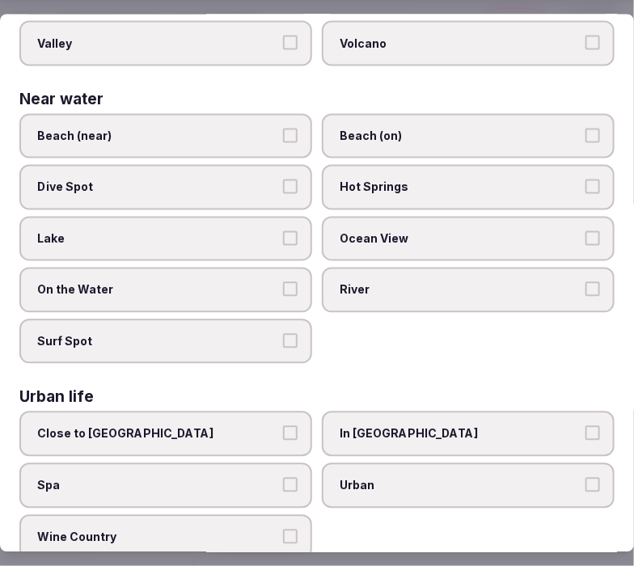
click at [513, 463] on label "Urban" at bounding box center [468, 485] width 293 height 45
click at [562, 478] on button "Urban" at bounding box center [592, 485] width 15 height 15
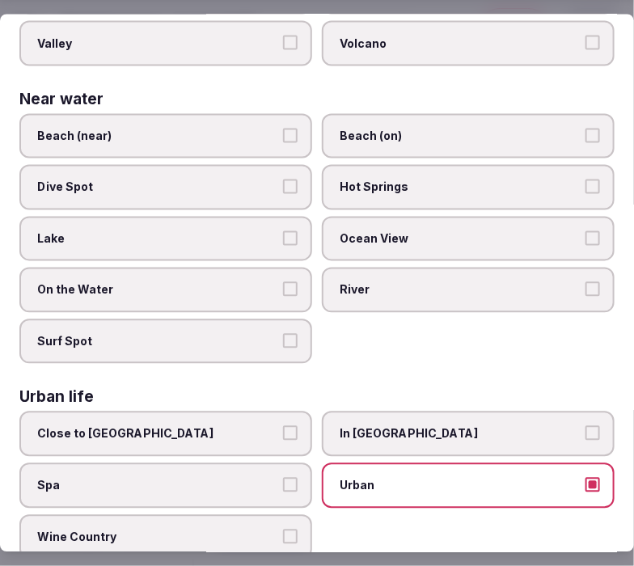
click at [534, 412] on label "In City Center" at bounding box center [468, 434] width 293 height 45
click at [562, 426] on button "In City Center" at bounding box center [592, 433] width 15 height 15
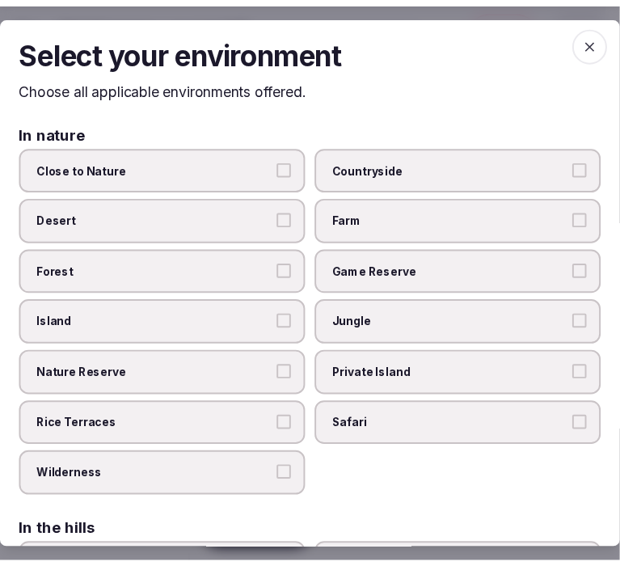
scroll to position [0, 0]
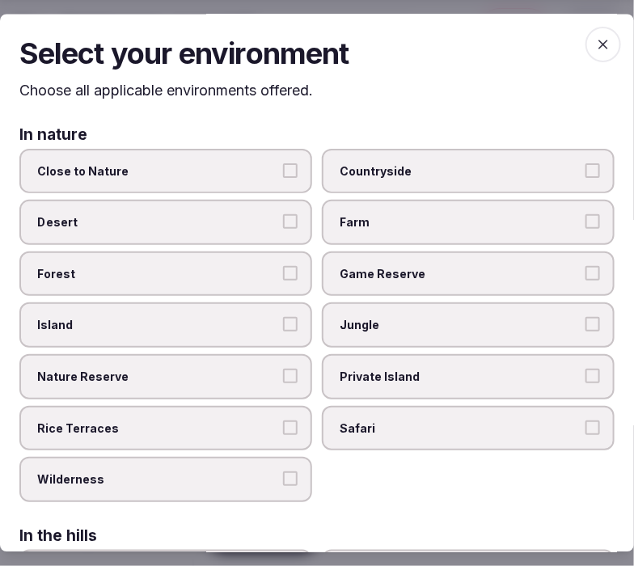
click at [562, 33] on span "button" at bounding box center [603, 45] width 36 height 36
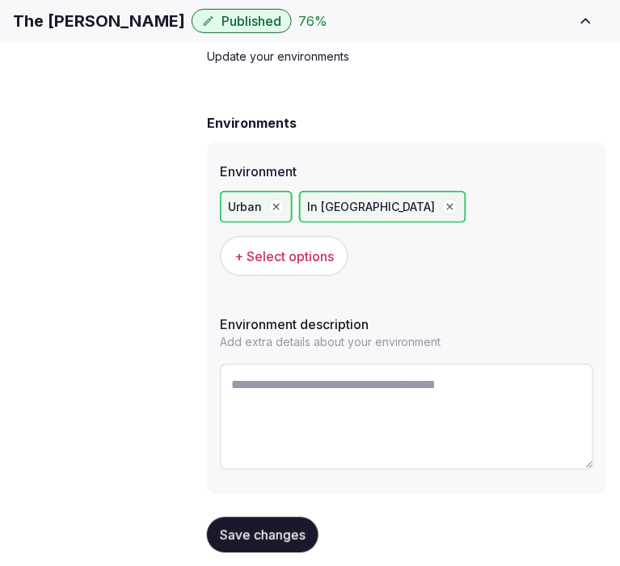
click at [270, 527] on span "Save changes" at bounding box center [263, 535] width 86 height 16
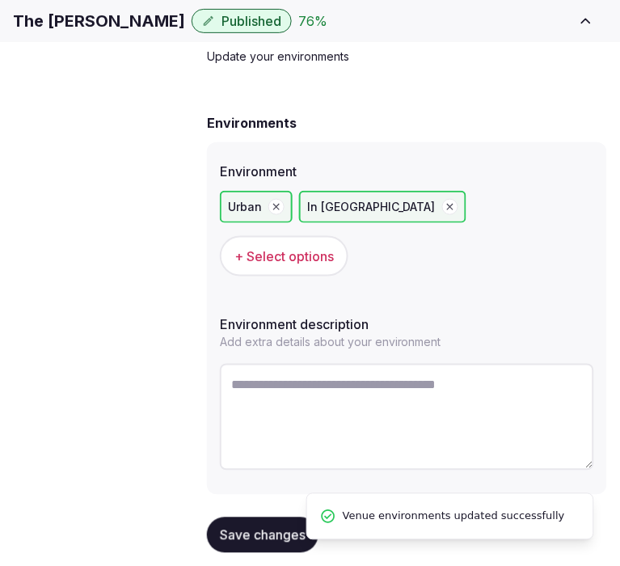
click at [0, 0] on span "Types of retreats" at bounding box center [0, 0] width 0 height 0
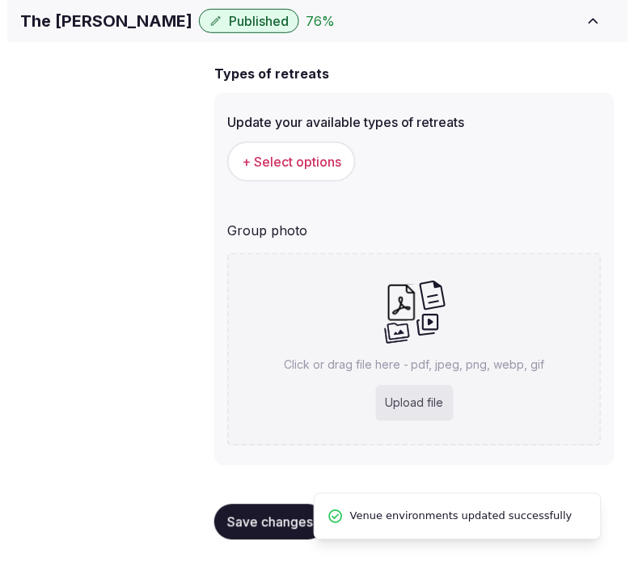
scroll to position [144, 0]
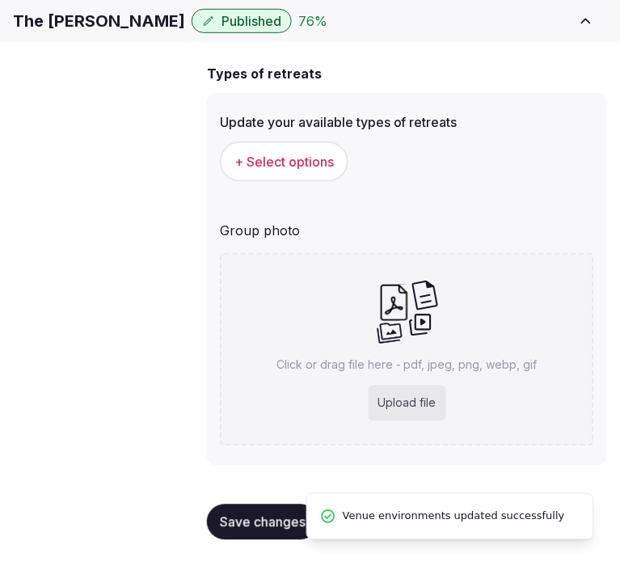
click at [297, 170] on span "+ Select options" at bounding box center [283, 162] width 99 height 18
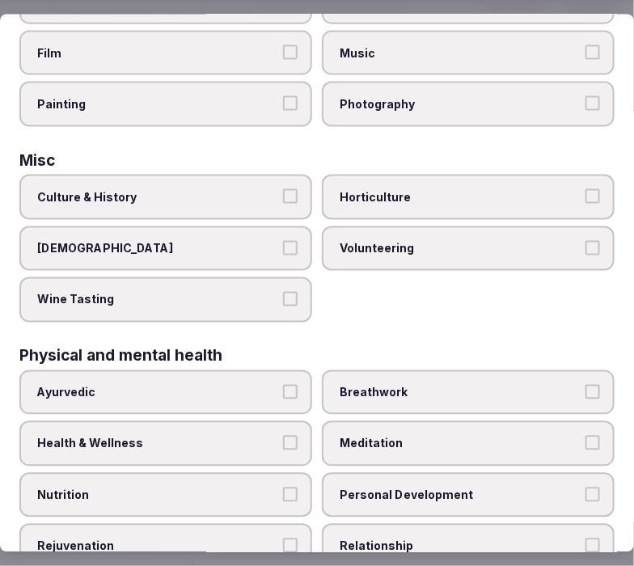
scroll to position [718, 0]
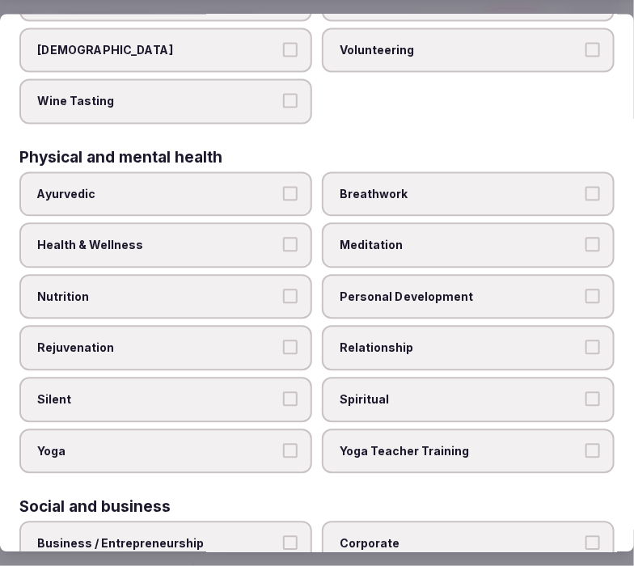
click at [198, 238] on span "Health & Wellness" at bounding box center [157, 246] width 241 height 16
click at [283, 238] on button "Health & Wellness" at bounding box center [290, 245] width 15 height 15
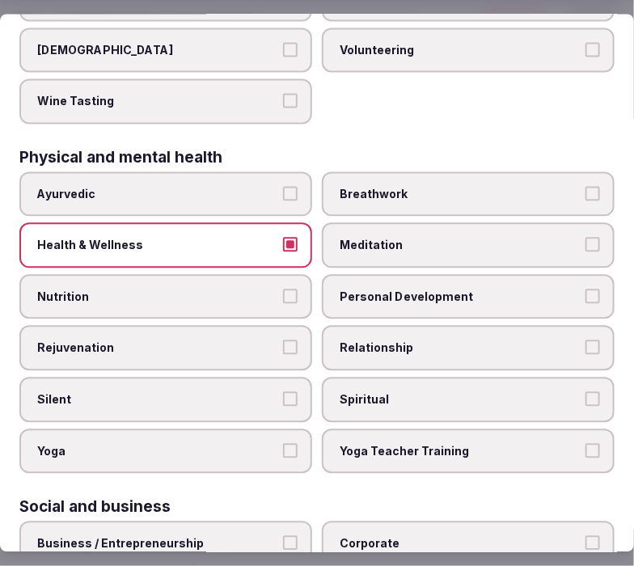
click at [340, 289] on span "Personal Development" at bounding box center [460, 297] width 241 height 16
click at [562, 289] on button "Personal Development" at bounding box center [592, 296] width 15 height 15
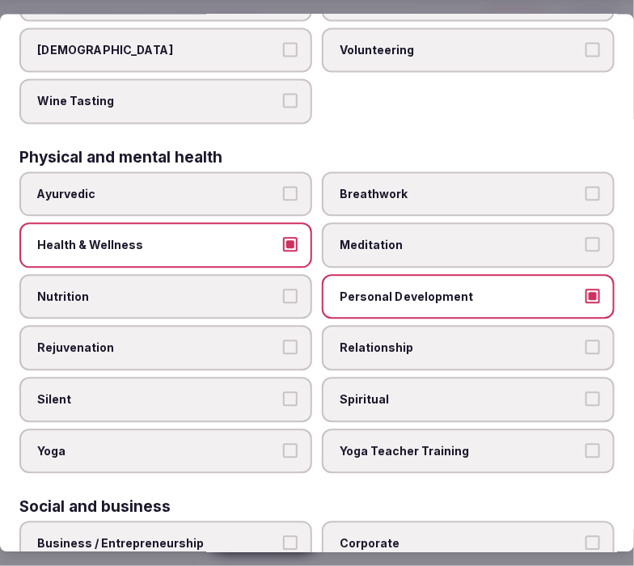
click at [342, 340] on span "Relationship" at bounding box center [460, 348] width 241 height 16
click at [562, 340] on button "Relationship" at bounding box center [592, 347] width 15 height 15
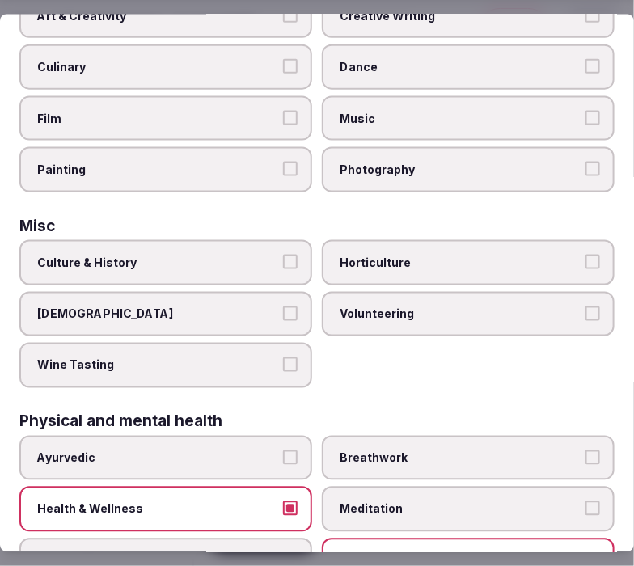
scroll to position [449, 0]
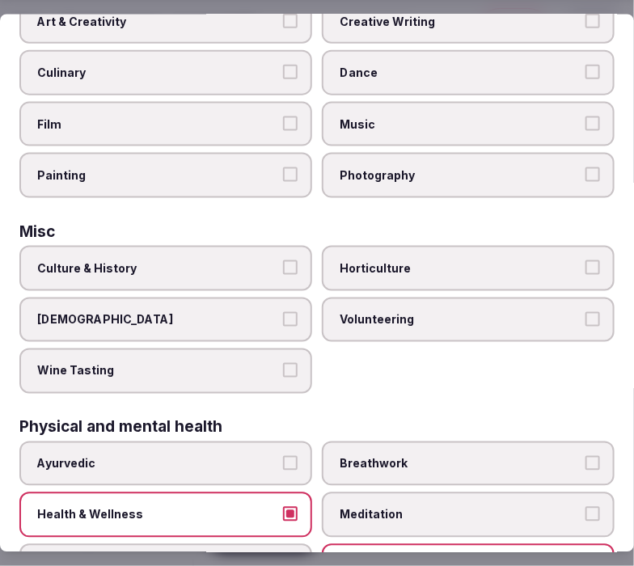
click at [245, 260] on span "Culture & History" at bounding box center [157, 268] width 241 height 16
click at [283, 260] on button "Culture & History" at bounding box center [290, 267] width 15 height 15
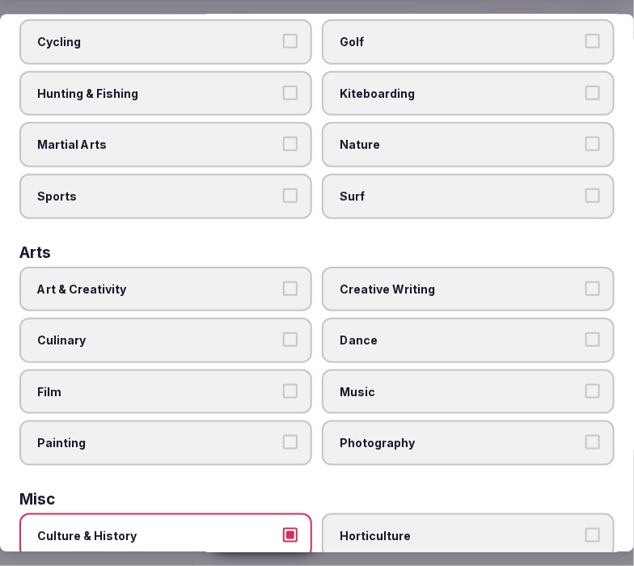
scroll to position [179, 0]
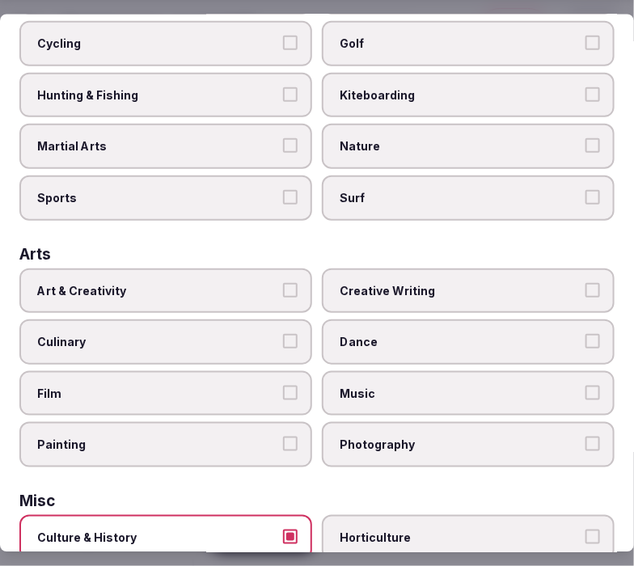
click at [241, 335] on span "Culinary" at bounding box center [157, 342] width 241 height 16
click at [283, 335] on button "Culinary" at bounding box center [290, 341] width 15 height 15
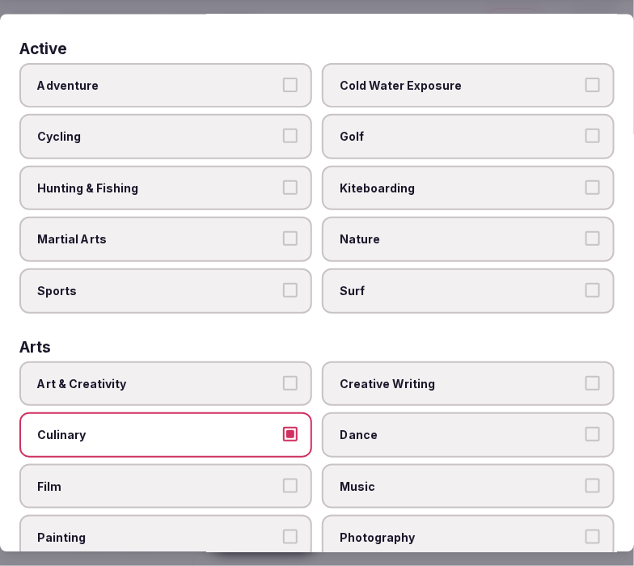
scroll to position [0, 0]
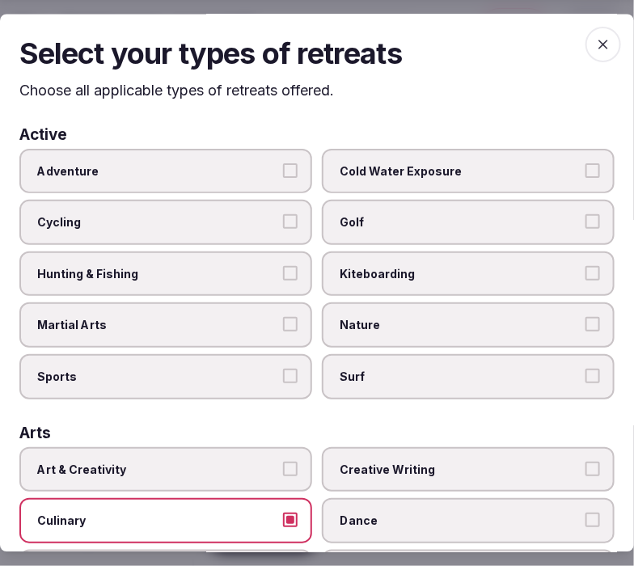
click at [350, 164] on span "Cold Water Exposure" at bounding box center [460, 171] width 241 height 16
click at [562, 164] on button "Cold Water Exposure" at bounding box center [592, 170] width 15 height 15
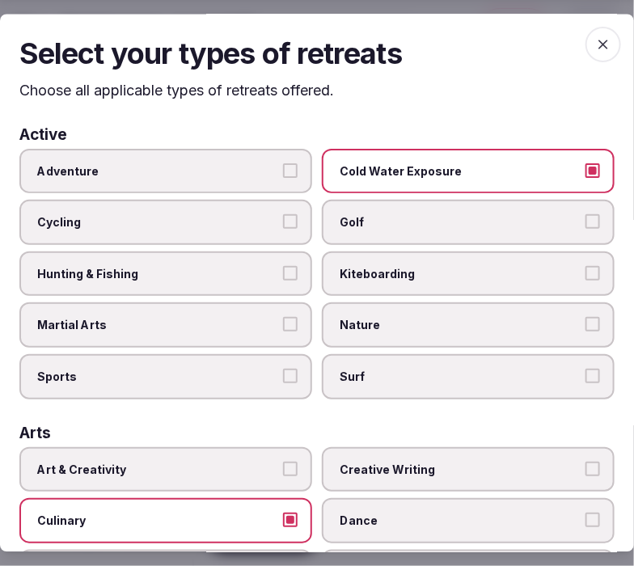
click at [378, 157] on label "Cold Water Exposure" at bounding box center [468, 171] width 293 height 45
click at [562, 163] on button "Cold Water Exposure" at bounding box center [592, 170] width 15 height 15
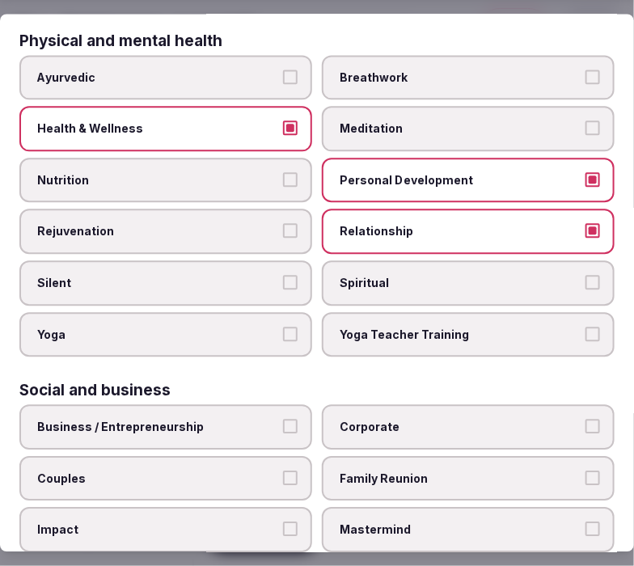
scroll to position [898, 0]
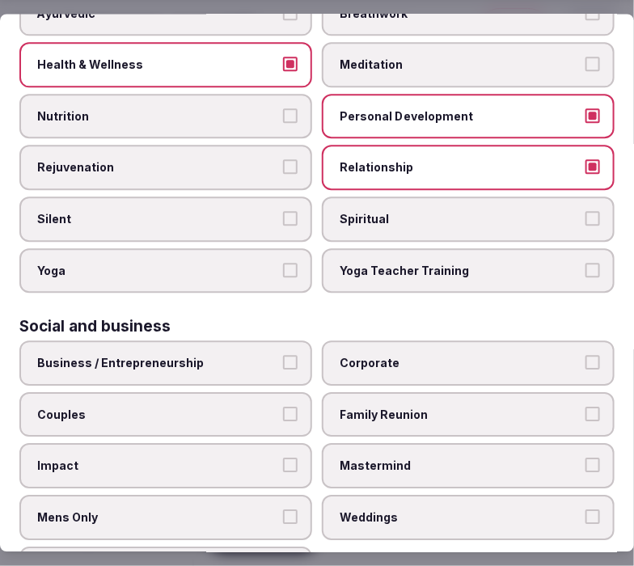
click at [369, 356] on span "Corporate" at bounding box center [460, 364] width 241 height 16
click at [562, 356] on button "Corporate" at bounding box center [592, 363] width 15 height 15
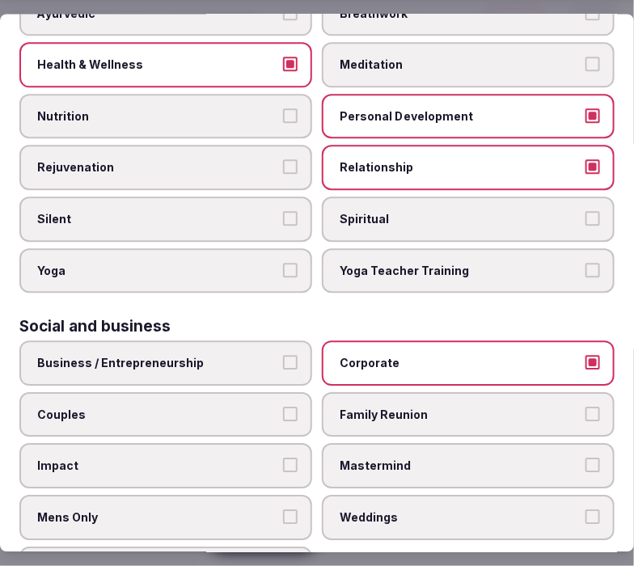
click at [251, 356] on span "Business / Entrepreneurship" at bounding box center [157, 364] width 241 height 16
click at [283, 356] on button "Business / Entrepreneurship" at bounding box center [290, 363] width 15 height 15
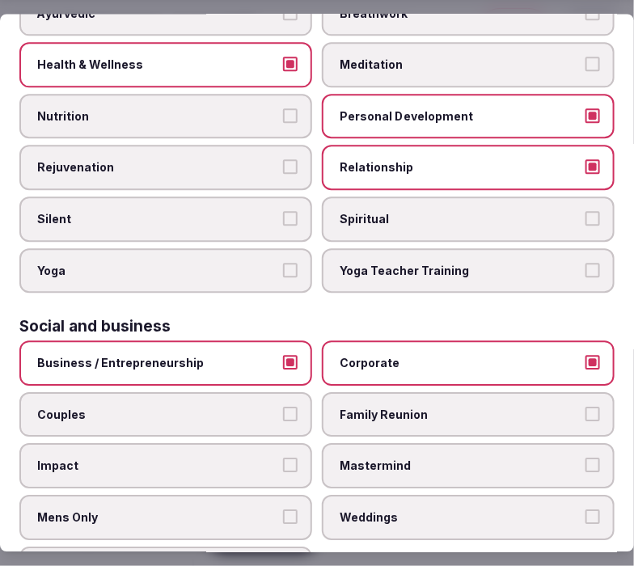
click at [415, 392] on label "Family Reunion" at bounding box center [468, 414] width 293 height 45
click at [562, 407] on button "Family Reunion" at bounding box center [592, 414] width 15 height 15
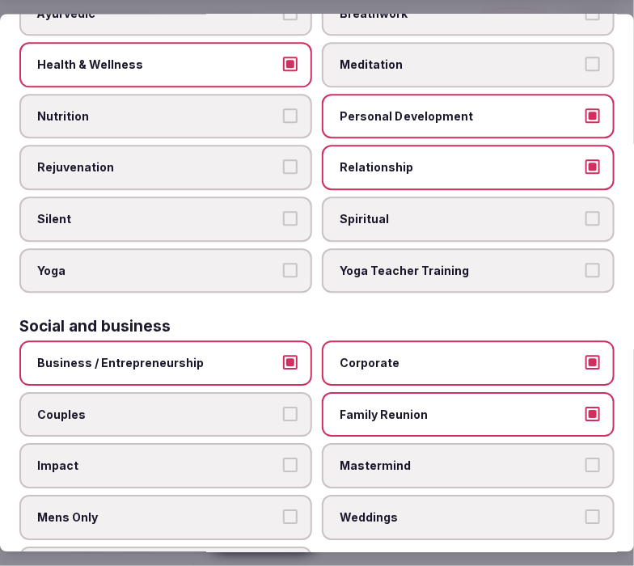
click at [255, 392] on label "Couples" at bounding box center [165, 414] width 293 height 45
click at [283, 407] on button "Couples" at bounding box center [290, 414] width 15 height 15
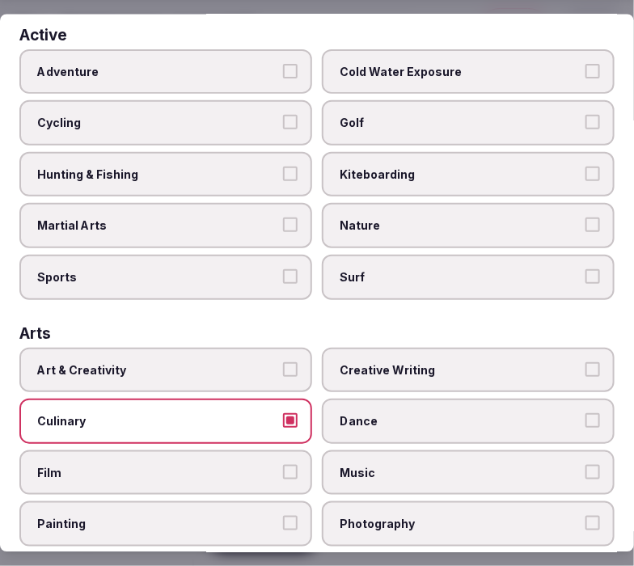
scroll to position [0, 0]
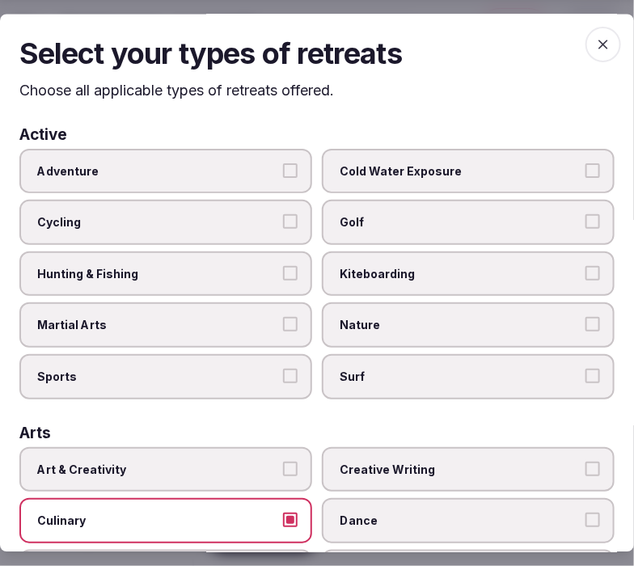
click at [562, 41] on icon "button" at bounding box center [603, 45] width 16 height 16
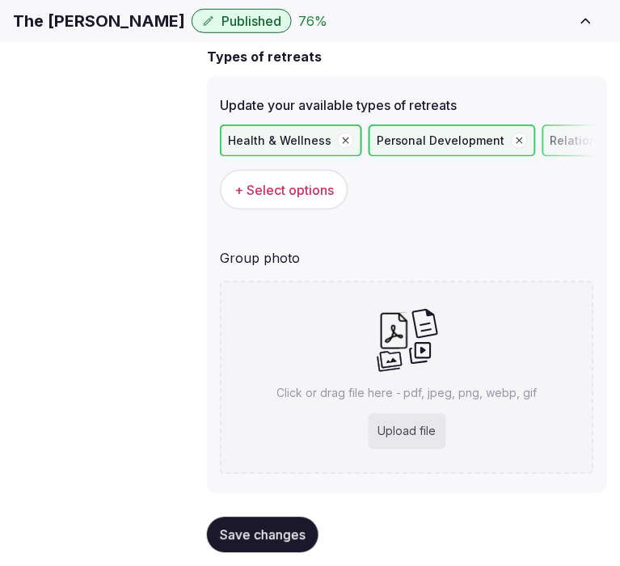
click at [281, 199] on span "+ Select options" at bounding box center [283, 190] width 99 height 18
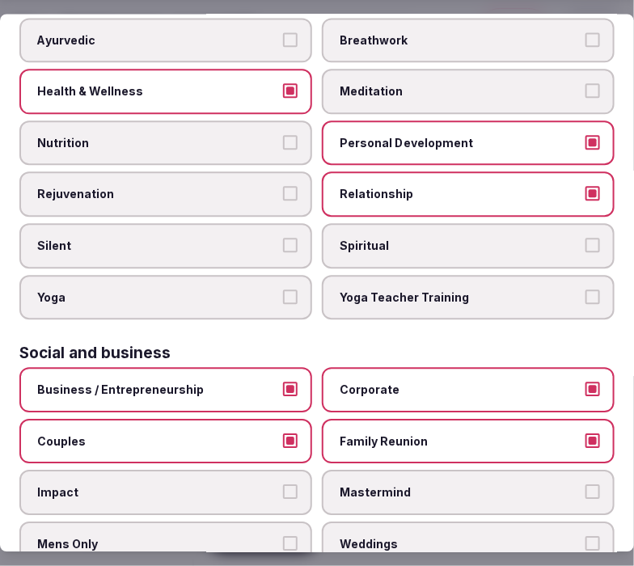
scroll to position [923, 0]
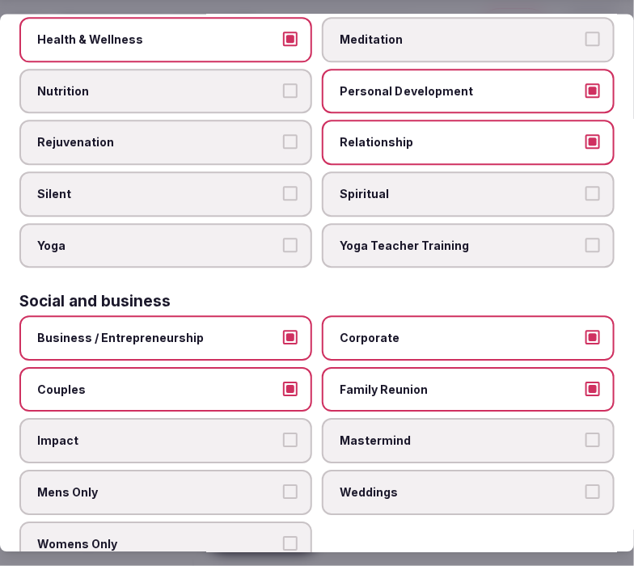
click at [464, 425] on label "Mastermind" at bounding box center [468, 441] width 293 height 45
click at [562, 433] on button "Mastermind" at bounding box center [592, 440] width 15 height 15
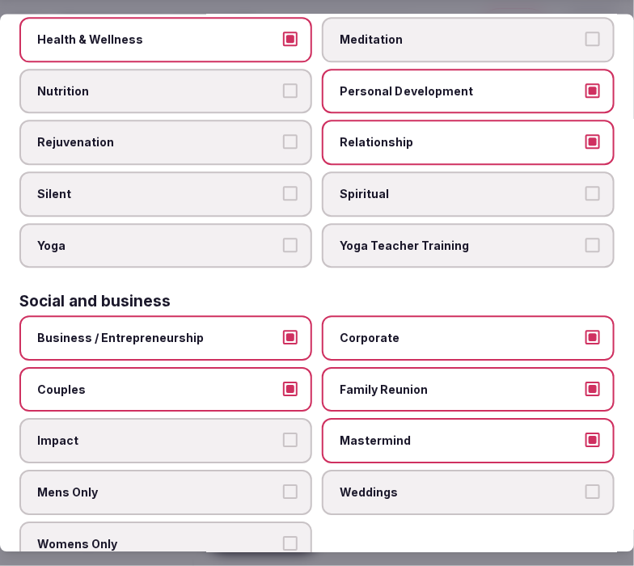
click at [461, 430] on label "Mastermind" at bounding box center [468, 441] width 293 height 45
click at [562, 433] on button "Mastermind" at bounding box center [592, 440] width 15 height 15
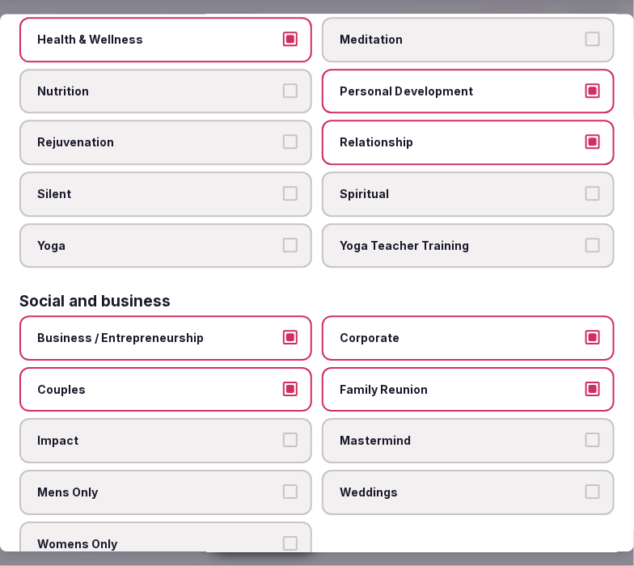
drag, startPoint x: 457, startPoint y: 454, endPoint x: 477, endPoint y: 441, distance: 24.0
click at [454, 485] on span "Weddings" at bounding box center [460, 493] width 241 height 16
click at [562, 485] on button "Weddings" at bounding box center [592, 492] width 15 height 15
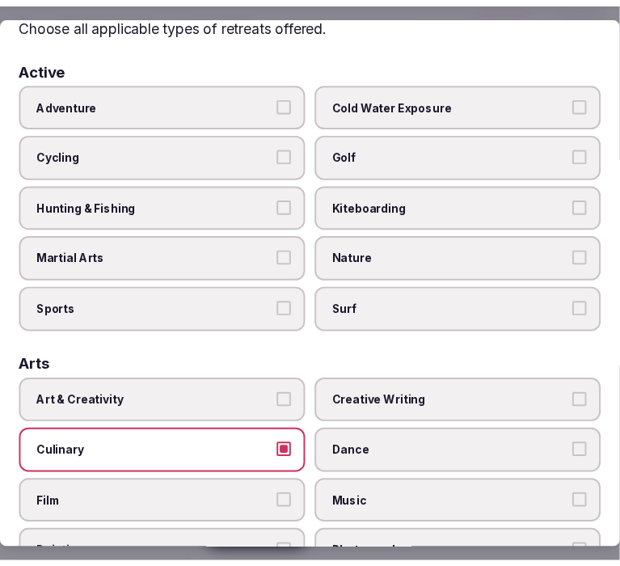
scroll to position [0, 0]
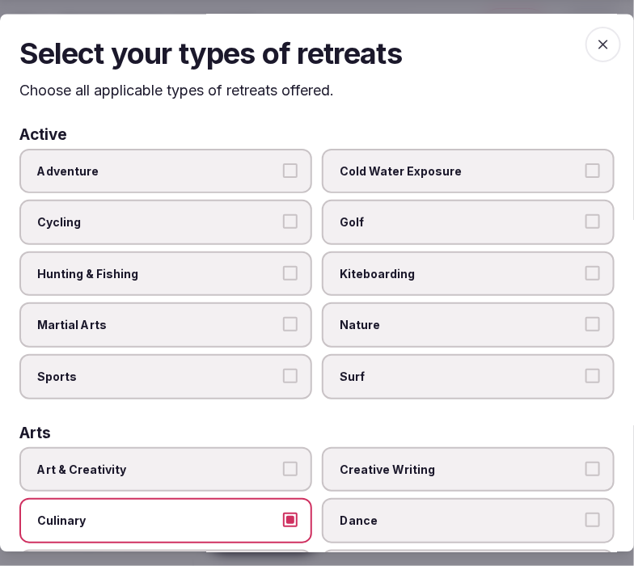
click at [562, 31] on span "button" at bounding box center [603, 45] width 36 height 36
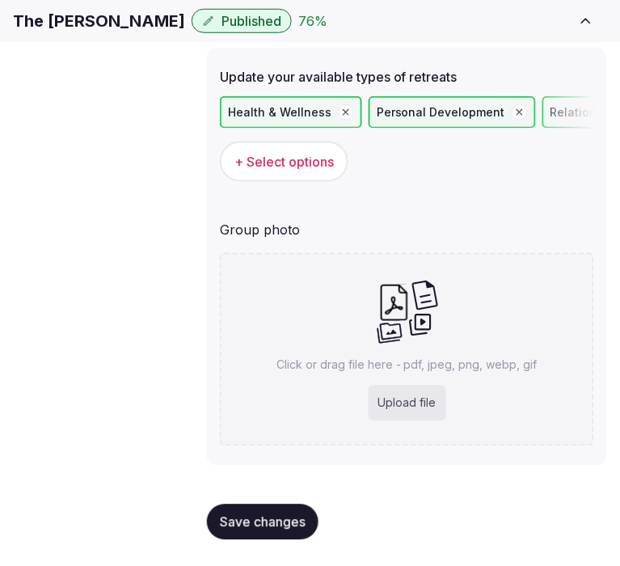
scroll to position [186, 0]
drag, startPoint x: 283, startPoint y: 499, endPoint x: 323, endPoint y: 333, distance: 170.6
click at [315, 366] on form "Types of retreats Update your available types of retreats Health & Wellness Per…" at bounding box center [407, 286] width 400 height 534
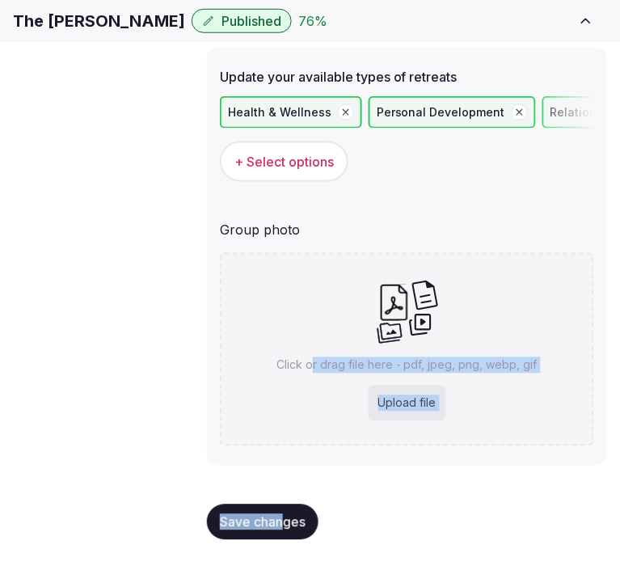
click at [353, 335] on div "Click or drag file here - pdf, jpeg, png, webp, gif Upload file" at bounding box center [407, 349] width 374 height 193
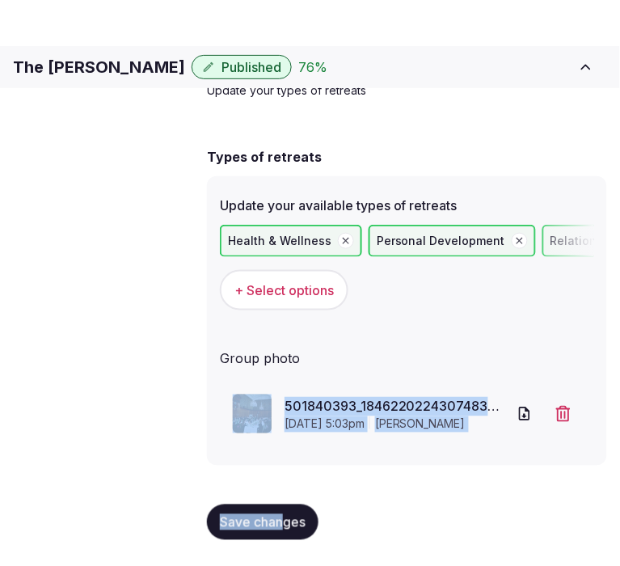
scroll to position [69, 0]
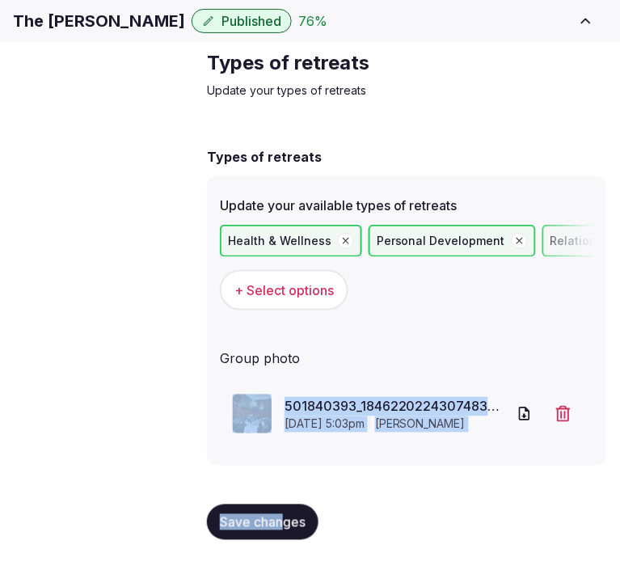
click at [273, 511] on button "Save changes" at bounding box center [263, 522] width 112 height 36
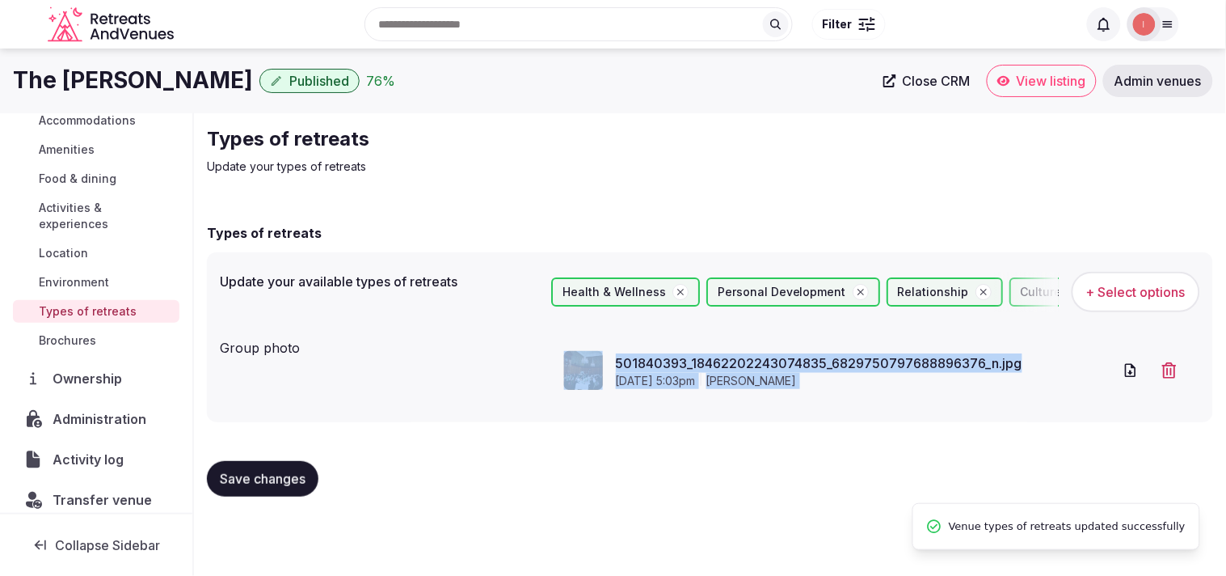
scroll to position [148, 0]
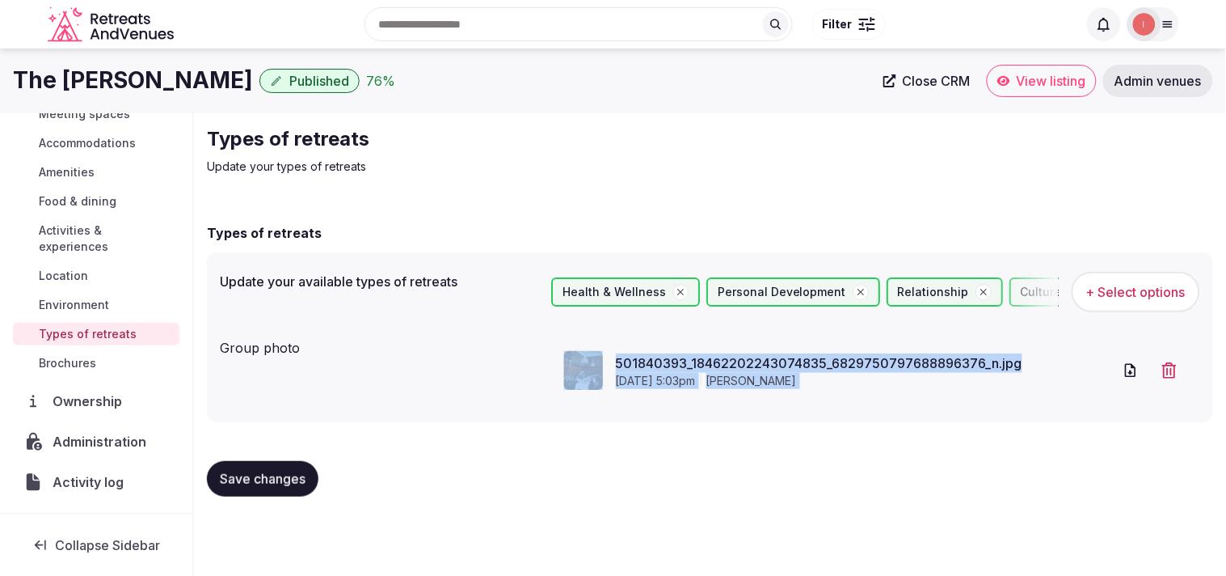
click at [562, 86] on span "Close CRM" at bounding box center [937, 81] width 68 height 16
click at [230, 477] on span "Save changes" at bounding box center [263, 479] width 86 height 16
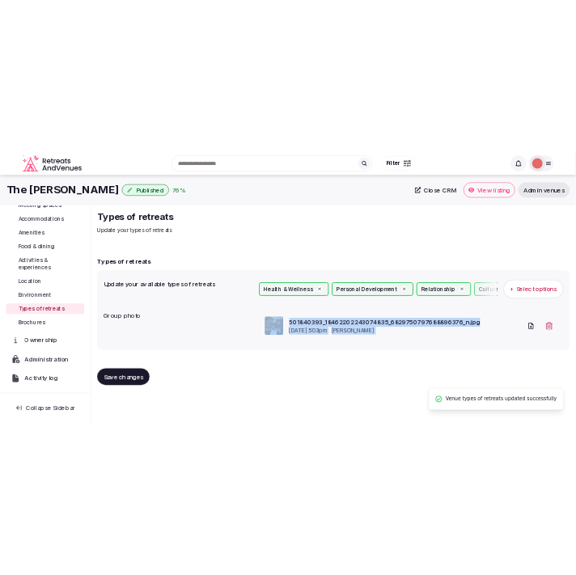
scroll to position [0, 0]
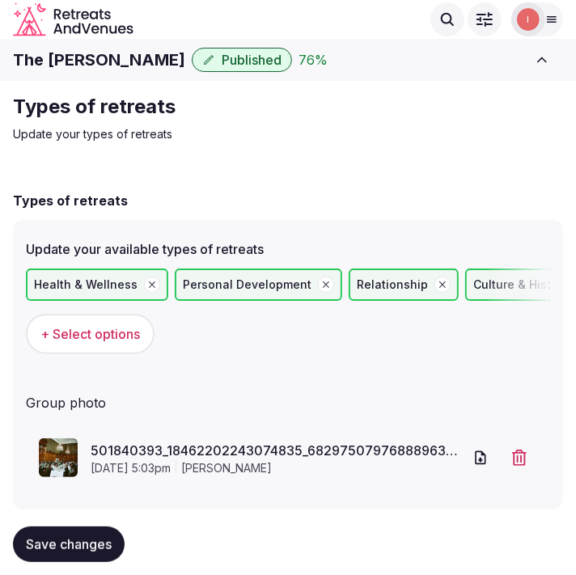
click at [61, 55] on h1 "The Ned London" at bounding box center [99, 60] width 172 height 23
copy div "The Ned London"
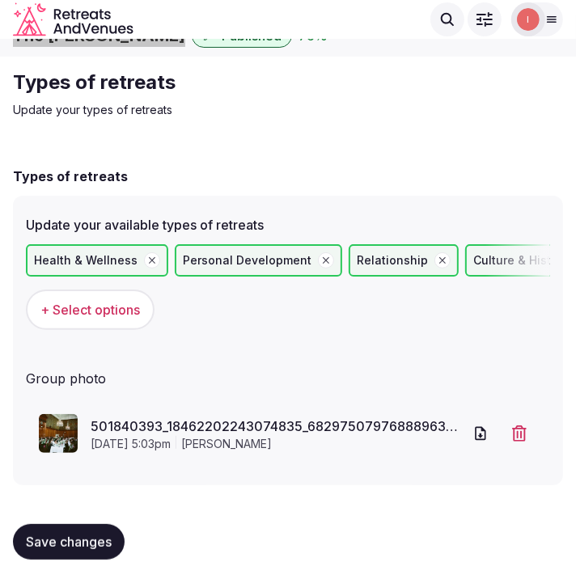
scroll to position [31, 0]
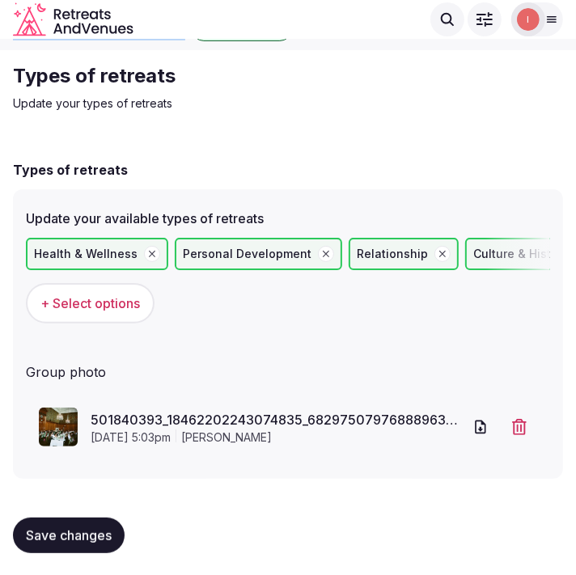
click at [68, 529] on span "Save changes" at bounding box center [69, 535] width 86 height 16
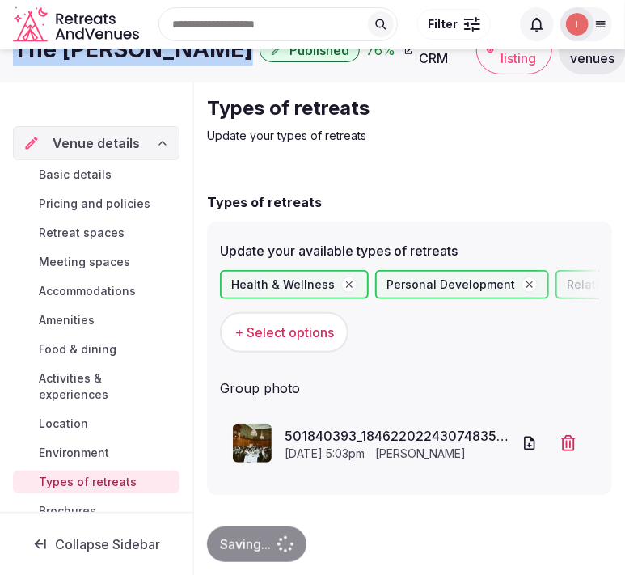
click at [78, 171] on span "Basic details" at bounding box center [75, 175] width 73 height 16
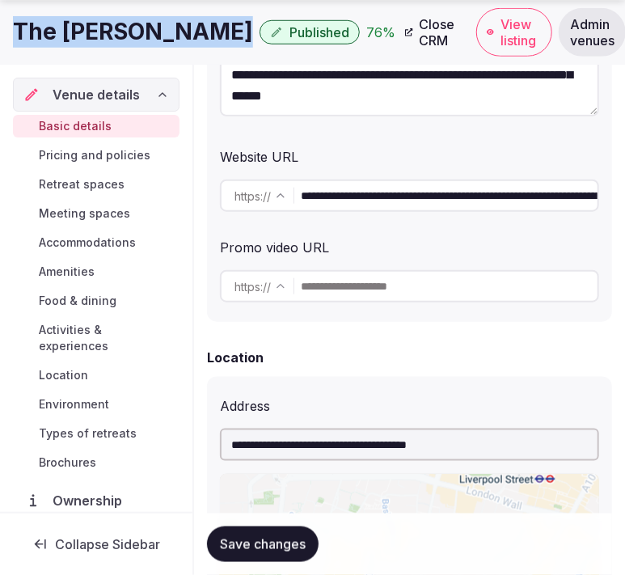
scroll to position [390, 0]
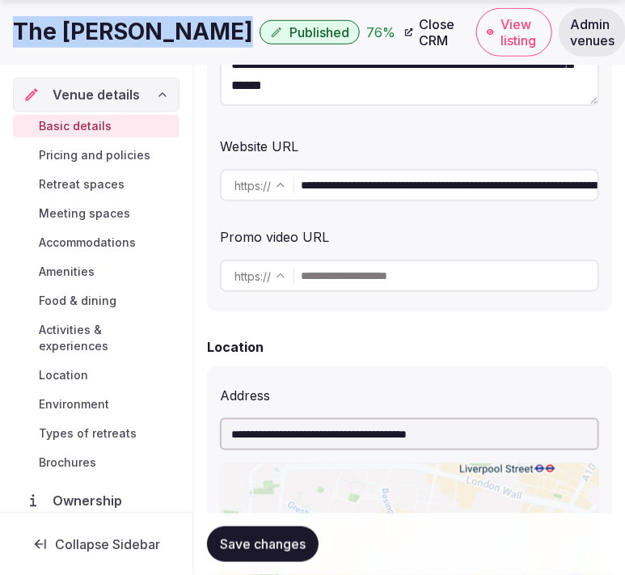
click at [360, 188] on input "**********" at bounding box center [449, 185] width 297 height 32
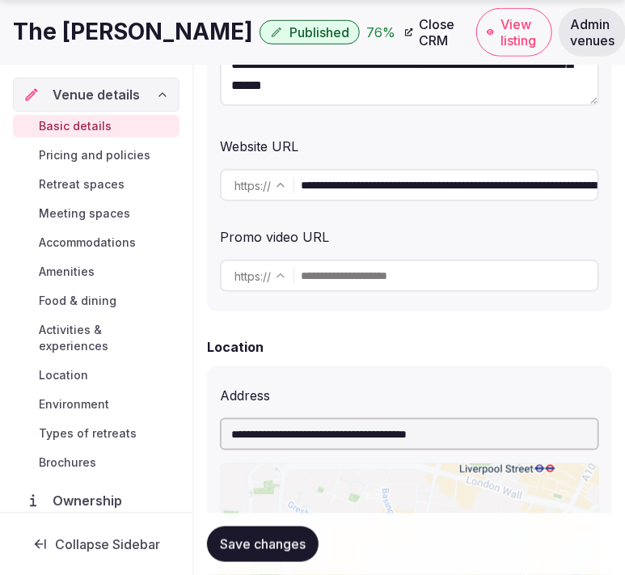
click at [360, 188] on input "**********" at bounding box center [449, 185] width 297 height 32
click at [448, 159] on div "**********" at bounding box center [409, 169] width 379 height 78
drag, startPoint x: 441, startPoint y: 178, endPoint x: 644, endPoint y: 186, distance: 203.9
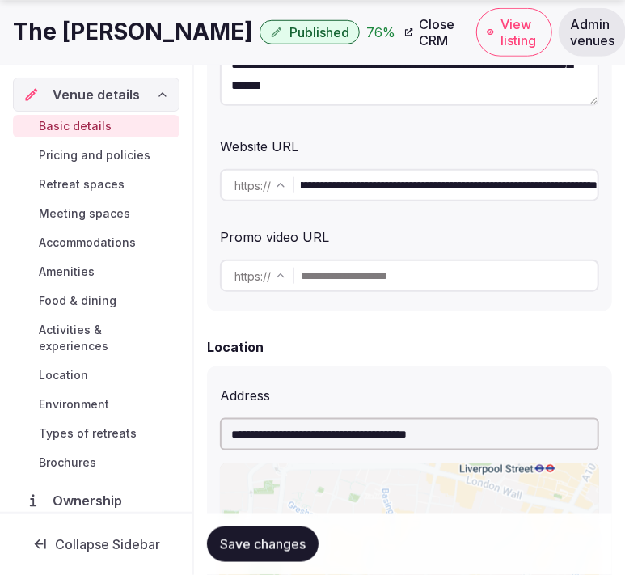
type input "**********"
click at [296, 551] on span "Save changes" at bounding box center [263, 544] width 86 height 16
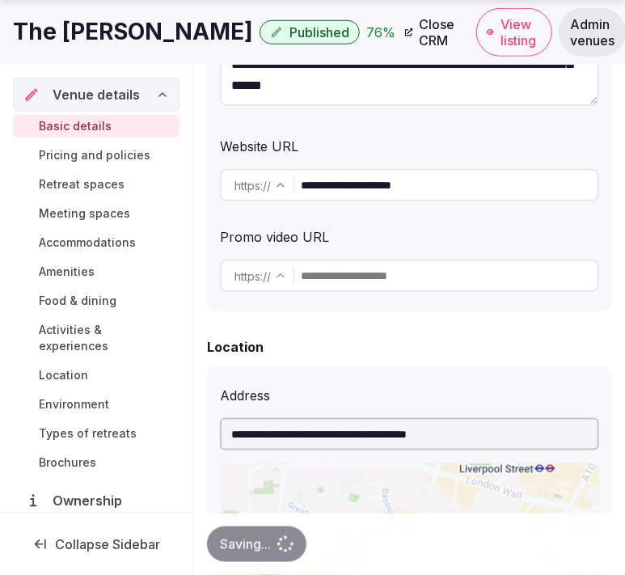
click at [342, 179] on input "**********" at bounding box center [449, 185] width 297 height 32
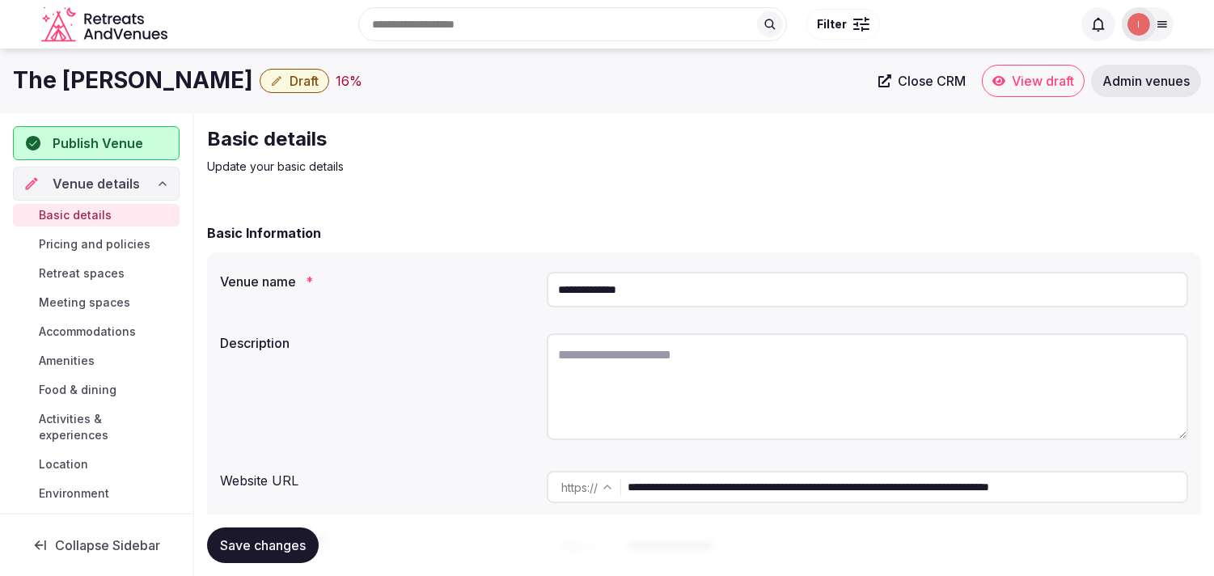
click at [908, 81] on span "Close CRM" at bounding box center [931, 81] width 68 height 16
click at [289, 81] on span "Draft" at bounding box center [303, 81] width 29 height 16
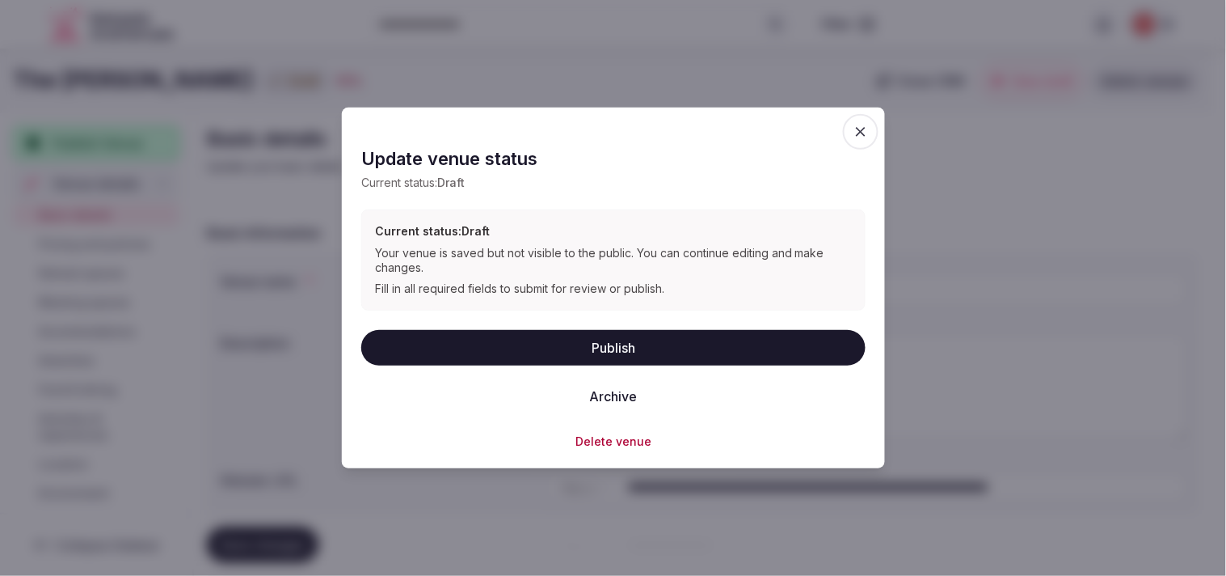
click at [618, 392] on button "Archive" at bounding box center [613, 396] width 74 height 36
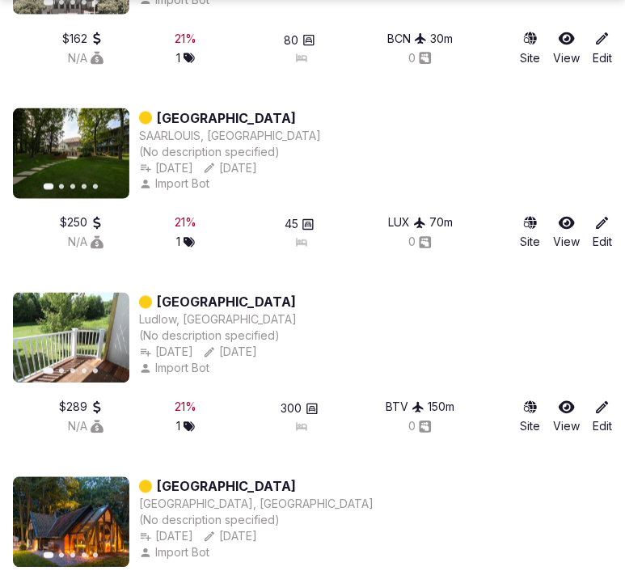
scroll to position [6400, 0]
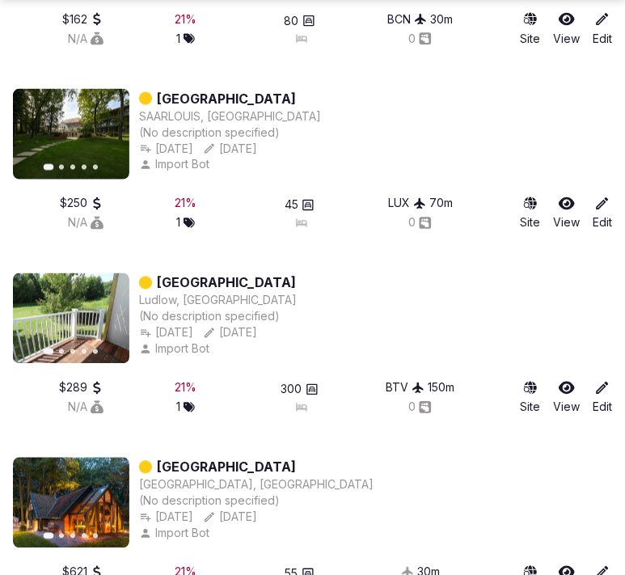
drag, startPoint x: 292, startPoint y: 276, endPoint x: 253, endPoint y: 422, distance: 151.4
click at [253, 422] on div "Previous slide Next slide [GEOGRAPHIC_DATA] [GEOGRAPHIC_DATA], [GEOGRAPHIC_DATA…" at bounding box center [312, 357] width 599 height 168
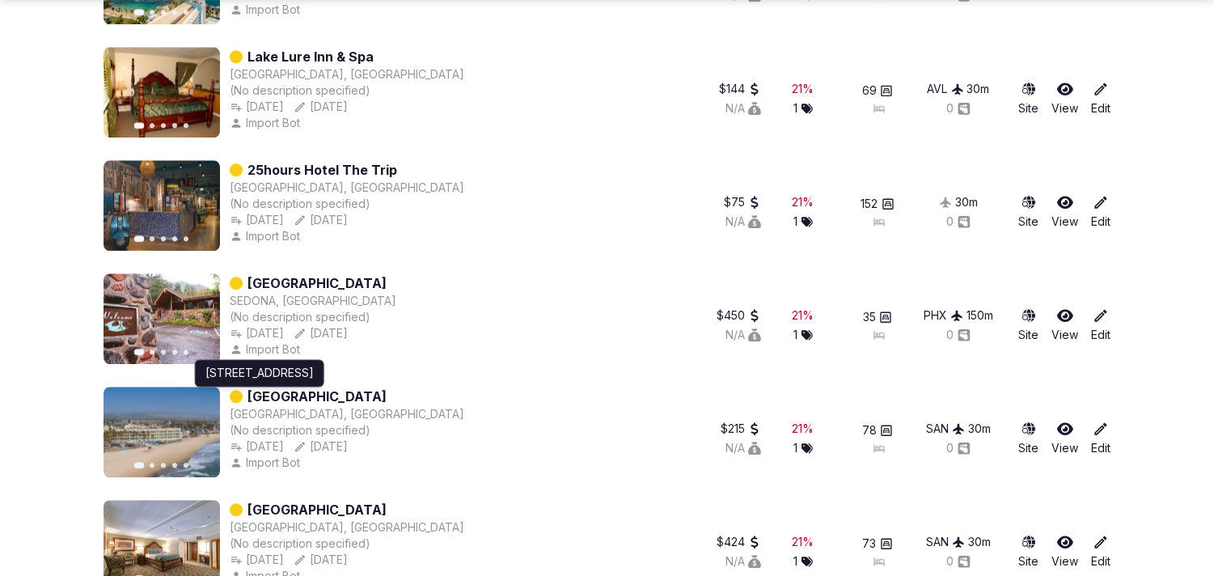
scroll to position [7687, 0]
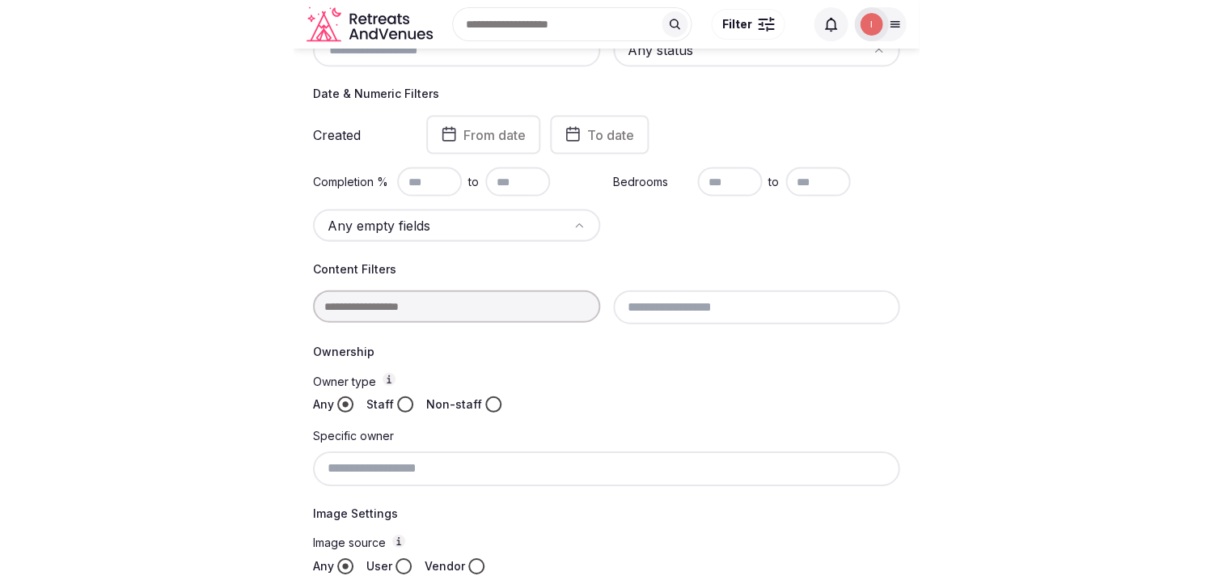
scroll to position [271, 0]
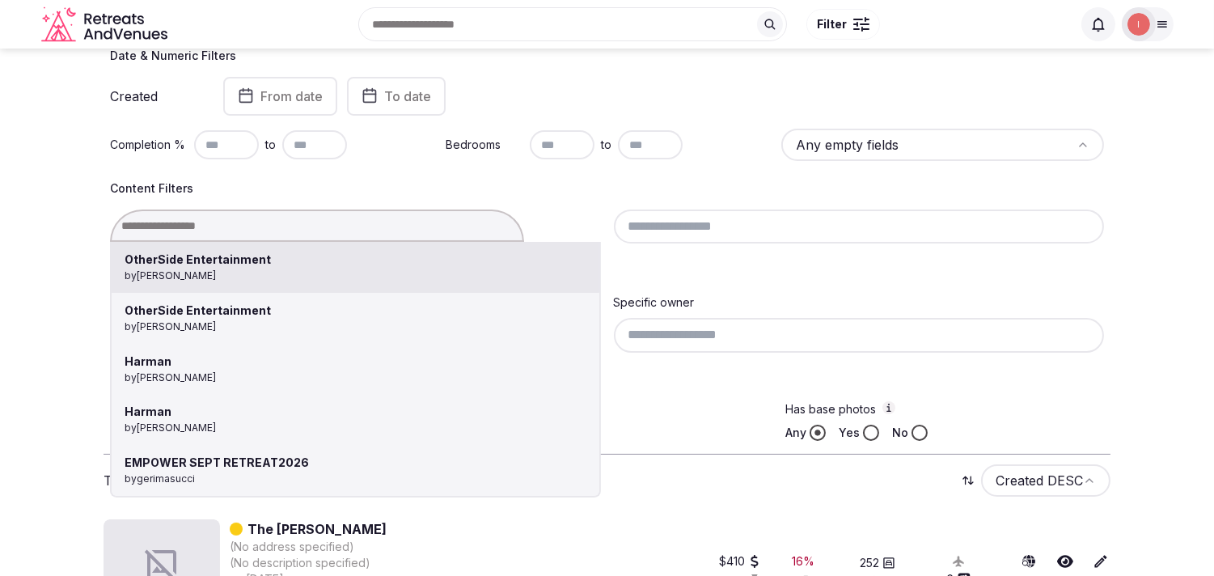
click at [211, 226] on div "OtherSide Entertainment by [PERSON_NAME] OtherSide Entertainment by [PERSON_NAM…" at bounding box center [355, 225] width 491 height 32
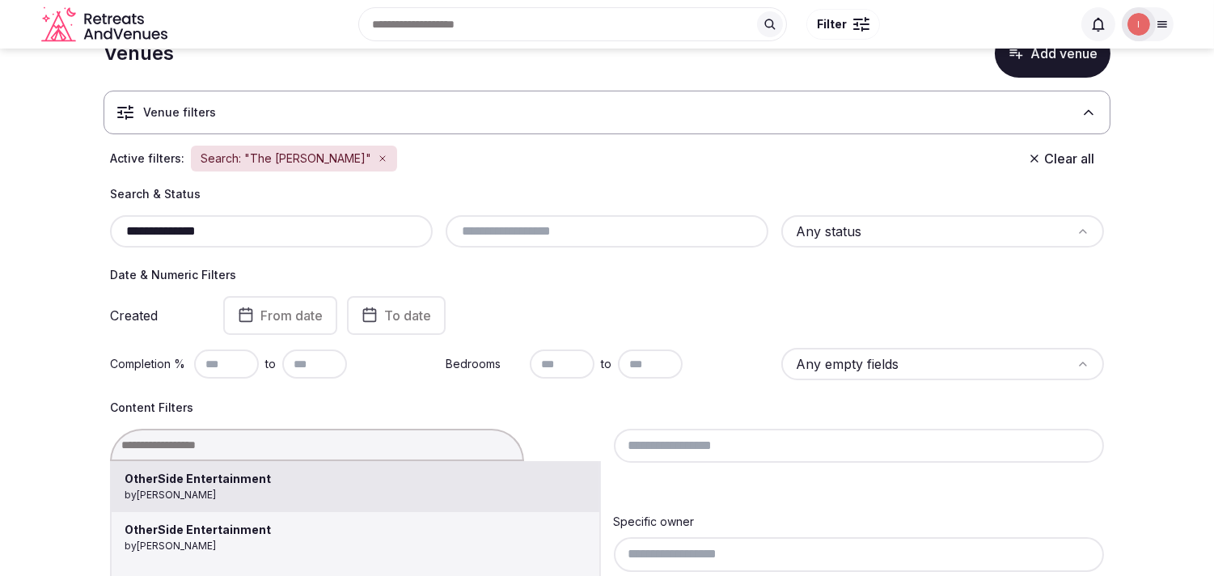
scroll to position [2, 0]
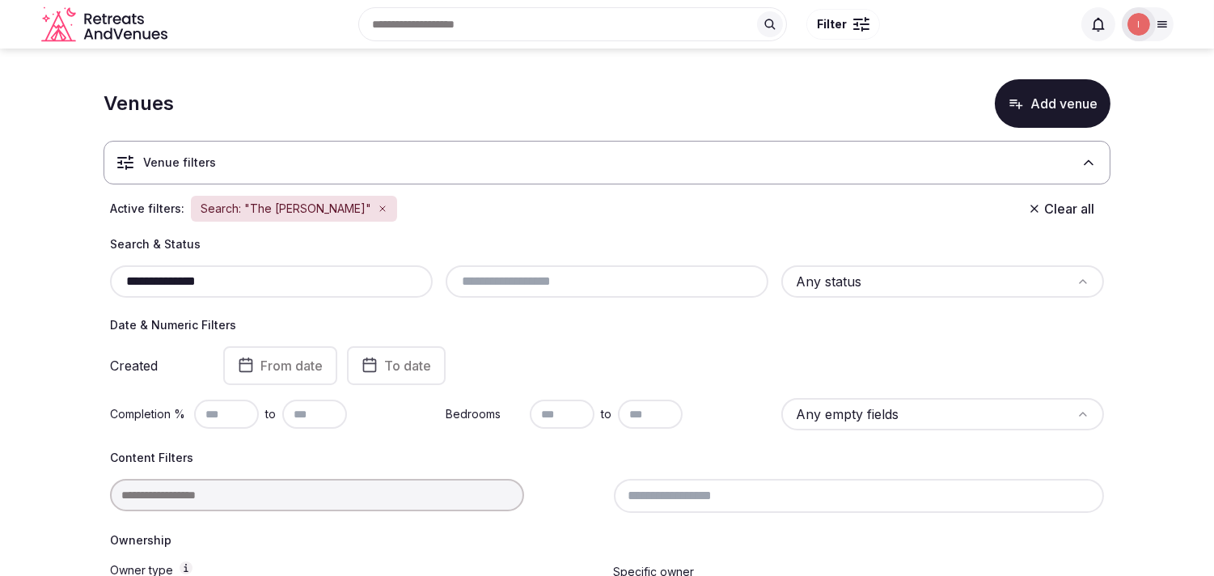
paste input "*****"
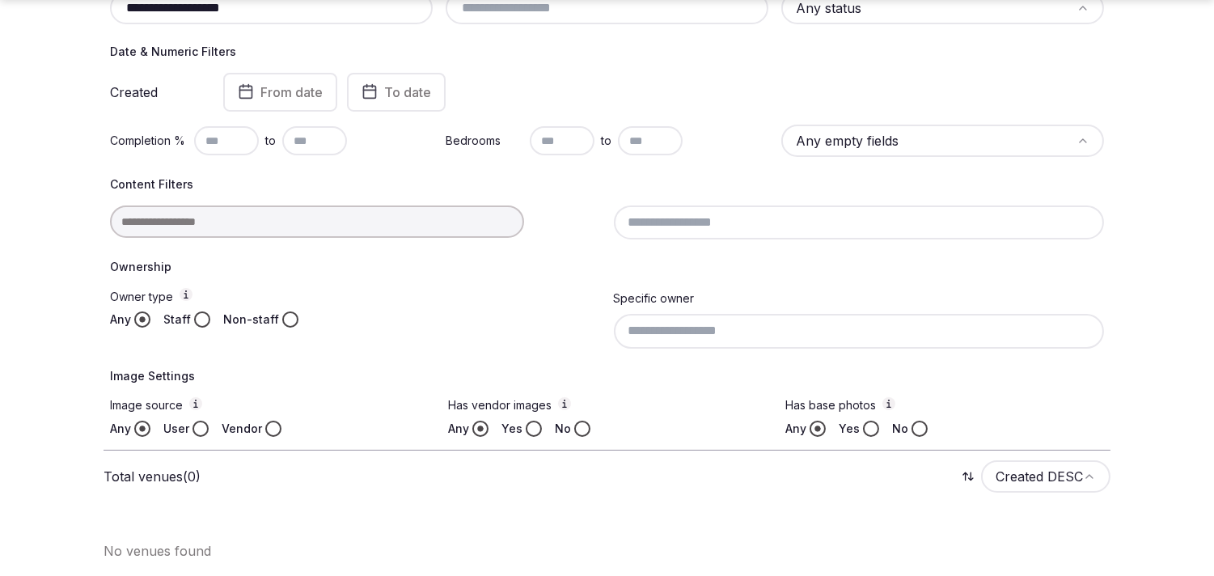
scroll to position [276, 0]
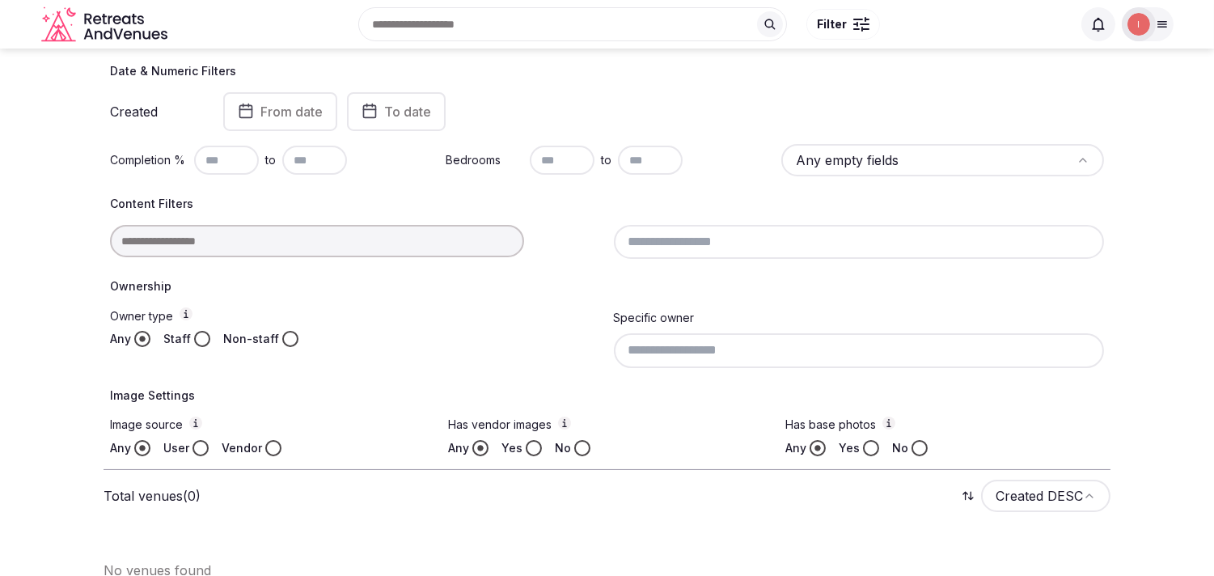
scroll to position [223, 0]
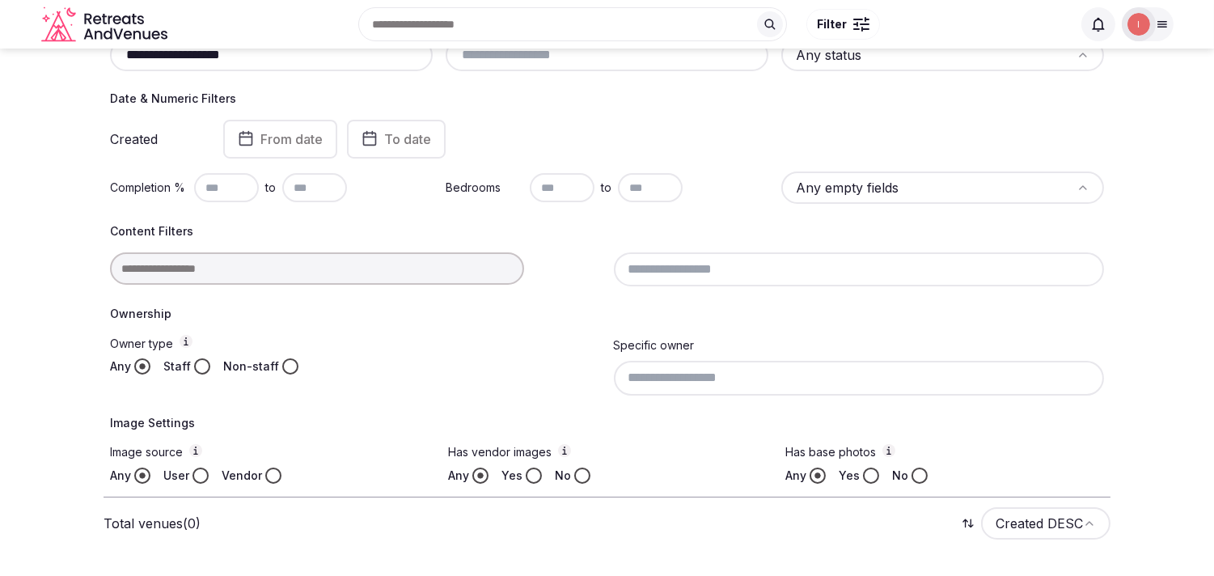
drag, startPoint x: 272, startPoint y: 10, endPoint x: 179, endPoint y: 14, distance: 92.3
click at [179, 14] on div "Search Popular Destinations [GEOGRAPHIC_DATA], [GEOGRAPHIC_DATA] [GEOGRAPHIC_DA…" at bounding box center [622, 24] width 897 height 70
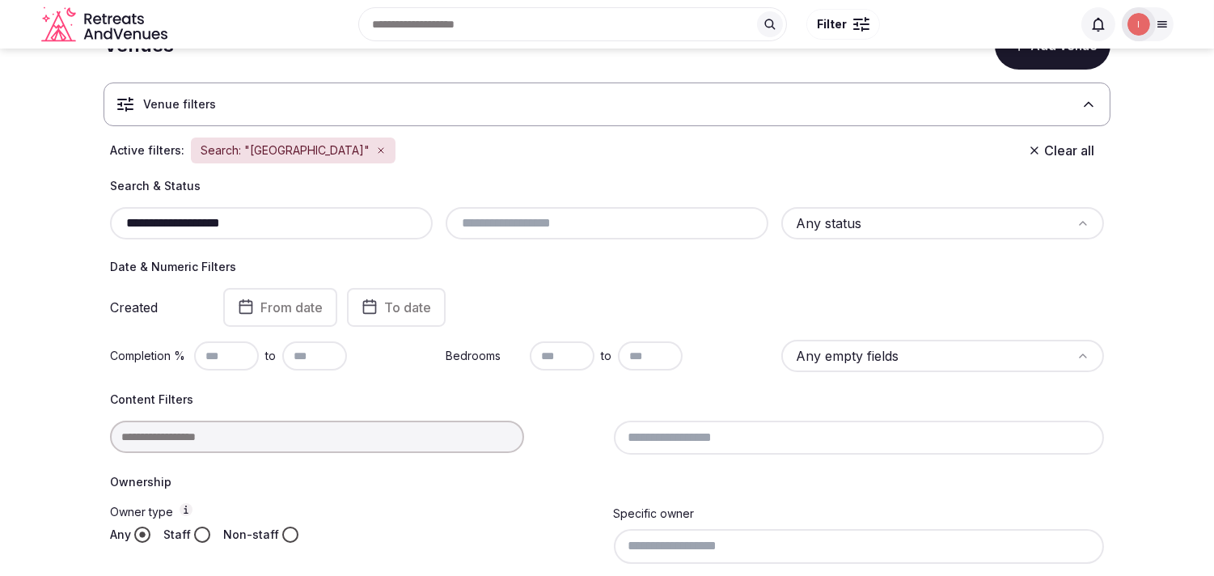
scroll to position [44, 0]
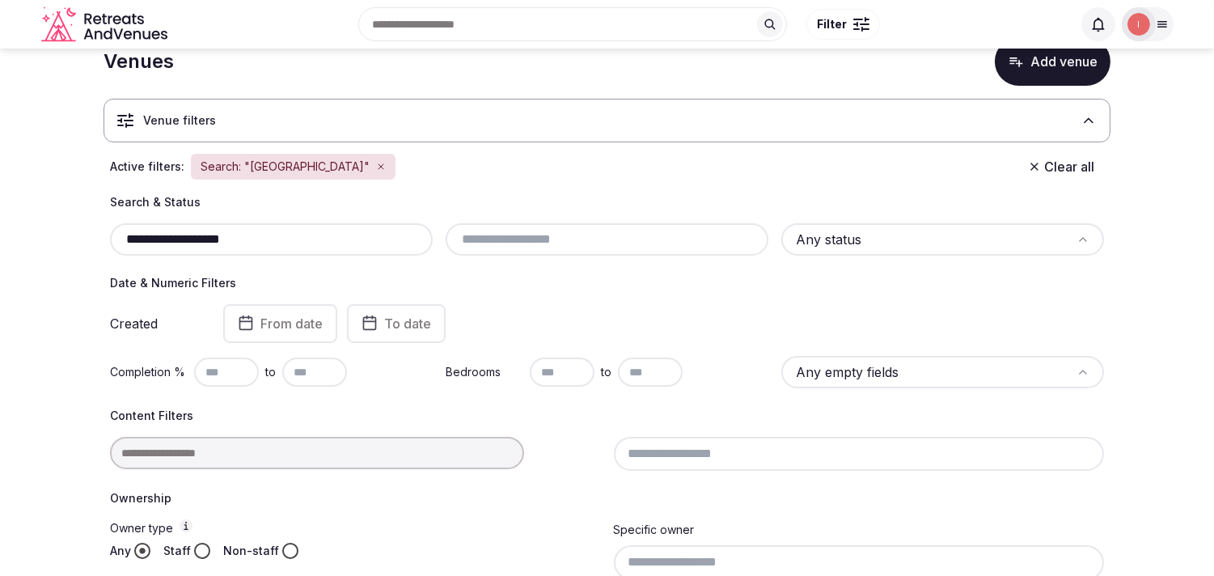
drag, startPoint x: 253, startPoint y: 235, endPoint x: 173, endPoint y: 221, distance: 81.4
click at [173, 221] on div "**********" at bounding box center [607, 224] width 994 height 61
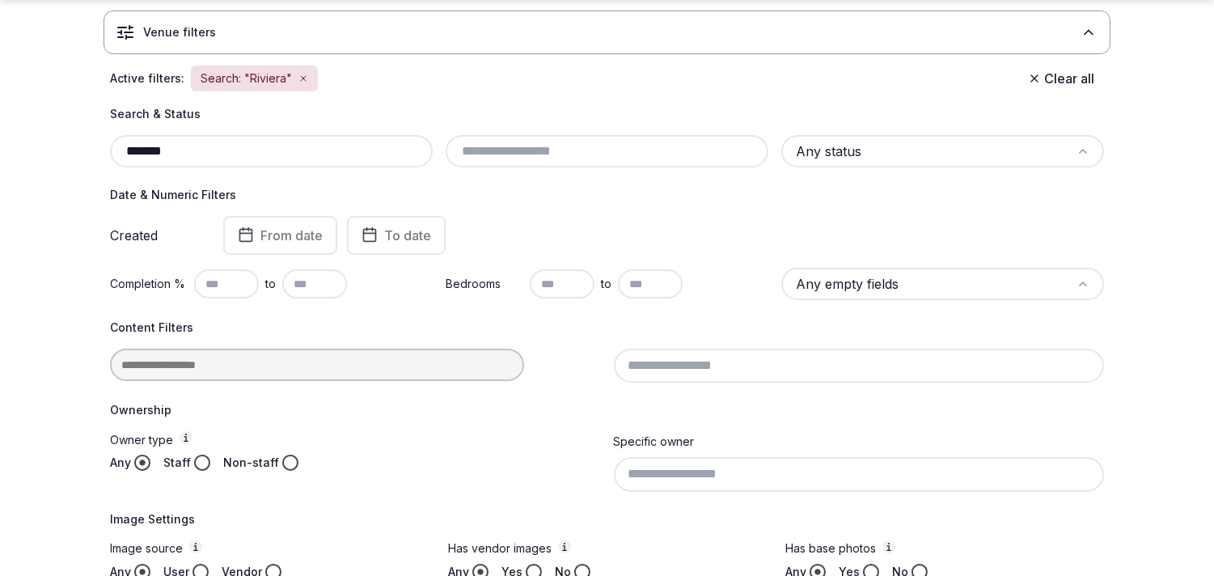
scroll to position [230, 0]
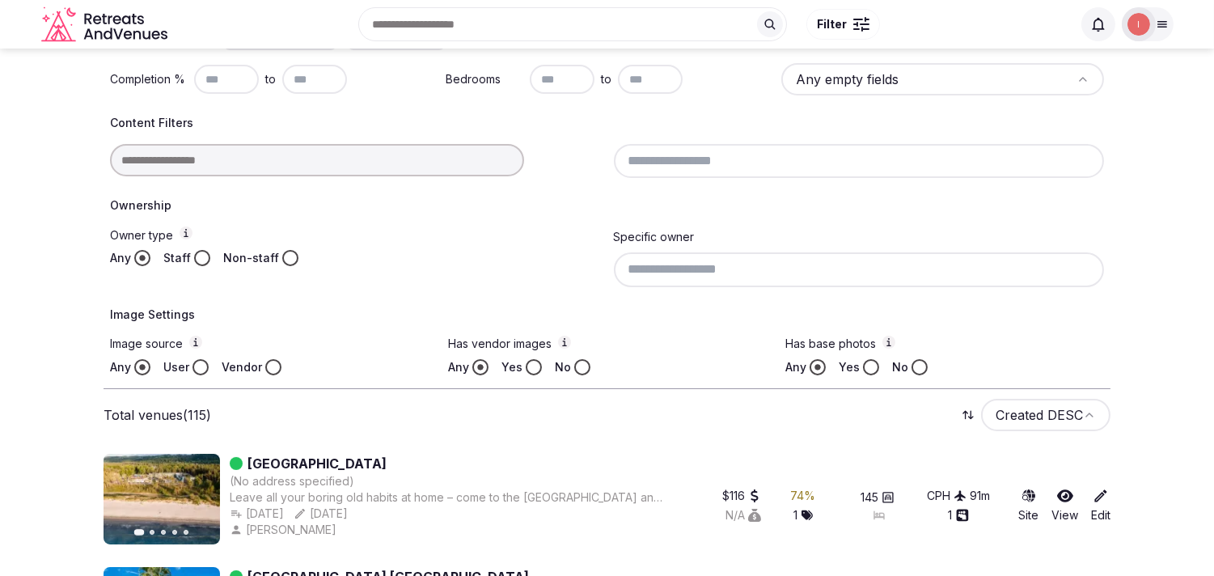
scroll to position [223, 0]
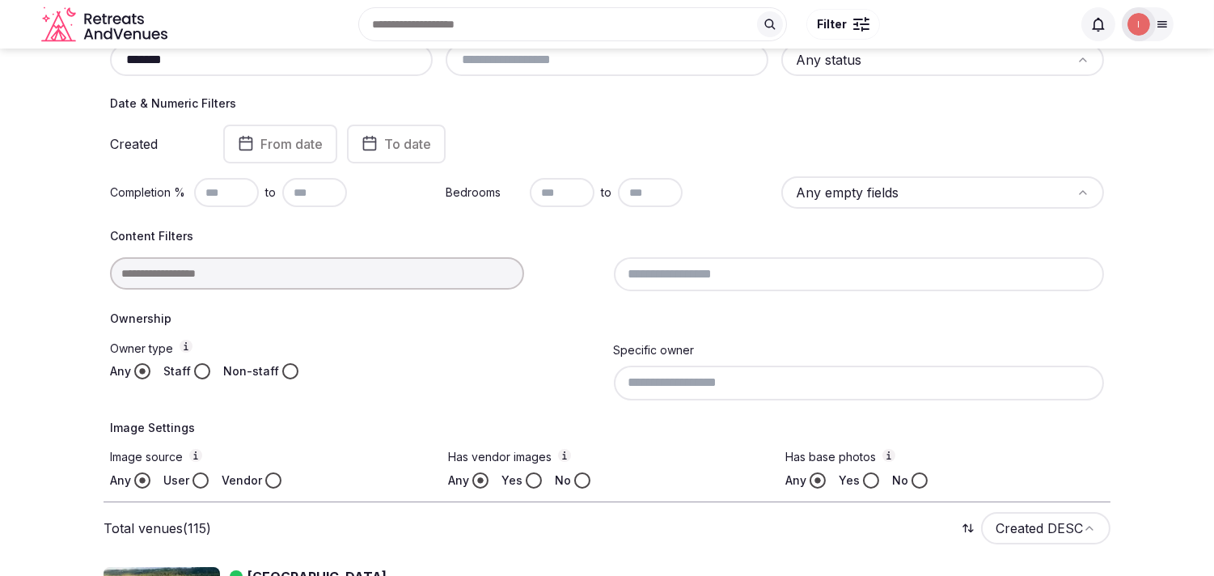
drag, startPoint x: 207, startPoint y: 65, endPoint x: 103, endPoint y: 74, distance: 103.8
click at [103, 74] on div "Search & Status ******* Any status Date & Numeric Filters Created From date To …" at bounding box center [606, 252] width 1007 height 474
paste input "**********"
click at [226, 53] on div "Search Popular Destinations Toscana, Italy Riviera Maya, Mexico Indonesia, Bali…" at bounding box center [622, 24] width 897 height 70
click at [235, 55] on div "Search Popular Destinations Toscana, Italy Riviera Maya, Mexico Indonesia, Bali…" at bounding box center [622, 24] width 897 height 70
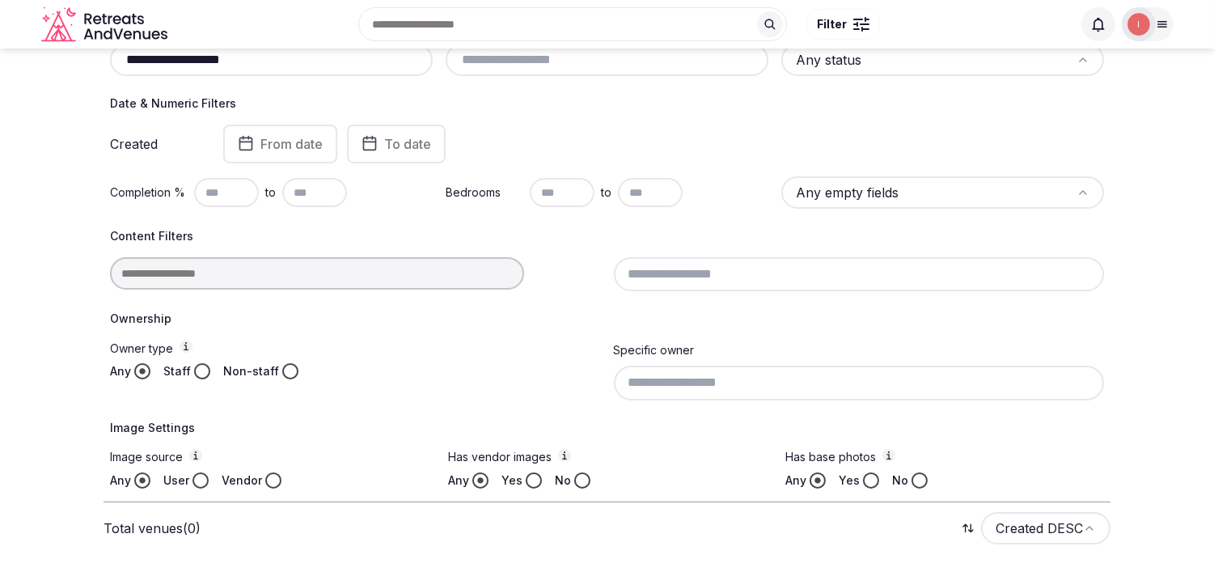
click at [235, 55] on div "Search Popular Destinations Toscana, Italy Riviera Maya, Mexico Indonesia, Bali…" at bounding box center [622, 24] width 897 height 70
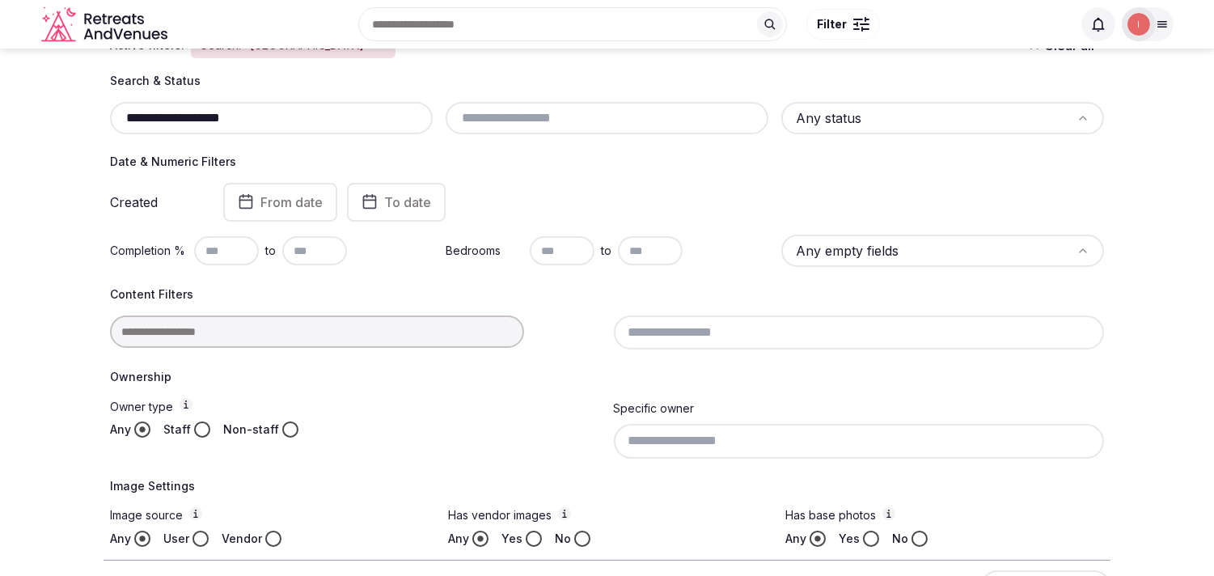
scroll to position [133, 0]
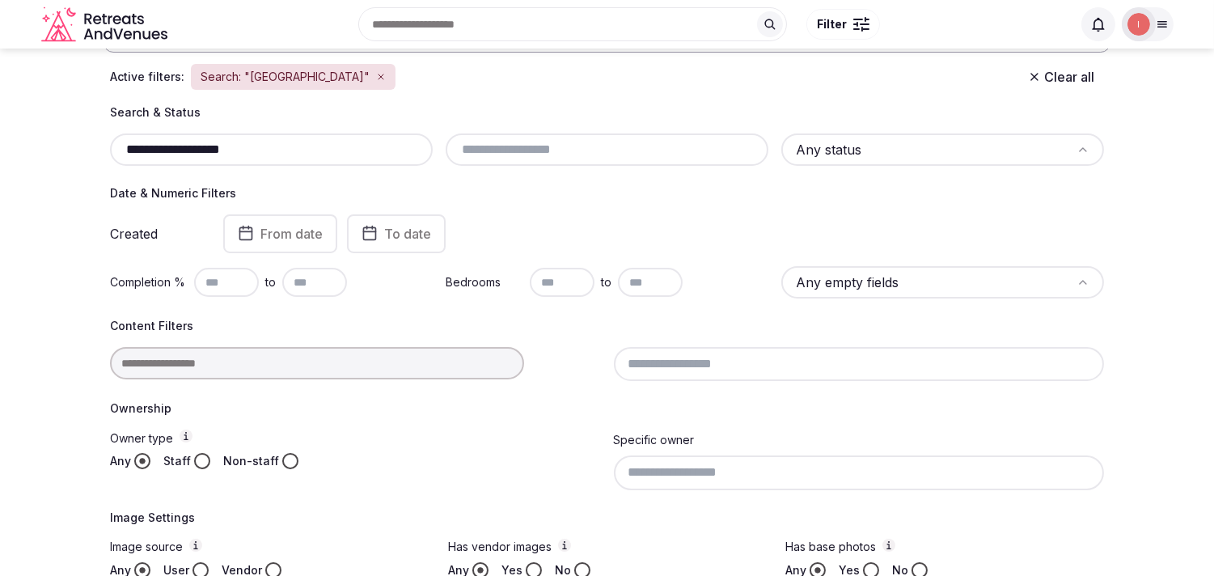
click at [225, 148] on input "**********" at bounding box center [271, 149] width 310 height 19
click at [226, 148] on input "**********" at bounding box center [271, 149] width 310 height 19
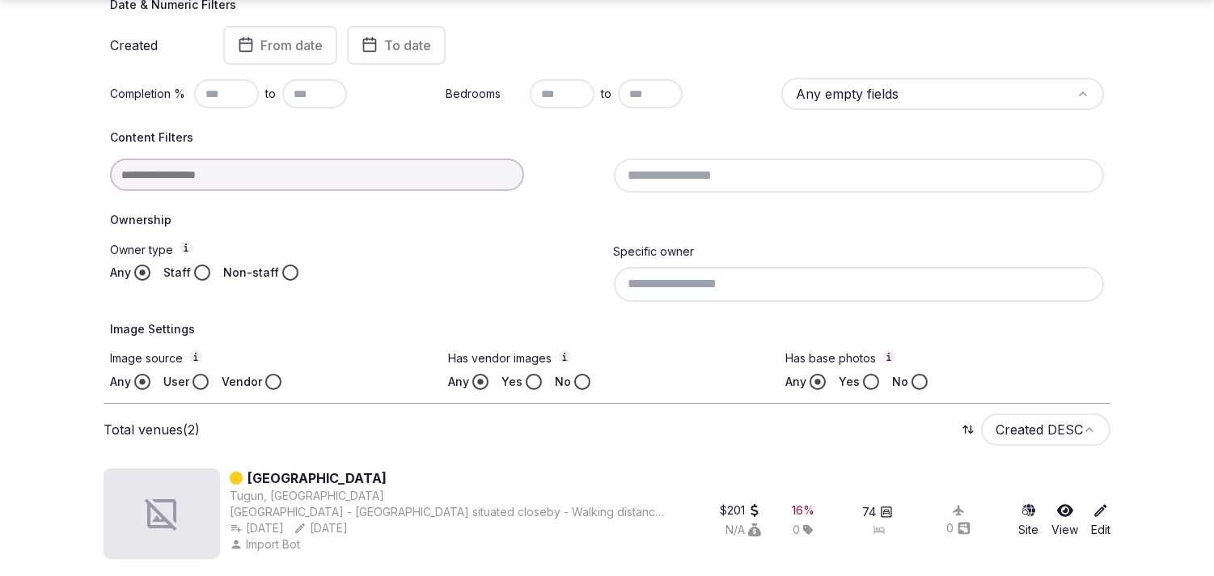
scroll to position [403, 0]
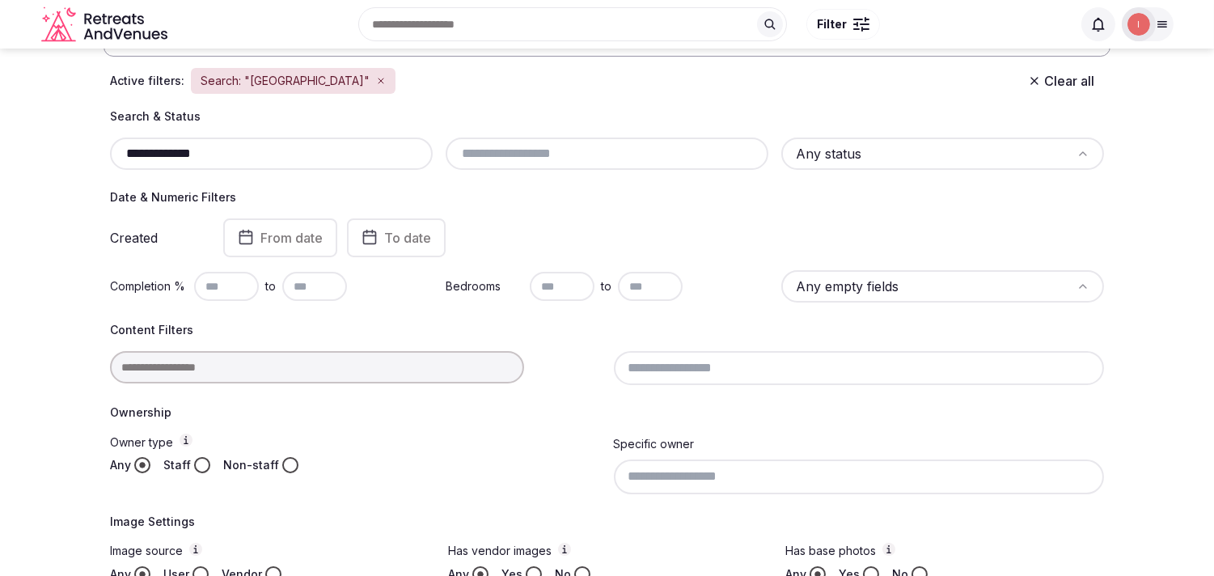
scroll to position [82, 0]
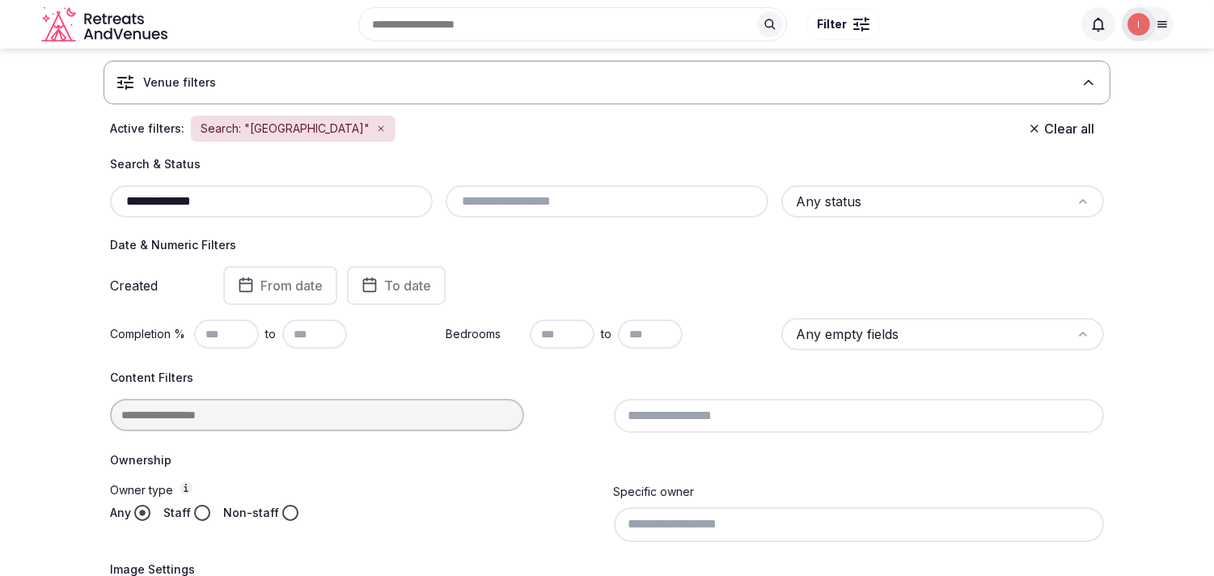
type input "**********"
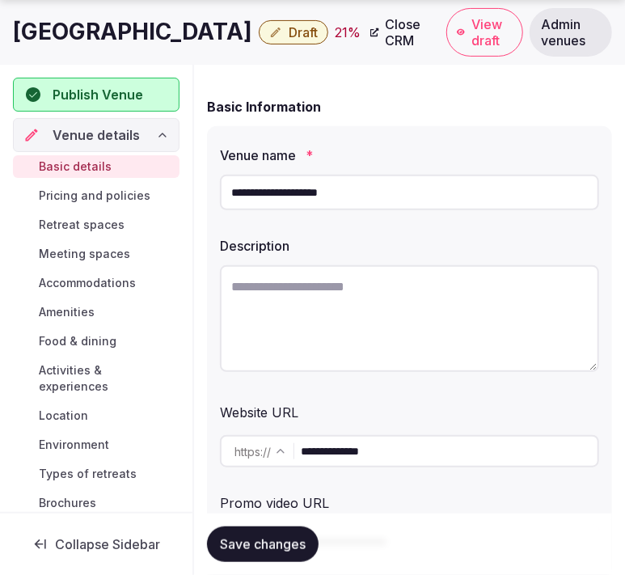
scroll to position [269, 0]
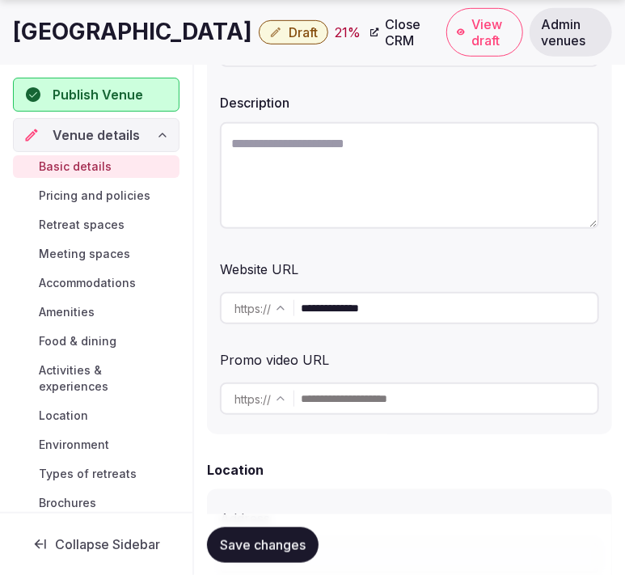
click at [353, 311] on input "**********" at bounding box center [449, 308] width 297 height 32
click at [415, 376] on div "https :// ******* ********" at bounding box center [409, 398] width 379 height 45
click at [365, 303] on input "**********" at bounding box center [449, 308] width 297 height 32
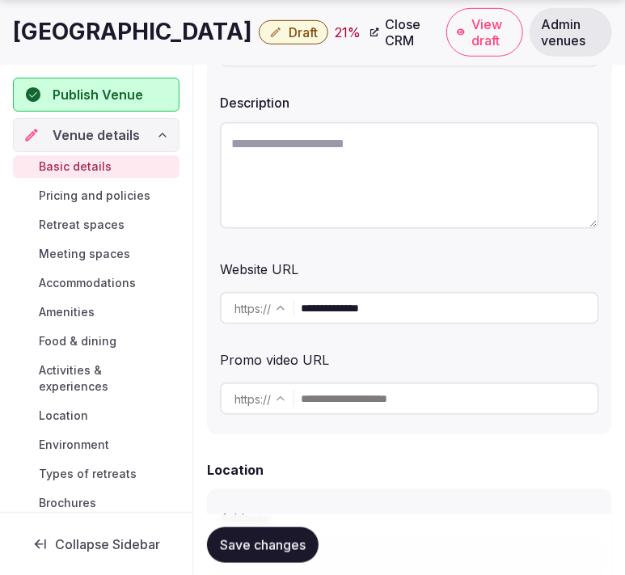
click at [365, 303] on input "**********" at bounding box center [449, 308] width 297 height 32
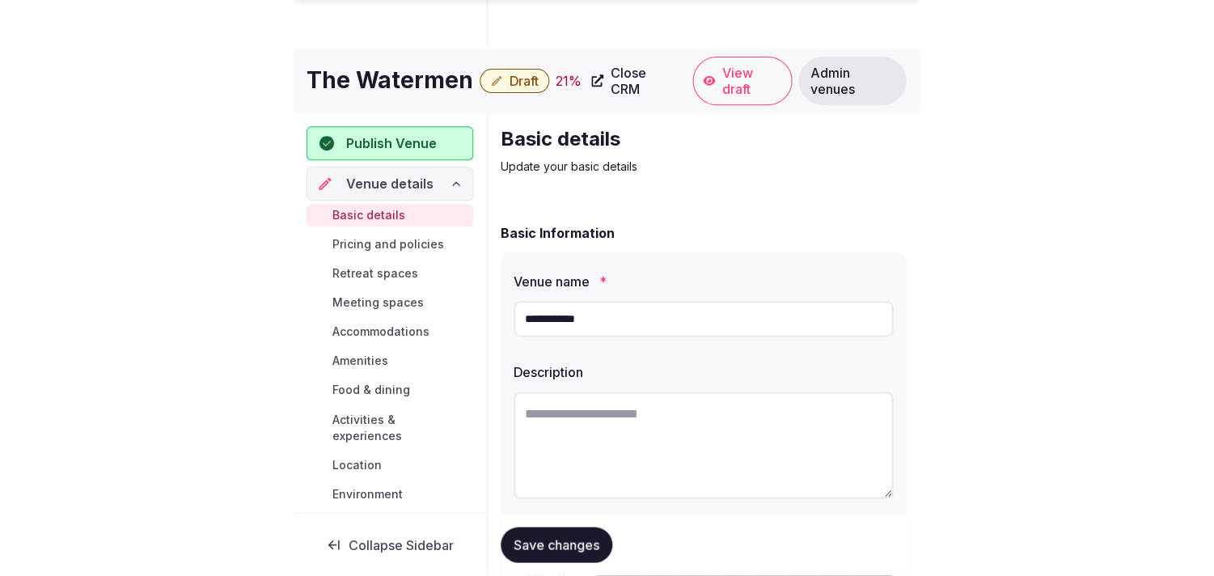
scroll to position [269, 0]
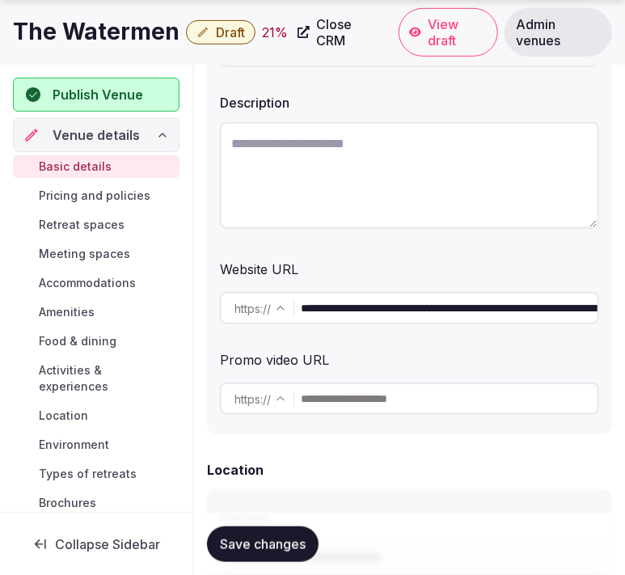
click at [340, 299] on input "**********" at bounding box center [449, 308] width 297 height 32
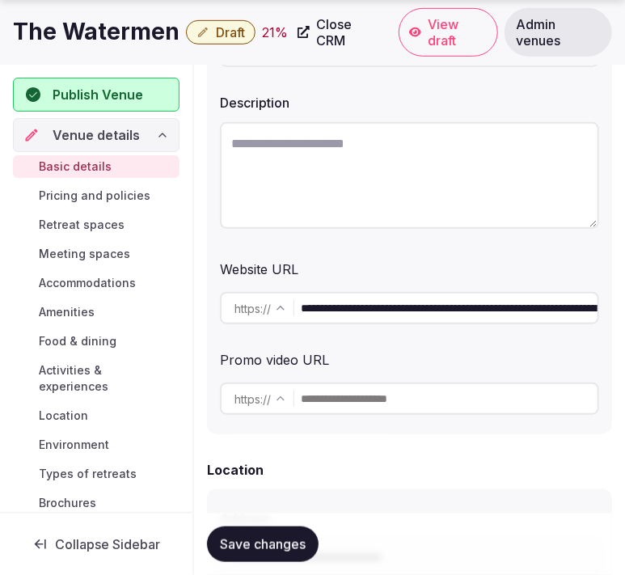
click at [97, 23] on h1 "The Watermen" at bounding box center [96, 32] width 167 height 32
click at [97, 24] on h1 "The Watermen" at bounding box center [96, 32] width 167 height 32
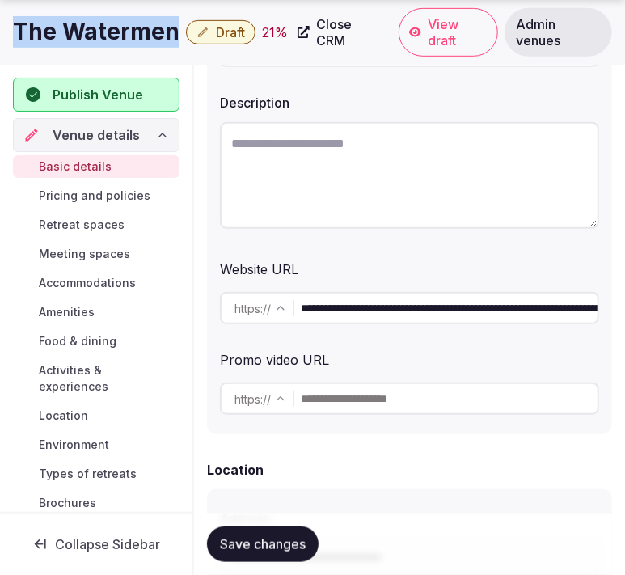
click at [97, 24] on h1 "The Watermen" at bounding box center [96, 32] width 167 height 32
copy div "The Watermen"
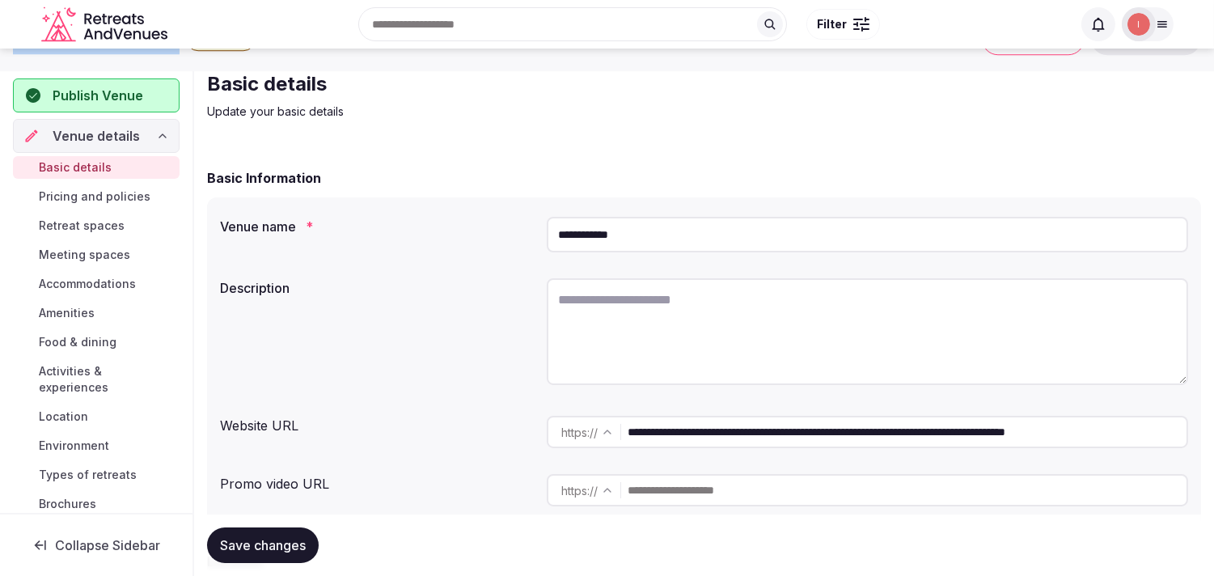
scroll to position [0, 0]
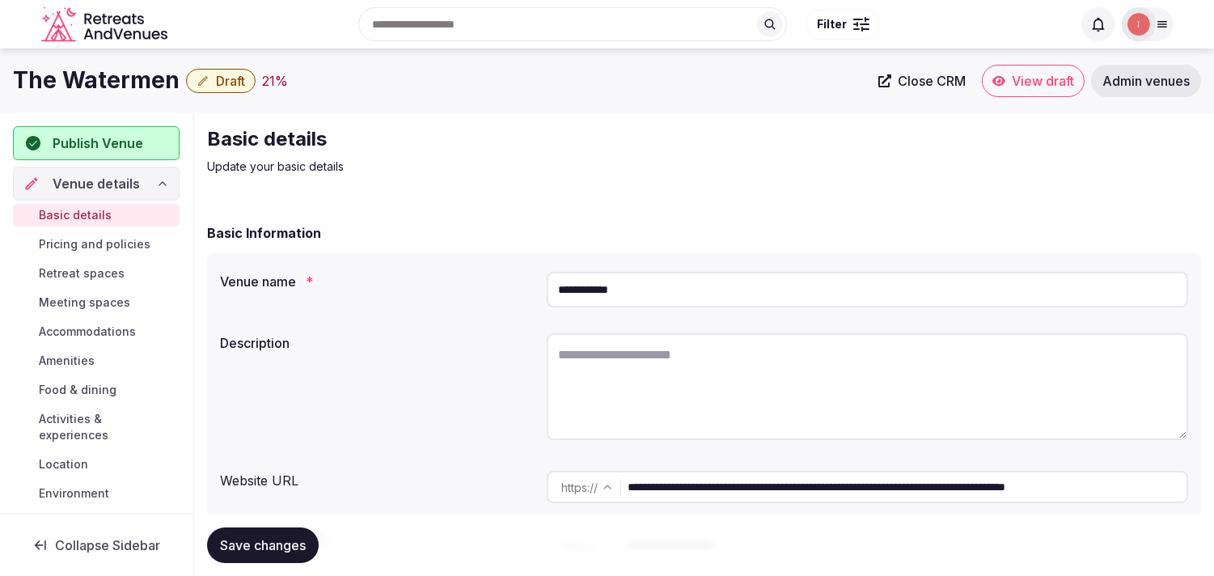
drag, startPoint x: 633, startPoint y: 289, endPoint x: 519, endPoint y: 279, distance: 114.4
click at [519, 279] on div "**********" at bounding box center [704, 289] width 968 height 49
paste input "*******"
type input "**********"
click at [624, 85] on span "Close CRM" at bounding box center [931, 81] width 68 height 16
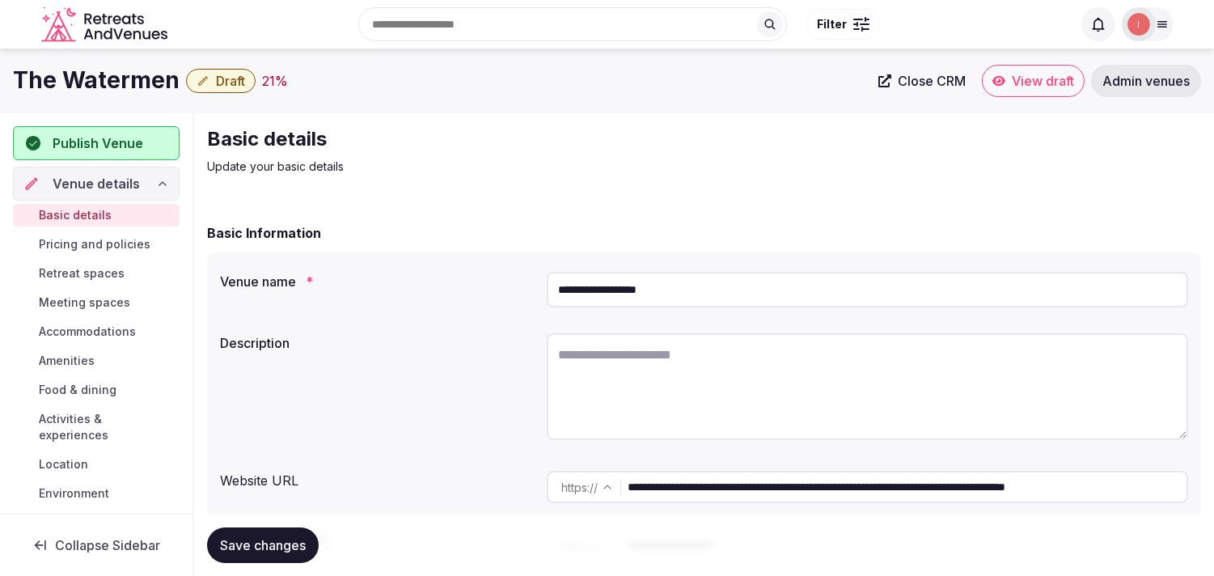
click at [99, 73] on h1 "The Watermen" at bounding box center [96, 81] width 167 height 32
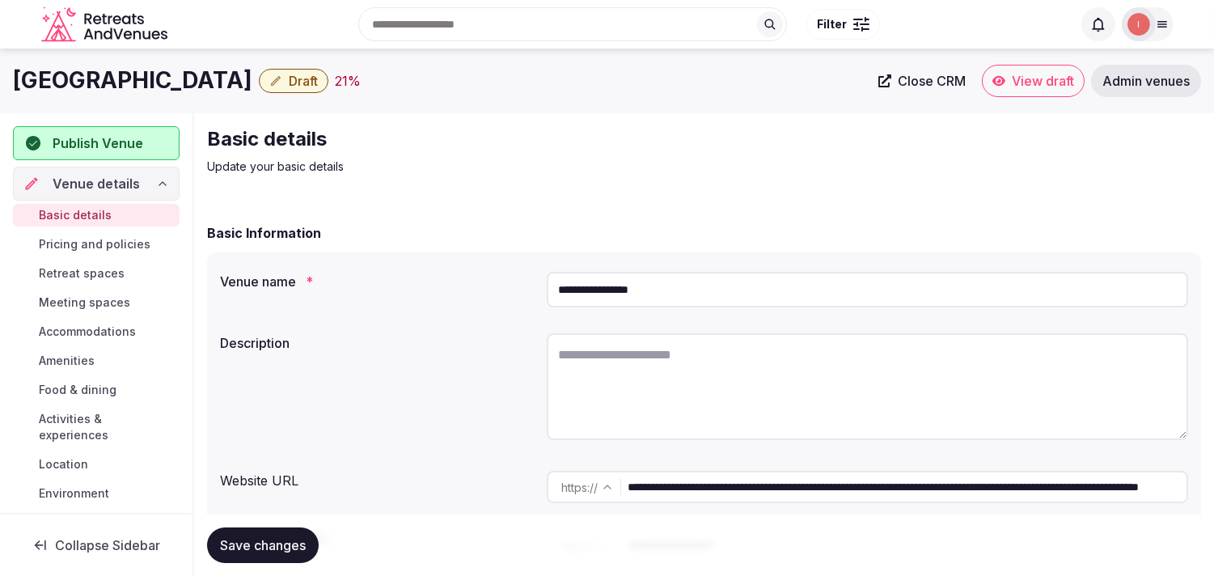
click at [134, 66] on h1 "[GEOGRAPHIC_DATA]" at bounding box center [132, 81] width 239 height 32
copy div "[GEOGRAPHIC_DATA]"
click at [674, 496] on input "**********" at bounding box center [906, 487] width 559 height 32
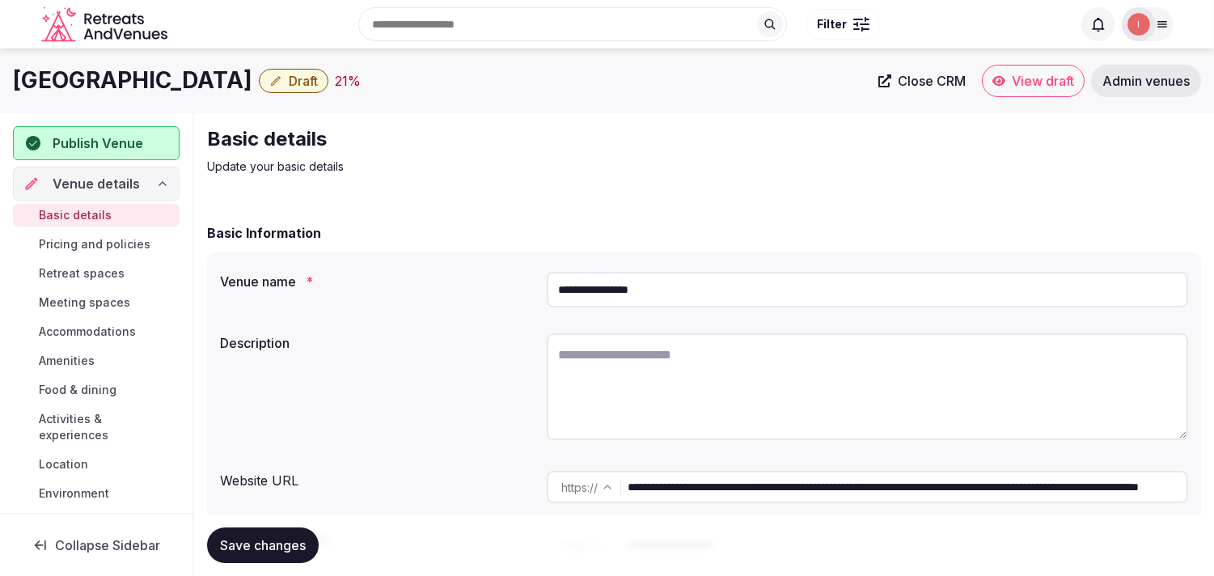
click at [674, 496] on input "**********" at bounding box center [906, 487] width 559 height 32
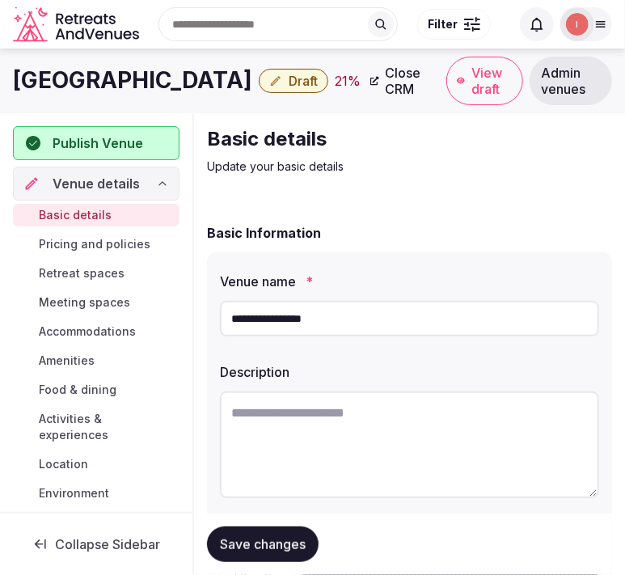
click at [308, 313] on input "**********" at bounding box center [409, 319] width 379 height 36
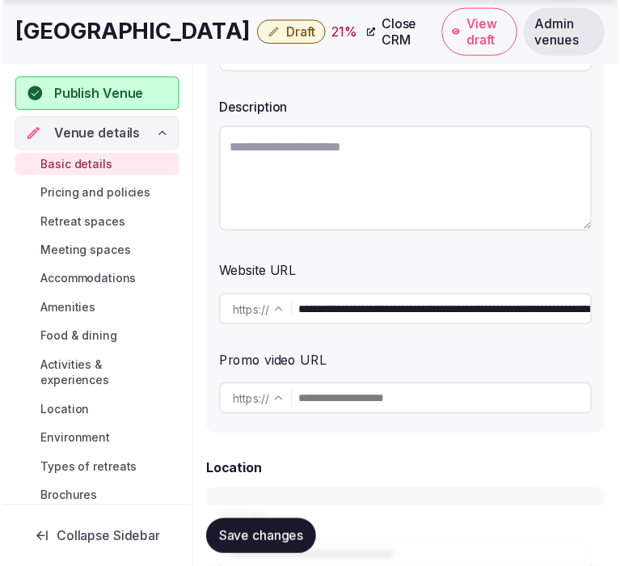
scroll to position [359, 0]
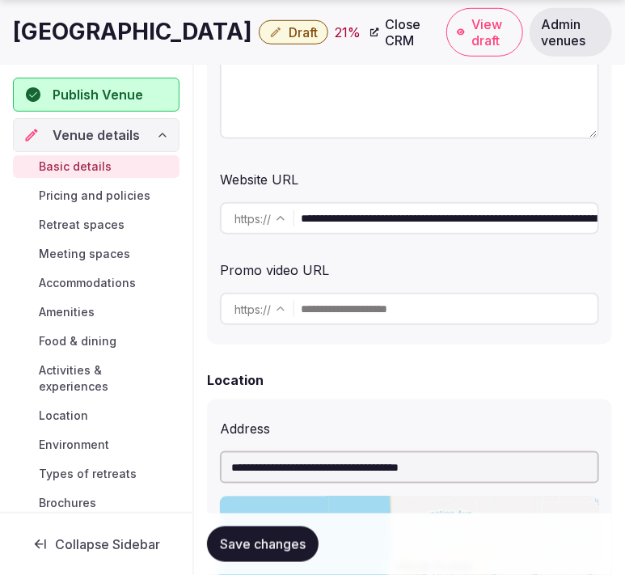
click at [344, 226] on input "**********" at bounding box center [449, 218] width 297 height 32
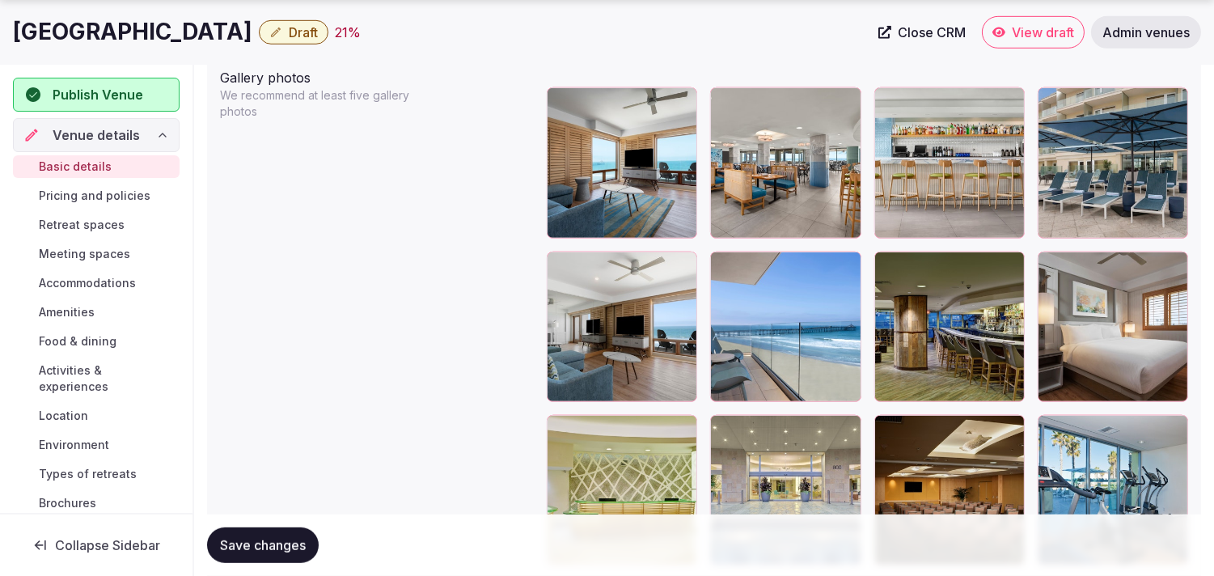
scroll to position [1976, 0]
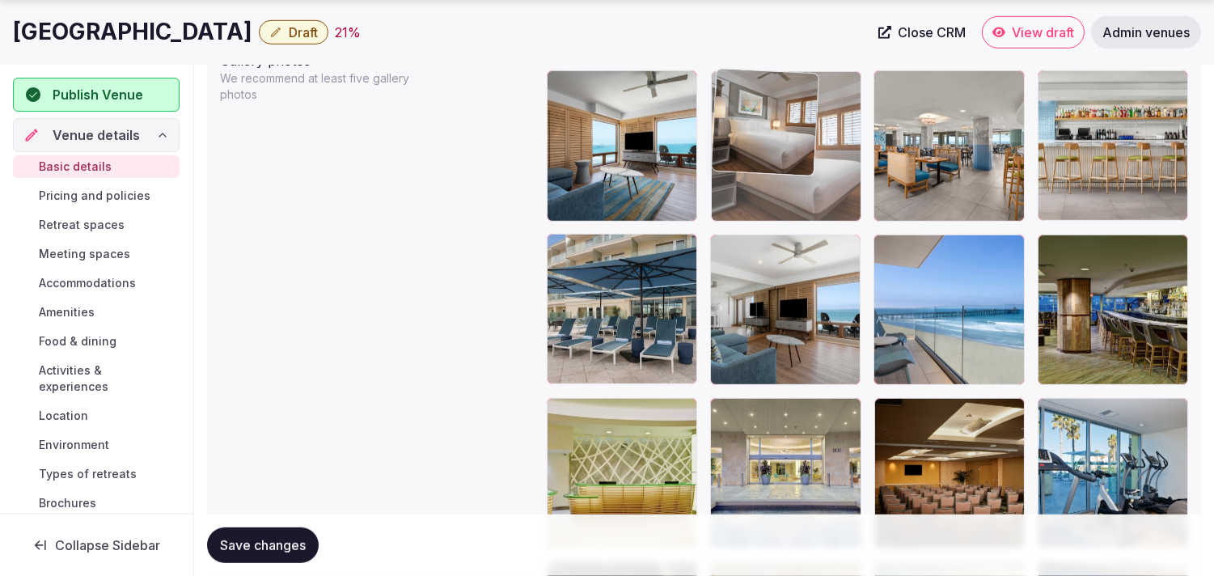
drag, startPoint x: 1046, startPoint y: 243, endPoint x: 770, endPoint y: 133, distance: 296.5
click at [770, 133] on body "**********" at bounding box center [607, -1] width 1214 height 3951
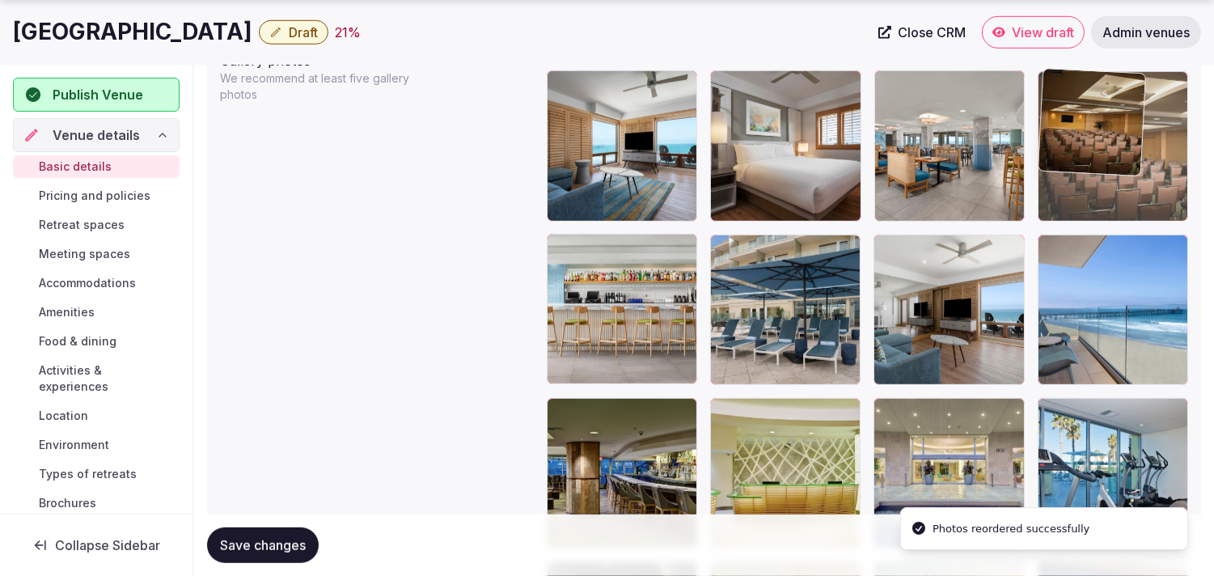
drag, startPoint x: 888, startPoint y: 413, endPoint x: 1055, endPoint y: 119, distance: 338.5
click at [1055, 119] on body "**********" at bounding box center [607, -1] width 1214 height 3951
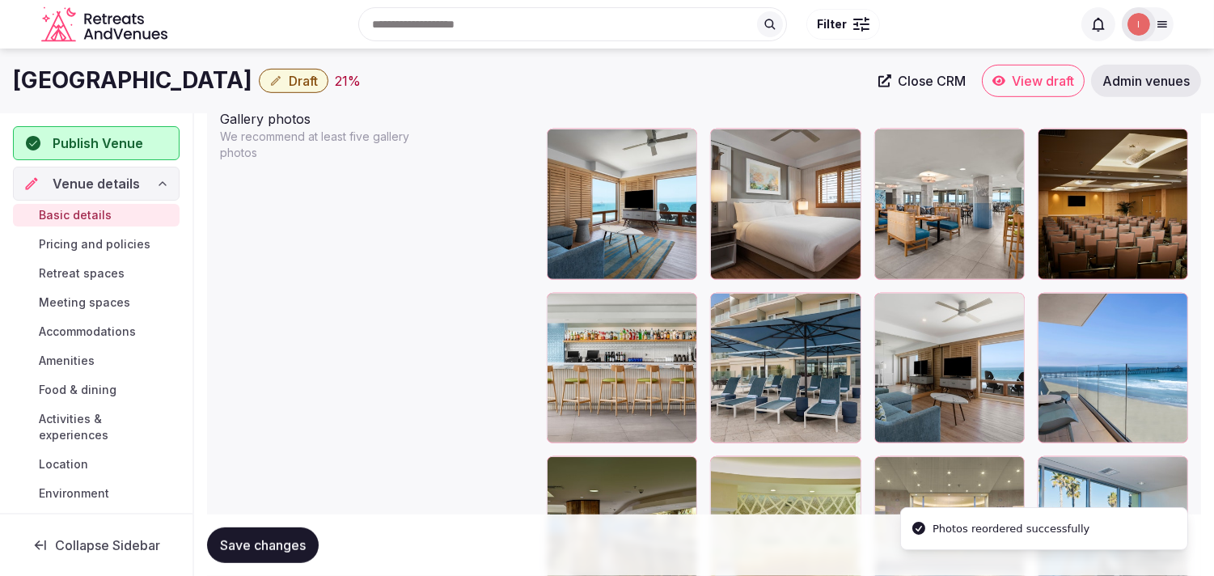
scroll to position [1886, 0]
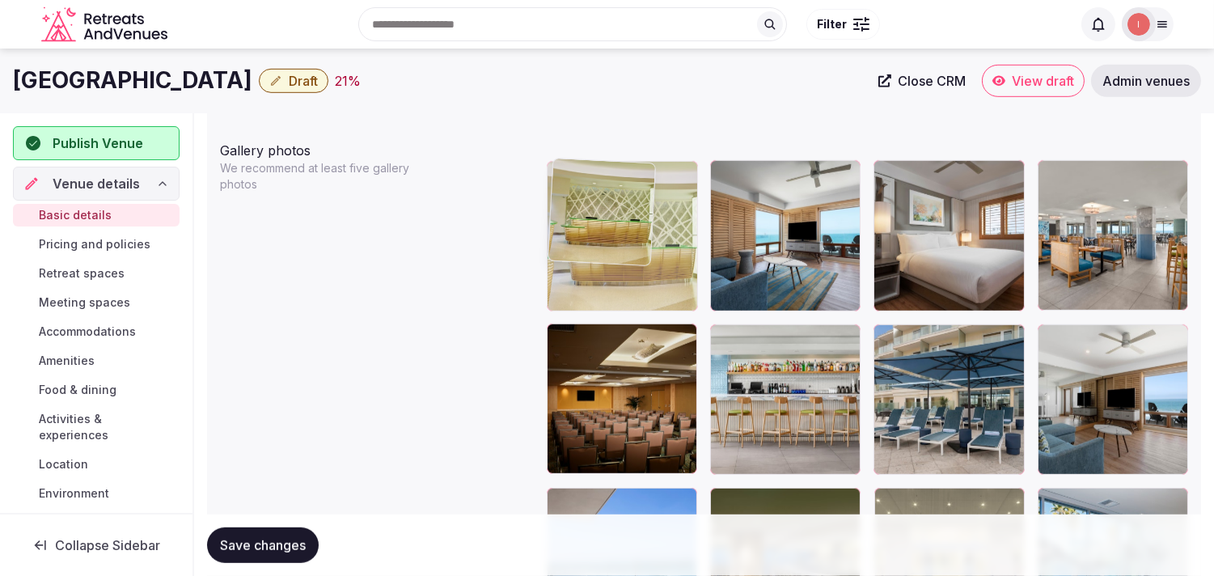
drag, startPoint x: 721, startPoint y: 494, endPoint x: 577, endPoint y: 159, distance: 364.3
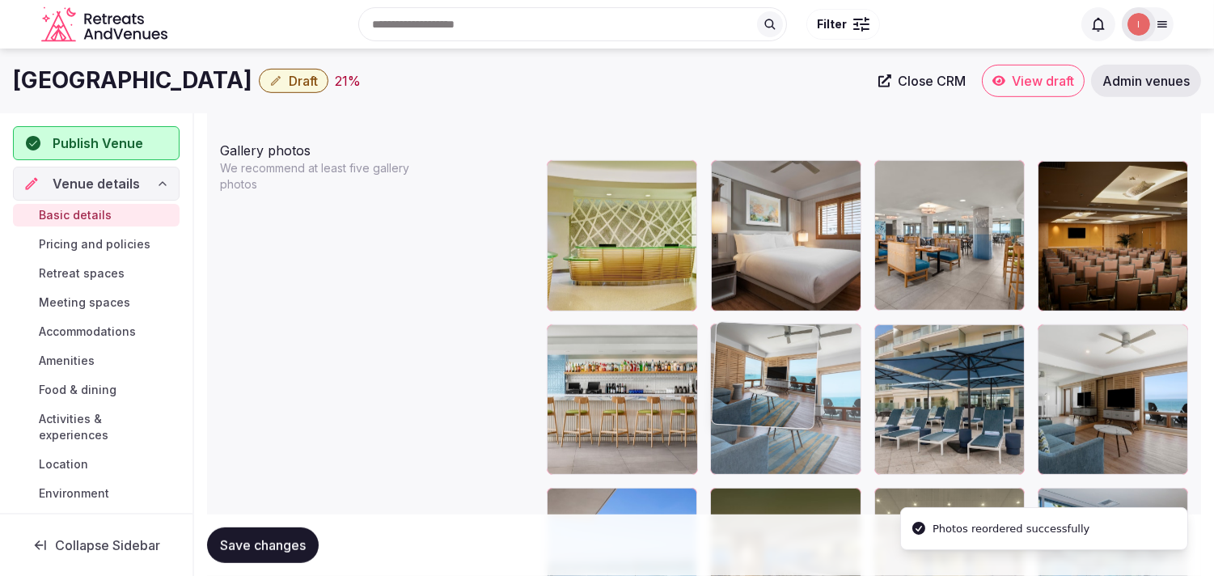
drag, startPoint x: 730, startPoint y: 174, endPoint x: 745, endPoint y: 330, distance: 156.8
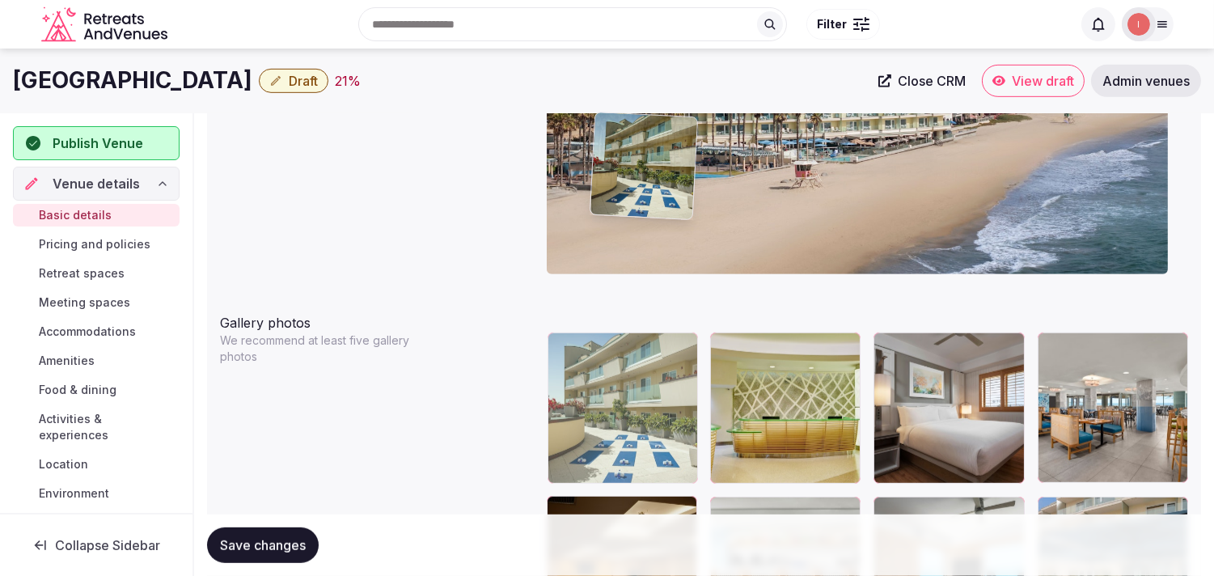
scroll to position [1702, 0]
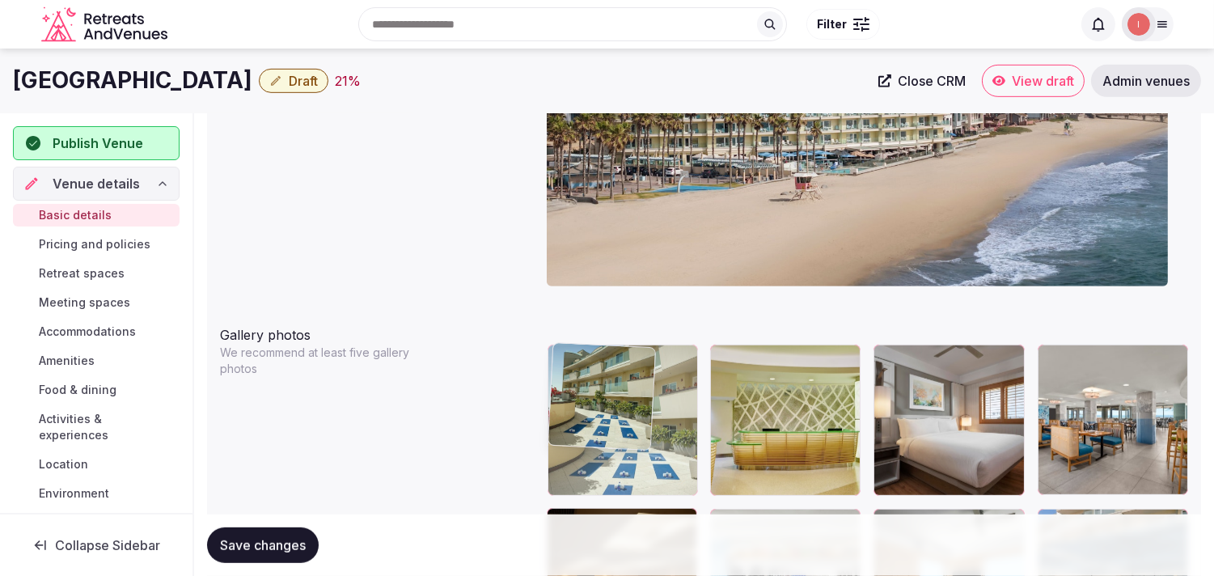
drag, startPoint x: 893, startPoint y: 343, endPoint x: 572, endPoint y: 389, distance: 323.5
click at [561, 399] on body "**********" at bounding box center [607, 273] width 1214 height 3951
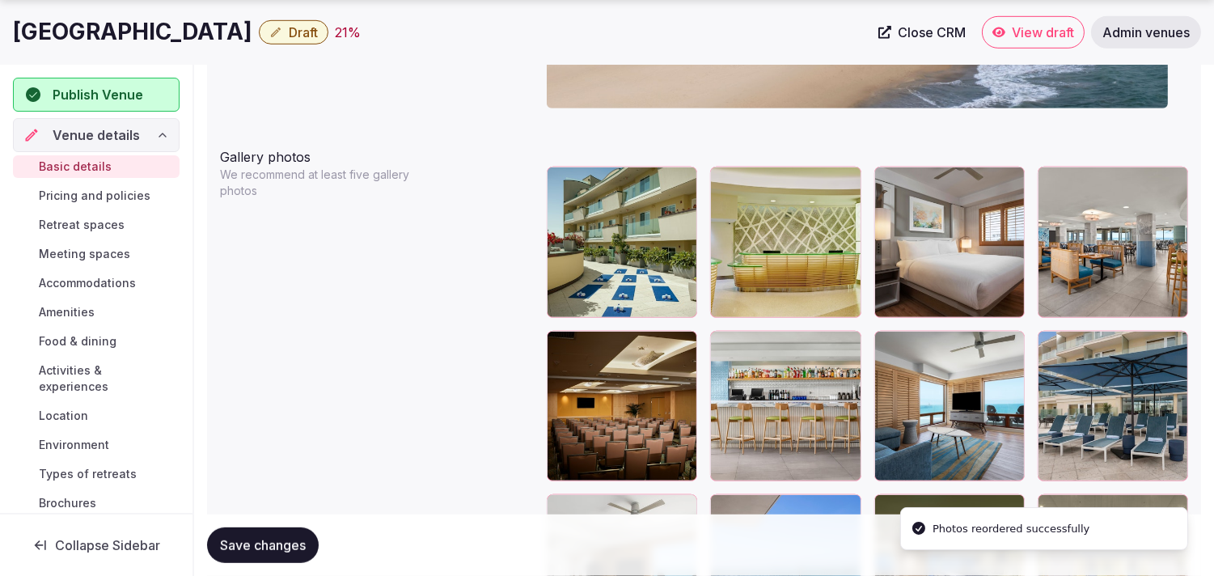
scroll to position [1881, 0]
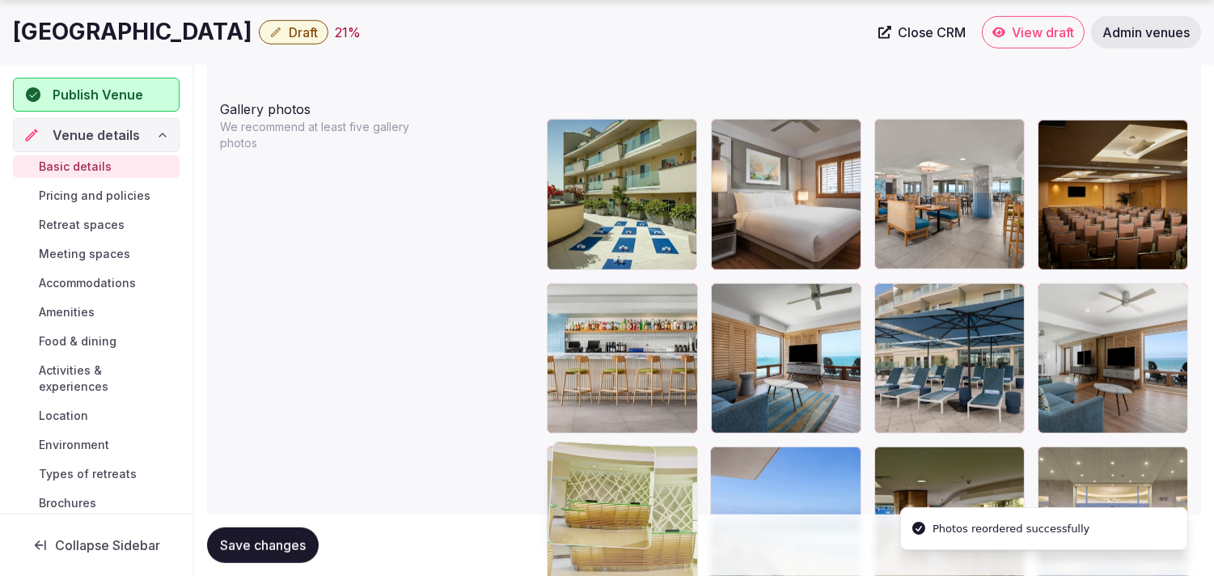
drag, startPoint x: 623, startPoint y: 531, endPoint x: 585, endPoint y: 486, distance: 59.1
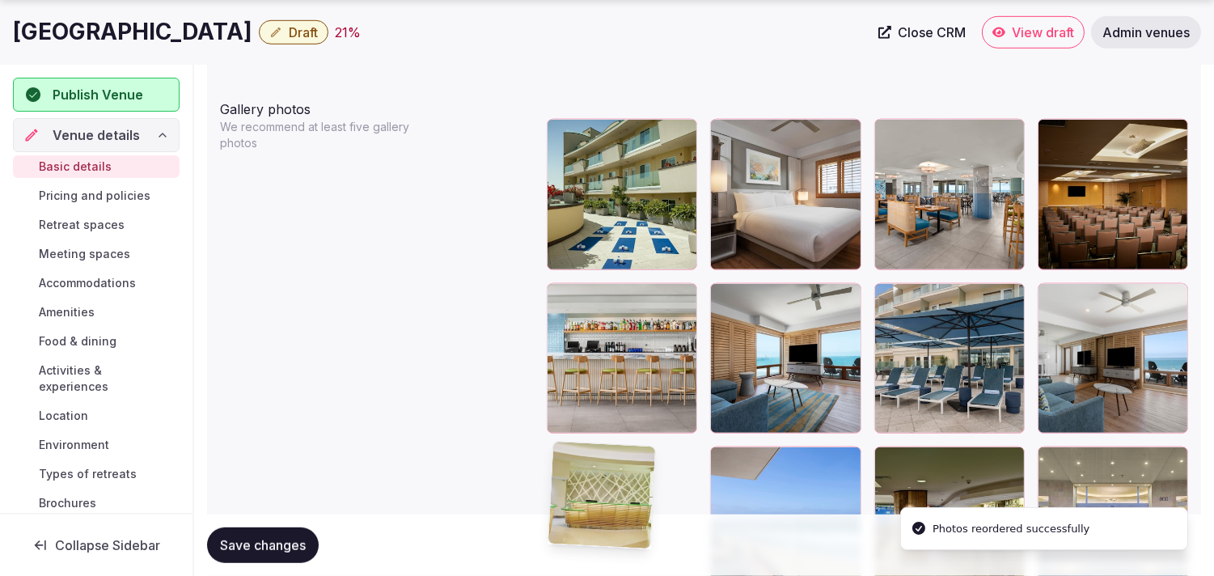
scroll to position [1930, 0]
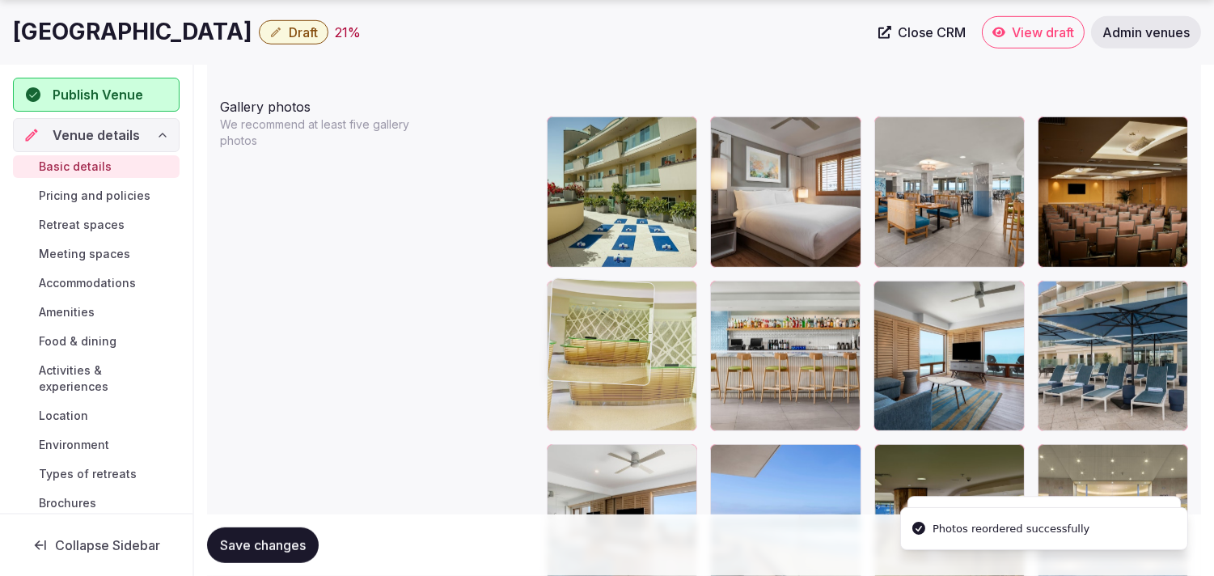
drag, startPoint x: 564, startPoint y: 458, endPoint x: 578, endPoint y: 353, distance: 106.1
click at [578, 353] on body "**********" at bounding box center [607, 45] width 1214 height 3951
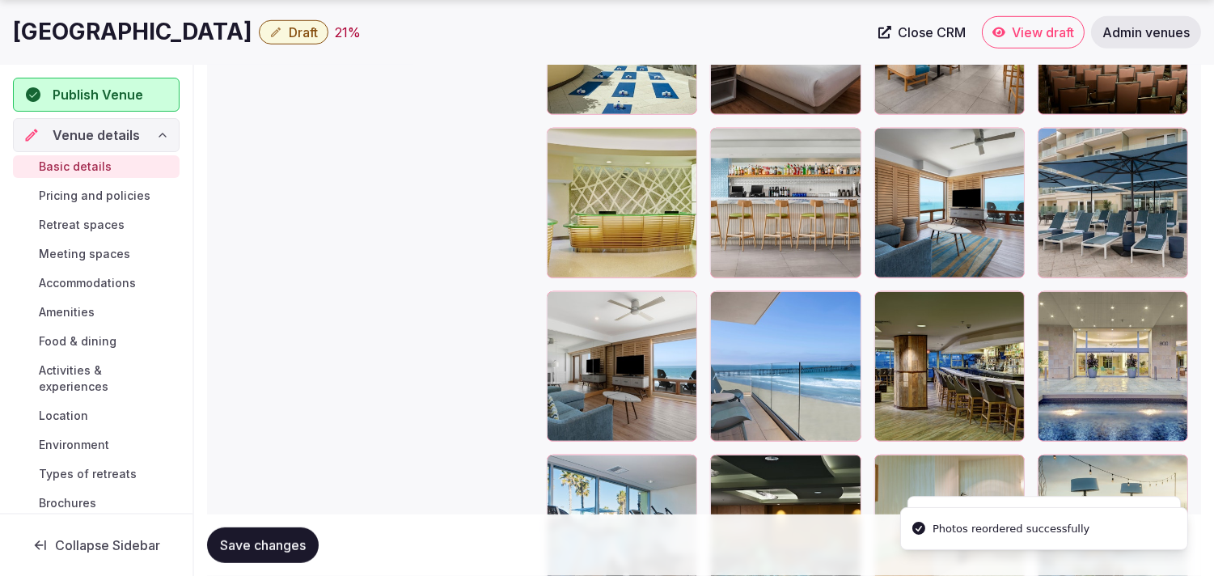
scroll to position [2110, 0]
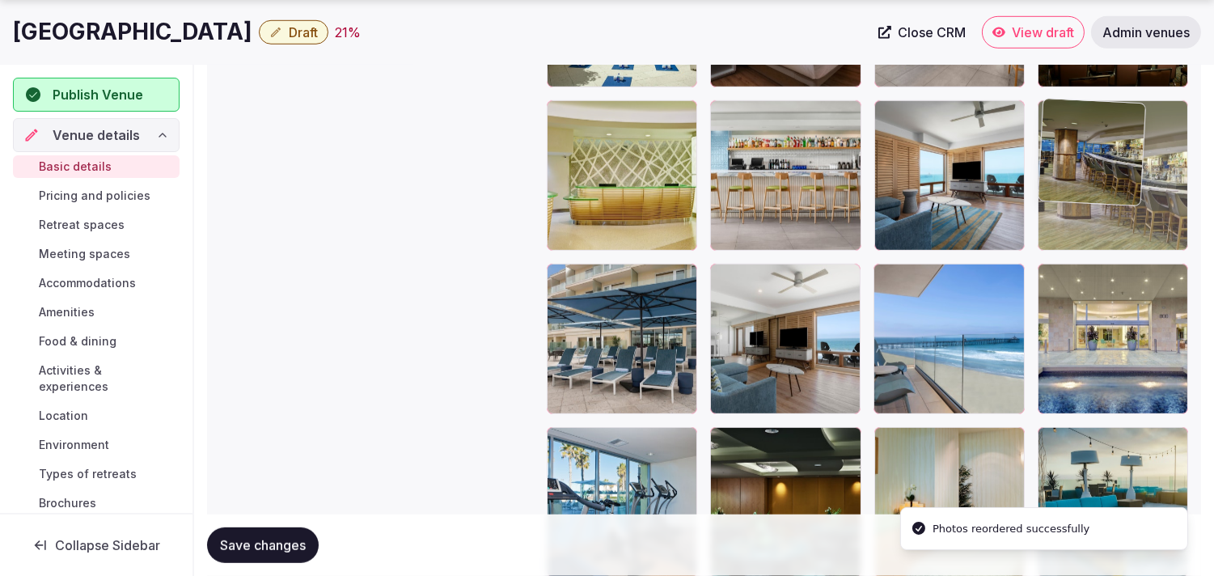
drag, startPoint x: 881, startPoint y: 267, endPoint x: 1060, endPoint y: 123, distance: 229.4
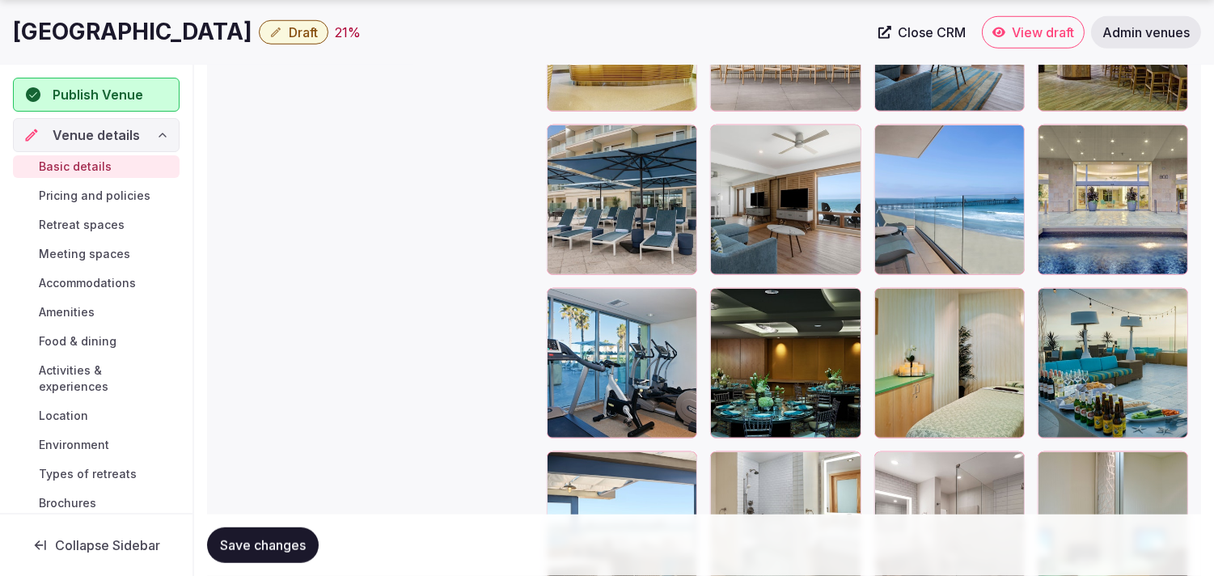
scroll to position [2290, 0]
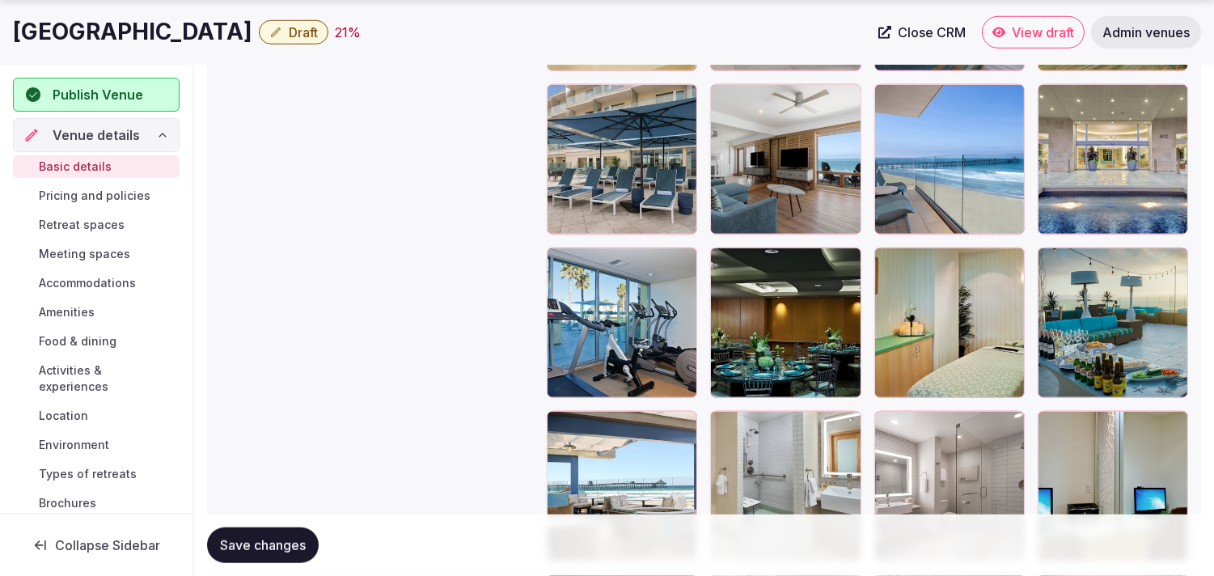
click at [235, 538] on span "Save changes" at bounding box center [263, 545] width 86 height 16
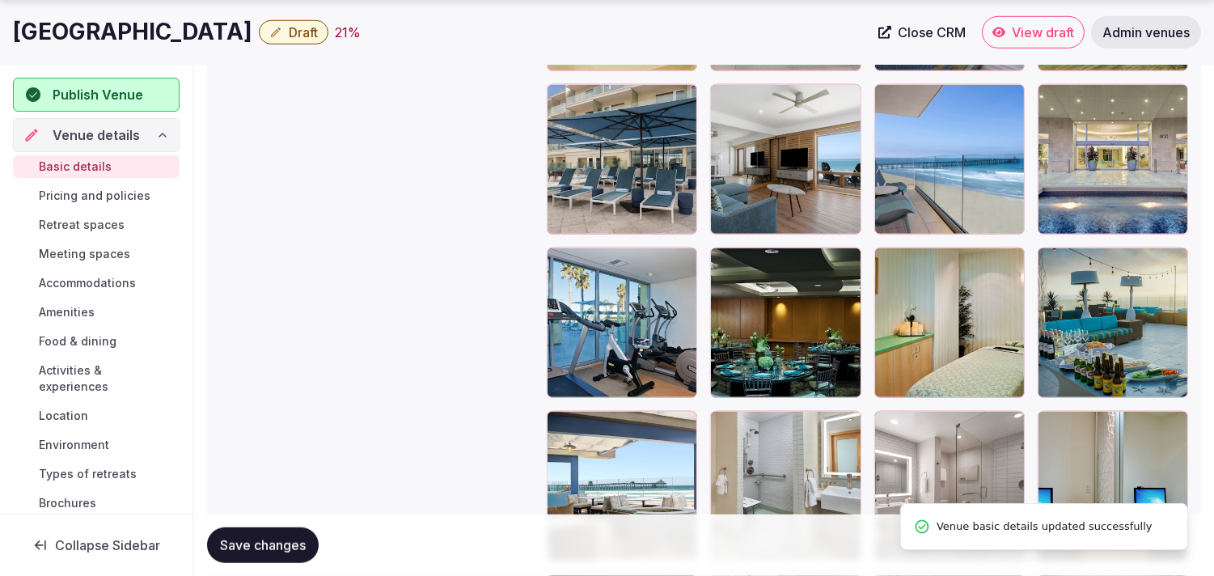
click at [95, 194] on span "Pricing and policies" at bounding box center [95, 196] width 112 height 16
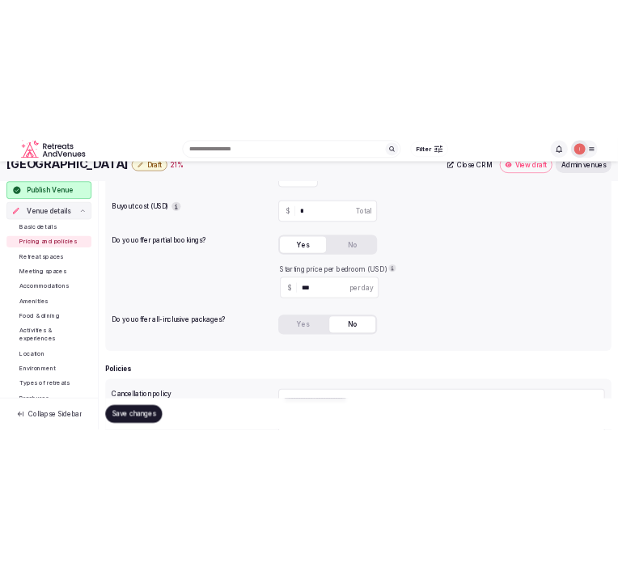
scroll to position [179, 0]
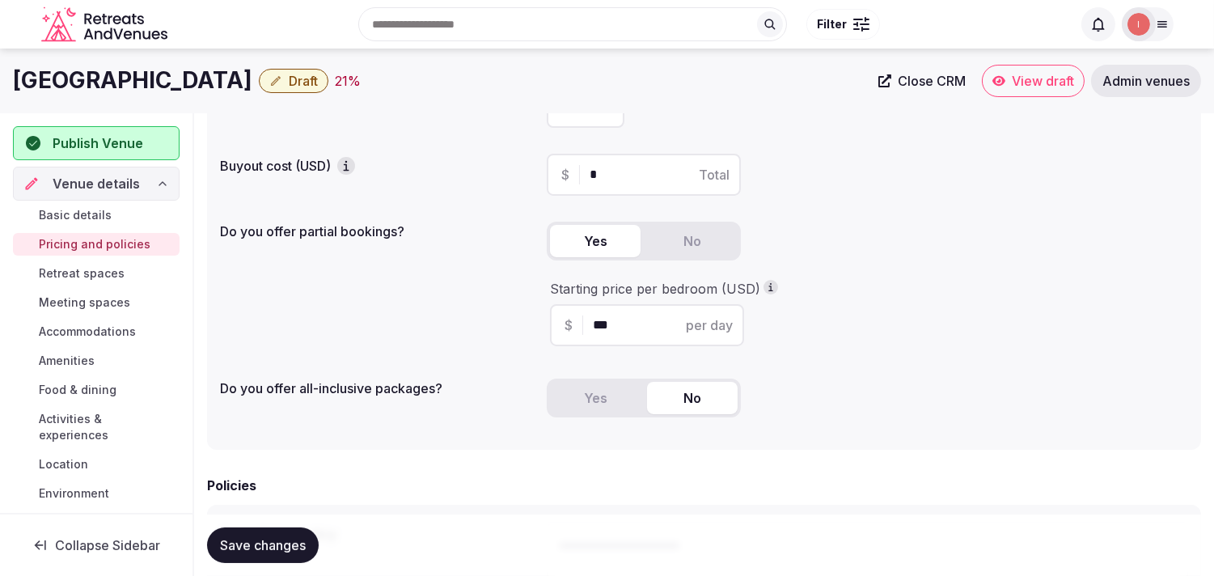
click at [125, 83] on h1 "[GEOGRAPHIC_DATA]" at bounding box center [132, 81] width 239 height 32
copy div "[GEOGRAPHIC_DATA]"
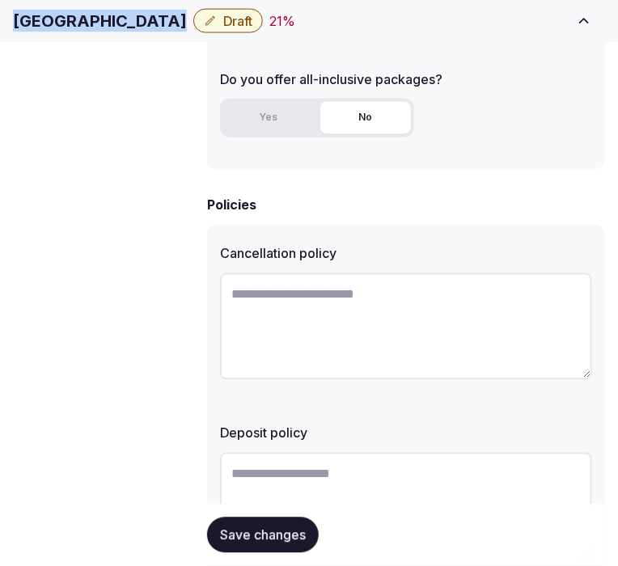
scroll to position [628, 0]
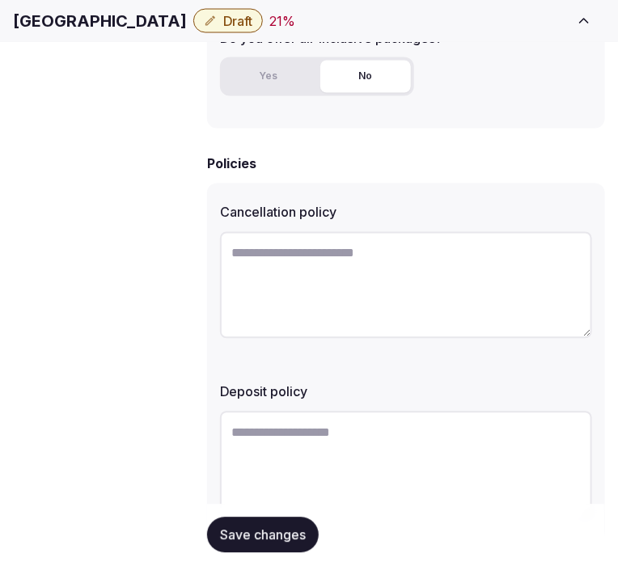
click at [378, 262] on textarea at bounding box center [406, 285] width 372 height 107
paste textarea "**********"
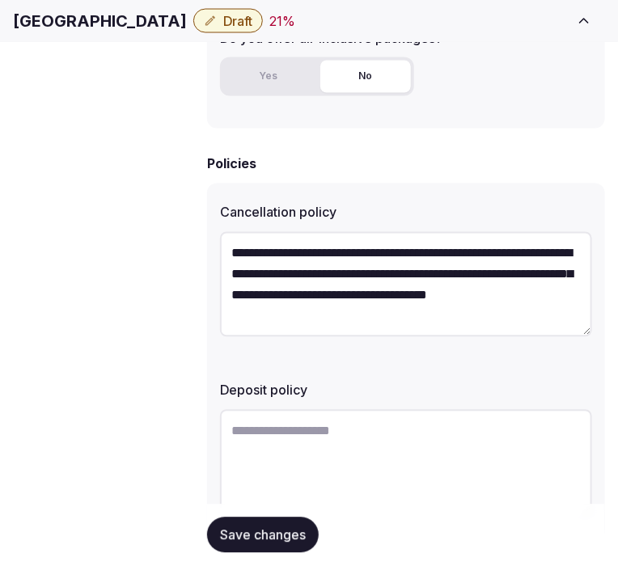
type textarea "**********"
click at [331, 425] on textarea at bounding box center [406, 463] width 372 height 107
paste textarea "**********"
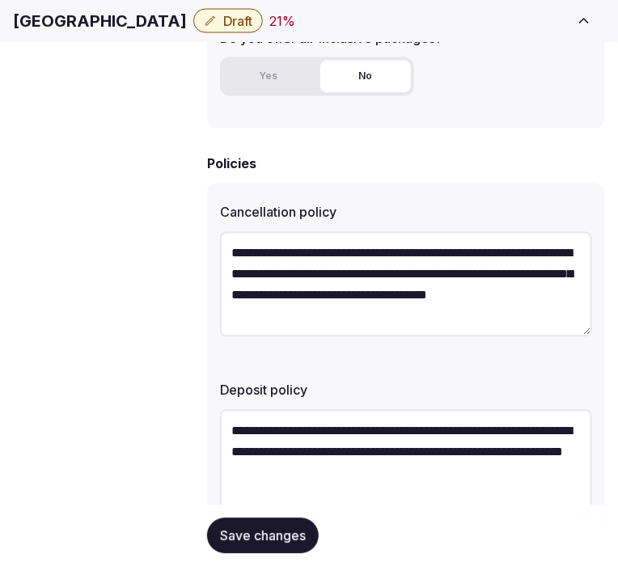
type textarea "**********"
click at [292, 536] on span "Save changes" at bounding box center [263, 535] width 86 height 16
click at [281, 536] on span "Save changes" at bounding box center [263, 535] width 86 height 16
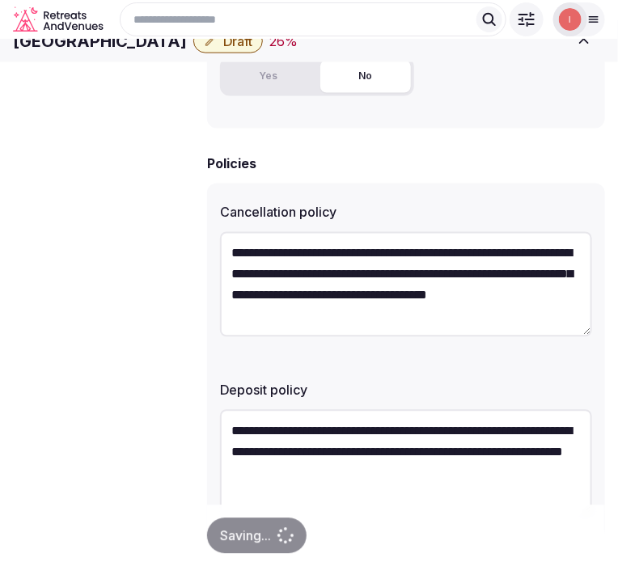
scroll to position [269, 0]
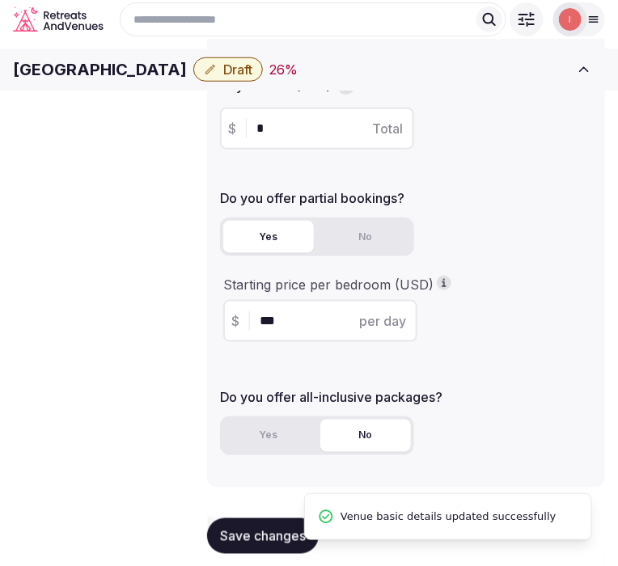
click at [252, 78] on span "Draft" at bounding box center [237, 69] width 29 height 16
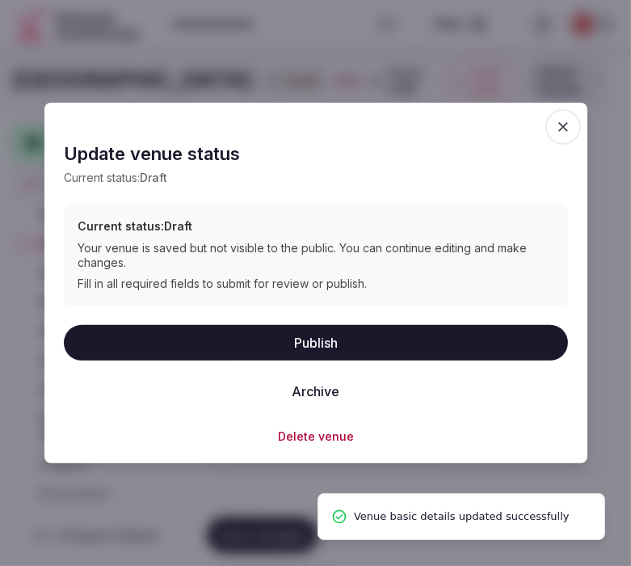
click at [342, 344] on button "Publish" at bounding box center [316, 342] width 504 height 36
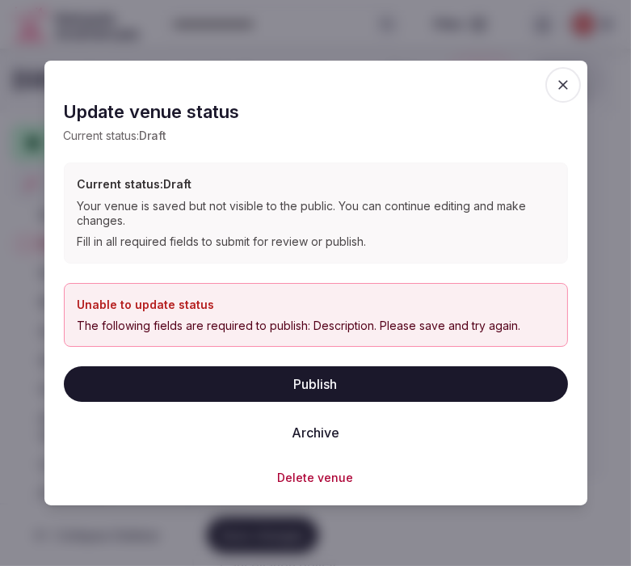
click at [564, 70] on span "button" at bounding box center [564, 85] width 36 height 36
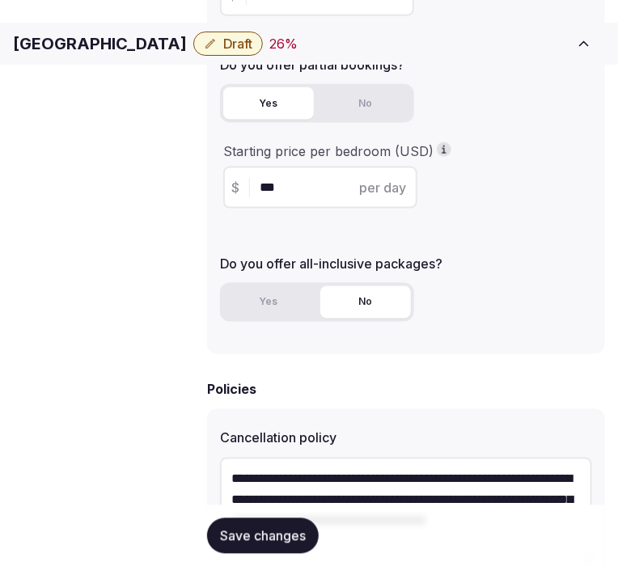
scroll to position [449, 0]
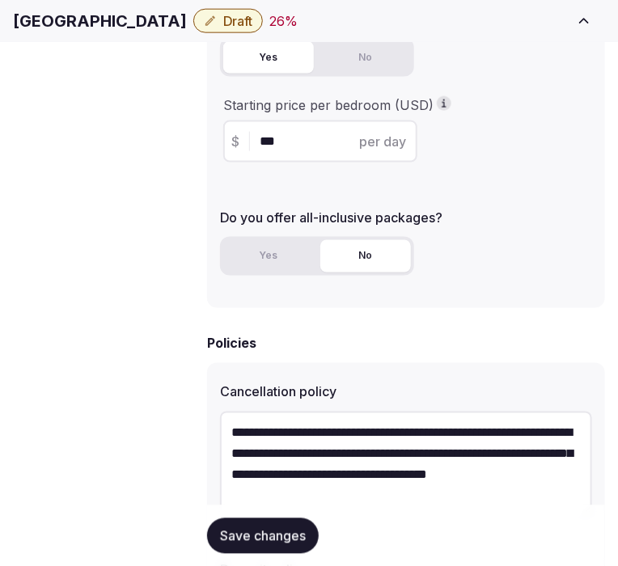
click at [302, 535] on span "Save changes" at bounding box center [263, 535] width 86 height 16
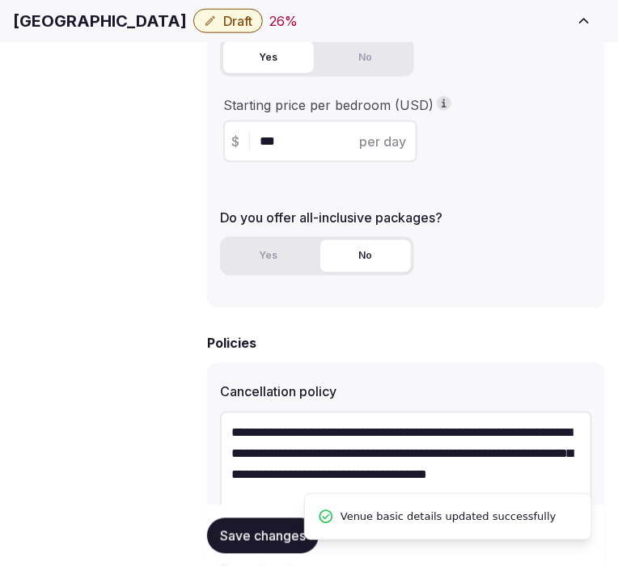
click at [0, 0] on span "Basic details" at bounding box center [0, 0] width 0 height 0
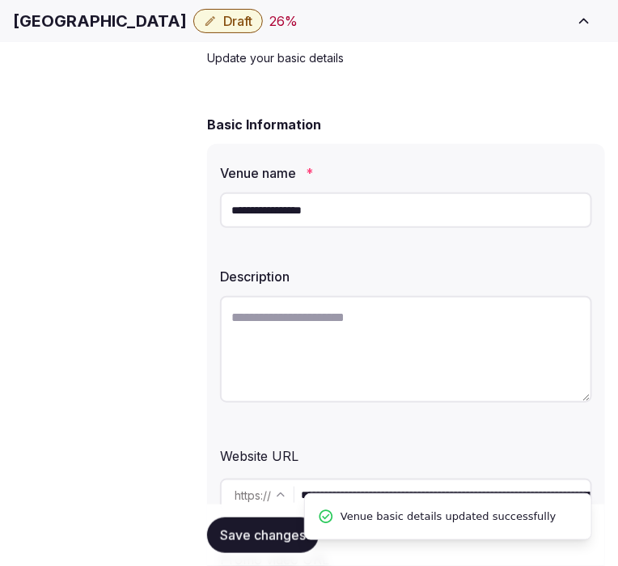
scroll to position [179, 0]
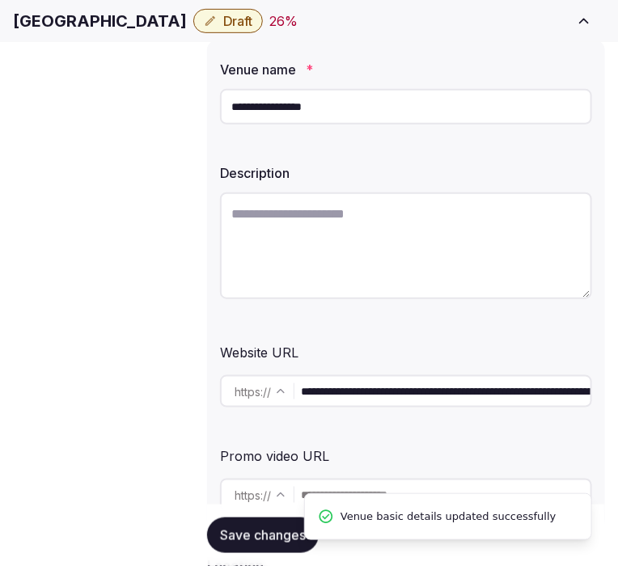
click at [415, 230] on textarea at bounding box center [406, 245] width 372 height 107
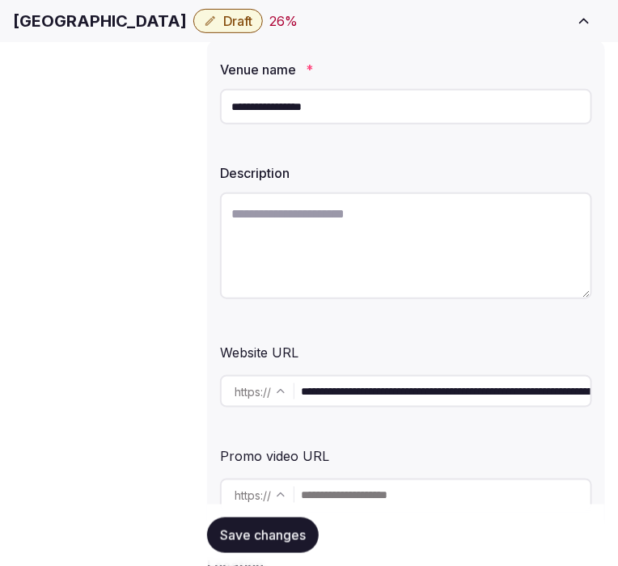
paste textarea "**********"
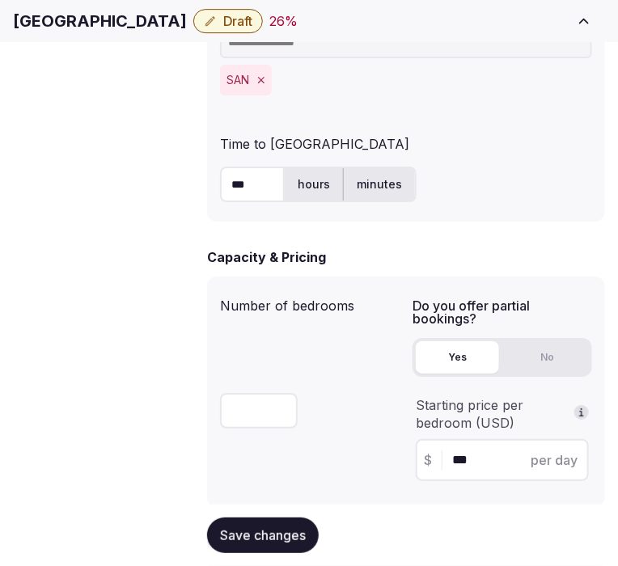
scroll to position [1167, 0]
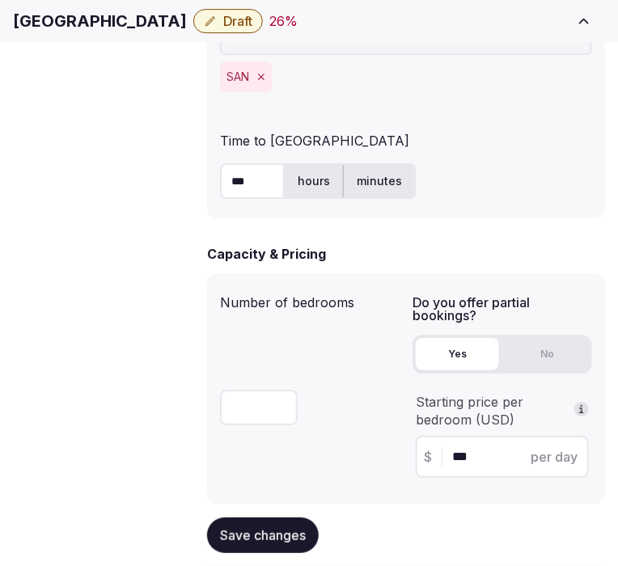
type textarea "**********"
click at [278, 526] on button "Save changes" at bounding box center [263, 535] width 112 height 36
click at [215, 26] on icon "button" at bounding box center [210, 21] width 10 height 10
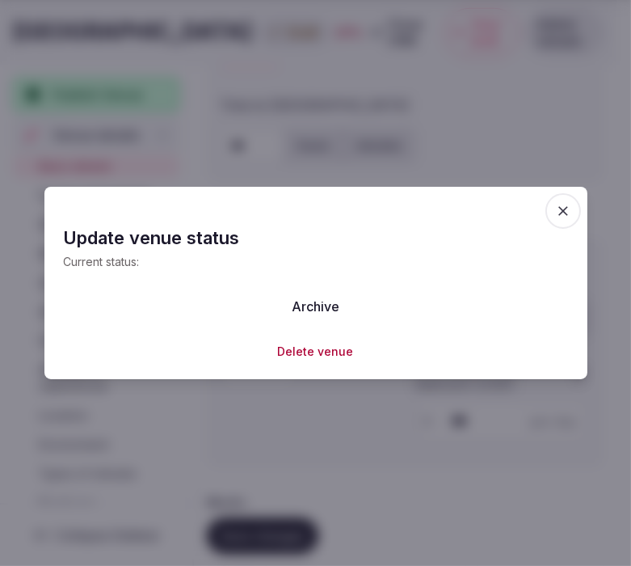
click at [563, 209] on icon "button" at bounding box center [564, 211] width 10 height 10
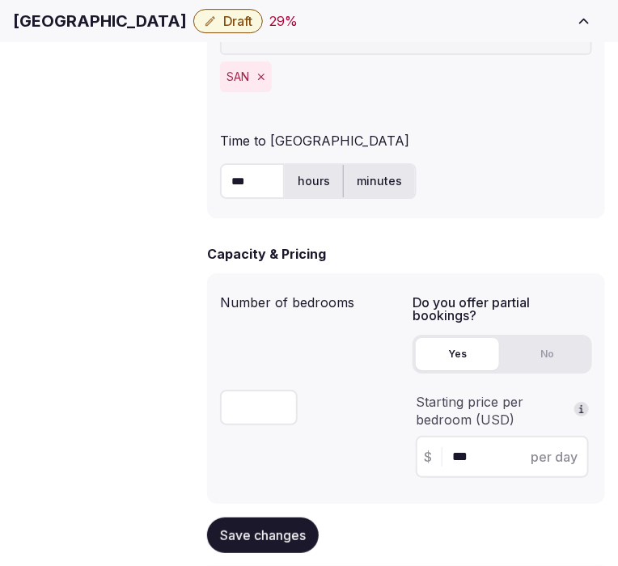
click at [252, 28] on span "Draft" at bounding box center [237, 21] width 29 height 16
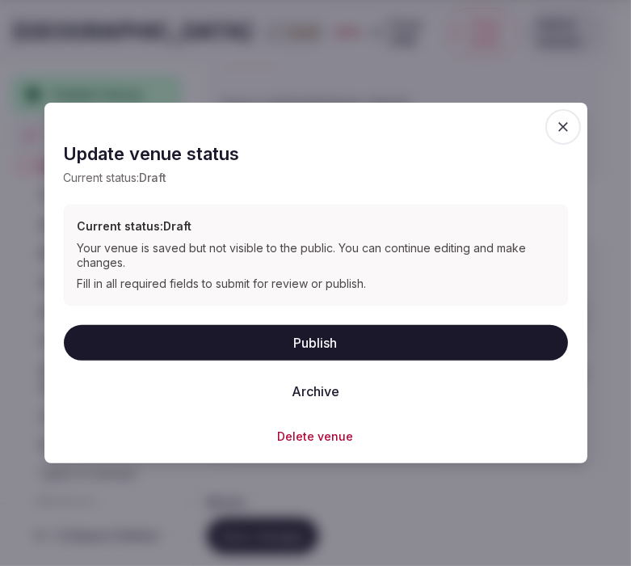
click at [369, 342] on button "Publish" at bounding box center [316, 342] width 504 height 36
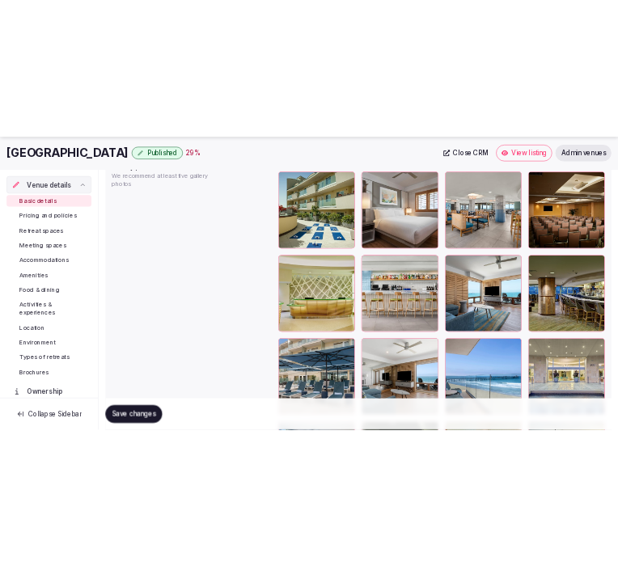
scroll to position [147, 0]
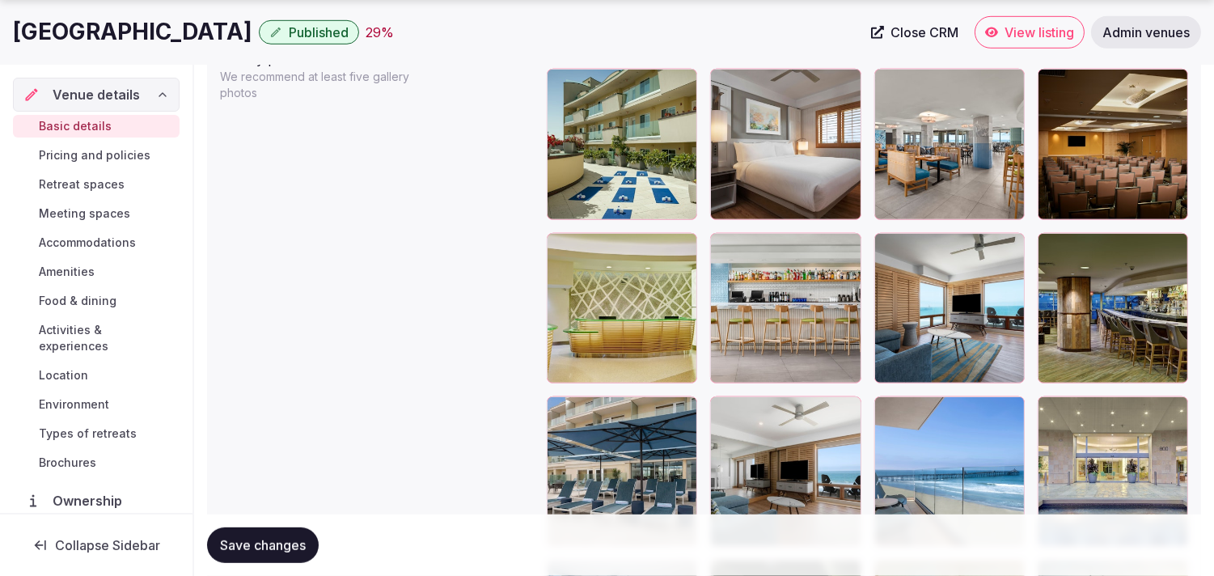
click at [272, 528] on button "Save changes" at bounding box center [263, 545] width 112 height 36
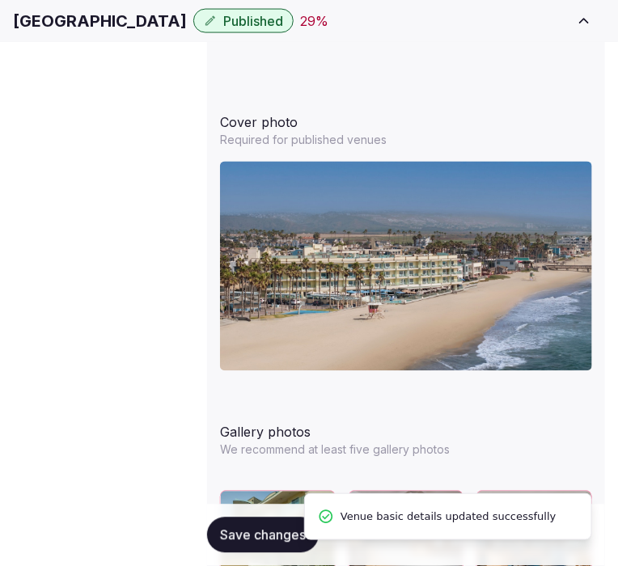
scroll to position [302, 0]
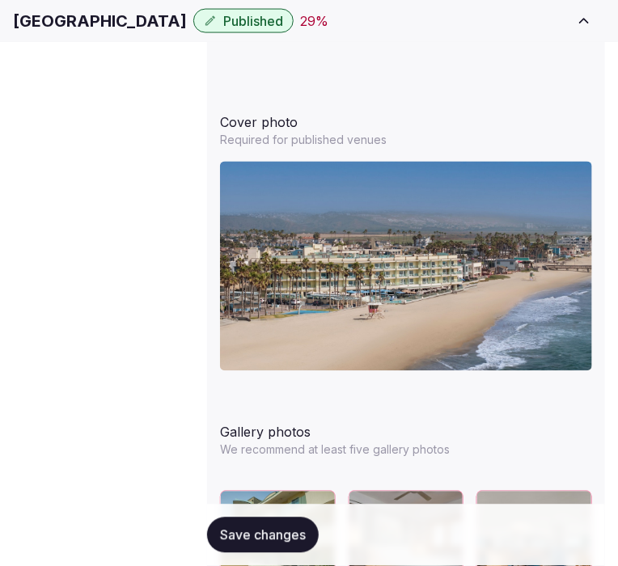
click at [0, 0] on span "Pricing and policies" at bounding box center [0, 0] width 0 height 0
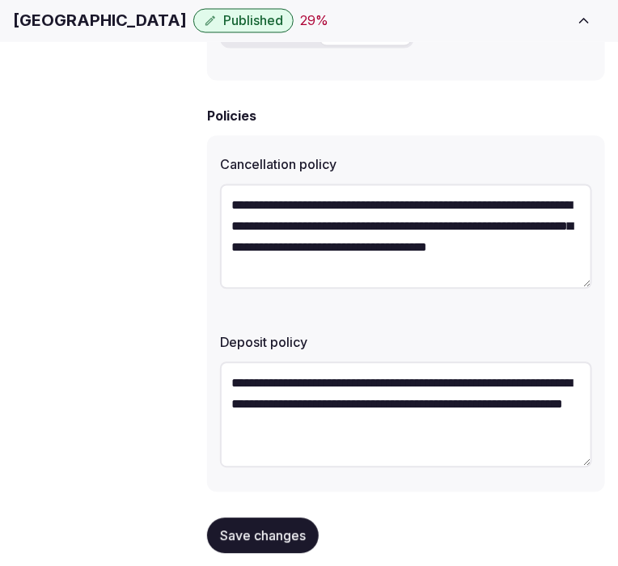
scroll to position [680, 0]
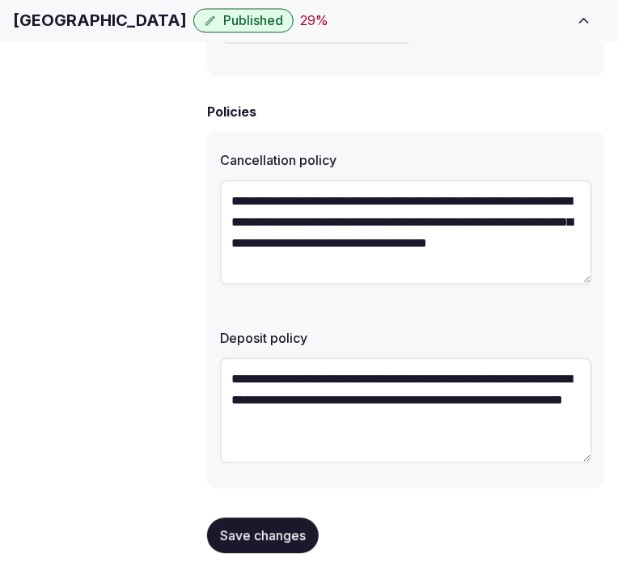
click at [0, 0] on span "Retreat spaces" at bounding box center [0, 0] width 0 height 0
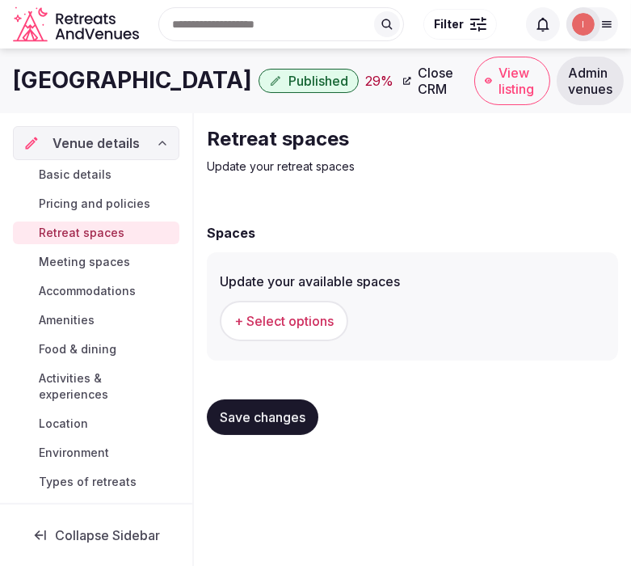
click at [299, 292] on div "Update your available spaces + Select options" at bounding box center [413, 306] width 386 height 82
click at [298, 315] on span "+ Select options" at bounding box center [283, 321] width 99 height 18
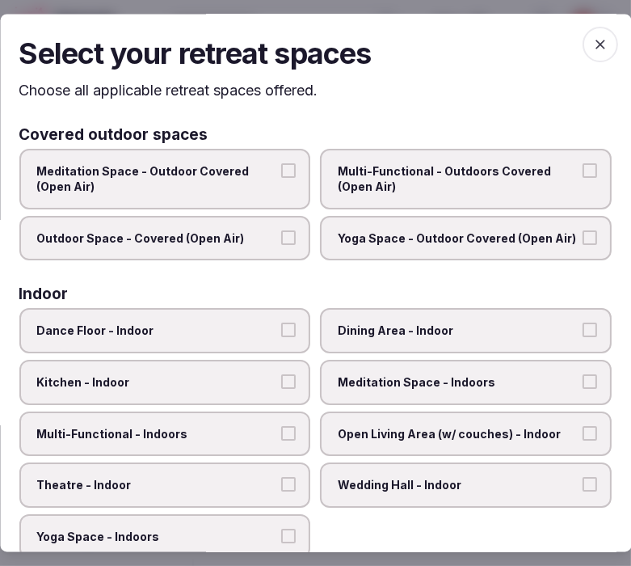
click at [485, 191] on span "Multi-Functional - Outdoors Covered (Open Air)" at bounding box center [459, 179] width 240 height 32
click at [583, 178] on button "Multi-Functional - Outdoors Covered (Open Air)" at bounding box center [590, 170] width 15 height 15
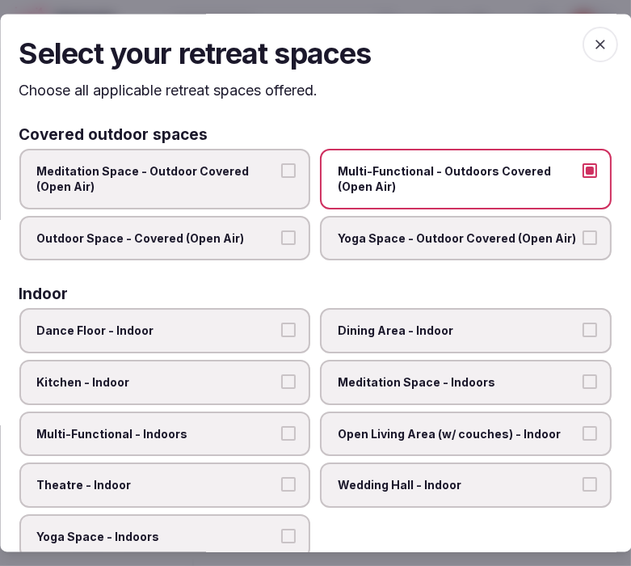
click at [251, 249] on label "Outdoor Space - Covered (Open Air)" at bounding box center [165, 238] width 292 height 45
click at [282, 245] on button "Outdoor Space - Covered (Open Air)" at bounding box center [289, 237] width 15 height 15
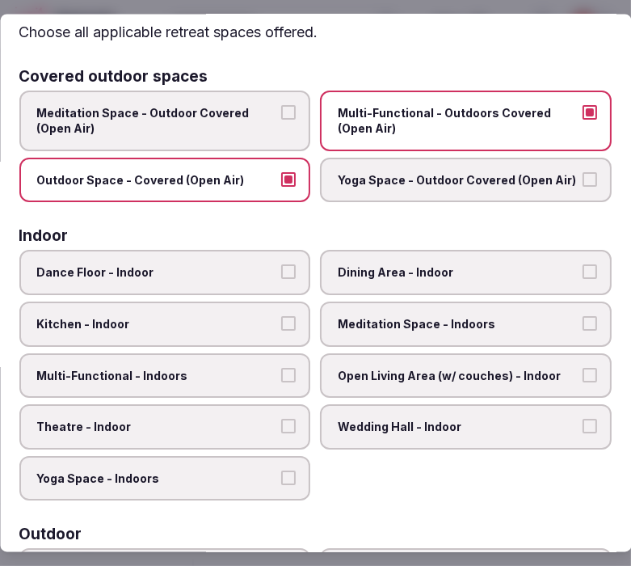
scroll to position [90, 0]
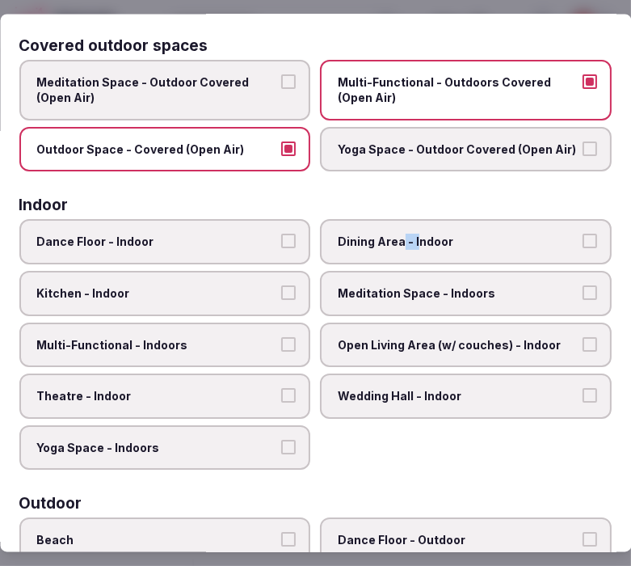
drag, startPoint x: 407, startPoint y: 232, endPoint x: 395, endPoint y: 245, distance: 18.3
click at [395, 245] on span "Dining Area - Indoor" at bounding box center [459, 242] width 240 height 16
click at [400, 239] on span "Dining Area - Indoor" at bounding box center [459, 242] width 240 height 16
click at [583, 239] on button "Dining Area - Indoor" at bounding box center [590, 241] width 15 height 15
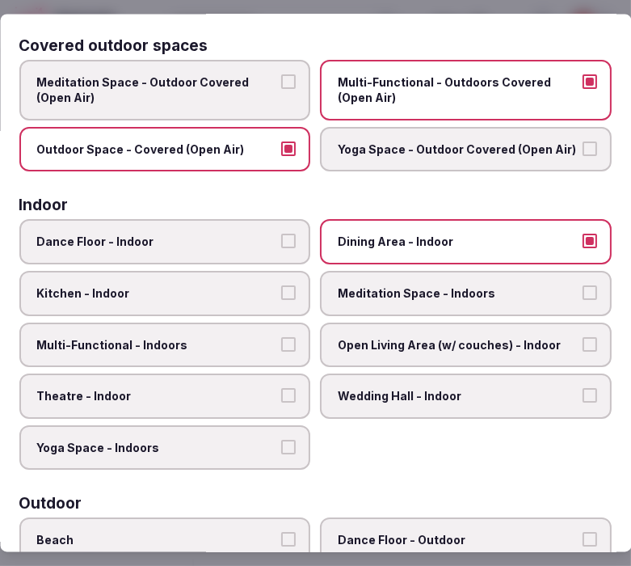
click at [433, 291] on span "Meditation Space - Indoors" at bounding box center [459, 293] width 240 height 16
click at [583, 291] on button "Meditation Space - Indoors" at bounding box center [590, 292] width 15 height 15
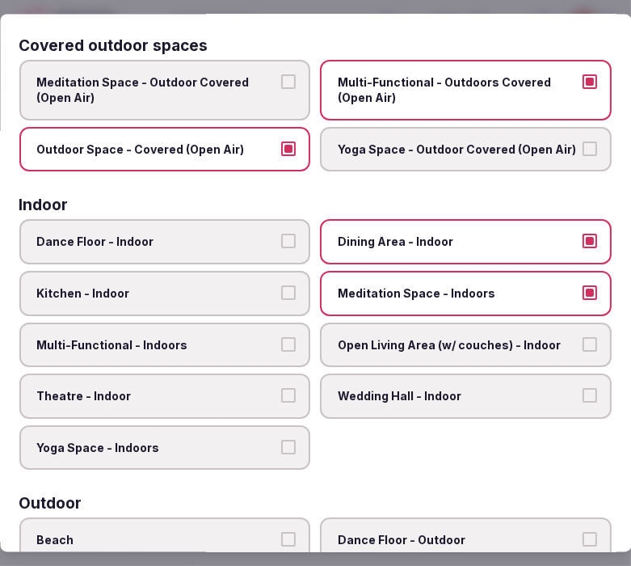
click at [277, 344] on label "Multi-Functional - Indoors" at bounding box center [165, 344] width 292 height 45
click at [282, 344] on button "Multi-Functional - Indoors" at bounding box center [289, 343] width 15 height 15
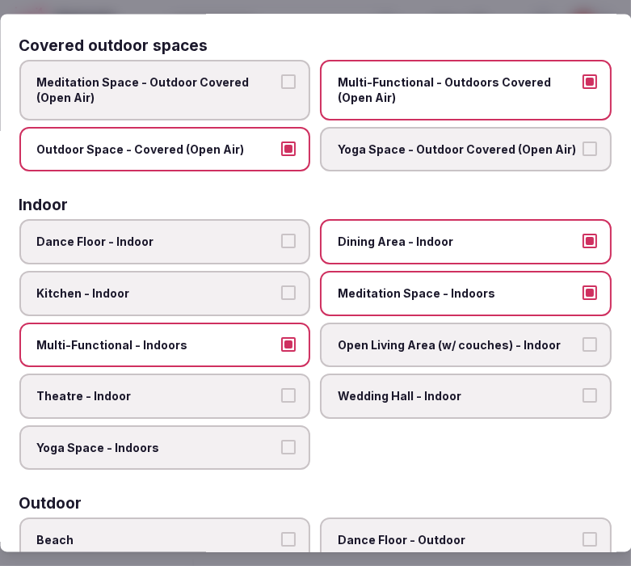
click at [269, 377] on label "Theatre - Indoor" at bounding box center [165, 396] width 292 height 45
click at [282, 388] on button "Theatre - Indoor" at bounding box center [289, 395] width 15 height 15
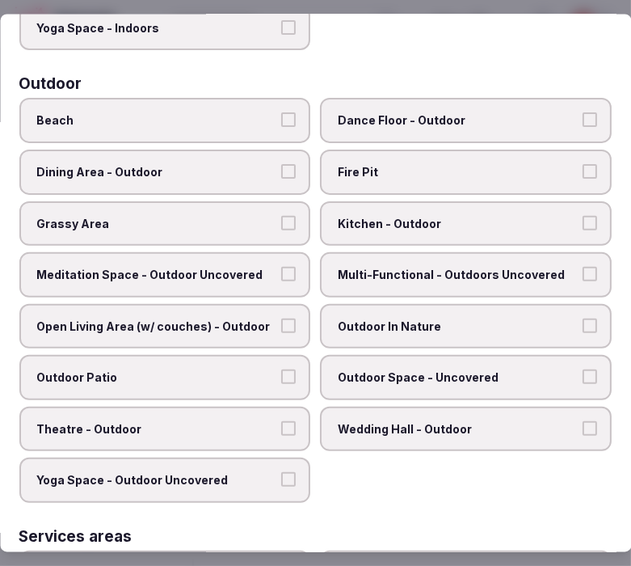
scroll to position [538, 0]
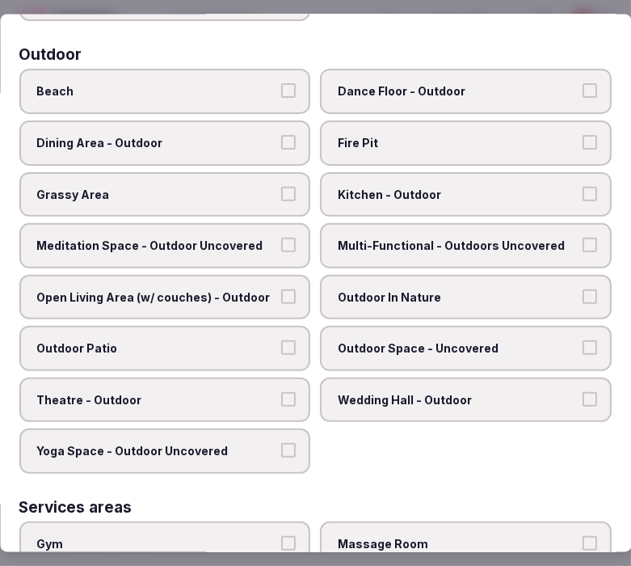
click at [257, 47] on div "Outdoor" at bounding box center [315, 54] width 593 height 15
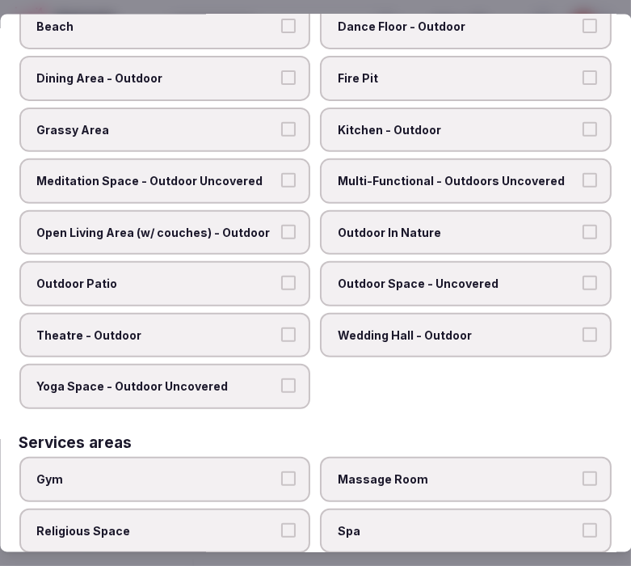
scroll to position [628, 0]
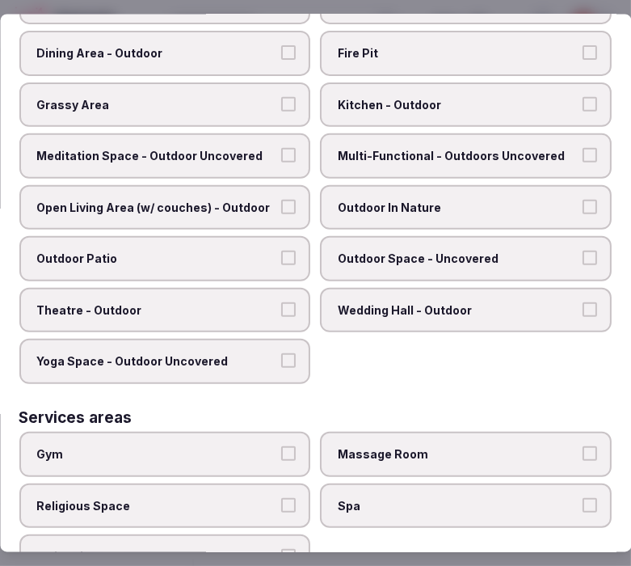
click at [463, 199] on span "Outdoor In Nature" at bounding box center [459, 207] width 240 height 16
click at [583, 199] on button "Outdoor In Nature" at bounding box center [590, 206] width 15 height 15
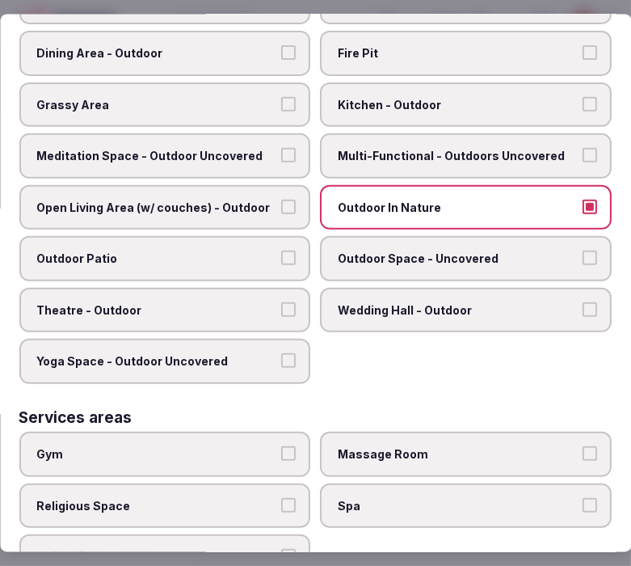
click at [462, 148] on span "Multi-Functional - Outdoors Uncovered" at bounding box center [459, 156] width 240 height 16
click at [583, 148] on button "Multi-Functional - Outdoors Uncovered" at bounding box center [590, 155] width 15 height 15
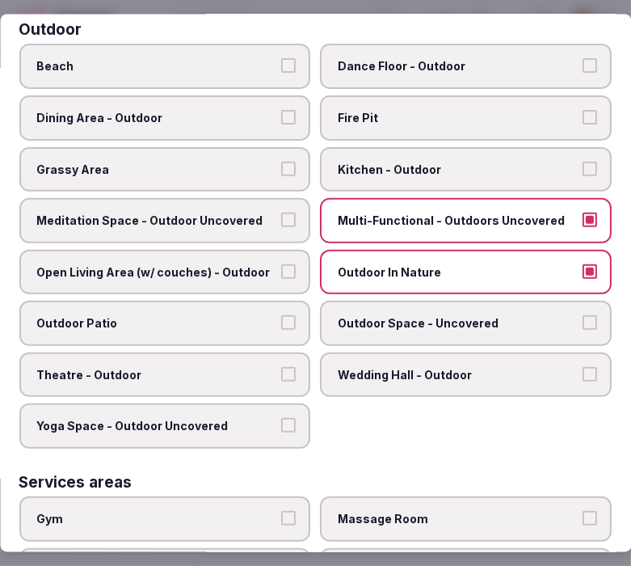
scroll to position [538, 0]
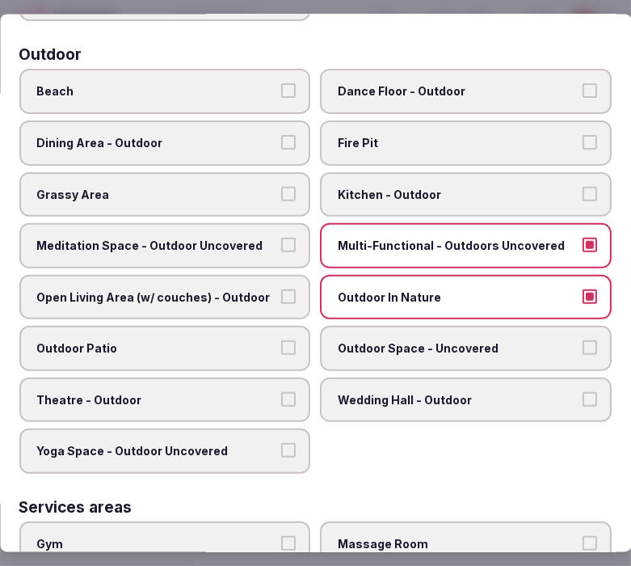
click at [196, 134] on span "Dining Area - Outdoor" at bounding box center [157, 142] width 240 height 16
click at [282, 134] on button "Dining Area - Outdoor" at bounding box center [289, 141] width 15 height 15
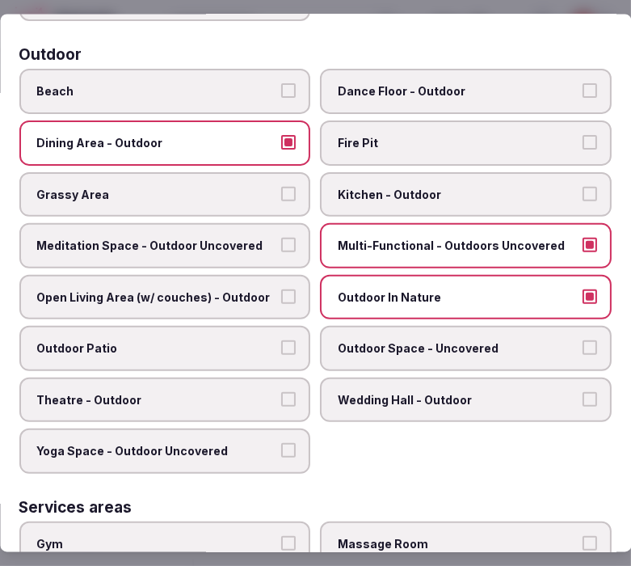
click at [241, 186] on span "Grassy Area" at bounding box center [157, 194] width 240 height 16
click at [282, 186] on button "Grassy Area" at bounding box center [289, 193] width 15 height 15
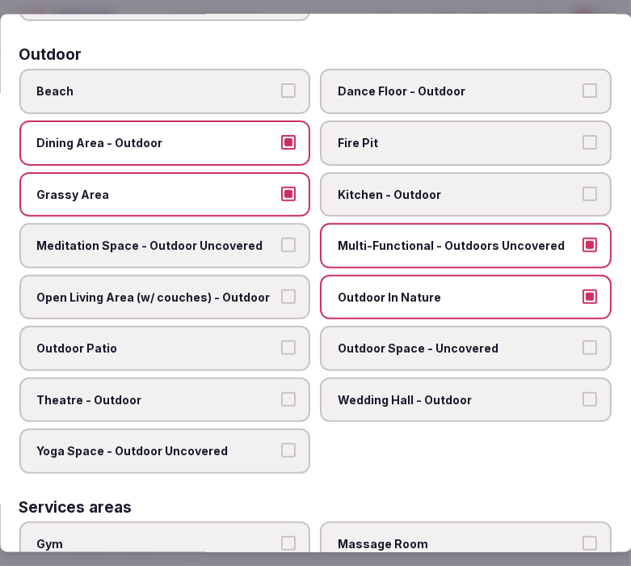
click at [241, 186] on span "Grassy Area" at bounding box center [157, 194] width 240 height 16
click at [282, 186] on button "Grassy Area" at bounding box center [289, 193] width 15 height 15
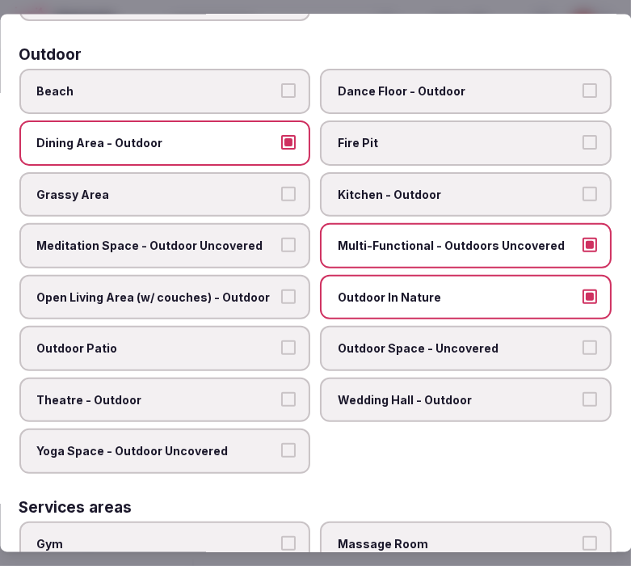
click at [241, 186] on span "Grassy Area" at bounding box center [157, 194] width 240 height 16
click at [282, 186] on button "Grassy Area" at bounding box center [289, 193] width 15 height 15
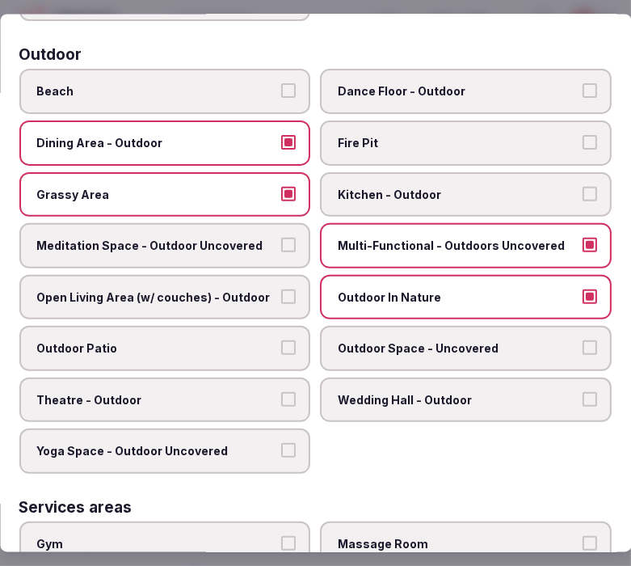
click at [249, 83] on span "Beach" at bounding box center [157, 91] width 240 height 16
click at [282, 83] on button "Beach" at bounding box center [289, 90] width 15 height 15
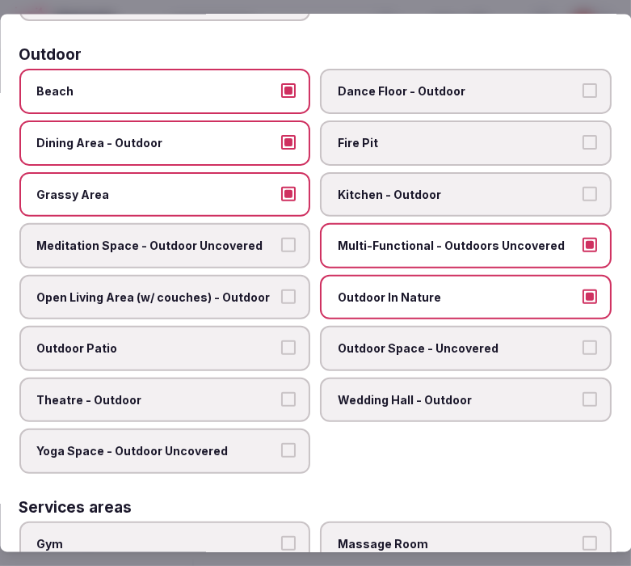
click at [284, 286] on label "Open Living Area (w/ couches) - Outdoor" at bounding box center [165, 296] width 292 height 45
click at [284, 289] on button "Open Living Area (w/ couches) - Outdoor" at bounding box center [289, 296] width 15 height 15
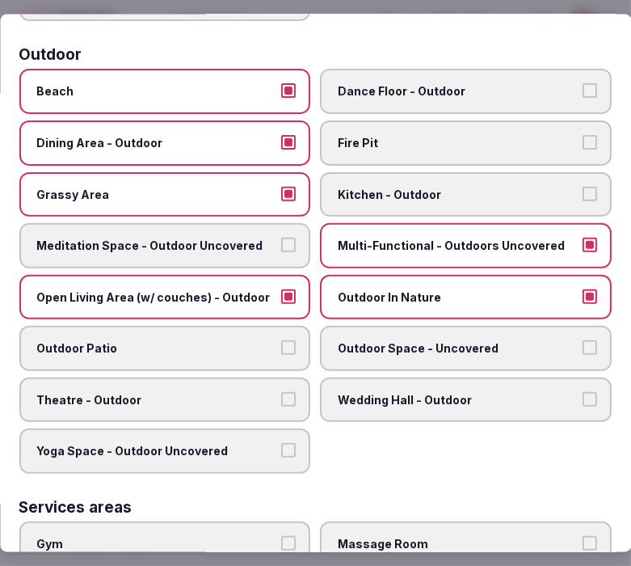
drag, startPoint x: 389, startPoint y: 334, endPoint x: 297, endPoint y: 331, distance: 92.2
click at [388, 340] on span "Outdoor Space - Uncovered" at bounding box center [459, 348] width 240 height 16
click at [583, 340] on button "Outdoor Space - Uncovered" at bounding box center [590, 347] width 15 height 15
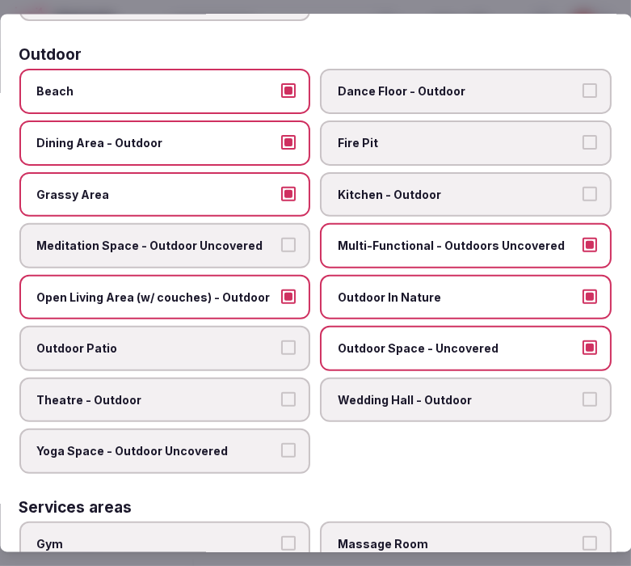
click at [286, 340] on button "Outdoor Patio" at bounding box center [289, 347] width 15 height 15
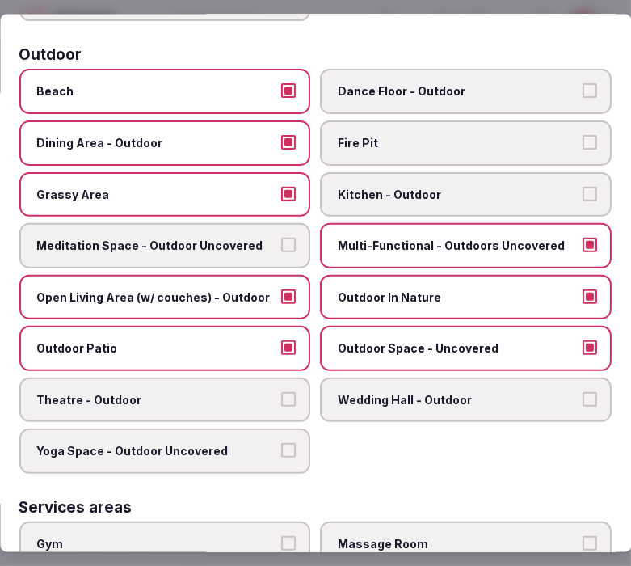
click at [259, 390] on label "Theatre - Outdoor" at bounding box center [165, 399] width 292 height 45
click at [282, 391] on button "Theatre - Outdoor" at bounding box center [289, 398] width 15 height 15
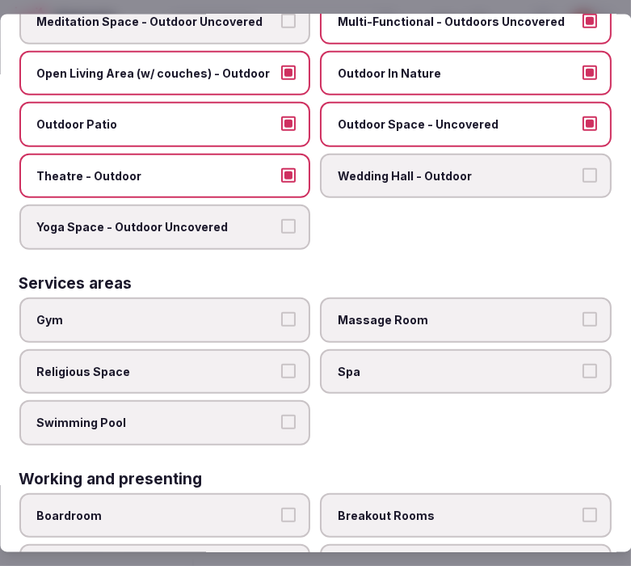
scroll to position [808, 0]
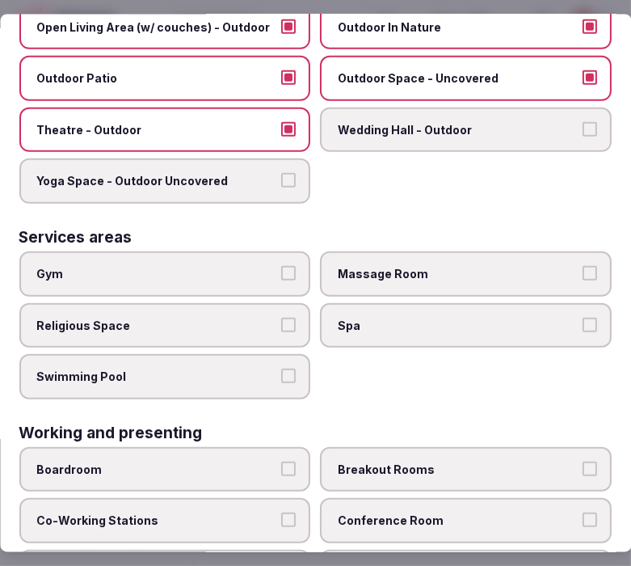
click at [232, 266] on span "Gym" at bounding box center [157, 274] width 240 height 16
click at [282, 266] on button "Gym" at bounding box center [289, 273] width 15 height 15
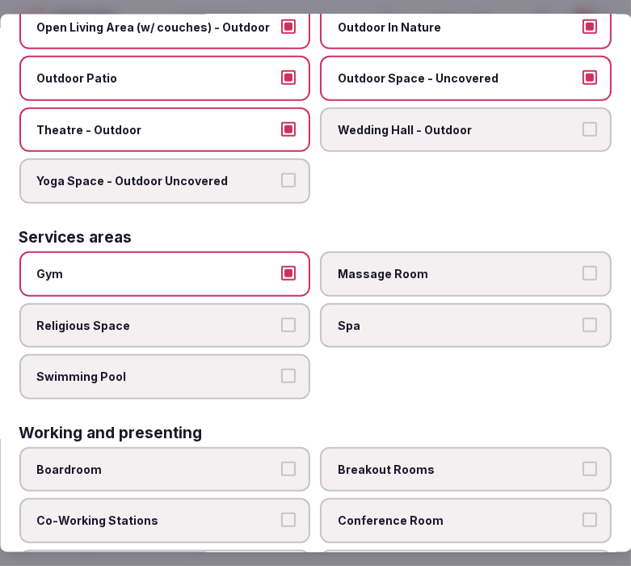
click at [253, 354] on label "Swimming Pool" at bounding box center [165, 376] width 292 height 45
click at [282, 369] on button "Swimming Pool" at bounding box center [289, 376] width 15 height 15
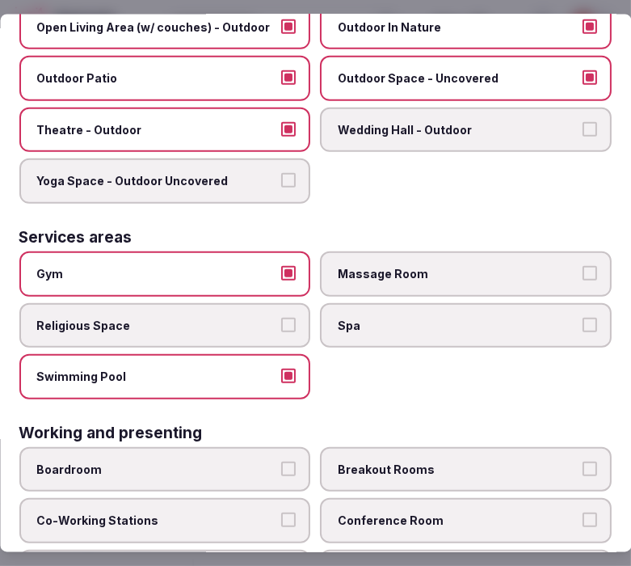
click at [378, 251] on label "Massage Room" at bounding box center [467, 273] width 292 height 45
click at [583, 266] on button "Massage Room" at bounding box center [590, 273] width 15 height 15
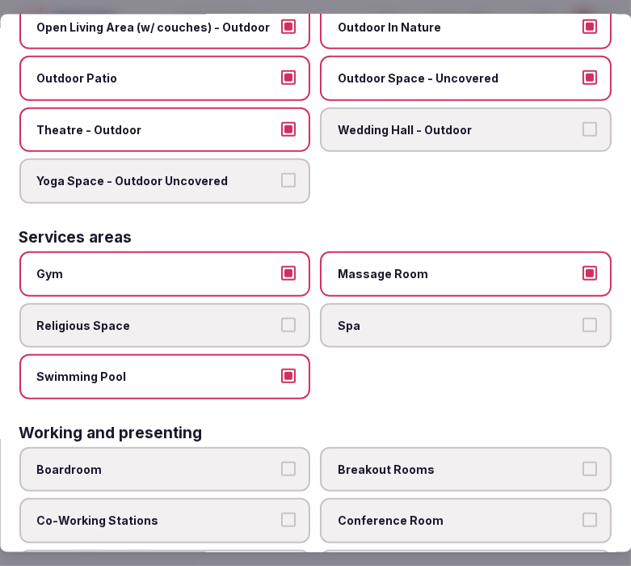
click at [384, 302] on label "Spa" at bounding box center [467, 324] width 292 height 45
click at [583, 317] on button "Spa" at bounding box center [590, 324] width 15 height 15
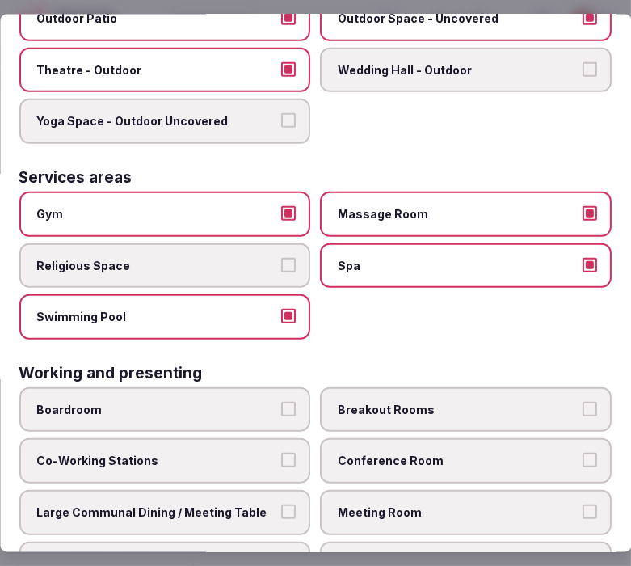
scroll to position [889, 0]
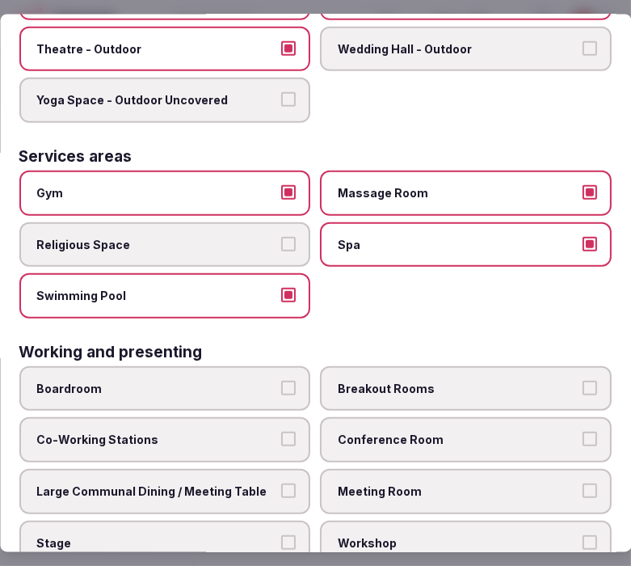
drag, startPoint x: 374, startPoint y: 403, endPoint x: 375, endPoint y: 458, distance: 55.0
click at [374, 432] on span "Conference Room" at bounding box center [459, 440] width 240 height 16
click at [583, 432] on button "Conference Room" at bounding box center [590, 439] width 15 height 15
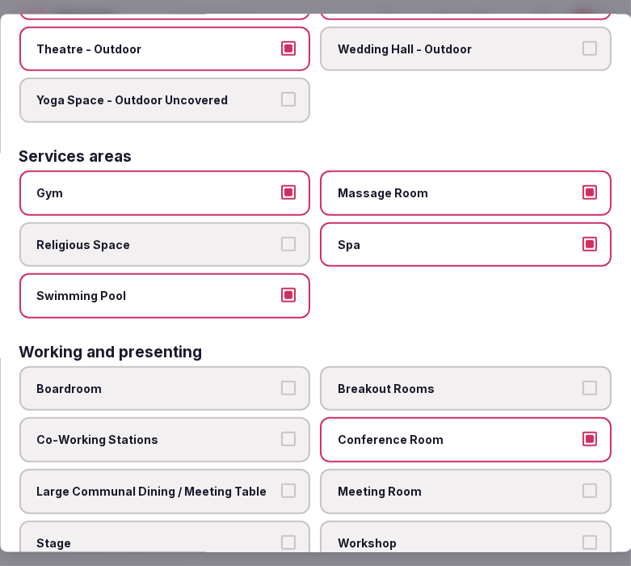
click at [374, 483] on span "Meeting Room" at bounding box center [459, 491] width 240 height 16
click at [583, 483] on button "Meeting Room" at bounding box center [590, 490] width 15 height 15
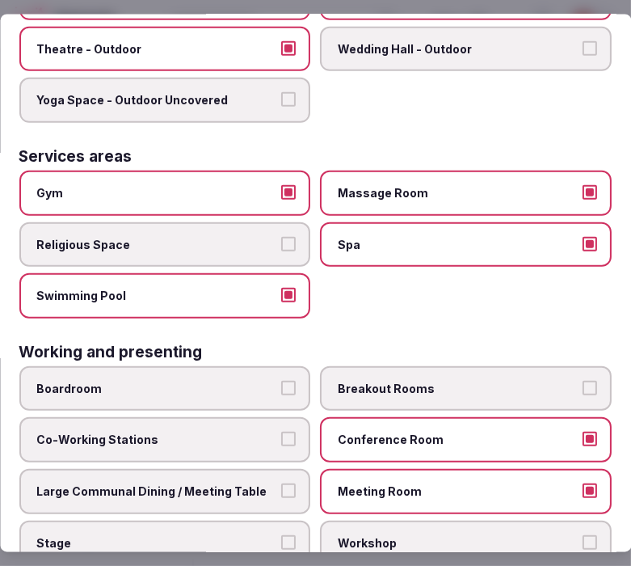
click at [243, 429] on div "Boardroom Breakout Rooms Co-Working Stations Conference Room Large Communal Din…" at bounding box center [315, 464] width 593 height 199
click at [282, 380] on button "Boardroom" at bounding box center [289, 387] width 15 height 15
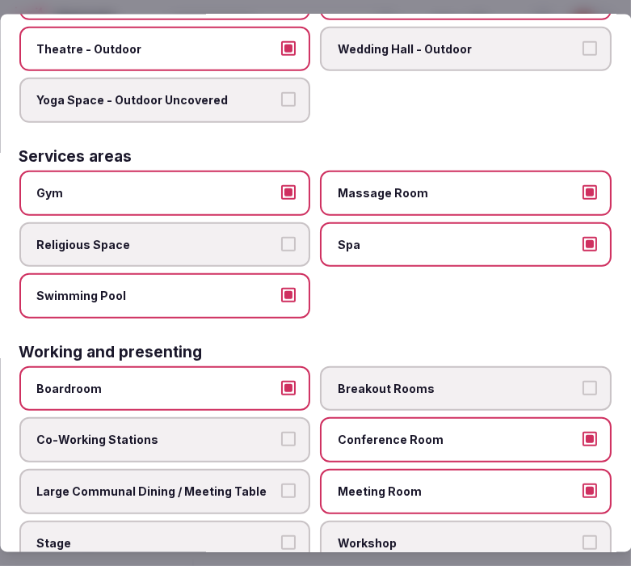
click at [282, 380] on button "Boardroom" at bounding box center [289, 387] width 15 height 15
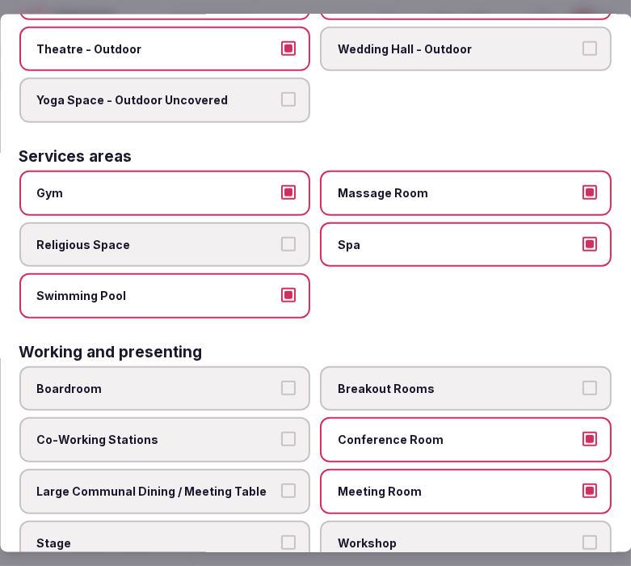
click at [412, 432] on span "Conference Room" at bounding box center [459, 440] width 240 height 16
click at [583, 432] on button "Conference Room" at bounding box center [590, 439] width 15 height 15
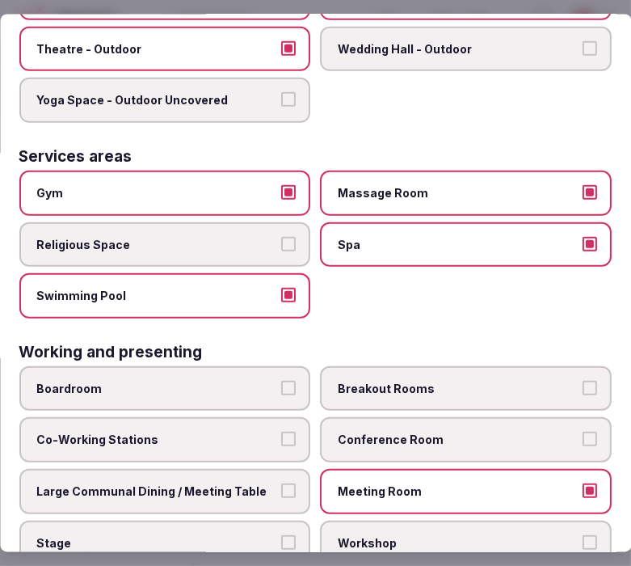
click at [272, 471] on label "Large Communal Dining / Meeting Table" at bounding box center [165, 491] width 292 height 45
click at [282, 483] on button "Large Communal Dining / Meeting Table" at bounding box center [289, 490] width 15 height 15
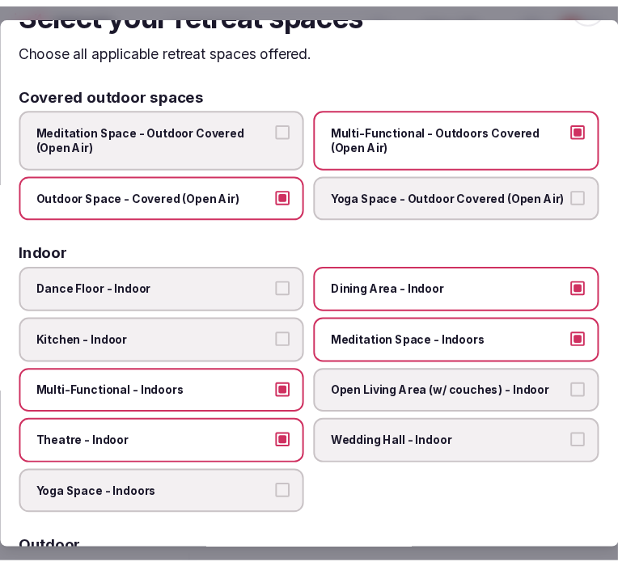
scroll to position [0, 0]
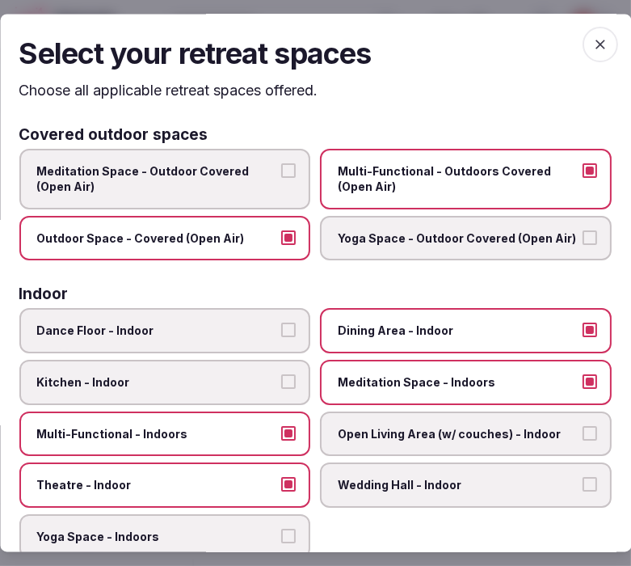
click at [583, 41] on span "button" at bounding box center [601, 45] width 36 height 36
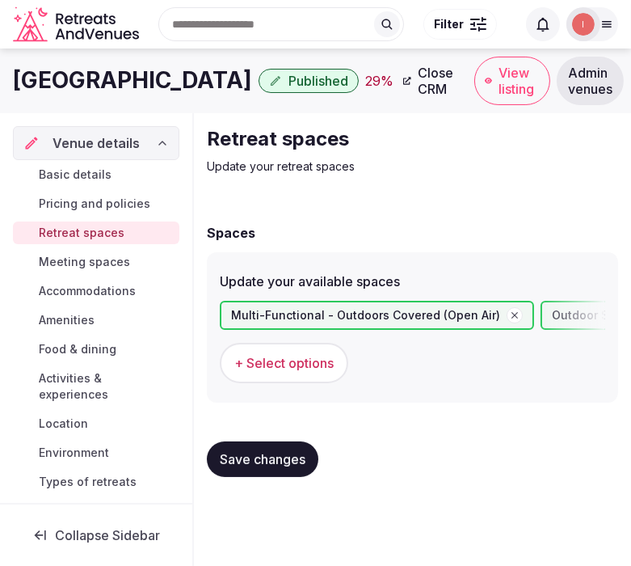
click at [277, 459] on span "Save changes" at bounding box center [263, 459] width 86 height 16
click at [95, 262] on span "Meeting spaces" at bounding box center [84, 262] width 91 height 16
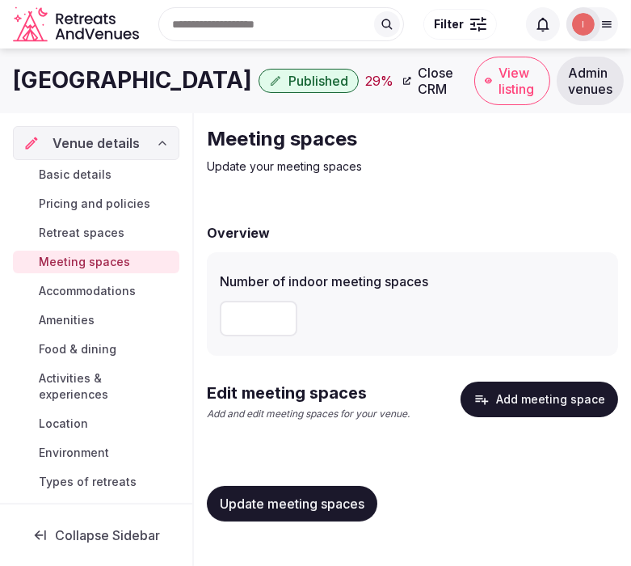
click at [248, 329] on input "number" at bounding box center [259, 319] width 78 height 36
type input "*"
click at [320, 501] on span "Update meeting spaces" at bounding box center [292, 504] width 145 height 16
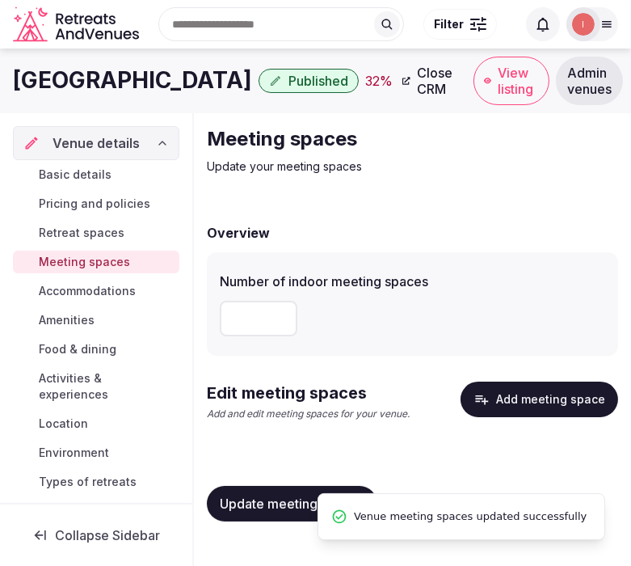
click at [85, 289] on span "Accommodations" at bounding box center [87, 291] width 97 height 16
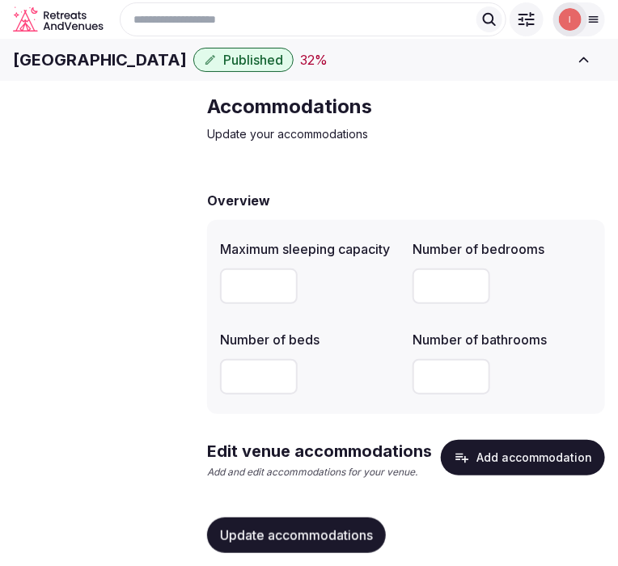
click at [0, 0] on span "Retreat spaces" at bounding box center [0, 0] width 0 height 0
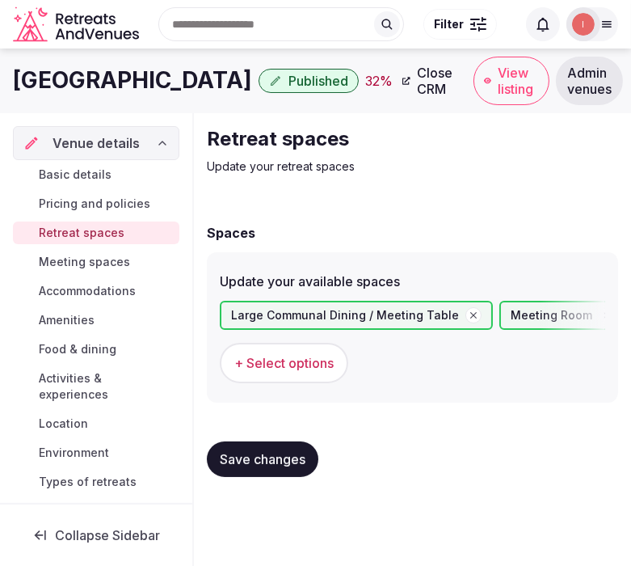
click at [105, 260] on span "Meeting spaces" at bounding box center [84, 262] width 91 height 16
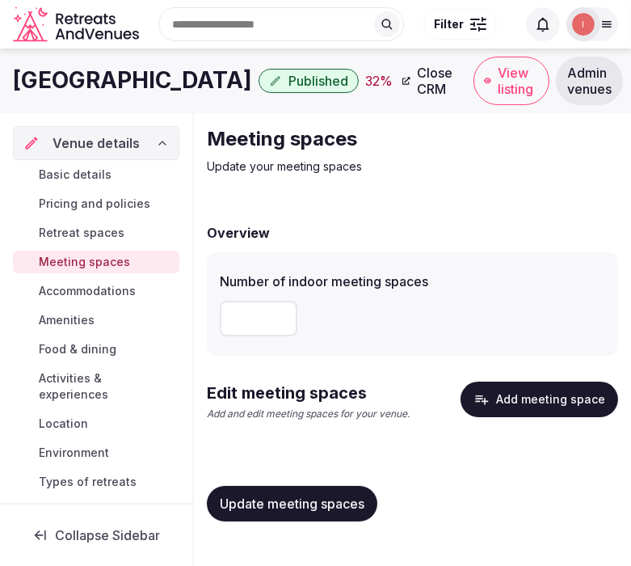
click at [535, 393] on button "Add meeting space" at bounding box center [540, 400] width 158 height 36
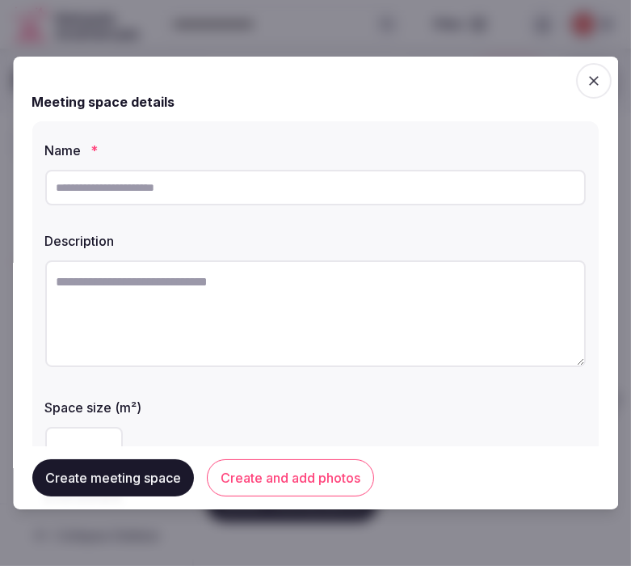
click at [253, 183] on input "text" at bounding box center [315, 188] width 541 height 36
paste input "**********"
type input "**********"
click at [457, 323] on textarea at bounding box center [315, 313] width 541 height 107
paste textarea "**********"
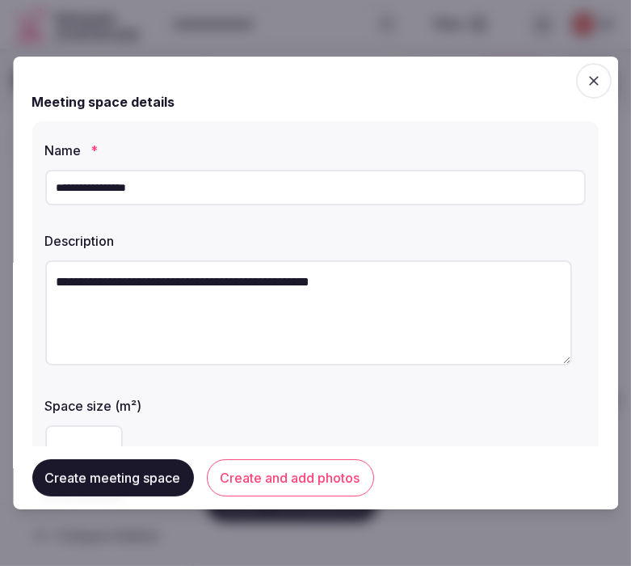
click at [422, 294] on textarea "**********" at bounding box center [308, 312] width 527 height 105
paste textarea "**********"
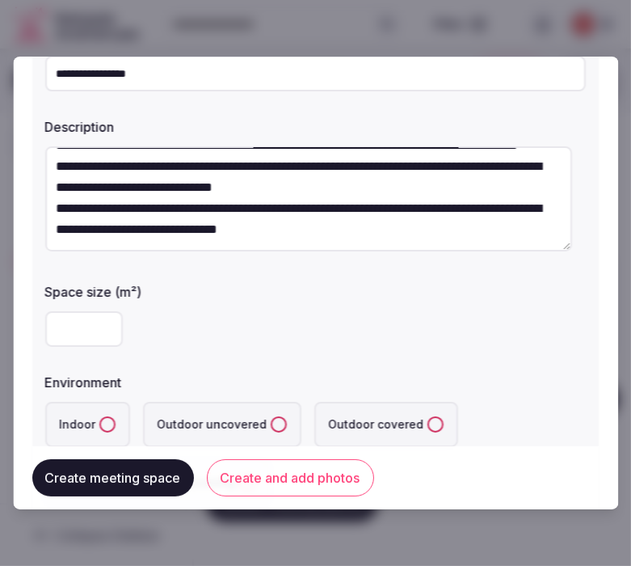
scroll to position [269, 0]
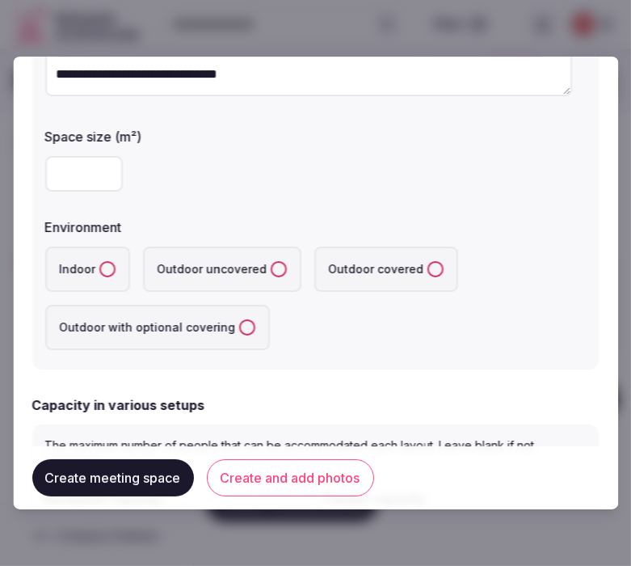
type textarea "**********"
click at [68, 168] on input "number" at bounding box center [84, 174] width 78 height 36
type input "***"
click at [106, 267] on button "Indoor" at bounding box center [107, 269] width 16 height 16
click at [307, 336] on div "Indoor Outdoor uncovered Outdoor covered Outdoor with optional covering" at bounding box center [315, 298] width 541 height 103
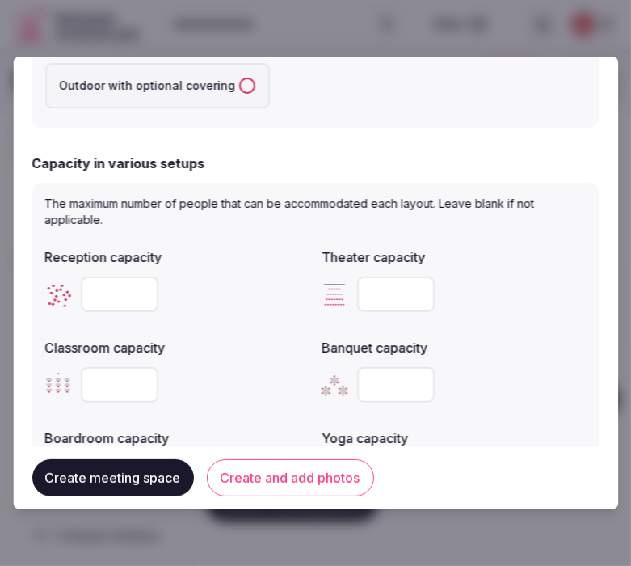
scroll to position [538, 0]
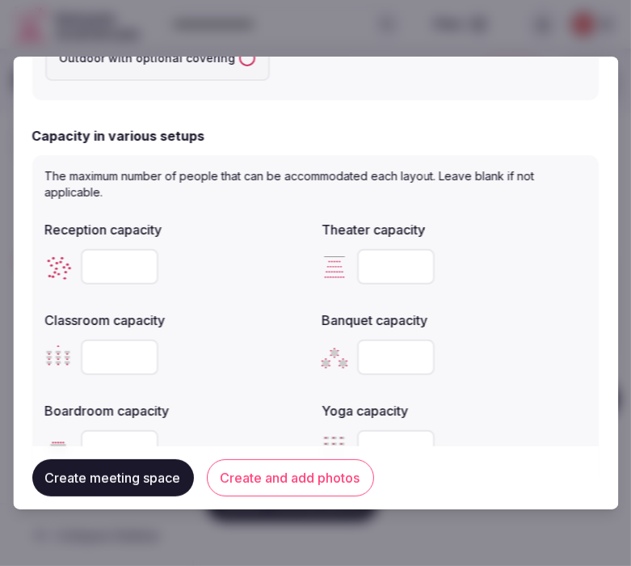
click at [374, 264] on input "number" at bounding box center [397, 267] width 78 height 36
type input "***"
click at [100, 356] on input "number" at bounding box center [120, 358] width 78 height 36
type input "**"
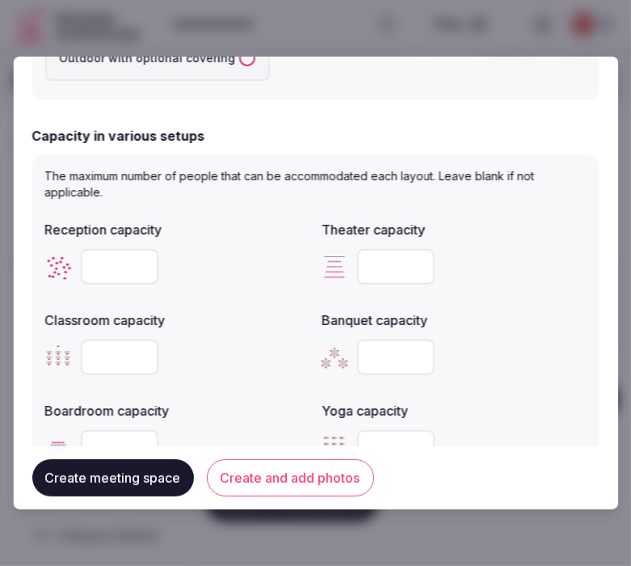
click at [108, 435] on input "number" at bounding box center [120, 448] width 78 height 36
type input "**"
click at [108, 243] on div at bounding box center [177, 267] width 264 height 49
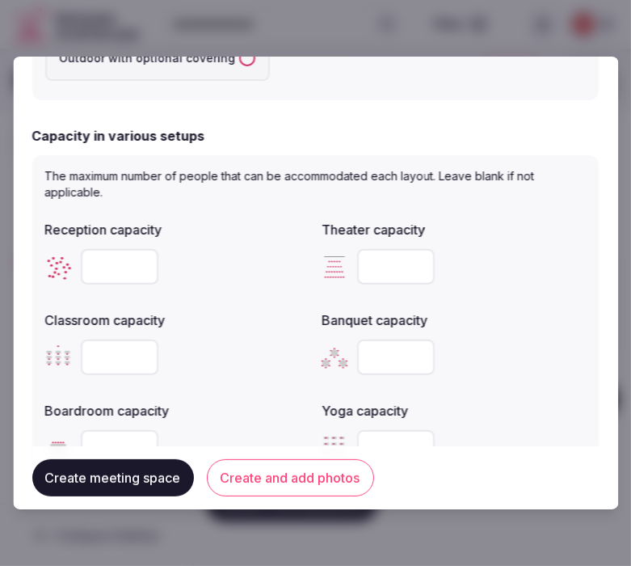
click at [99, 260] on input "number" at bounding box center [120, 267] width 78 height 36
type input "***"
click at [394, 357] on input "number" at bounding box center [397, 358] width 78 height 36
type input "**"
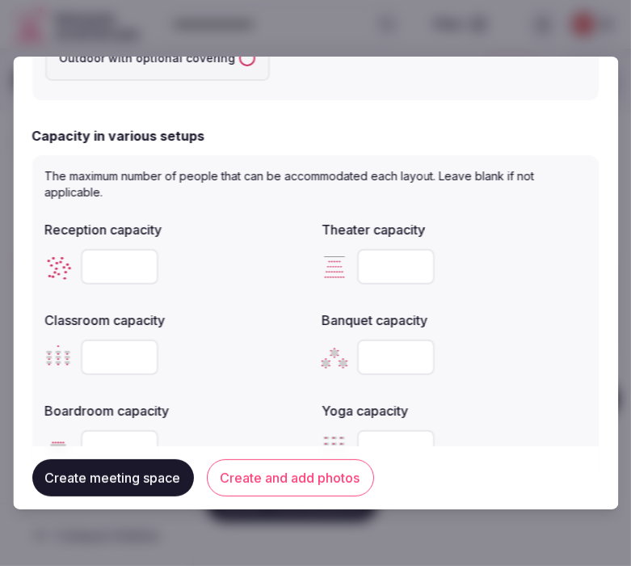
click at [463, 340] on div "**" at bounding box center [455, 358] width 264 height 36
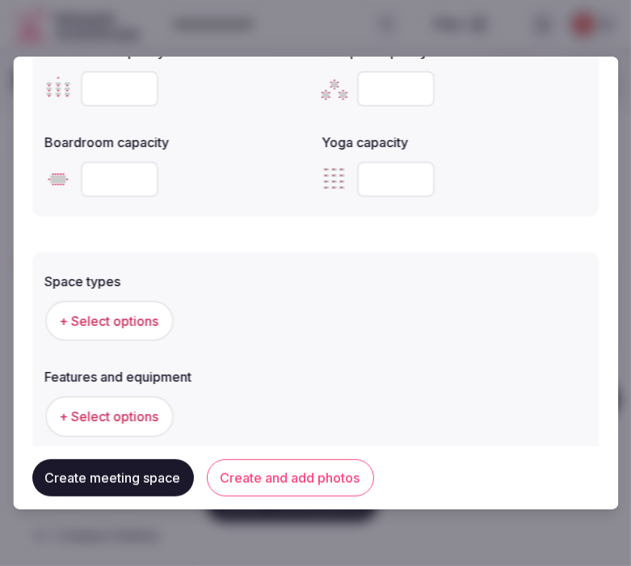
scroll to position [808, 0]
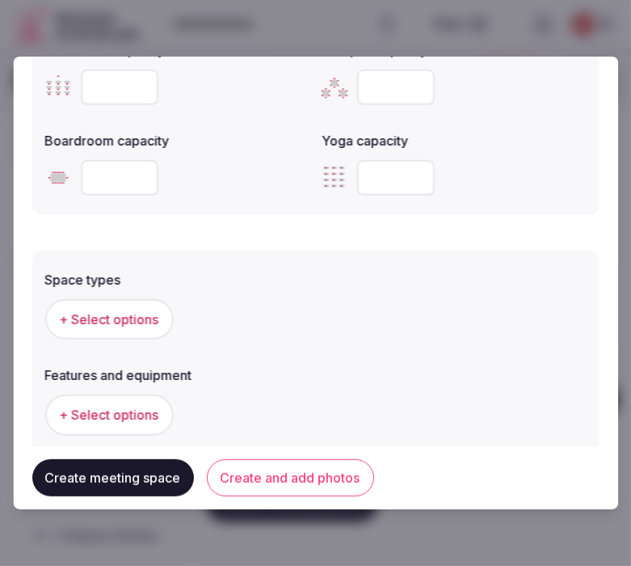
click at [143, 319] on span "+ Select options" at bounding box center [109, 319] width 99 height 18
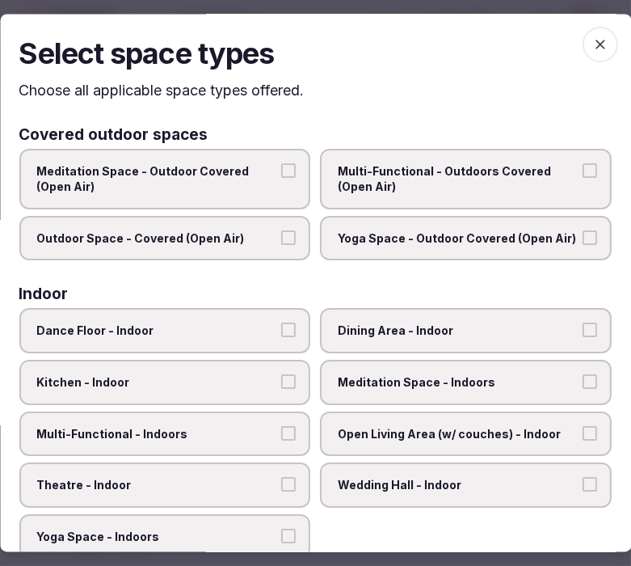
click at [421, 330] on span "Dining Area - Indoor" at bounding box center [459, 331] width 240 height 16
click at [583, 330] on button "Dining Area - Indoor" at bounding box center [590, 330] width 15 height 15
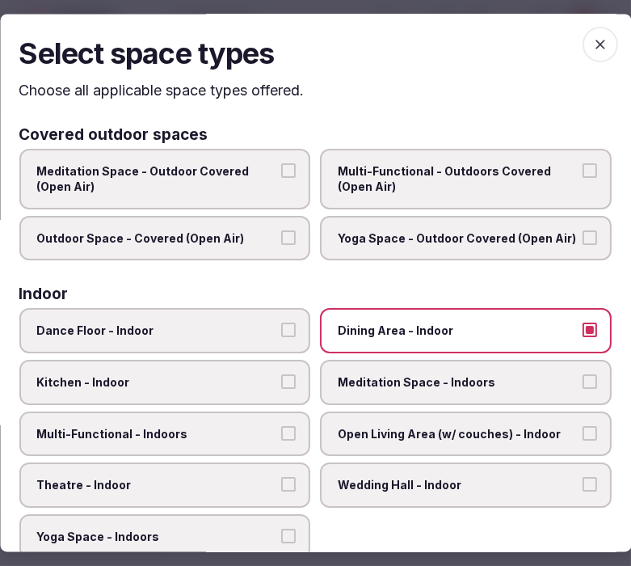
click at [416, 374] on span "Meditation Space - Indoors" at bounding box center [459, 382] width 240 height 16
click at [583, 374] on button "Meditation Space - Indoors" at bounding box center [590, 381] width 15 height 15
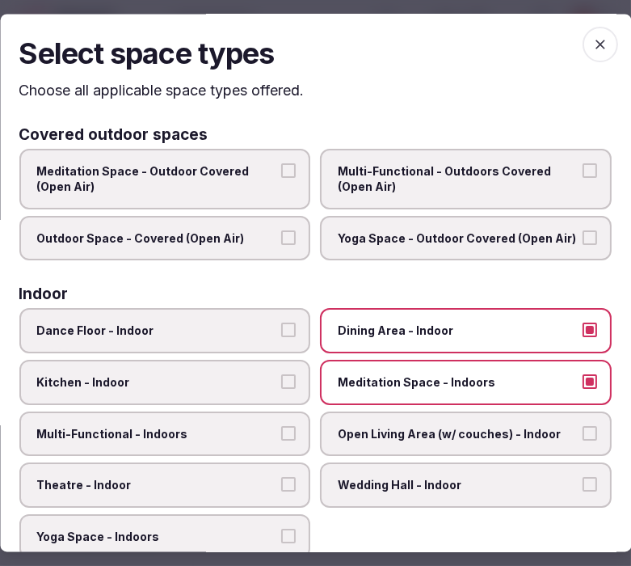
click at [416, 374] on span "Meditation Space - Indoors" at bounding box center [459, 382] width 240 height 16
click at [583, 374] on button "Meditation Space - Indoors" at bounding box center [590, 381] width 15 height 15
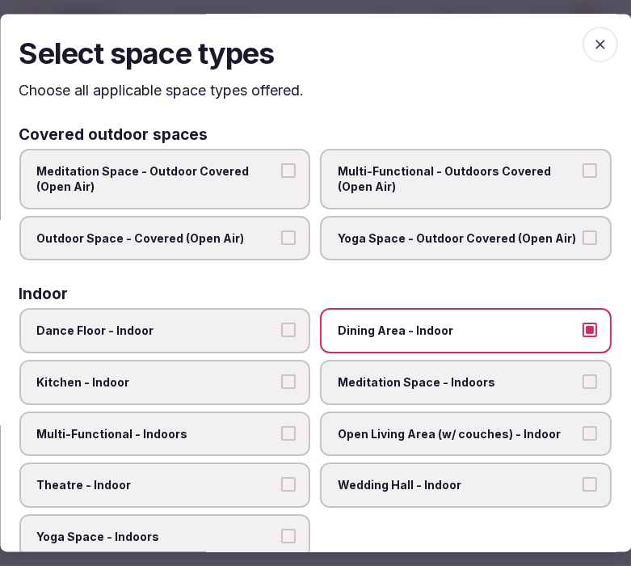
drag, startPoint x: 396, startPoint y: 411, endPoint x: 376, endPoint y: 420, distance: 22.4
click at [389, 413] on label "Open Living Area (w/ couches) - Indoor" at bounding box center [467, 434] width 292 height 45
click at [249, 435] on label "Multi-Functional - Indoors" at bounding box center [165, 434] width 292 height 45
click at [282, 435] on button "Multi-Functional - Indoors" at bounding box center [289, 433] width 15 height 15
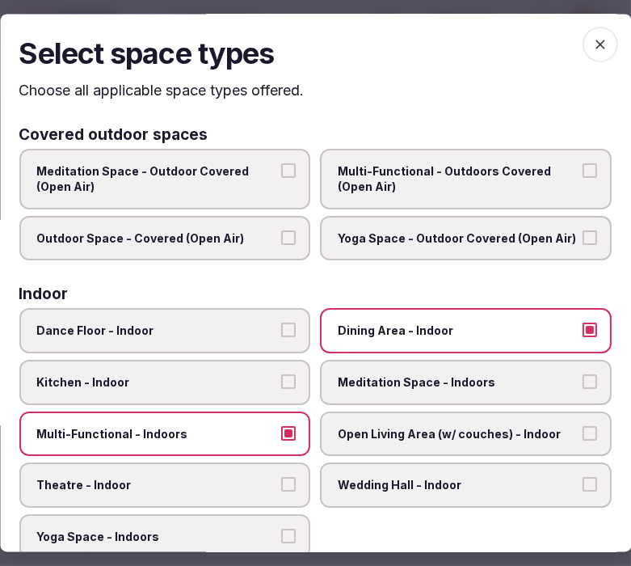
click at [386, 374] on span "Meditation Space - Indoors" at bounding box center [459, 382] width 240 height 16
click at [583, 374] on button "Meditation Space - Indoors" at bounding box center [590, 381] width 15 height 15
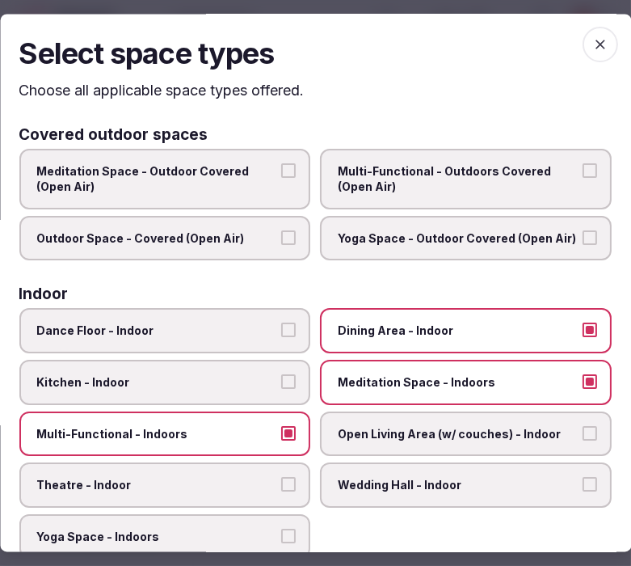
click at [496, 376] on span "Meditation Space - Indoors" at bounding box center [459, 382] width 240 height 16
click at [583, 376] on button "Meditation Space - Indoors" at bounding box center [590, 381] width 15 height 15
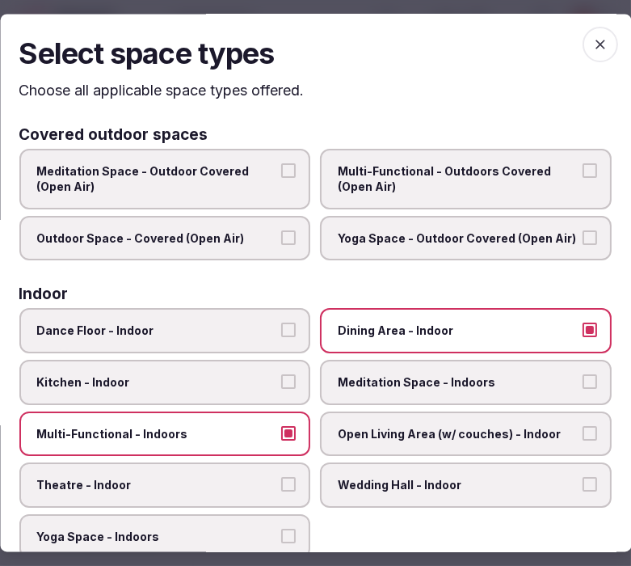
click at [248, 478] on span "Theatre - Indoor" at bounding box center [157, 486] width 240 height 16
click at [282, 478] on button "Theatre - Indoor" at bounding box center [289, 485] width 15 height 15
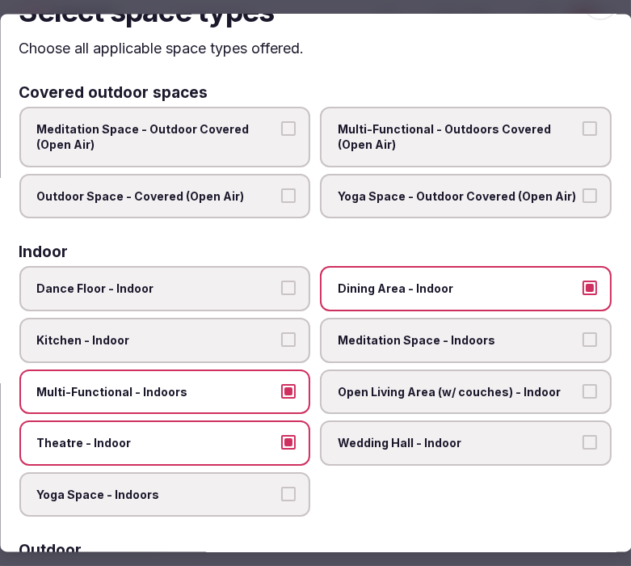
scroll to position [0, 0]
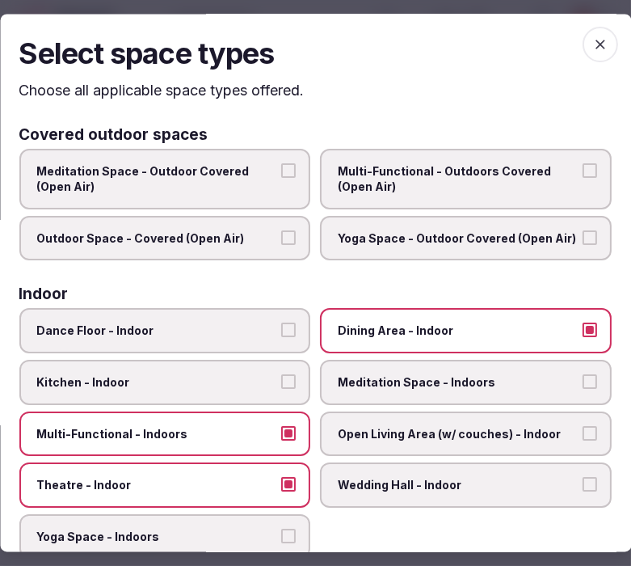
click at [583, 34] on span "button" at bounding box center [601, 45] width 36 height 36
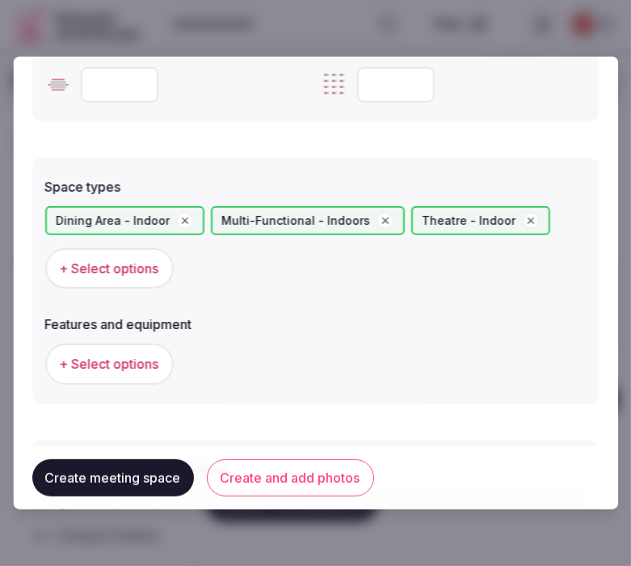
scroll to position [988, 0]
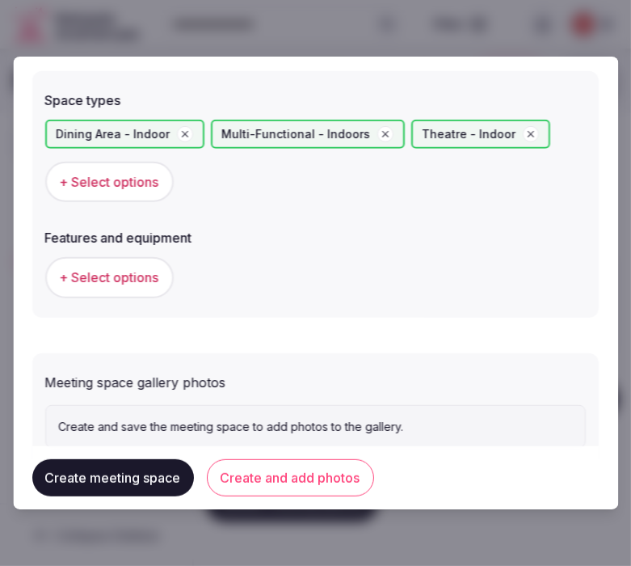
click at [279, 470] on button "Create and add photos" at bounding box center [290, 477] width 167 height 37
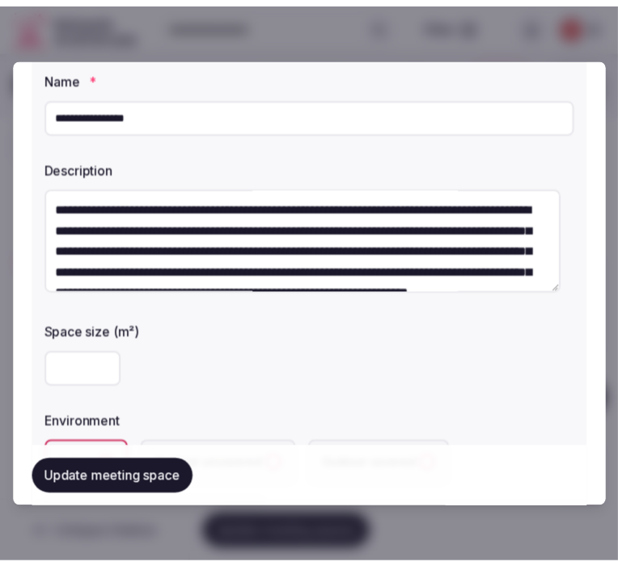
scroll to position [90, 0]
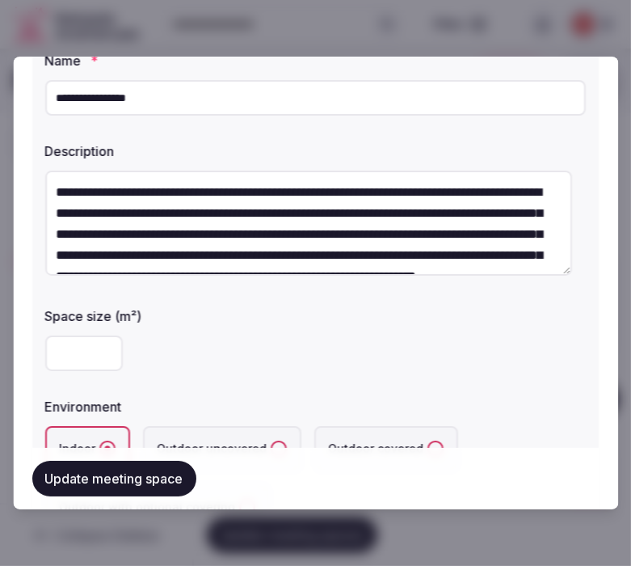
click at [163, 475] on button "Update meeting space" at bounding box center [114, 479] width 164 height 36
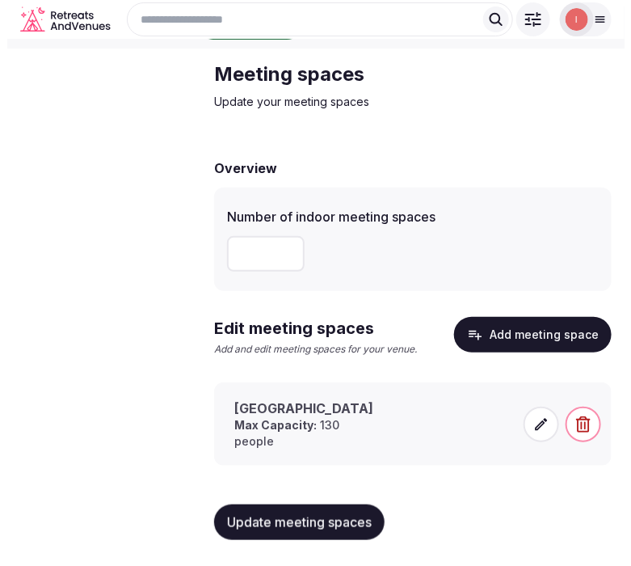
scroll to position [65, 0]
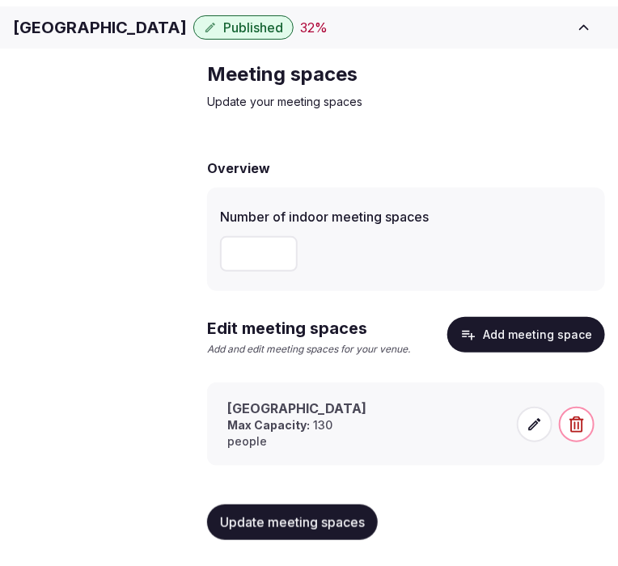
click at [545, 422] on span at bounding box center [535, 425] width 36 height 36
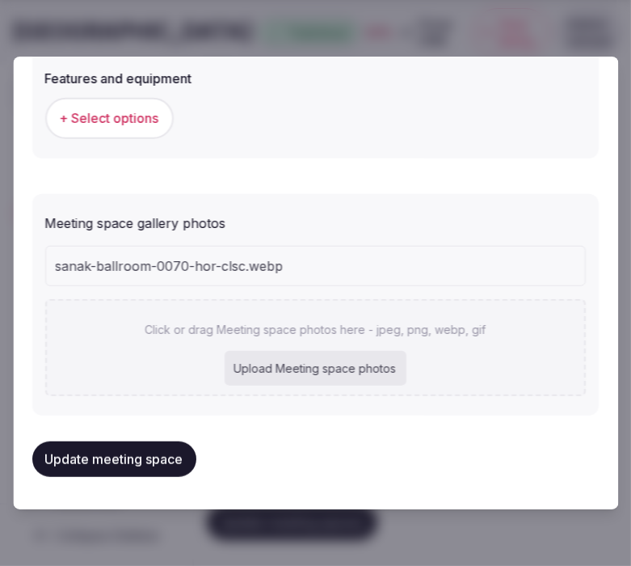
scroll to position [1140, 0]
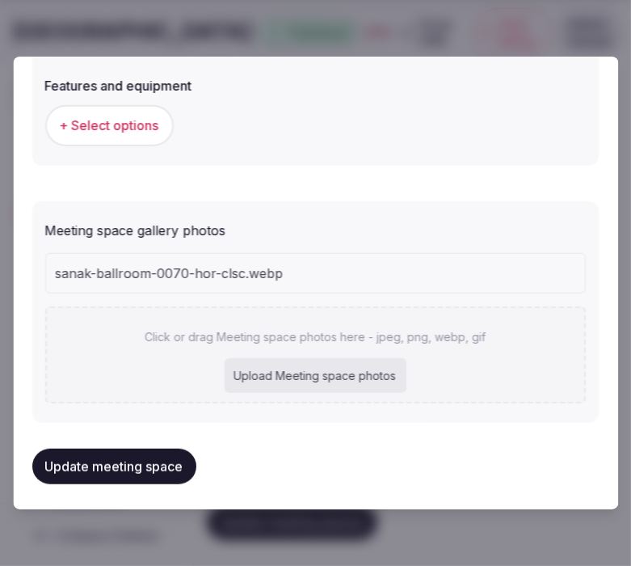
click at [125, 106] on button "+ Select options" at bounding box center [109, 125] width 129 height 40
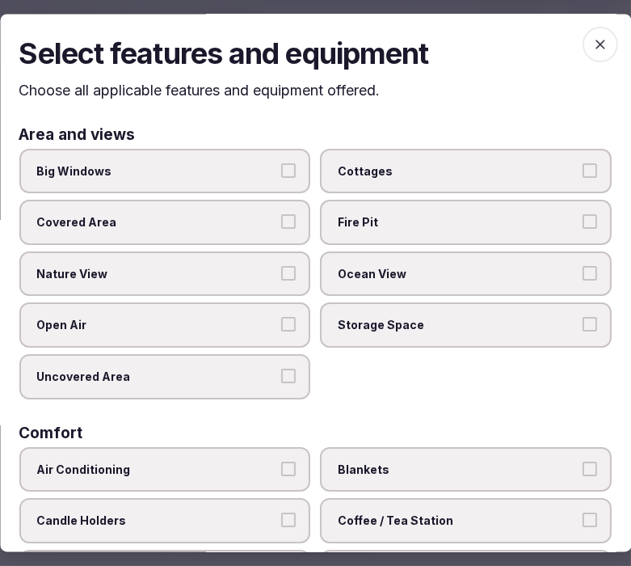
click at [217, 166] on span "Big Windows" at bounding box center [157, 171] width 240 height 16
click at [282, 166] on button "Big Windows" at bounding box center [289, 170] width 15 height 15
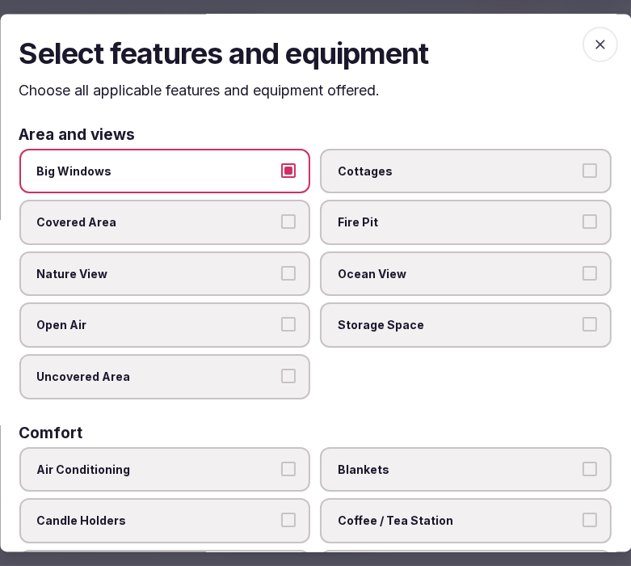
click at [217, 166] on span "Big Windows" at bounding box center [157, 171] width 240 height 16
click at [282, 166] on button "Big Windows" at bounding box center [289, 170] width 15 height 15
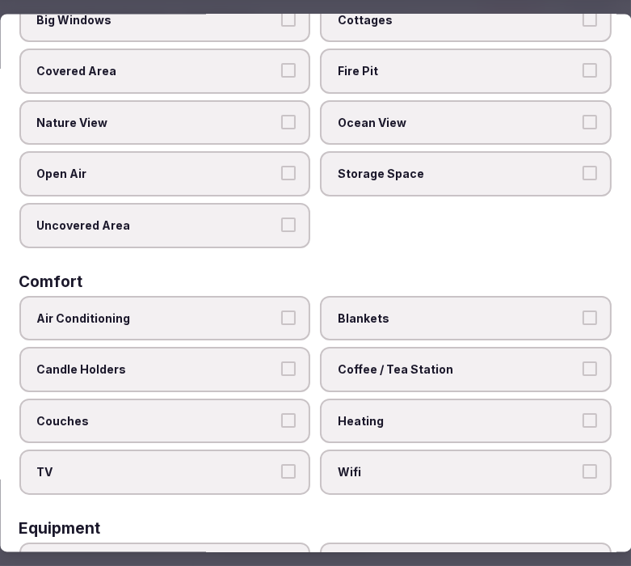
scroll to position [269, 0]
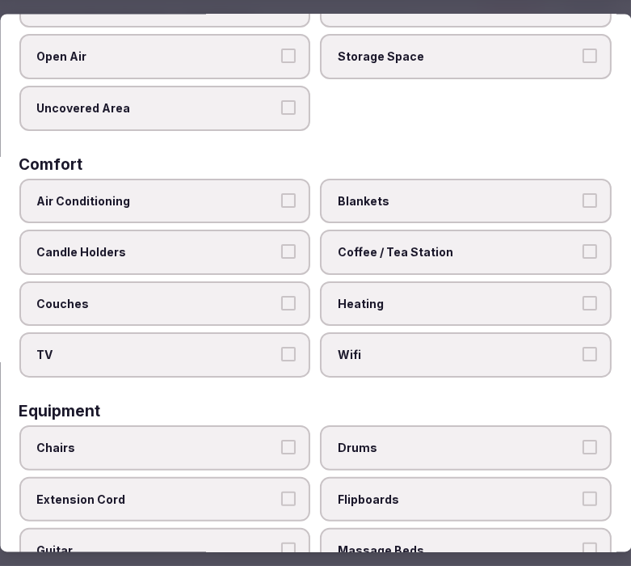
click at [264, 203] on label "Air Conditioning" at bounding box center [165, 200] width 292 height 45
click at [282, 203] on button "Air Conditioning" at bounding box center [289, 199] width 15 height 15
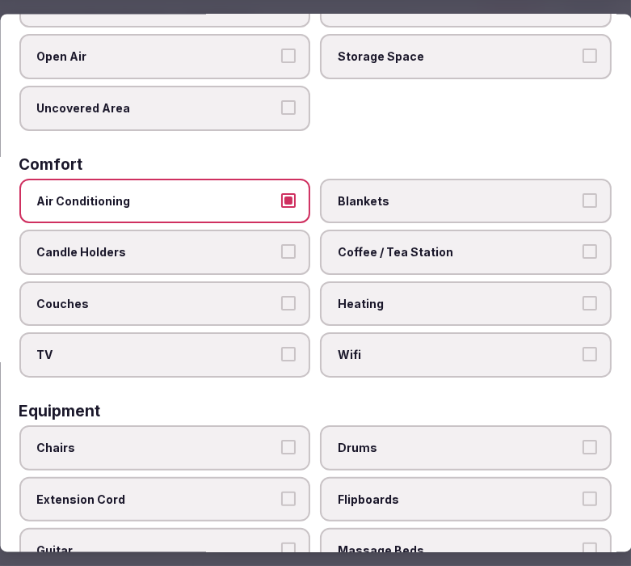
click at [396, 262] on label "Coffee / Tea Station" at bounding box center [467, 252] width 292 height 45
click at [583, 259] on button "Coffee / Tea Station" at bounding box center [590, 251] width 15 height 15
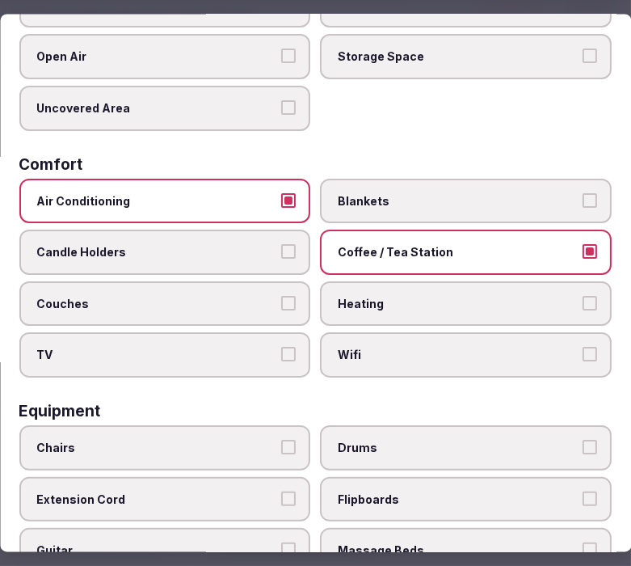
click at [398, 332] on label "Wifi" at bounding box center [467, 354] width 292 height 45
click at [583, 347] on button "Wifi" at bounding box center [590, 354] width 15 height 15
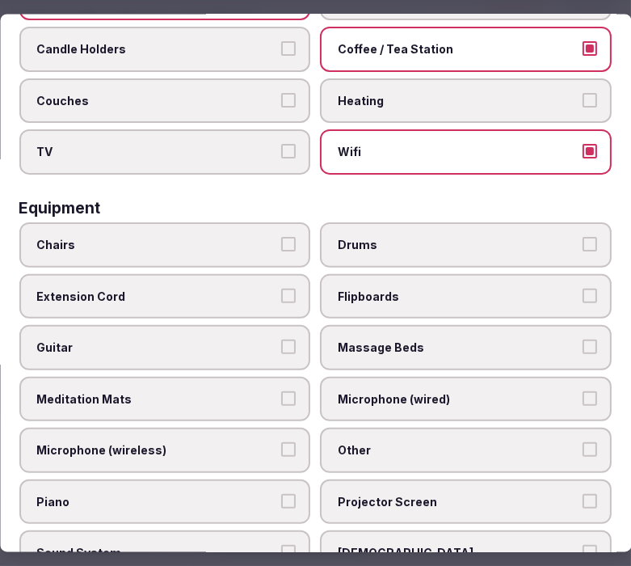
scroll to position [538, 0]
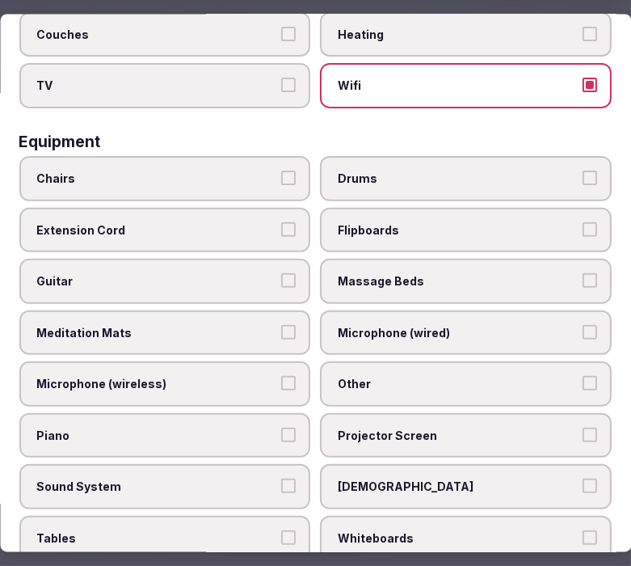
click at [210, 170] on span "Chairs" at bounding box center [157, 178] width 240 height 16
click at [282, 170] on button "Chairs" at bounding box center [289, 177] width 15 height 15
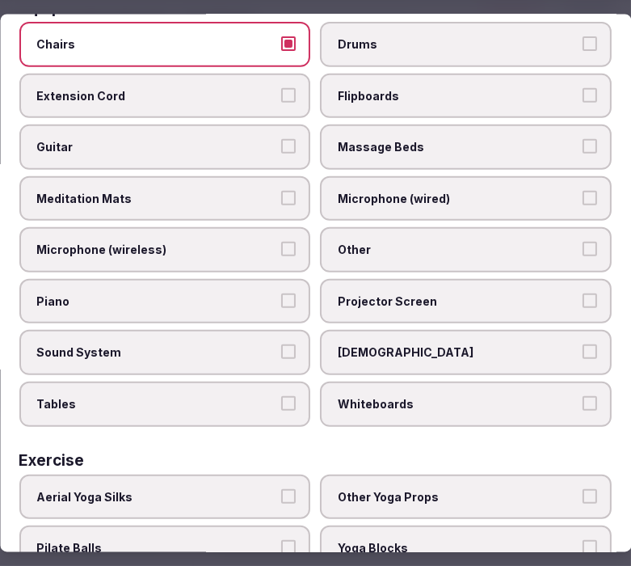
scroll to position [781, 0]
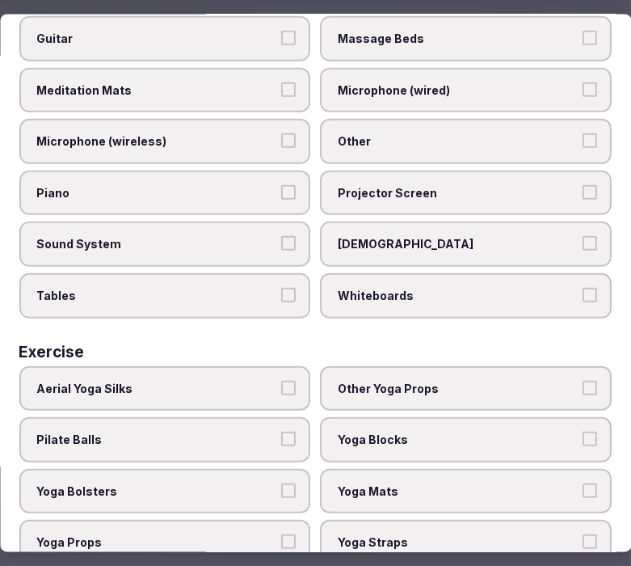
click at [366, 132] on label "Other" at bounding box center [467, 141] width 292 height 45
click at [583, 133] on button "Other" at bounding box center [590, 140] width 15 height 15
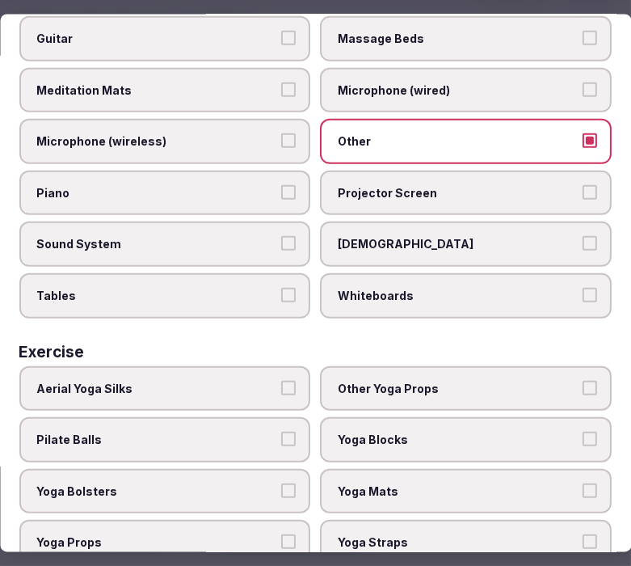
click at [247, 236] on span "Sound System" at bounding box center [157, 244] width 240 height 16
click at [282, 236] on button "Sound System" at bounding box center [289, 243] width 15 height 15
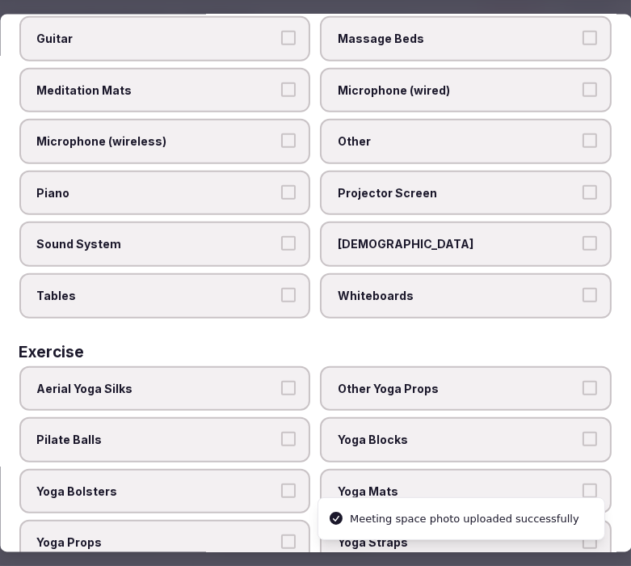
click at [365, 133] on span "Other" at bounding box center [459, 141] width 240 height 16
click at [583, 133] on button "Other" at bounding box center [590, 140] width 15 height 15
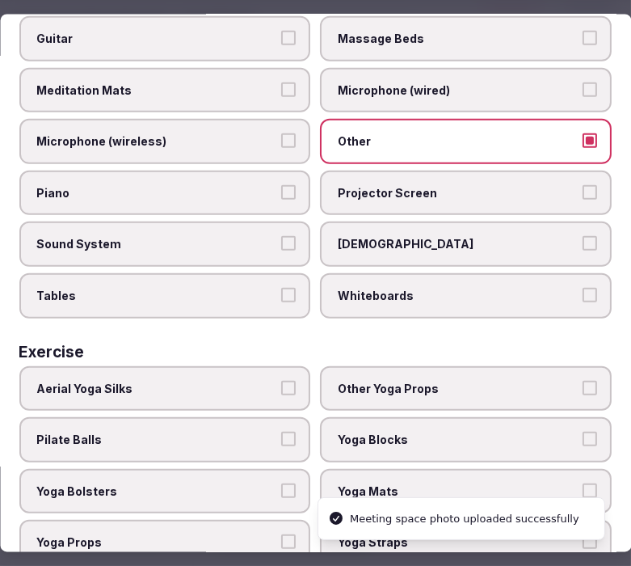
click at [275, 197] on div "Chairs Drums Extension Cord Flipboards Guitar Massage Beds Meditation Mats Micr…" at bounding box center [315, 115] width 593 height 405
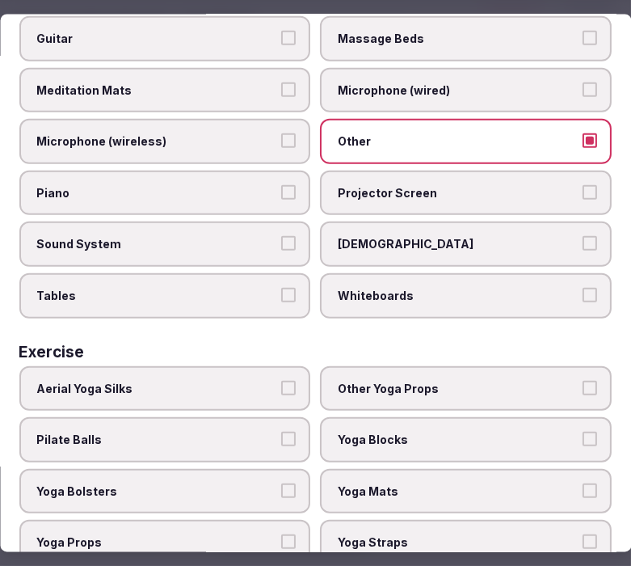
click at [287, 222] on label "Sound System" at bounding box center [165, 244] width 292 height 45
click at [287, 236] on button "Sound System" at bounding box center [289, 243] width 15 height 15
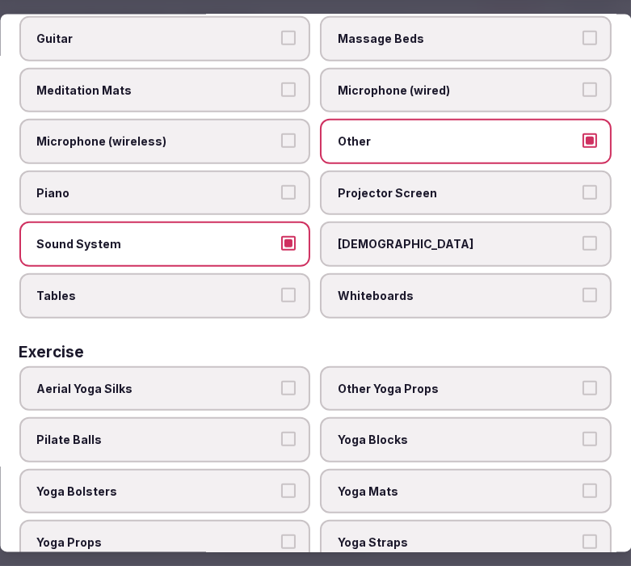
click at [443, 184] on span "Projector Screen" at bounding box center [459, 192] width 240 height 16
click at [583, 184] on button "Projector Screen" at bounding box center [590, 191] width 15 height 15
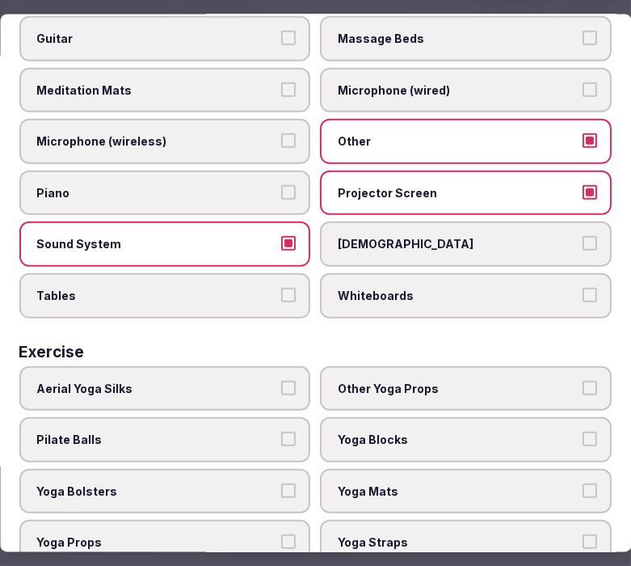
click at [213, 281] on label "Tables" at bounding box center [165, 295] width 292 height 45
click at [282, 288] on button "Tables" at bounding box center [289, 295] width 15 height 15
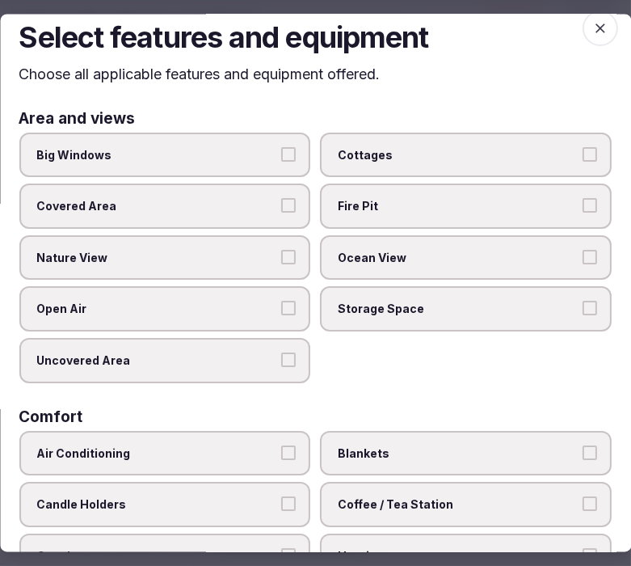
scroll to position [0, 0]
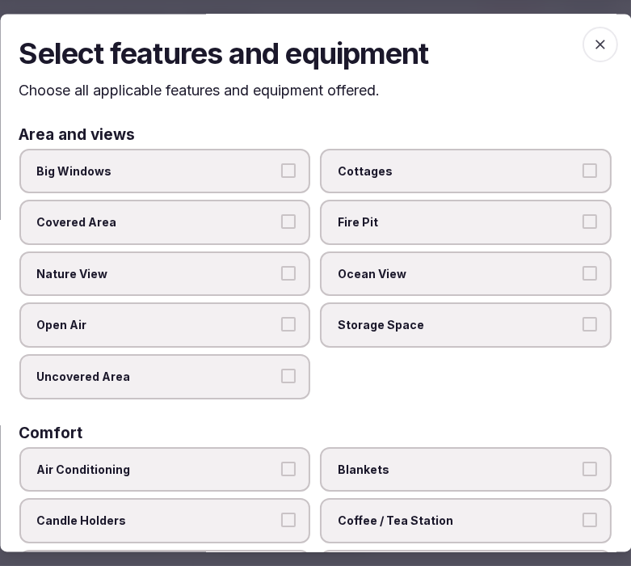
click at [593, 52] on icon "button" at bounding box center [601, 45] width 16 height 16
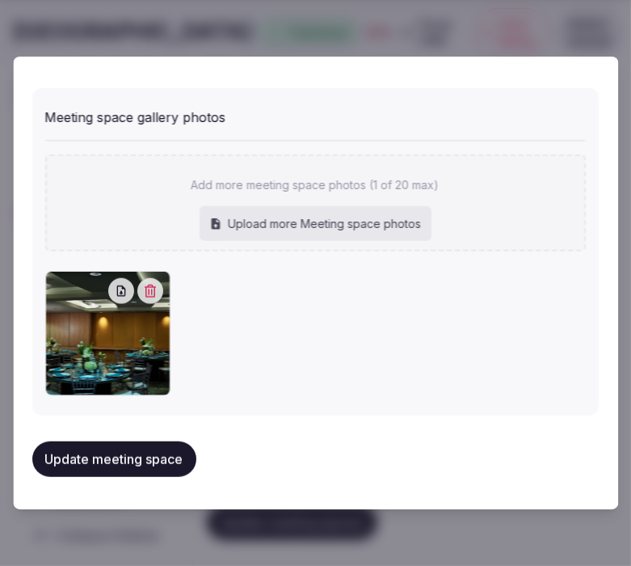
scroll to position [1242, 0]
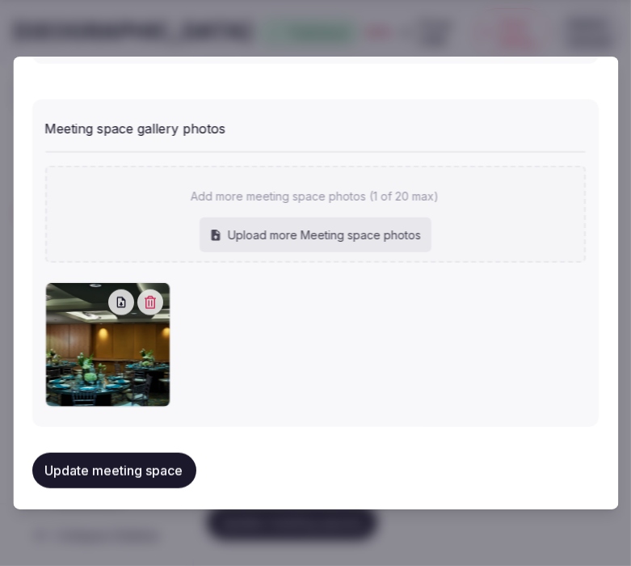
click at [94, 453] on button "Update meeting space" at bounding box center [114, 471] width 164 height 36
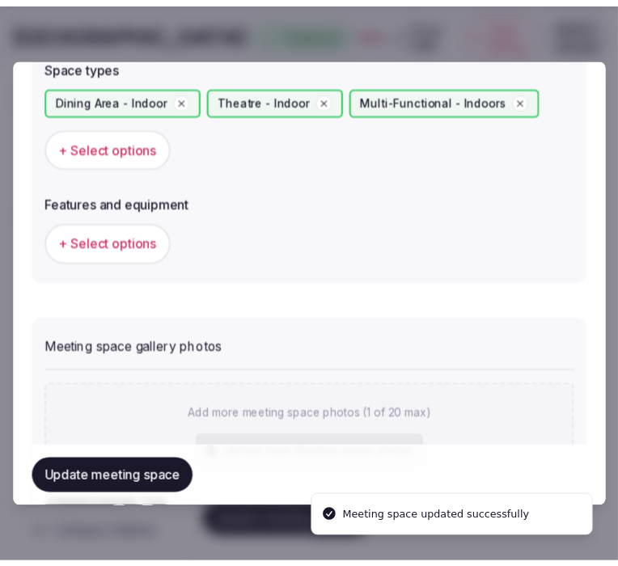
scroll to position [973, 0]
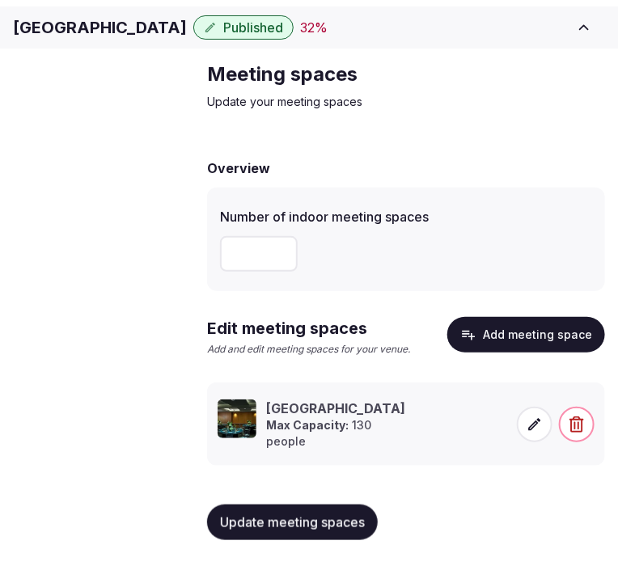
click at [304, 522] on span "Update meeting spaces" at bounding box center [292, 522] width 145 height 16
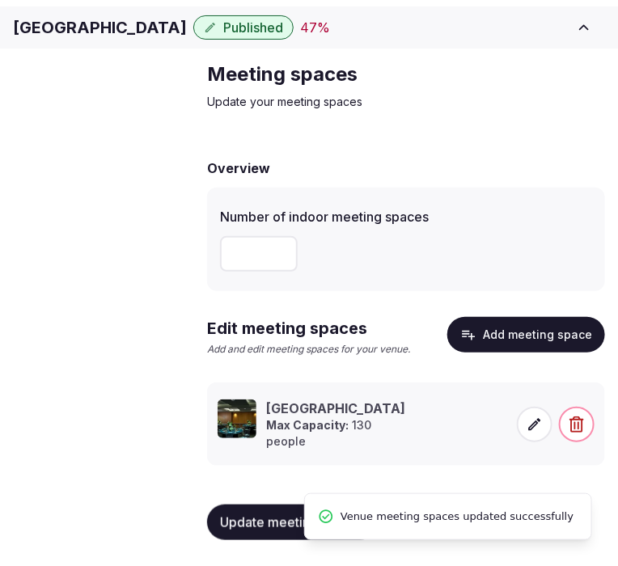
click at [0, 0] on span "Accommodations" at bounding box center [0, 0] width 0 height 0
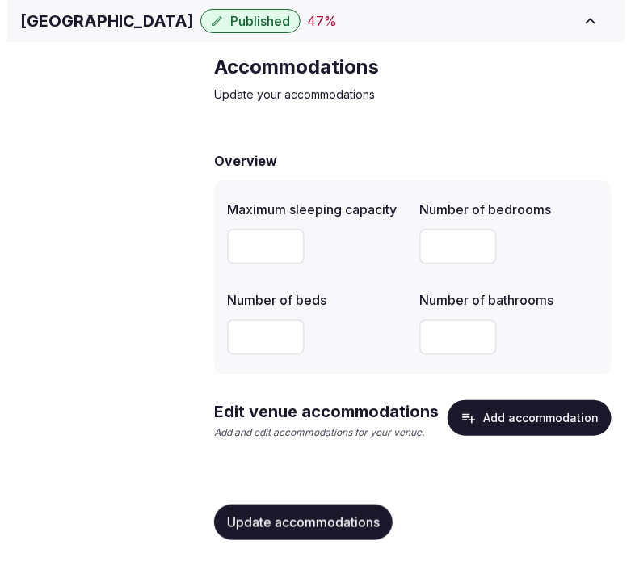
scroll to position [148, 0]
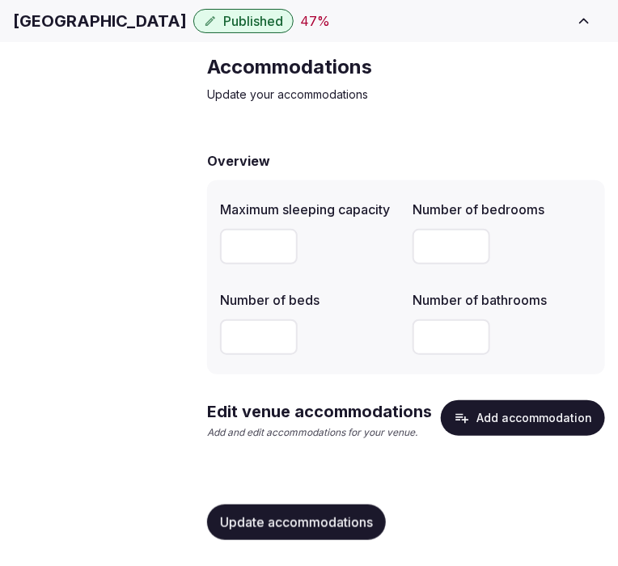
click at [511, 419] on button "Add accommodation" at bounding box center [523, 418] width 164 height 36
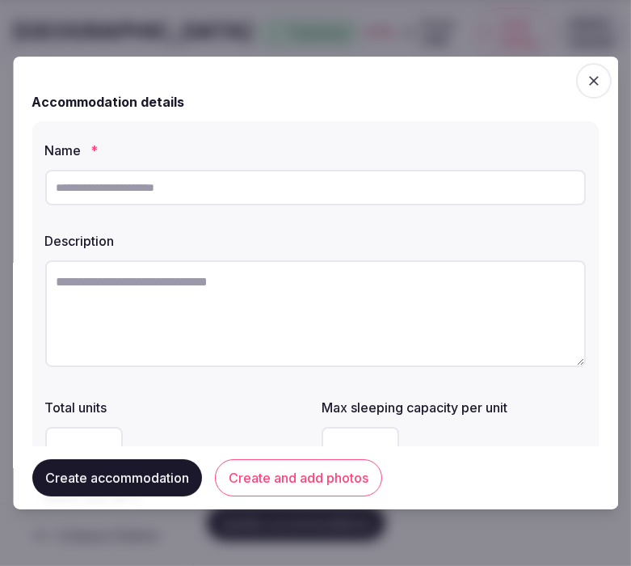
click at [399, 197] on input "text" at bounding box center [315, 188] width 541 height 36
paste input "*****"
type input "*****"
click at [377, 329] on textarea at bounding box center [315, 313] width 541 height 107
paste textarea "**********"
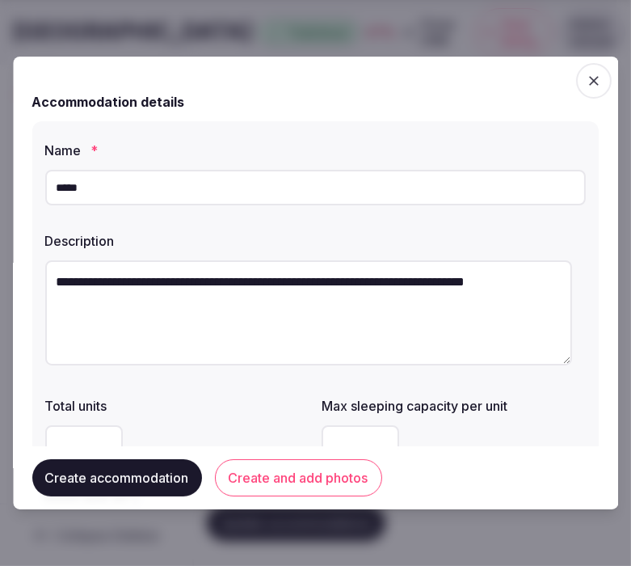
click at [471, 329] on textarea "**********" at bounding box center [308, 312] width 527 height 105
paste textarea "**********"
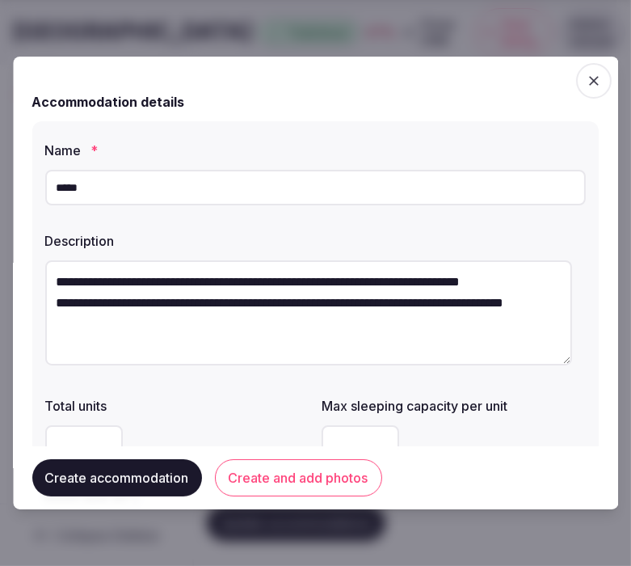
scroll to position [9, 0]
click at [381, 353] on textarea "**********" at bounding box center [308, 312] width 527 height 105
paste textarea "**********"
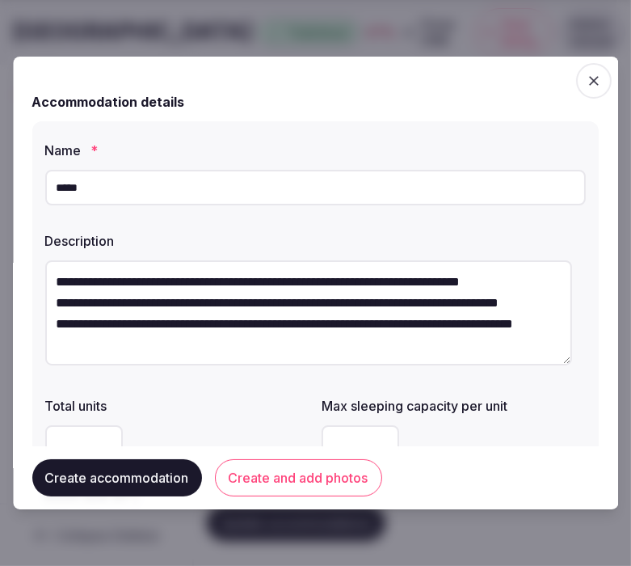
click at [529, 353] on textarea "**********" at bounding box center [308, 312] width 527 height 105
click at [382, 357] on textarea "**********" at bounding box center [308, 312] width 527 height 105
paste textarea "**********"
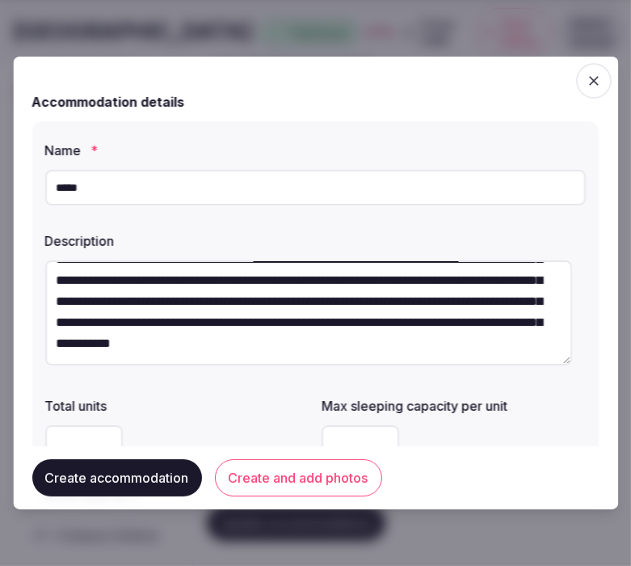
scroll to position [90, 0]
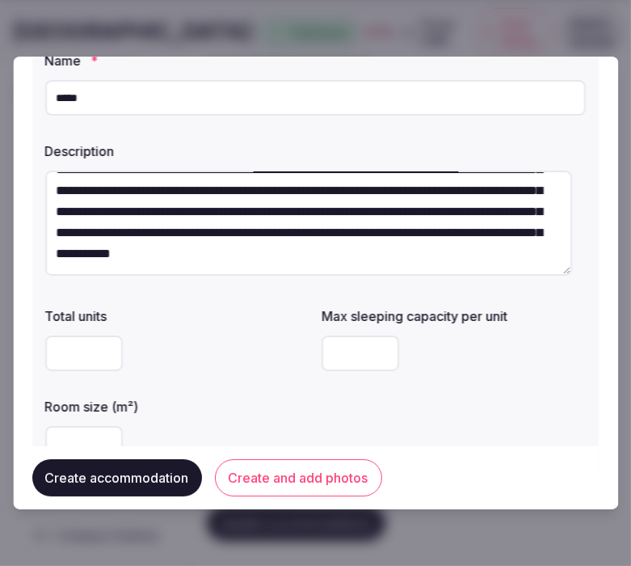
type textarea "**********"
click at [270, 474] on button "Create and add photos" at bounding box center [298, 477] width 167 height 37
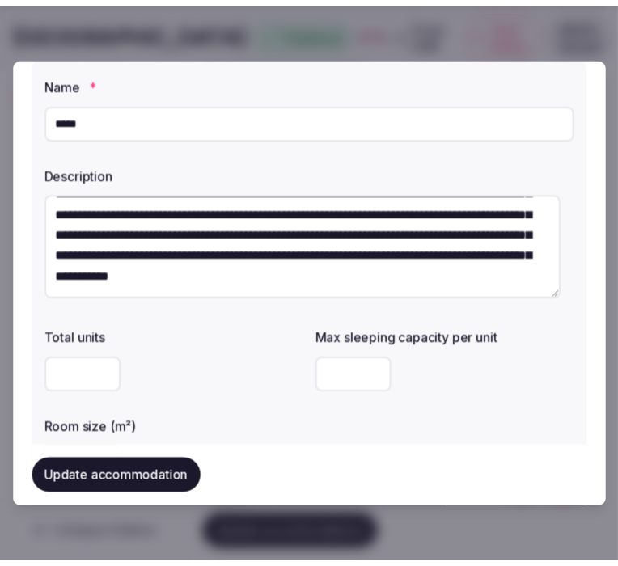
scroll to position [179, 0]
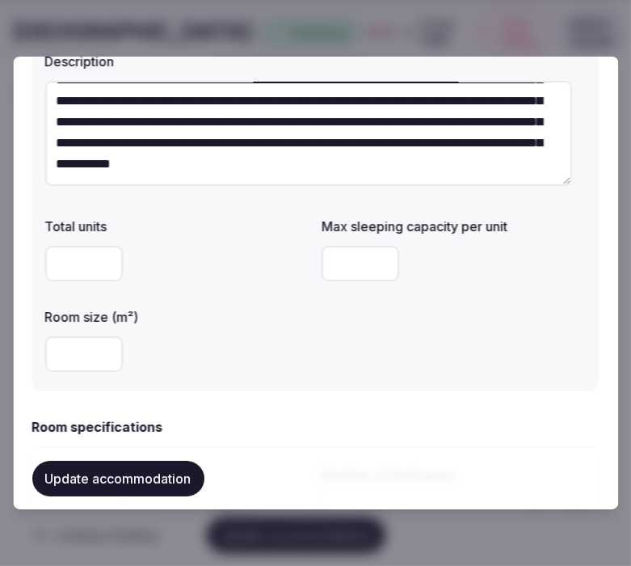
click at [142, 488] on button "Update accommodation" at bounding box center [118, 479] width 172 height 36
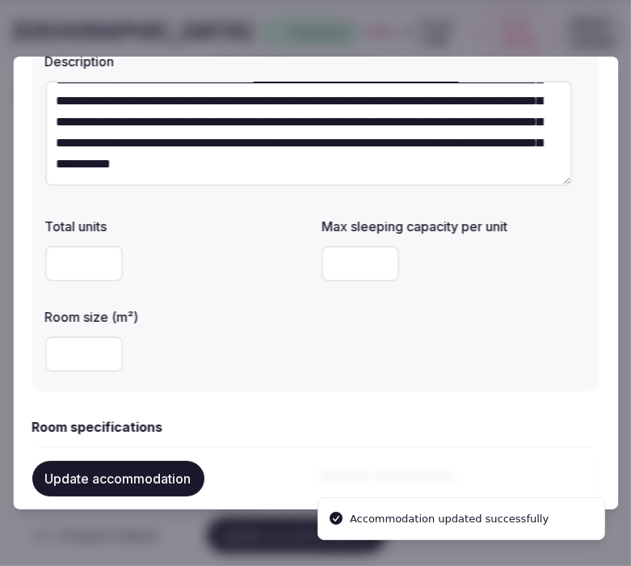
click at [152, 475] on button "Update accommodation" at bounding box center [118, 479] width 172 height 36
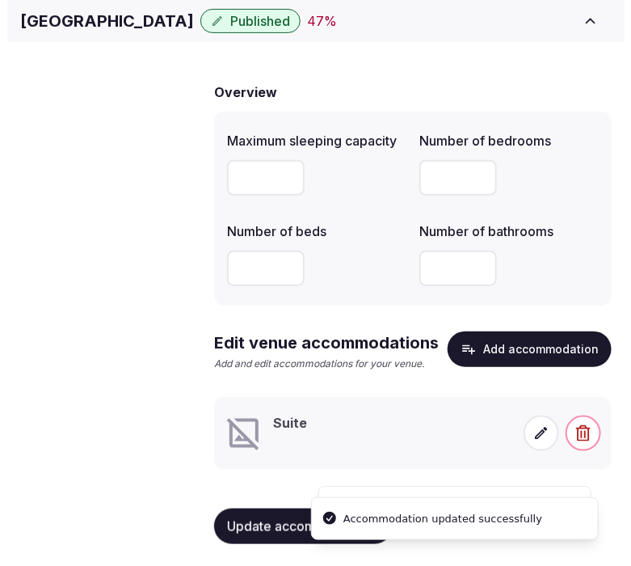
scroll to position [144, 0]
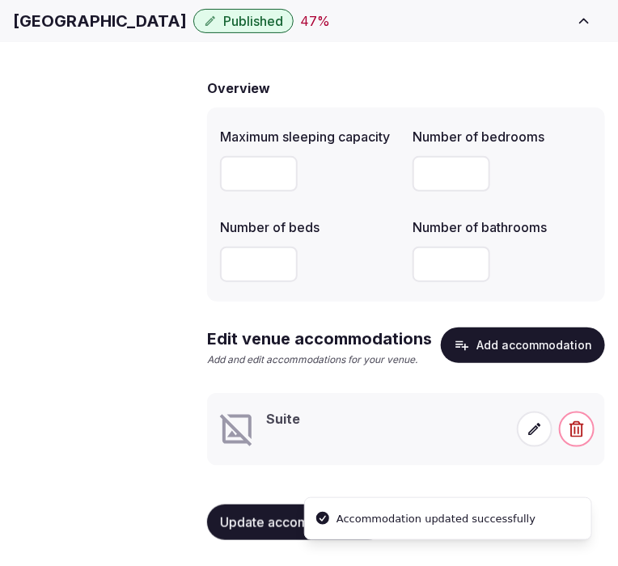
click at [534, 433] on icon at bounding box center [534, 429] width 16 height 16
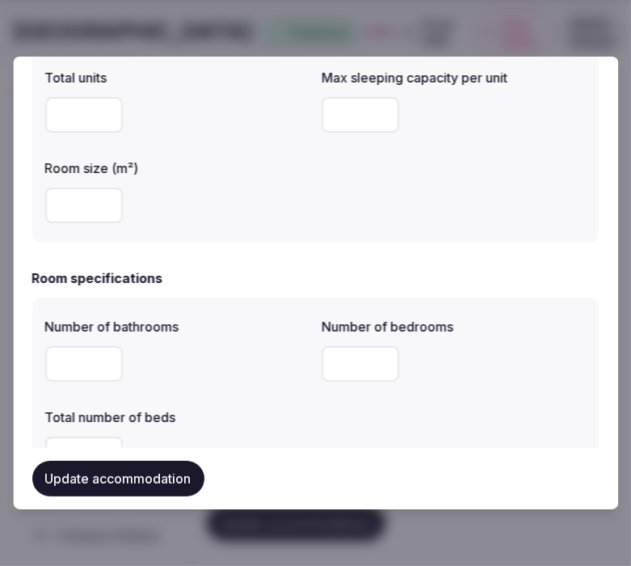
scroll to position [449, 0]
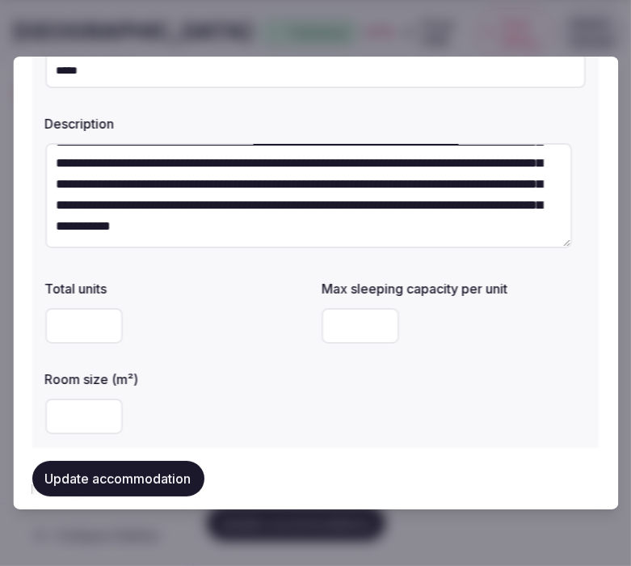
scroll to position [269, 0]
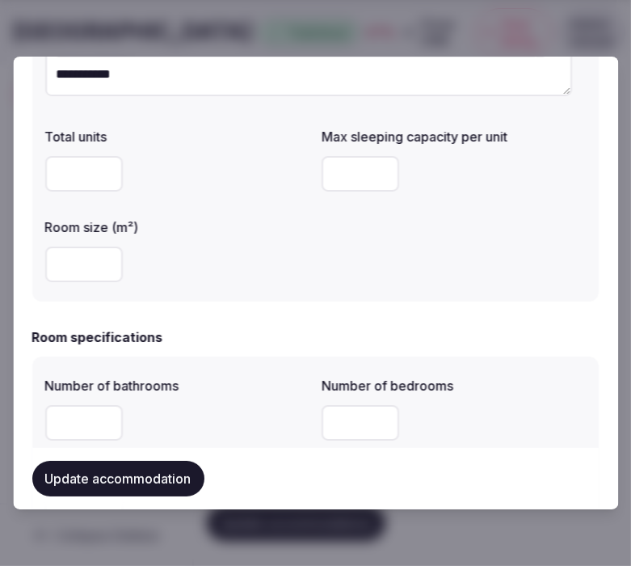
click at [341, 178] on input "number" at bounding box center [362, 174] width 78 height 36
type input "*"
click at [74, 264] on input "number" at bounding box center [84, 265] width 78 height 36
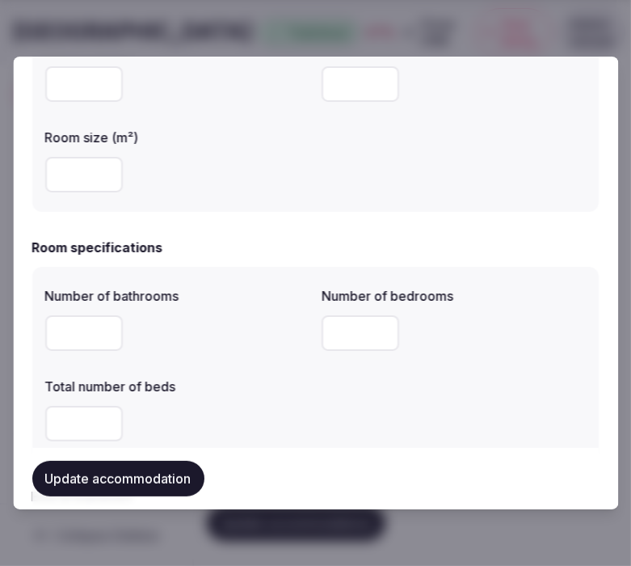
type input "**"
click at [57, 337] on input "number" at bounding box center [84, 333] width 78 height 36
type input "*"
click at [335, 334] on input "*" at bounding box center [362, 333] width 78 height 36
type input "*"
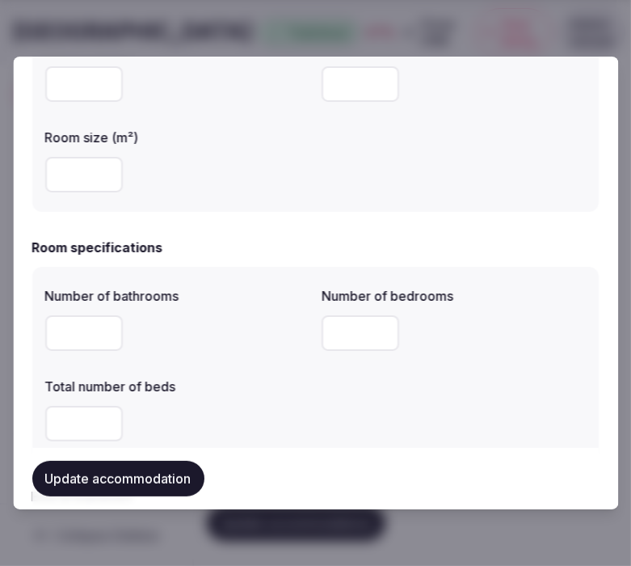
click at [201, 403] on div at bounding box center [177, 423] width 264 height 49
click at [55, 437] on input "number" at bounding box center [84, 424] width 78 height 36
type input "*"
click at [259, 427] on div "*" at bounding box center [177, 424] width 264 height 36
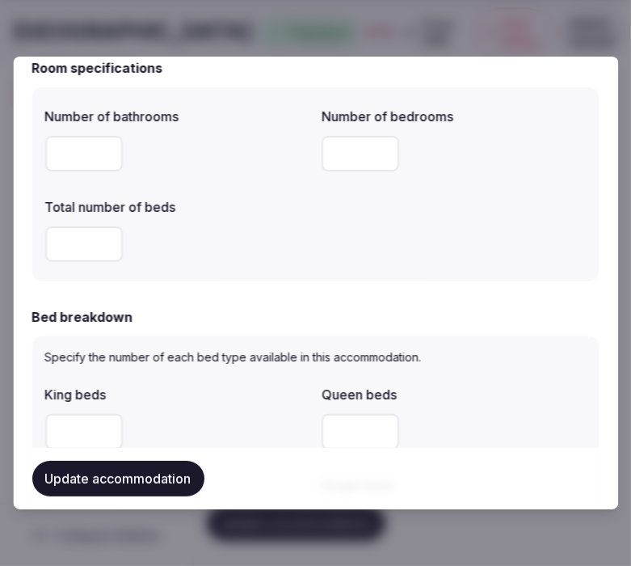
click at [59, 425] on input "number" at bounding box center [84, 432] width 78 height 36
type input "*"
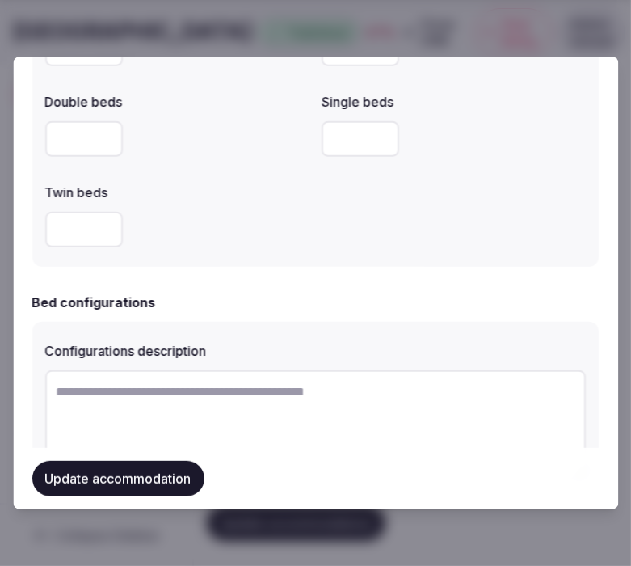
scroll to position [1078, 0]
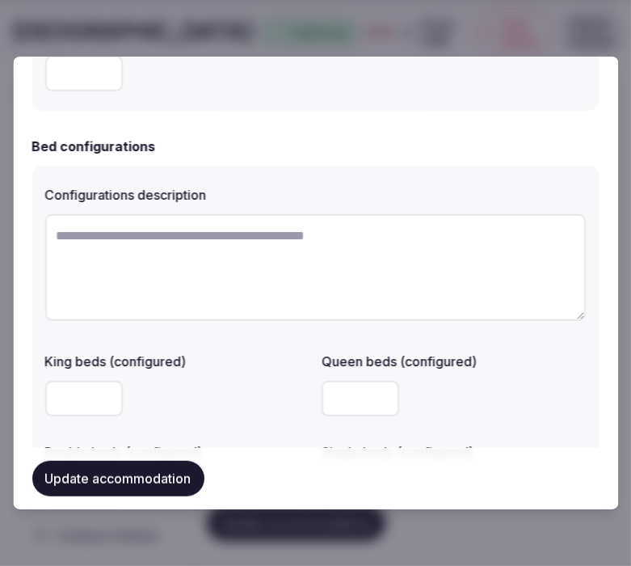
click at [194, 272] on textarea at bounding box center [315, 267] width 541 height 107
paste textarea "********"
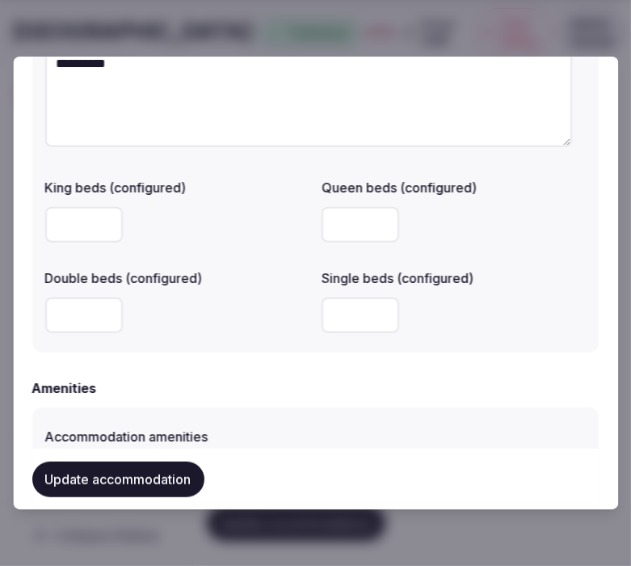
scroll to position [1257, 0]
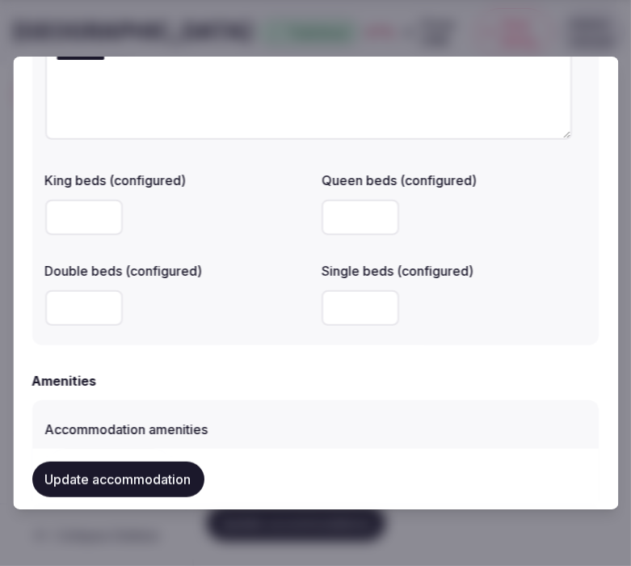
type textarea "********"
click at [353, 293] on input "number" at bounding box center [362, 308] width 78 height 36
type input "*"
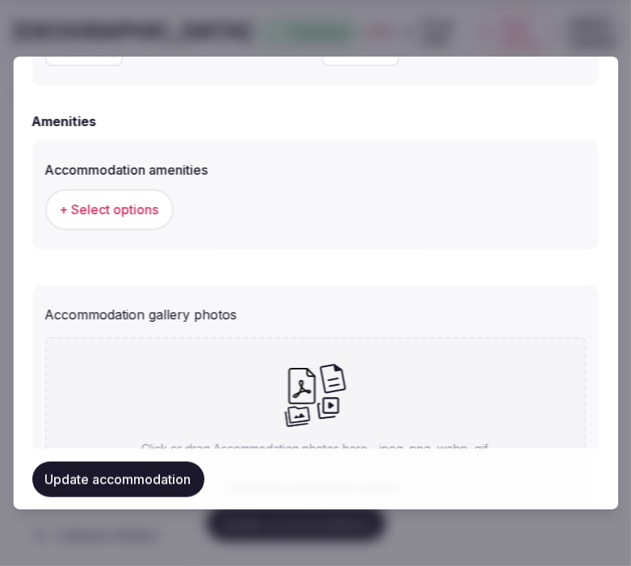
scroll to position [1526, 0]
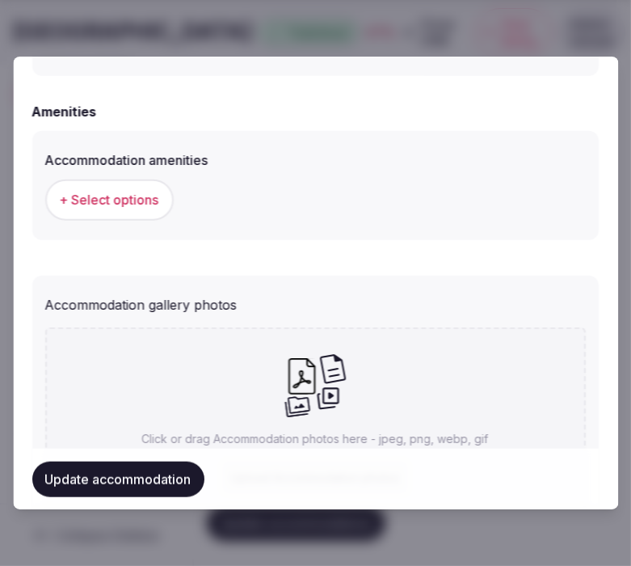
click at [155, 208] on button "+ Select options" at bounding box center [109, 199] width 129 height 40
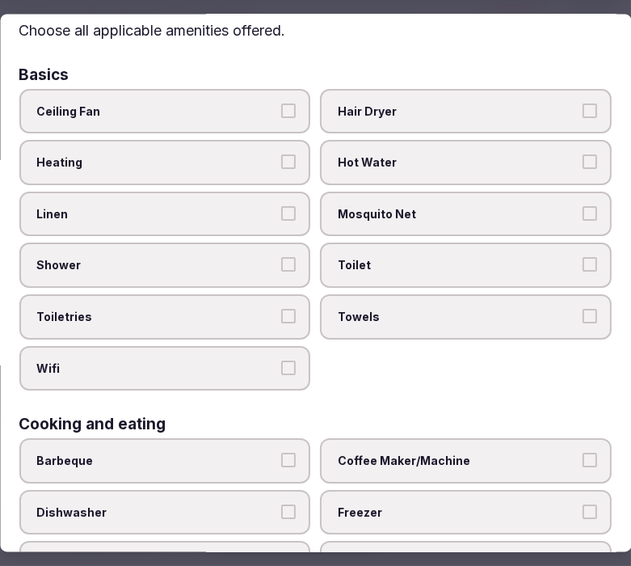
scroll to position [90, 0]
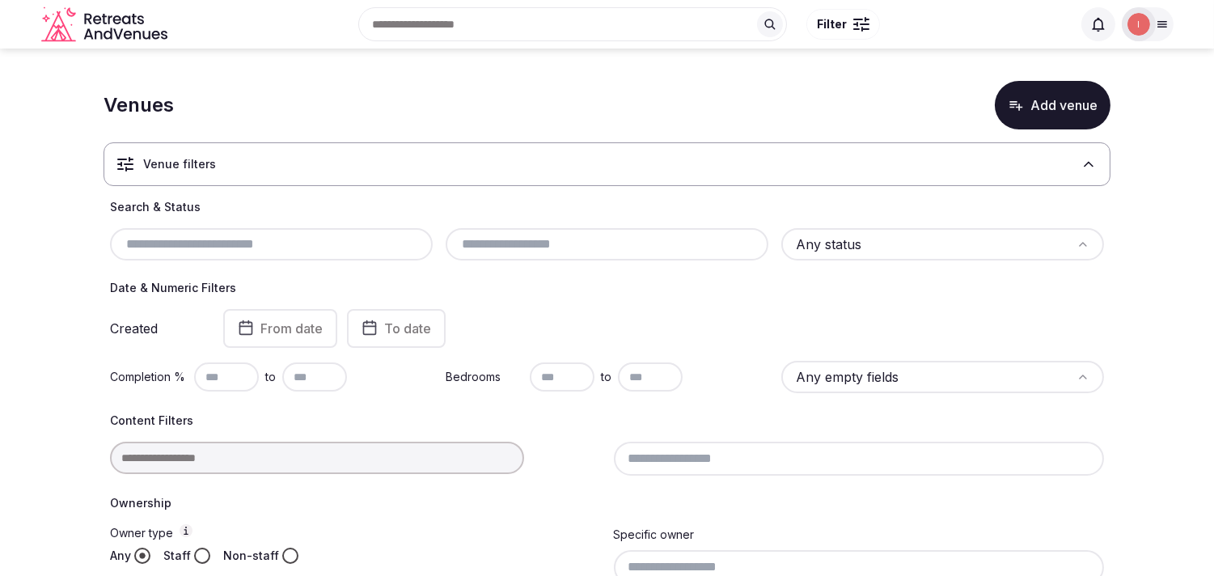
click at [232, 249] on input "text" at bounding box center [271, 243] width 310 height 19
paste input "**********"
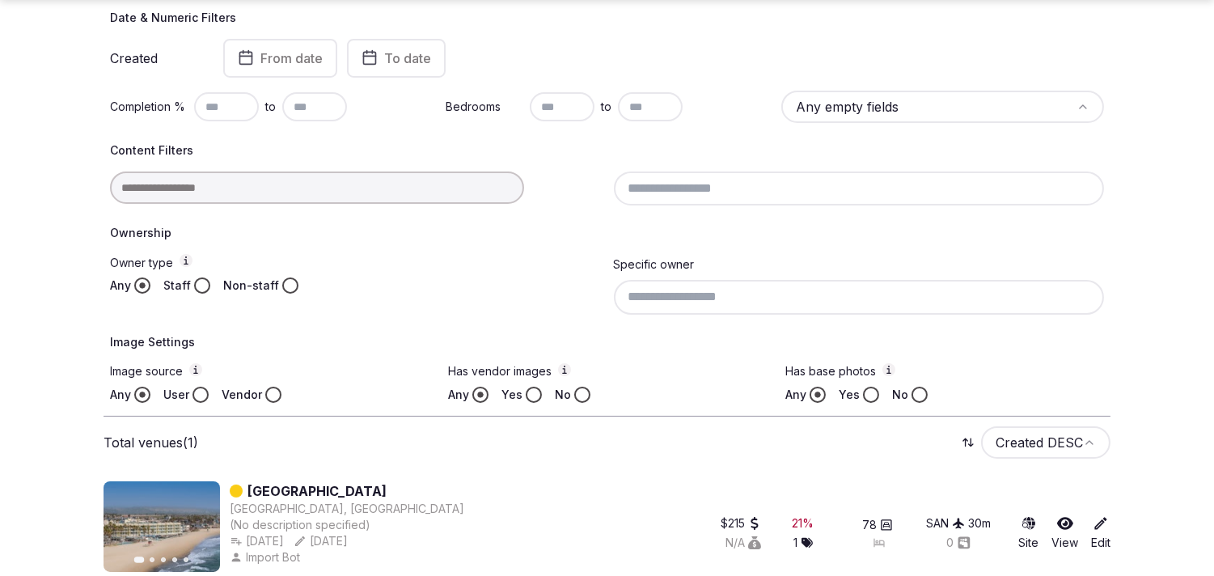
scroll to position [327, 0]
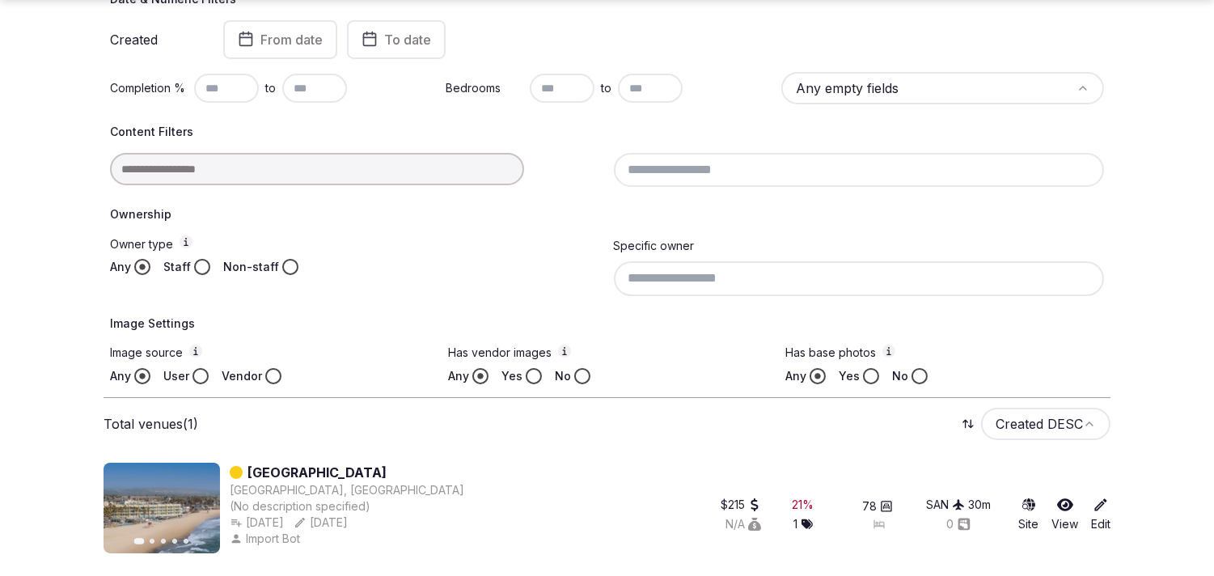
type input "**********"
click at [322, 470] on link "[GEOGRAPHIC_DATA]" at bounding box center [316, 471] width 139 height 19
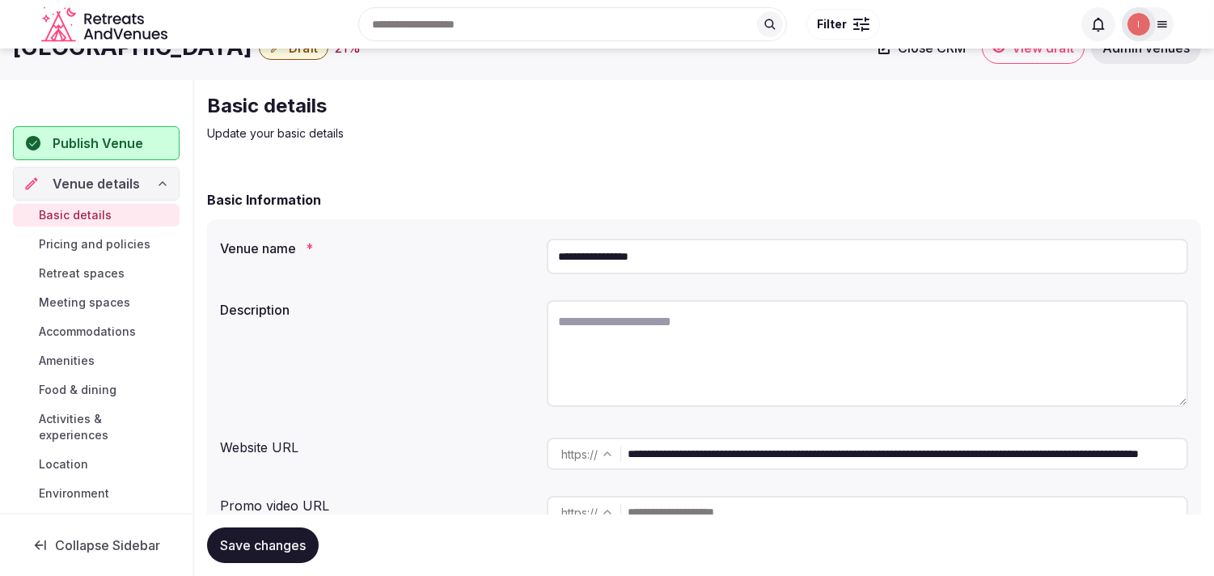
scroll to position [90, 0]
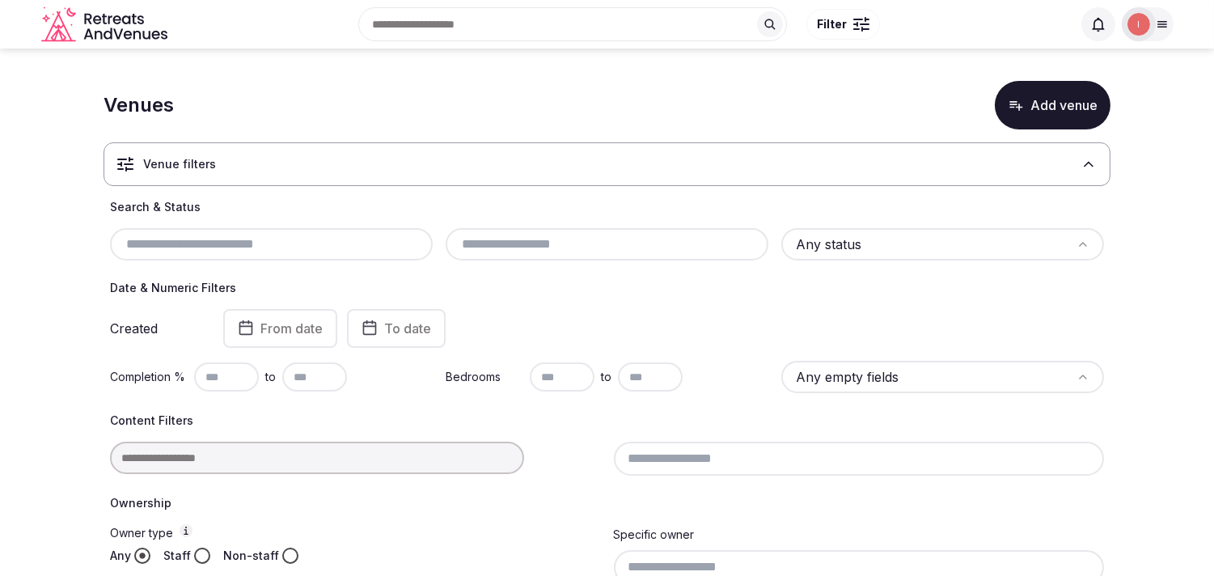
click at [210, 244] on input "text" at bounding box center [271, 243] width 310 height 19
paste input "**********"
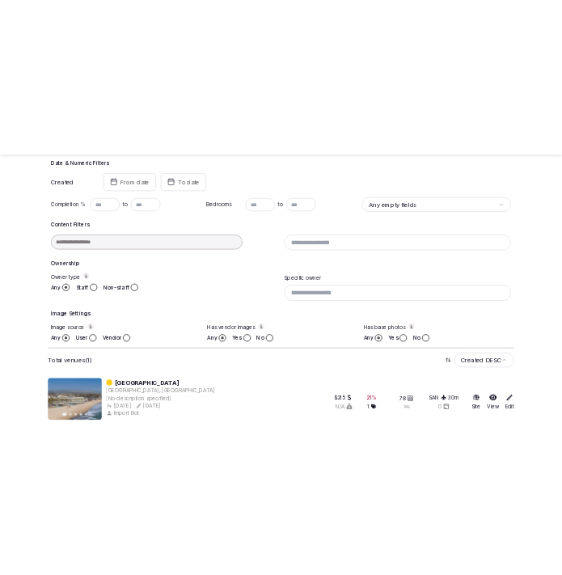
scroll to position [327, 0]
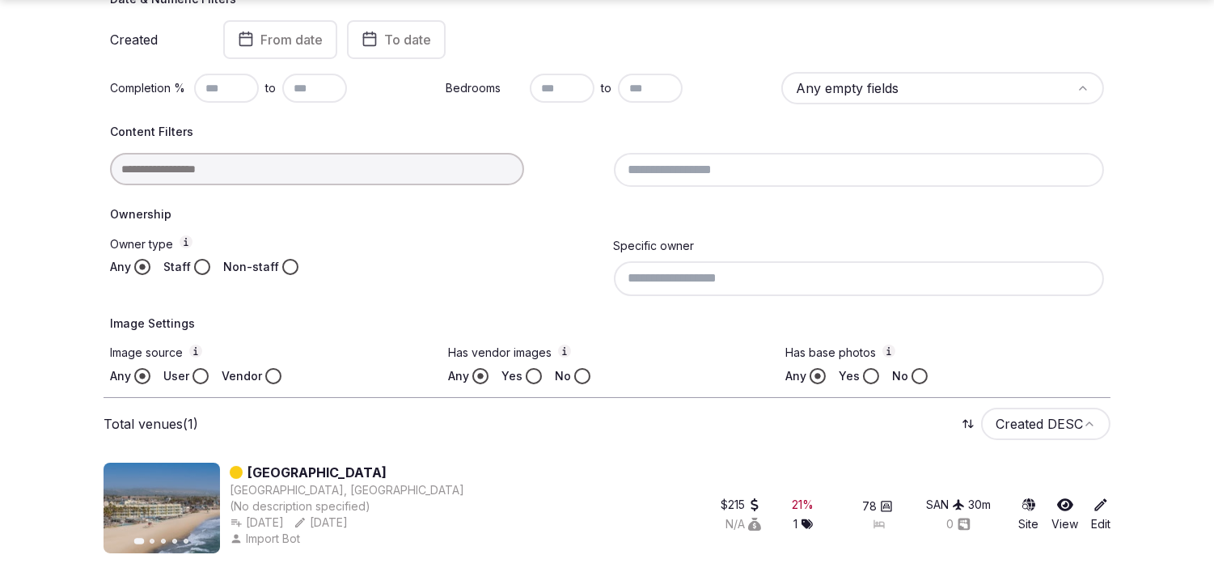
type input "**********"
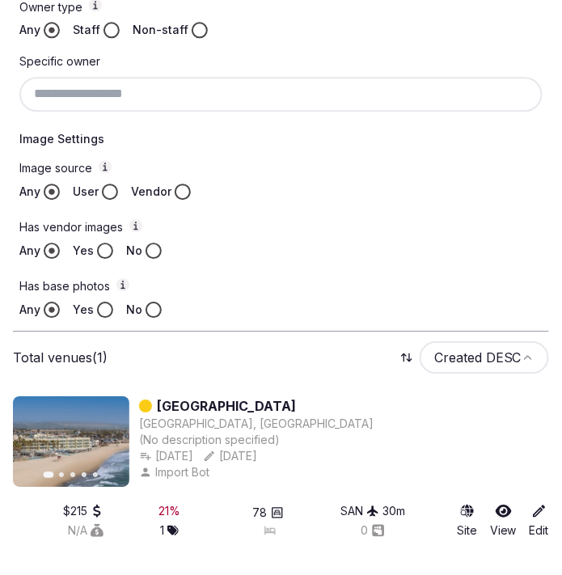
scroll to position [647, 0]
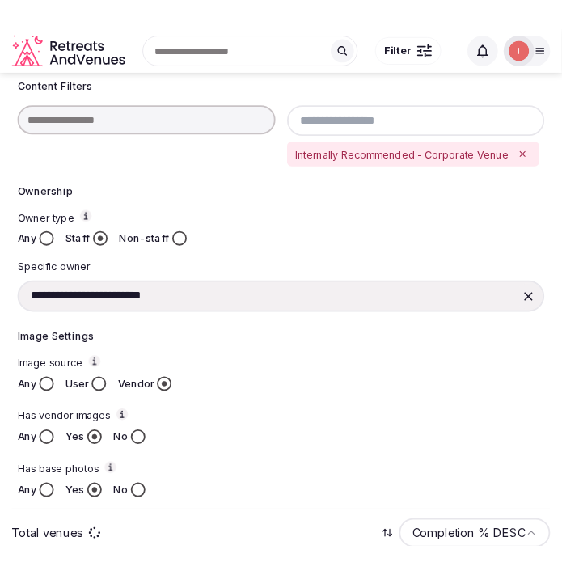
scroll to position [544, 0]
